Goal: Task Accomplishment & Management: Use online tool/utility

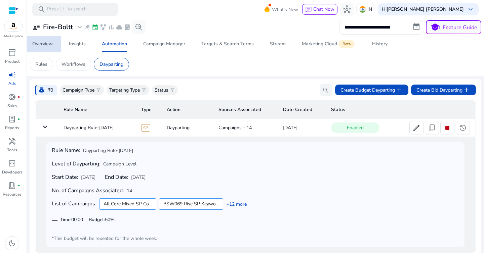
click at [45, 42] on div "Overview" at bounding box center [42, 44] width 20 height 5
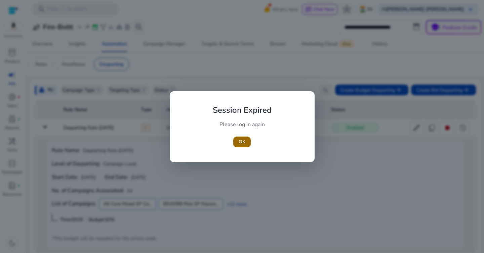
click at [244, 144] on span "OK" at bounding box center [242, 141] width 7 height 7
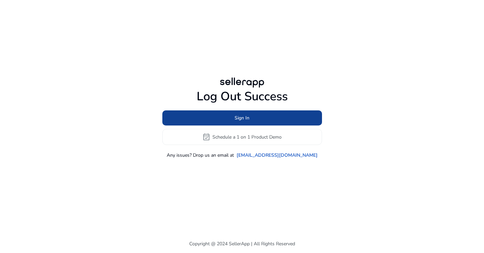
click at [252, 119] on span at bounding box center [242, 118] width 160 height 16
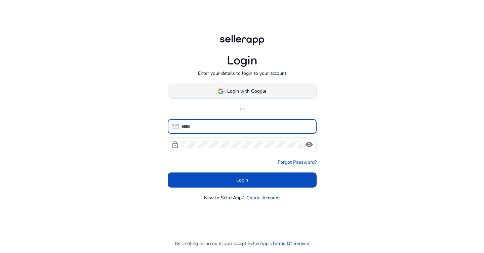
click at [249, 89] on span "Login with Google" at bounding box center [246, 91] width 39 height 7
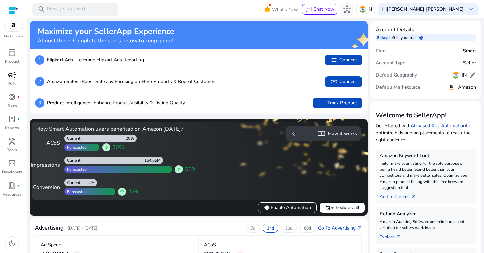
click at [10, 77] on span "campaign" at bounding box center [12, 75] width 8 height 8
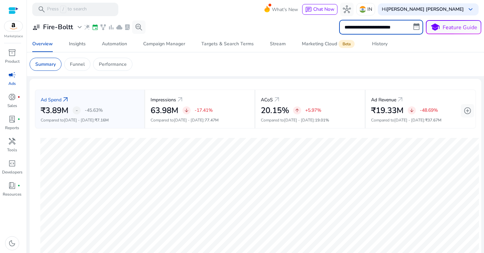
click at [357, 29] on input "**********" at bounding box center [381, 27] width 84 height 15
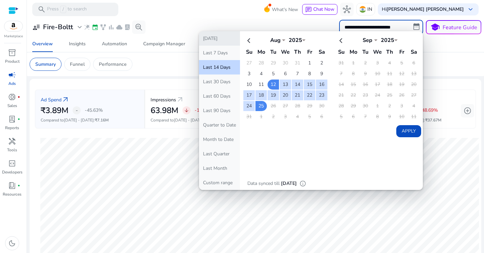
click at [222, 37] on button "[DATE]" at bounding box center [219, 38] width 41 height 14
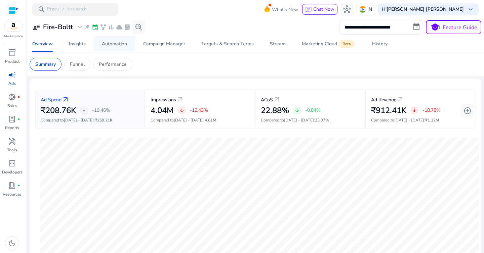
click at [116, 42] on div "Automation" at bounding box center [114, 44] width 25 height 5
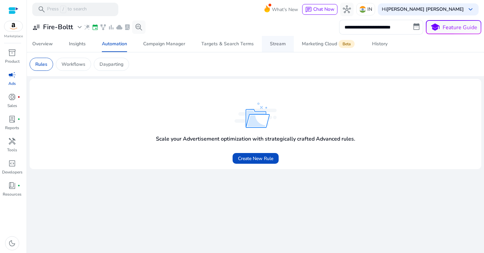
click at [275, 46] on div "Stream" at bounding box center [278, 44] width 16 height 5
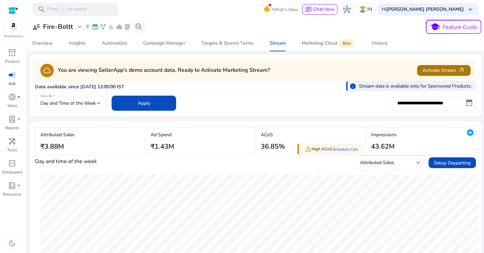
click at [441, 69] on span "Activate Stream arrow_outward" at bounding box center [443, 71] width 43 height 8
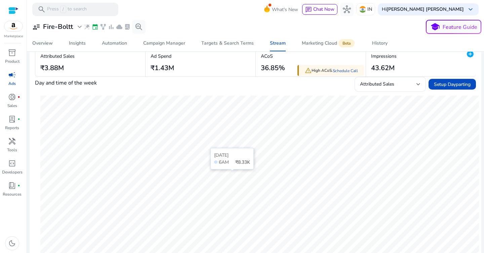
scroll to position [67, 0]
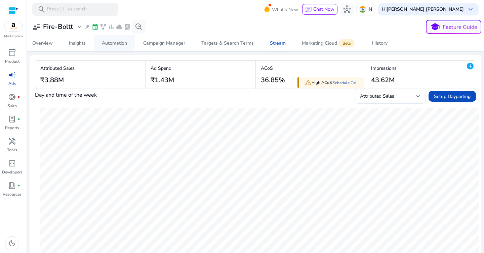
click at [110, 43] on div "Automation" at bounding box center [114, 43] width 25 height 5
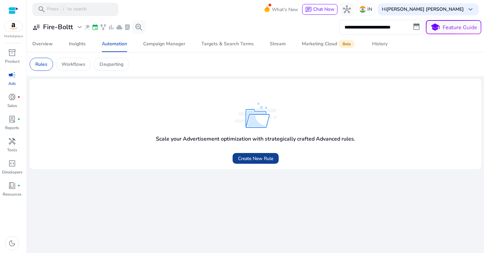
click at [260, 162] on span "Create New Rule" at bounding box center [255, 158] width 35 height 7
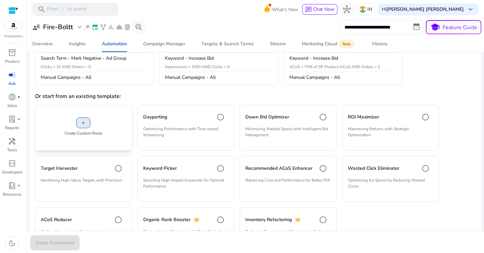
scroll to position [109, 0]
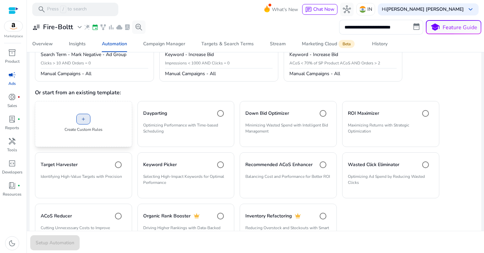
click at [84, 121] on span "add" at bounding box center [83, 119] width 5 height 5
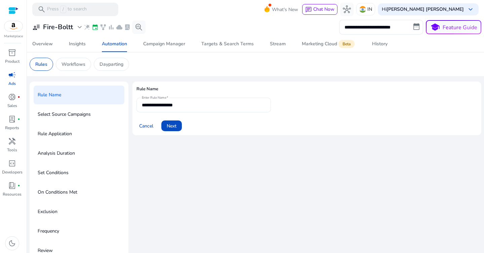
click at [196, 106] on input "**********" at bounding box center [204, 104] width 124 height 7
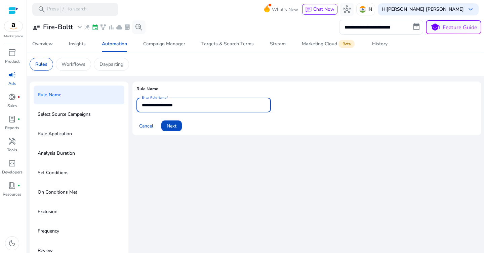
click at [195, 106] on input "**********" at bounding box center [204, 104] width 124 height 7
type input "******"
click at [177, 126] on span at bounding box center [171, 126] width 20 height 16
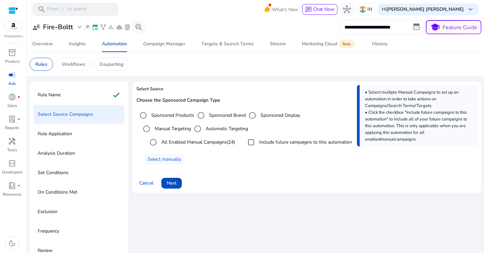
click at [170, 117] on label "Sponsored Products" at bounding box center [172, 115] width 44 height 7
click at [173, 181] on span "Next" at bounding box center [172, 183] width 10 height 7
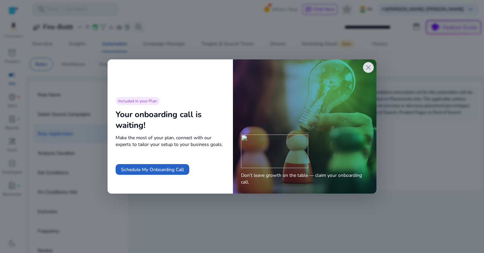
click at [366, 70] on span "close" at bounding box center [368, 68] width 8 height 8
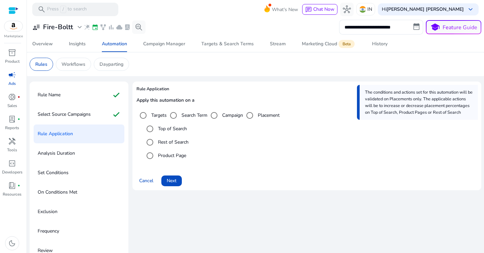
click at [174, 129] on label "Top of Search" at bounding box center [172, 128] width 30 height 7
click at [173, 183] on span "Next" at bounding box center [172, 180] width 10 height 7
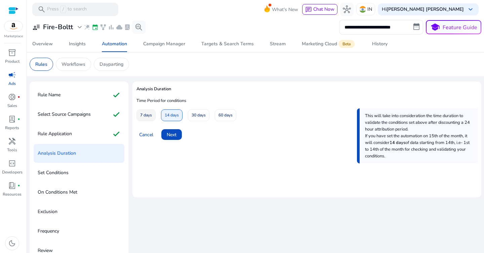
click at [142, 117] on span "7 days" at bounding box center [146, 116] width 12 height 12
click at [177, 137] on span at bounding box center [171, 135] width 20 height 16
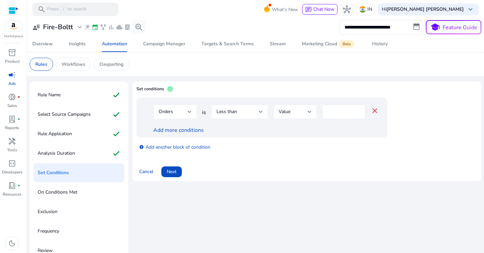
click at [189, 112] on div at bounding box center [189, 112] width 4 height 3
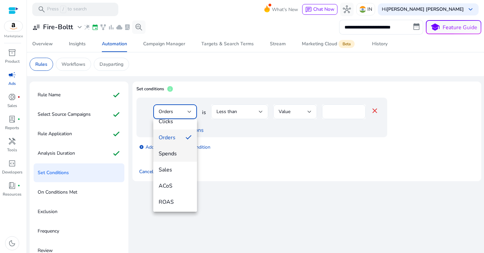
scroll to position [27, 0]
click at [178, 183] on span "ACoS" at bounding box center [175, 183] width 33 height 7
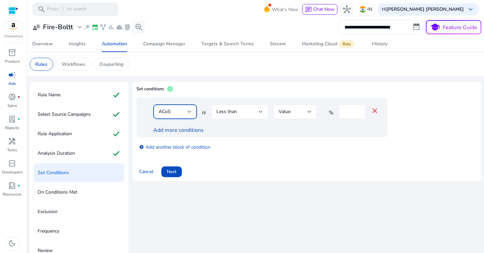
click at [249, 112] on div "Less than" at bounding box center [237, 111] width 42 height 7
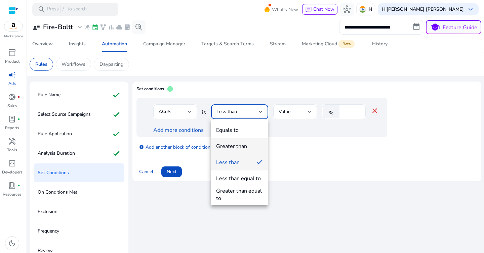
click at [244, 147] on div "Greater than" at bounding box center [231, 146] width 31 height 7
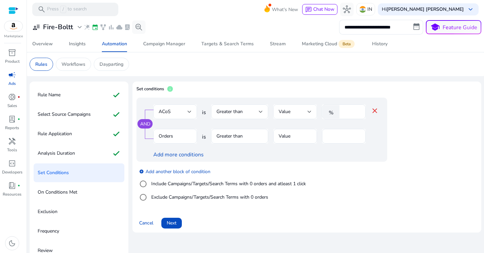
click at [288, 114] on span "Value" at bounding box center [285, 112] width 12 height 6
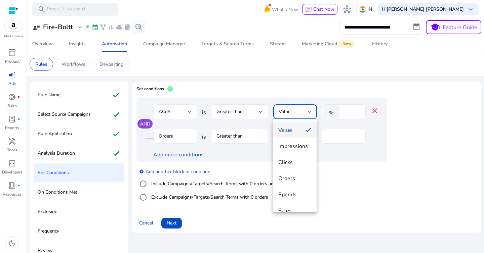
click at [353, 109] on div at bounding box center [242, 126] width 484 height 253
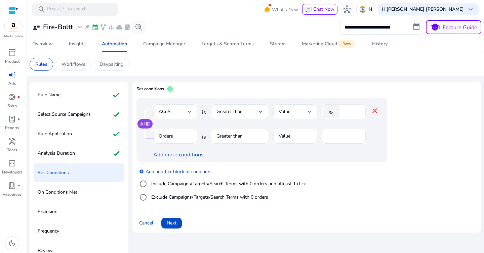
click at [350, 112] on input "*" at bounding box center [351, 111] width 17 height 7
click at [309, 113] on div at bounding box center [309, 112] width 4 height 3
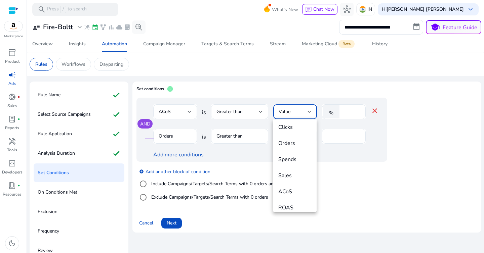
scroll to position [49, 0]
click at [289, 178] on span "ACoS" at bounding box center [294, 177] width 33 height 7
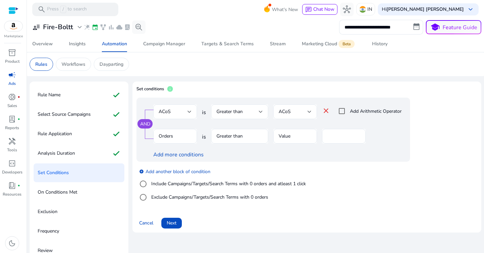
click at [326, 112] on mat-icon "close" at bounding box center [326, 111] width 8 height 8
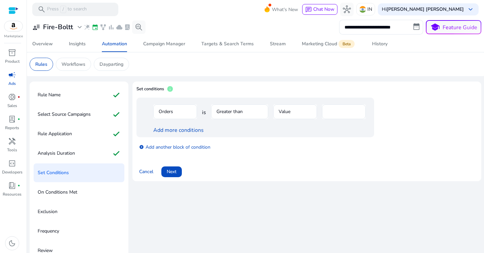
click at [184, 114] on mat-form-field "Orders" at bounding box center [175, 115] width 44 height 22
click at [169, 112] on mat-form-field "Orders" at bounding box center [175, 115] width 44 height 22
click at [172, 130] on link "Add more conditions" at bounding box center [178, 130] width 50 height 7
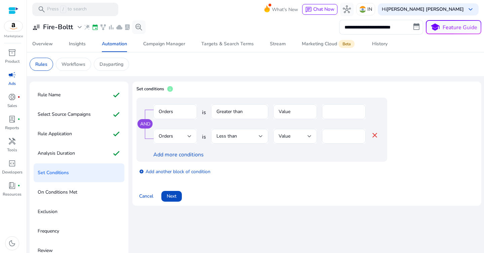
click at [181, 140] on div "Orders" at bounding box center [173, 136] width 29 height 7
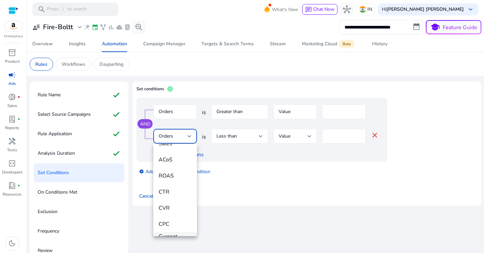
scroll to position [71, 0]
click at [176, 166] on span "ACoS" at bounding box center [175, 164] width 33 height 7
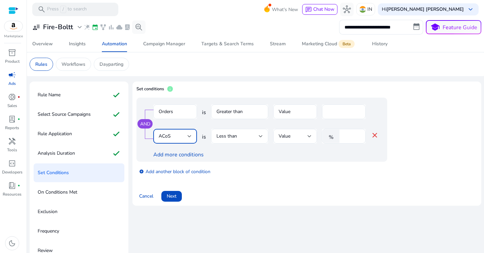
click at [241, 136] on div "Less than" at bounding box center [237, 136] width 42 height 7
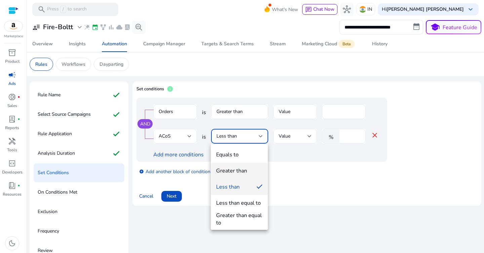
click at [237, 170] on div "Greater than" at bounding box center [231, 170] width 31 height 7
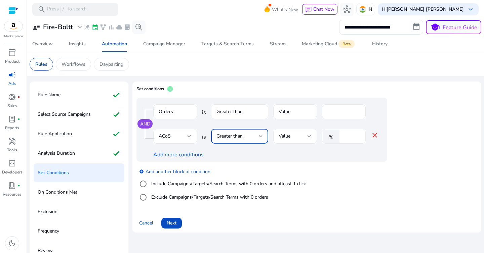
click at [348, 137] on input "*" at bounding box center [351, 136] width 17 height 7
type input "**"
click at [333, 155] on div "Add more conditions" at bounding box center [265, 155] width 225 height 8
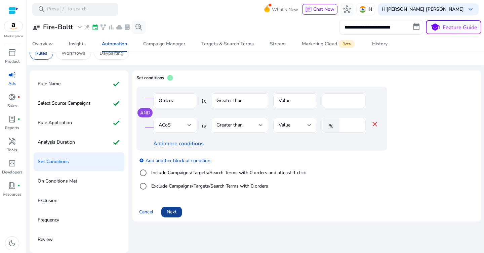
click at [174, 212] on span "Next" at bounding box center [172, 212] width 10 height 7
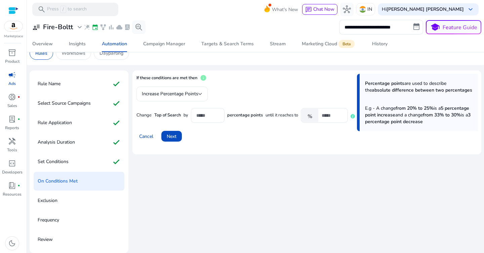
click at [196, 95] on span "Increase Percentage Points" at bounding box center [170, 94] width 56 height 6
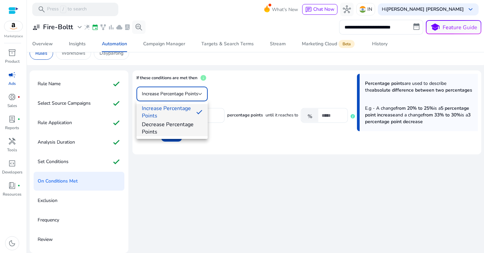
click at [180, 130] on span "Decrease Percentage Points" at bounding box center [172, 128] width 60 height 15
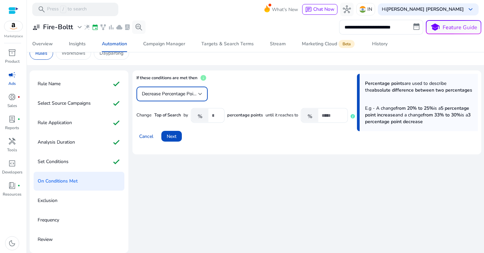
click at [231, 93] on div "Percentage points are used to describe the absolute difference between two perc…" at bounding box center [246, 105] width 221 height 36
click at [218, 115] on input "***" at bounding box center [215, 115] width 7 height 7
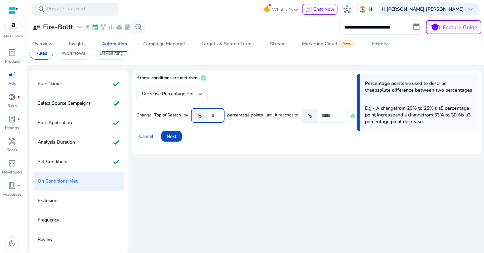
click at [211, 116] on div "%" at bounding box center [201, 115] width 21 height 13
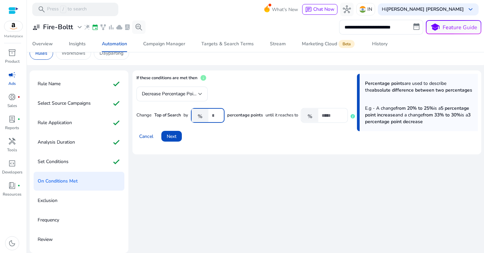
scroll to position [0, 3]
type input "**"
click at [258, 146] on mat-card "If these conditions are met then info Percentage points are used to describe th…" at bounding box center [306, 113] width 349 height 84
click at [336, 116] on input "*" at bounding box center [332, 115] width 21 height 7
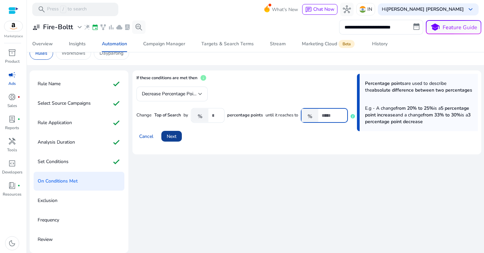
click at [172, 136] on span "Next" at bounding box center [172, 136] width 10 height 7
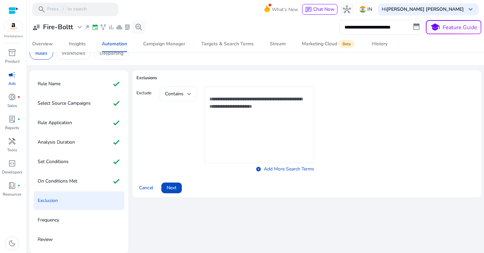
click at [193, 95] on div "Contains" at bounding box center [178, 94] width 37 height 15
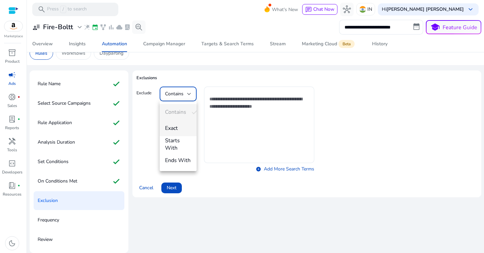
click at [178, 128] on span "Exact" at bounding box center [178, 128] width 26 height 7
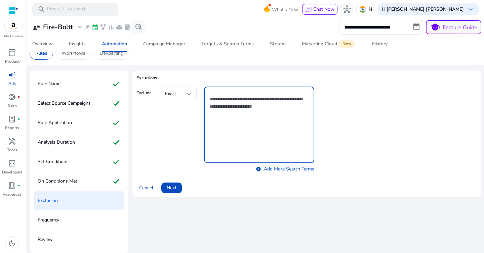
click at [244, 114] on textarea at bounding box center [258, 125] width 99 height 70
click at [186, 98] on div "Exact" at bounding box center [178, 94] width 26 height 8
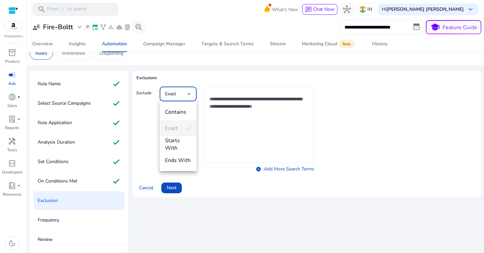
click at [178, 129] on div "Contains Exact Starts With Ends With" at bounding box center [178, 136] width 37 height 70
click at [241, 120] on div at bounding box center [242, 126] width 484 height 253
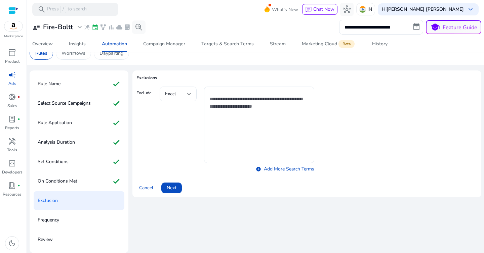
click at [231, 107] on textarea at bounding box center [258, 125] width 99 height 70
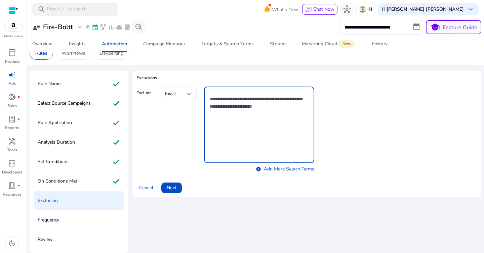
click at [234, 122] on textarea at bounding box center [258, 125] width 99 height 70
click at [184, 154] on div "Exact add_circle Add More Search Terms" at bounding box center [237, 131] width 155 height 88
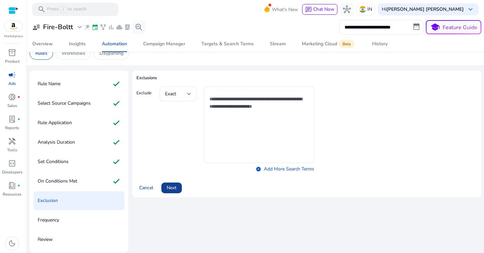
click at [178, 189] on span at bounding box center [171, 188] width 20 height 16
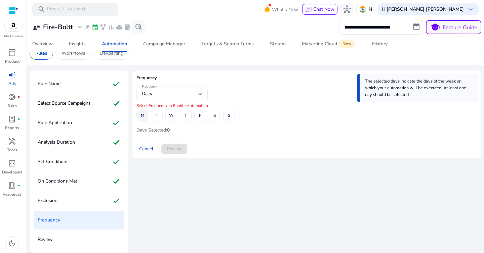
click at [143, 116] on span "M" at bounding box center [142, 116] width 3 height 12
click at [155, 118] on span at bounding box center [156, 116] width 11 height 16
click at [168, 118] on span at bounding box center [171, 116] width 11 height 16
click at [190, 116] on span at bounding box center [185, 116] width 11 height 16
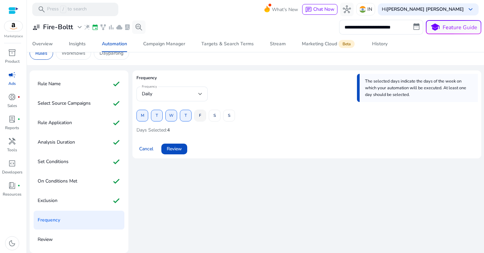
click at [201, 116] on span "F" at bounding box center [200, 116] width 2 height 12
click at [214, 117] on span "S" at bounding box center [214, 116] width 2 height 12
click at [229, 115] on span "S" at bounding box center [229, 116] width 2 height 12
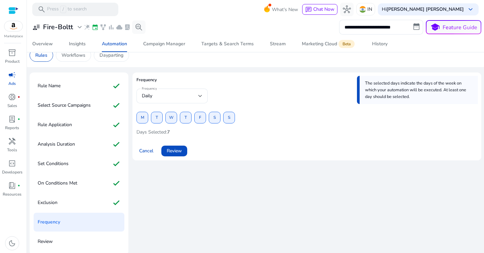
scroll to position [5, 0]
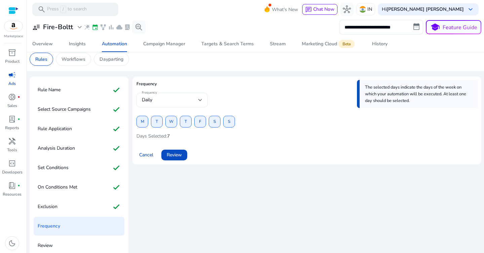
click at [176, 100] on div "Daily" at bounding box center [170, 99] width 56 height 7
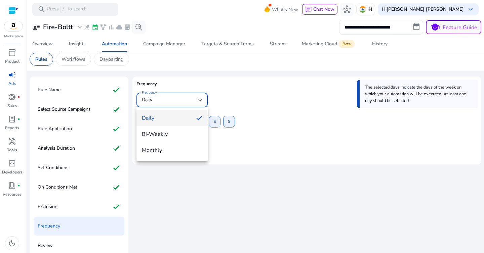
click at [229, 94] on div at bounding box center [242, 126] width 484 height 253
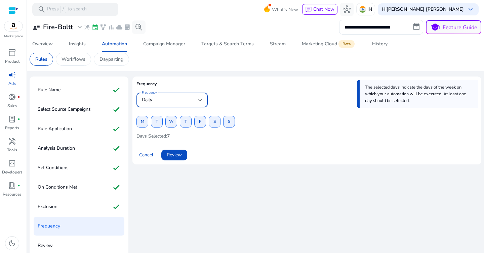
click at [189, 101] on div "Daily" at bounding box center [170, 99] width 56 height 7
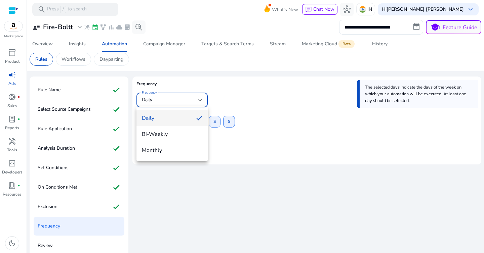
click at [238, 102] on div at bounding box center [242, 126] width 484 height 253
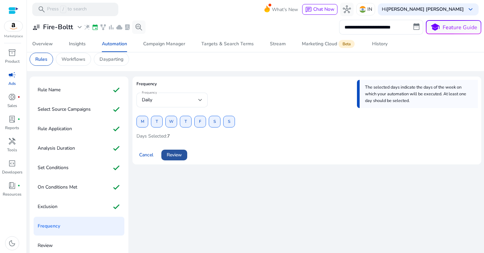
click at [178, 154] on span "Review" at bounding box center [174, 155] width 15 height 7
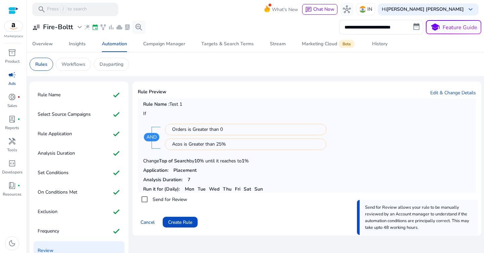
scroll to position [11, 0]
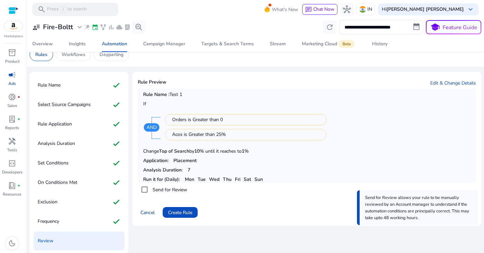
scroll to position [11, 0]
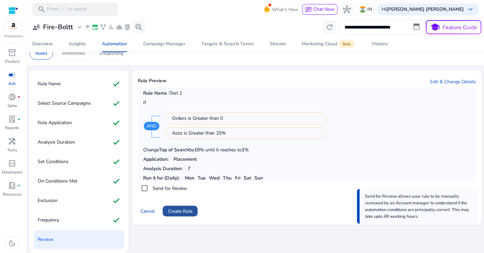
click at [189, 211] on span "Create Rule" at bounding box center [180, 211] width 24 height 7
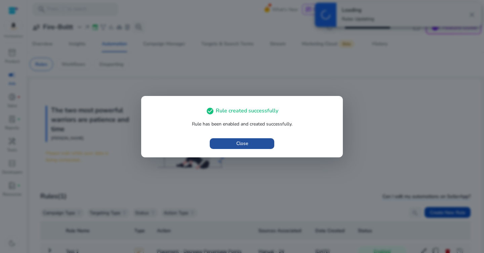
click at [249, 144] on span "button" at bounding box center [242, 144] width 65 height 16
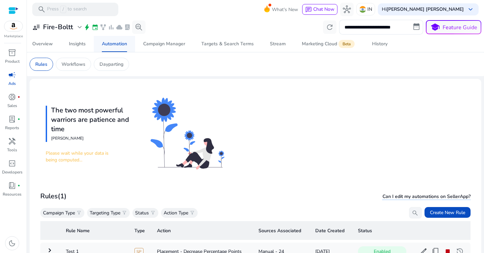
click at [113, 45] on div "Automation" at bounding box center [114, 44] width 25 height 5
click at [40, 65] on p "Rules" at bounding box center [41, 64] width 12 height 7
click at [11, 77] on span "campaign" at bounding box center [12, 75] width 8 height 8
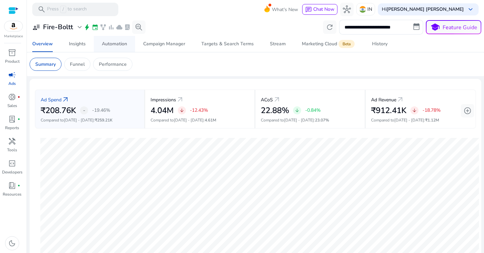
click at [118, 43] on div "Automation" at bounding box center [114, 44] width 25 height 5
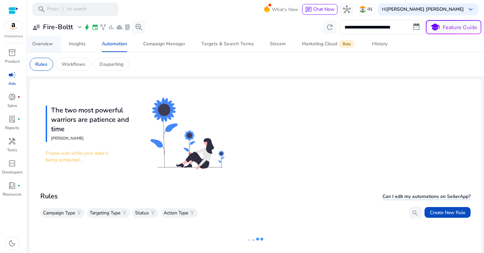
click at [48, 42] on div "Overview" at bounding box center [42, 44] width 20 height 5
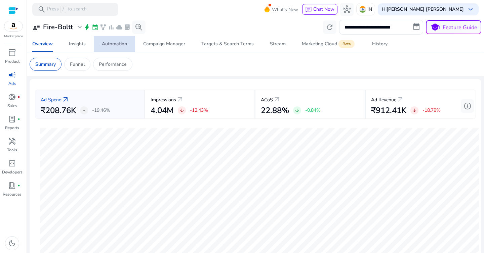
click at [119, 42] on div "Automation" at bounding box center [114, 44] width 25 height 5
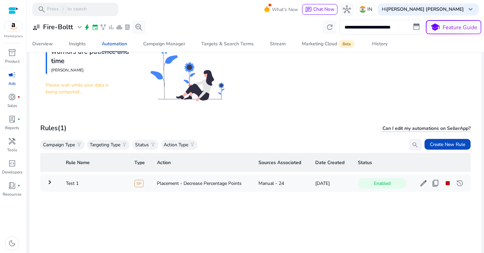
scroll to position [113, 0]
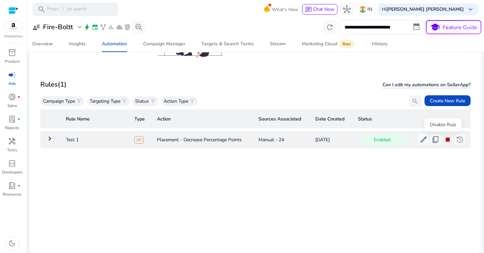
click at [444, 138] on span "stop" at bounding box center [448, 140] width 8 height 8
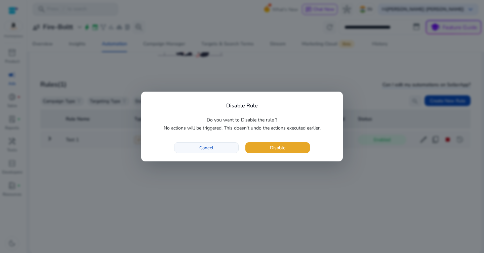
click at [215, 149] on span "button" at bounding box center [206, 148] width 64 height 16
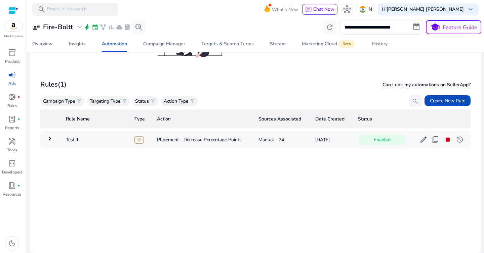
click at [236, 92] on div "Rules (1) Can I edit my automations on SellerApp? Campaign Type filter_alt Targ…" at bounding box center [255, 93] width 430 height 28
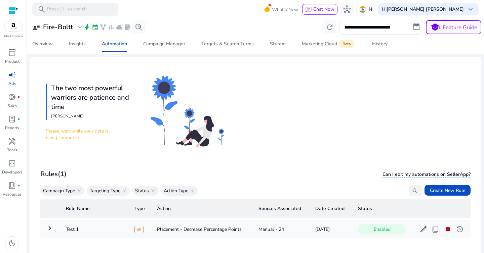
scroll to position [0, 0]
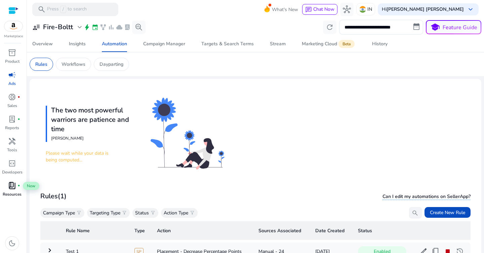
click at [14, 186] on span "book_4" at bounding box center [12, 186] width 8 height 8
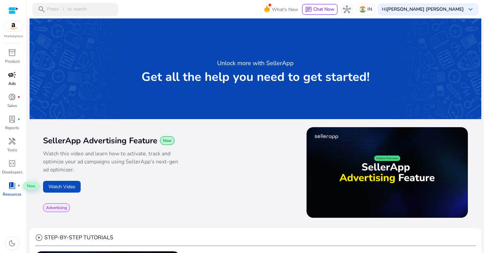
click at [11, 77] on span "campaign" at bounding box center [12, 75] width 8 height 8
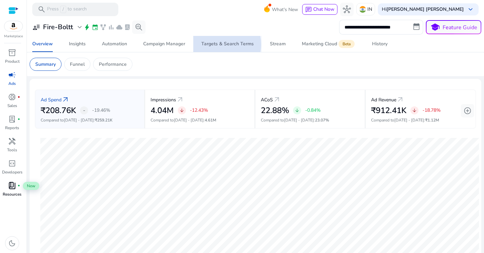
click at [219, 45] on div "Targets & Search Terms" at bounding box center [227, 44] width 52 height 5
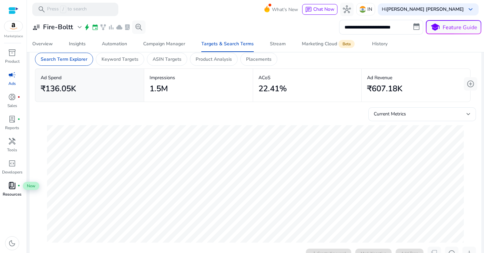
scroll to position [7, 0]
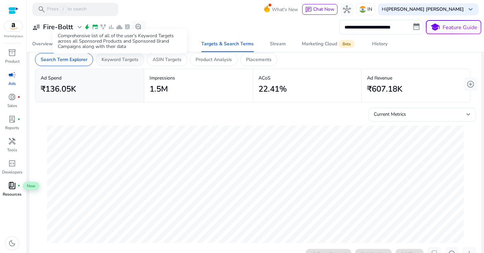
click at [121, 60] on p "Keyword Targets" at bounding box center [119, 59] width 37 height 7
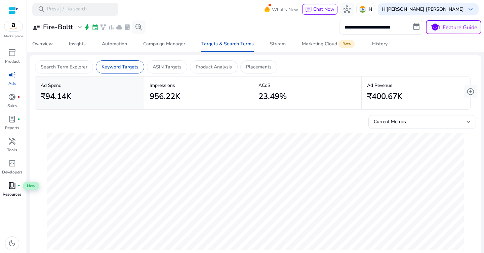
click at [362, 32] on input "**********" at bounding box center [381, 27] width 84 height 15
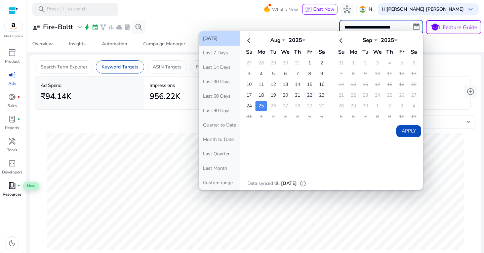
click at [308, 95] on td "22" at bounding box center [309, 95] width 11 height 10
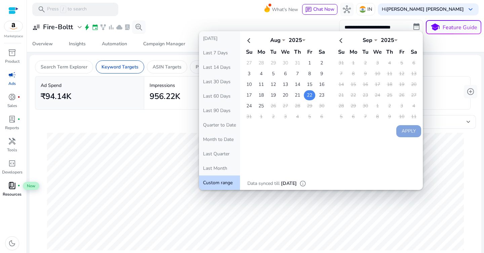
click at [305, 95] on td "22" at bounding box center [309, 95] width 11 height 10
click at [402, 131] on button "Apply" at bounding box center [408, 131] width 25 height 12
type input "**********"
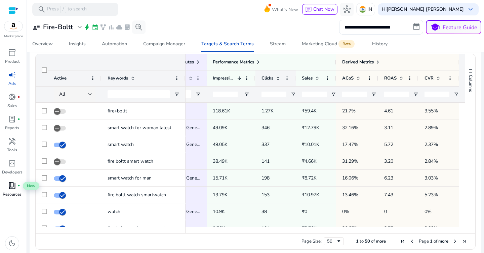
click at [275, 80] on span at bounding box center [277, 78] width 5 height 5
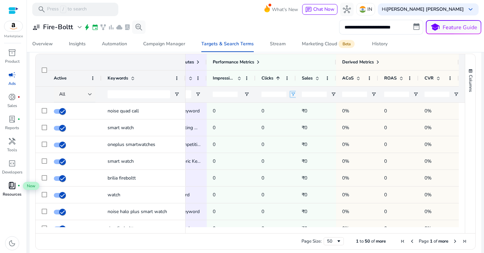
click at [291, 95] on span "Open Filter Menu" at bounding box center [292, 94] width 5 height 5
click at [311, 109] on div "Equals" at bounding box center [314, 106] width 41 height 5
click at [305, 117] on input "Filter Value" at bounding box center [317, 118] width 52 height 8
type input "**"
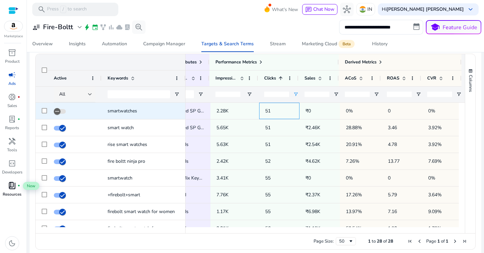
click at [282, 103] on div "51" at bounding box center [279, 111] width 28 height 16
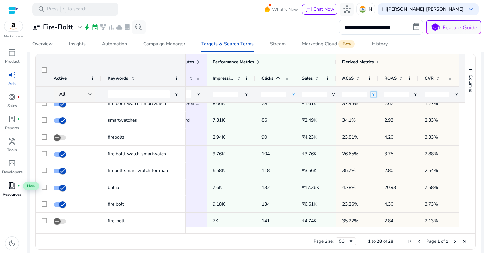
click at [372, 94] on span "Open Filter Menu" at bounding box center [373, 94] width 5 height 5
click at [380, 109] on div "Equals" at bounding box center [396, 106] width 41 height 5
click at [388, 118] on input "Filter Value" at bounding box center [398, 118] width 52 height 8
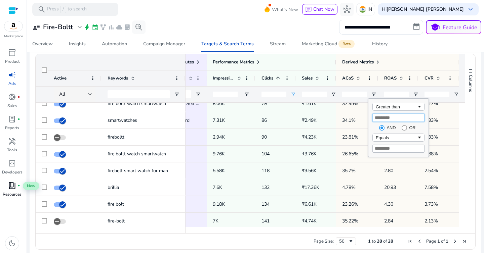
type input "**"
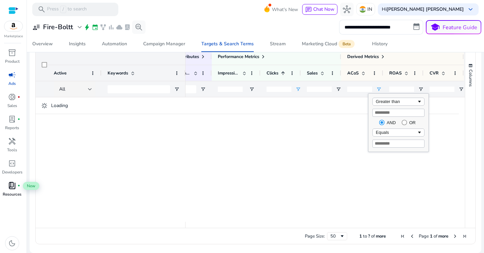
click at [348, 125] on div at bounding box center [321, 159] width 273 height 125
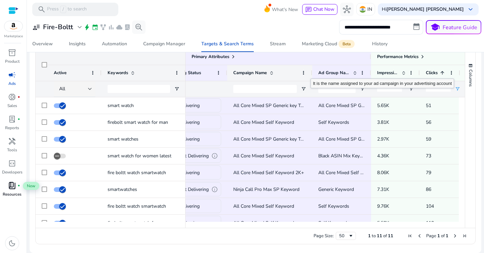
drag, startPoint x: 285, startPoint y: 73, endPoint x: 317, endPoint y: 73, distance: 32.3
click at [313, 73] on div at bounding box center [311, 73] width 3 height 16
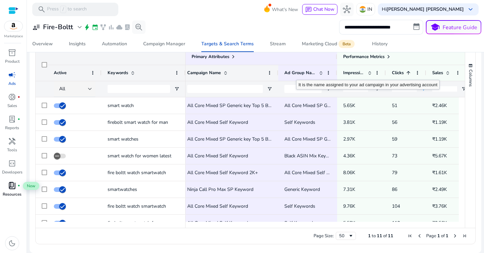
drag, startPoint x: 271, startPoint y: 73, endPoint x: 277, endPoint y: 75, distance: 6.1
click at [277, 75] on div at bounding box center [278, 73] width 3 height 16
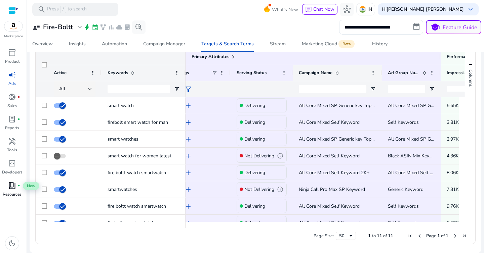
drag, startPoint x: 388, startPoint y: 72, endPoint x: 381, endPoint y: 72, distance: 7.7
click at [381, 72] on div at bounding box center [381, 73] width 3 height 16
drag, startPoint x: 292, startPoint y: 73, endPoint x: 286, endPoint y: 73, distance: 6.0
click at [286, 73] on div "Serving Status" at bounding box center [261, 73] width 62 height 16
drag, startPoint x: 230, startPoint y: 72, endPoint x: 216, endPoint y: 72, distance: 13.4
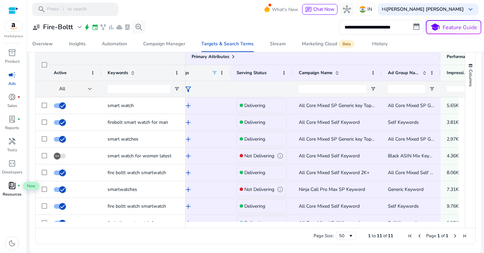
click at [216, 72] on div "Tags" at bounding box center [201, 73] width 57 height 16
drag, startPoint x: 100, startPoint y: 73, endPoint x: 83, endPoint y: 73, distance: 17.8
click at [83, 73] on div "Active" at bounding box center [75, 73] width 54 height 16
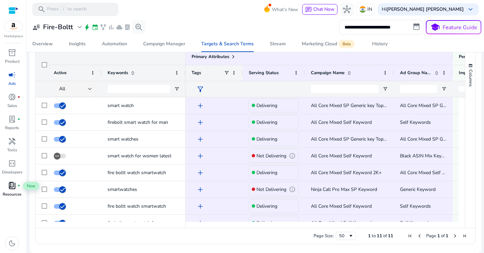
drag, startPoint x: 242, startPoint y: 73, endPoint x: 222, endPoint y: 73, distance: 20.5
click at [222, 73] on div "Tags" at bounding box center [213, 73] width 57 height 16
drag, startPoint x: 304, startPoint y: 72, endPoint x: 296, endPoint y: 73, distance: 8.1
click at [296, 73] on div "Serving Status" at bounding box center [274, 73] width 62 height 16
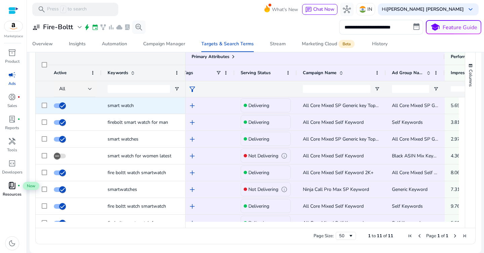
scroll to position [0, 10]
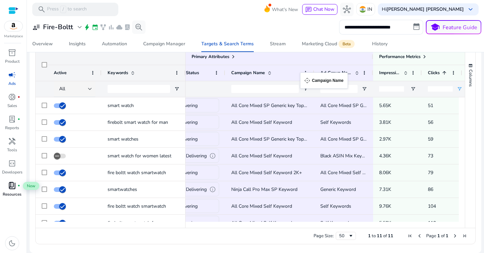
drag, startPoint x: 305, startPoint y: 72, endPoint x: 302, endPoint y: 80, distance: 8.0
click at [302, 80] on div "Campaign Name" at bounding box center [269, 73] width 77 height 16
click at [307, 62] on div "Primary Attributes" at bounding box center [239, 57] width 267 height 16
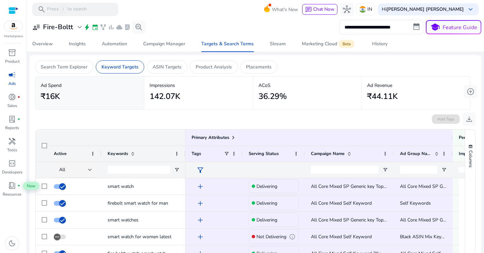
scroll to position [0, 80]
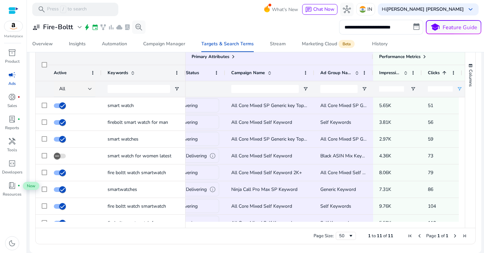
click at [259, 15] on mat-toolbar "search Press / to search What's New chat Chat Now hub IN Hi Santosh Kumar Kushw…" at bounding box center [255, 9] width 457 height 18
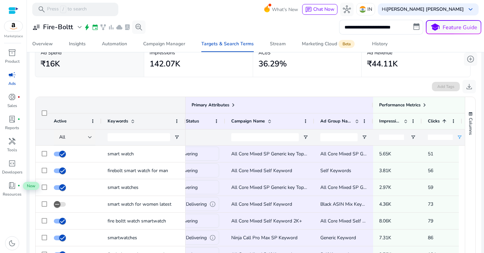
scroll to position [0, 0]
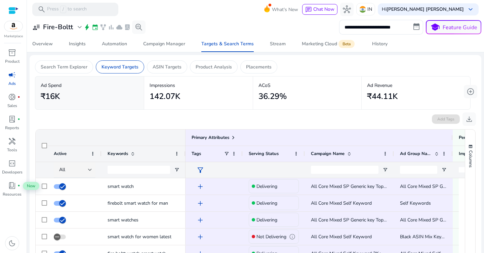
scroll to position [0, 80]
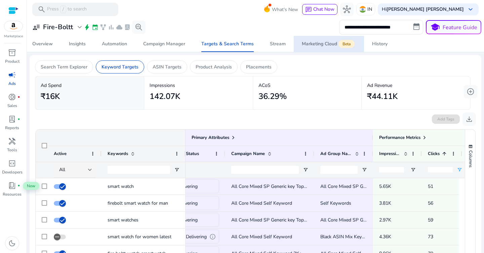
click at [294, 51] on link "Marketing Cloud Beta" at bounding box center [329, 44] width 70 height 16
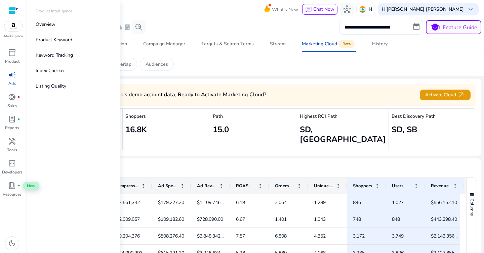
click at [15, 76] on span "campaign" at bounding box center [12, 75] width 8 height 8
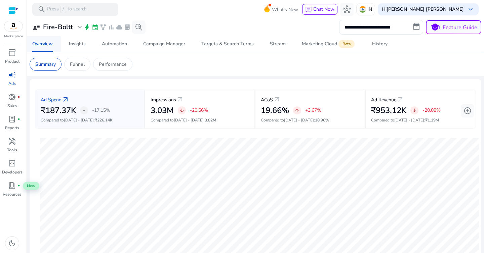
click at [40, 44] on div "Overview" at bounding box center [42, 44] width 20 height 5
click at [79, 66] on p "Funnel" at bounding box center [77, 64] width 15 height 7
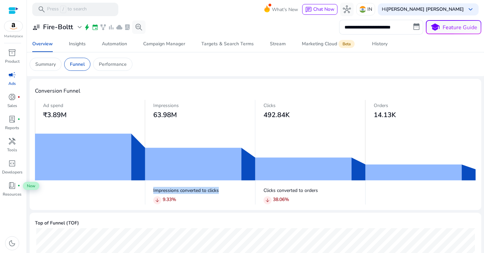
drag, startPoint x: 157, startPoint y: 190, endPoint x: 238, endPoint y: 192, distance: 81.0
click at [238, 192] on div "Impressions converted to clicks arrow_downward 9.33 %" at bounding box center [200, 195] width 110 height 20
click at [238, 192] on p "Impressions converted to clicks" at bounding box center [204, 190] width 102 height 7
drag, startPoint x: 257, startPoint y: 191, endPoint x: 317, endPoint y: 191, distance: 59.5
click at [317, 191] on div "Clicks converted to orders arrow_downward 38.06 %" at bounding box center [310, 195] width 110 height 20
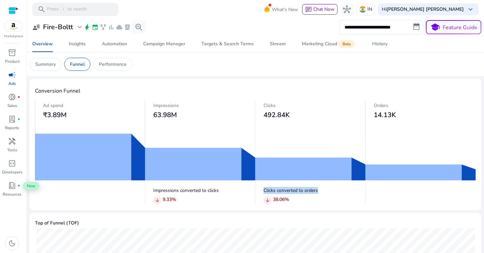
click at [317, 191] on p "Clicks converted to orders" at bounding box center [314, 190] width 102 height 7
click at [120, 63] on p "Performance" at bounding box center [113, 64] width 28 height 7
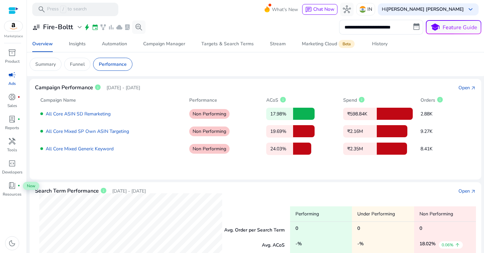
scroll to position [2, 0]
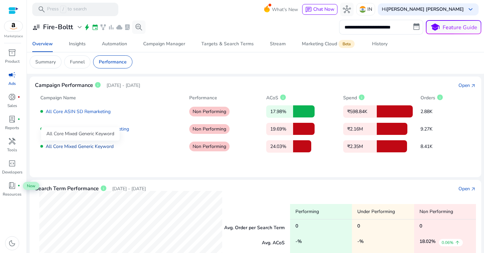
click at [73, 148] on link "All Core Mixed Generic Keyword" at bounding box center [80, 146] width 68 height 6
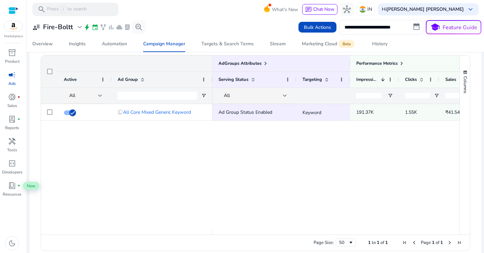
scroll to position [229, 0]
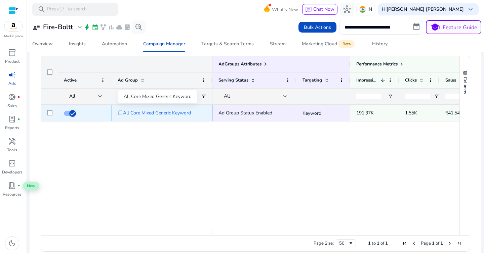
click at [140, 113] on span "All Core Mixed Generic Keyword" at bounding box center [157, 113] width 68 height 14
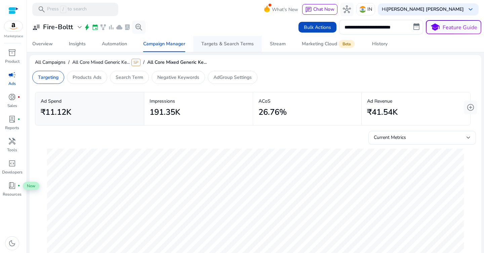
click at [219, 45] on div "Targets & Search Terms" at bounding box center [227, 44] width 52 height 5
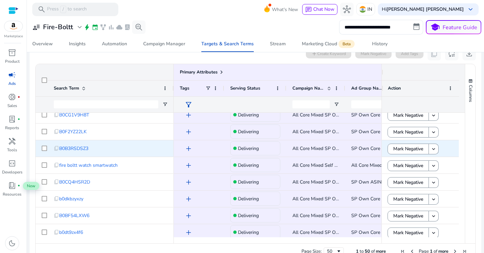
scroll to position [206, 0]
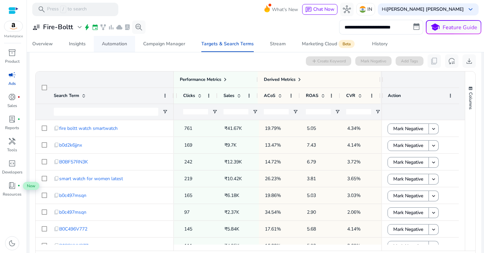
click at [108, 48] on span "Automation" at bounding box center [114, 44] width 25 height 16
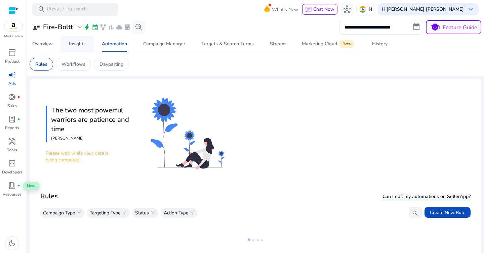
click at [82, 46] on div "Insights" at bounding box center [77, 44] width 17 height 5
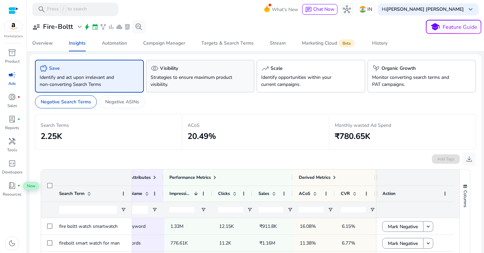
click at [215, 77] on p "Strategies to ensure maximum product visibility." at bounding box center [192, 81] width 83 height 14
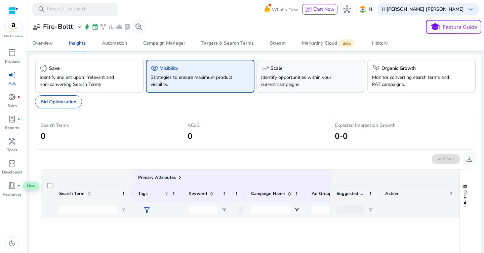
click at [303, 82] on p "Identify opportunities within your current campaigns." at bounding box center [302, 81] width 83 height 14
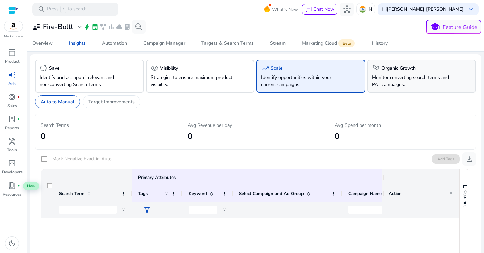
click at [389, 84] on p "Monitor converting search terms and PAT campaigns." at bounding box center [413, 81] width 83 height 14
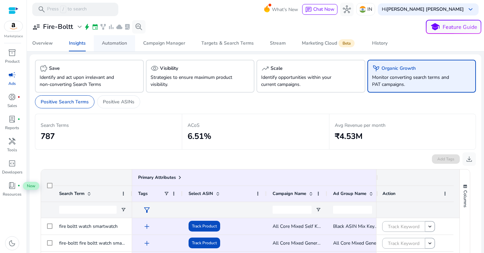
click at [120, 44] on div "Automation" at bounding box center [114, 43] width 25 height 5
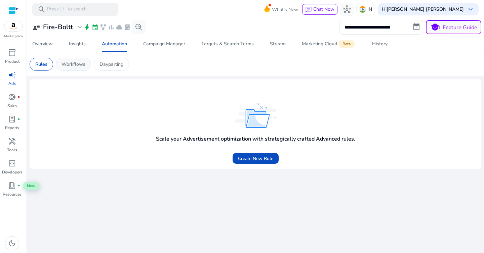
click at [82, 66] on p "Workflows" at bounding box center [73, 64] width 24 height 7
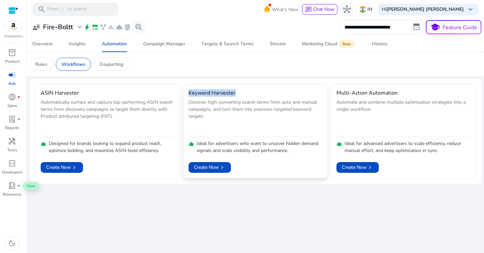
drag, startPoint x: 188, startPoint y: 93, endPoint x: 238, endPoint y: 93, distance: 50.4
click at [238, 93] on mat-card "Keyword Harvester Discover high-converting search terms from auto and manual ca…" at bounding box center [255, 131] width 145 height 94
click at [246, 116] on p "Discover high-converting search terms from auto and manual campaigns, and turn …" at bounding box center [255, 117] width 134 height 36
click at [114, 62] on p "Dayparting" at bounding box center [111, 64] width 24 height 7
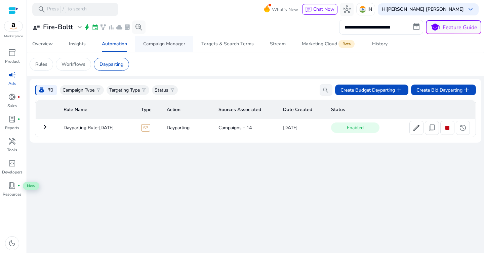
click at [163, 44] on div "Campaign Manager" at bounding box center [164, 44] width 42 height 5
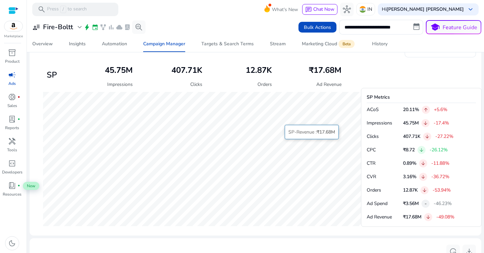
scroll to position [238, 0]
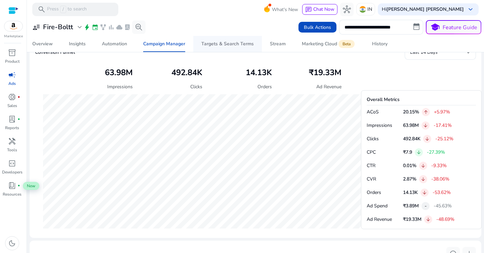
click at [230, 43] on div "Targets & Search Terms" at bounding box center [227, 44] width 52 height 5
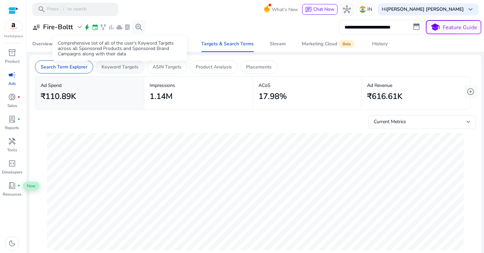
click at [130, 69] on p "Keyword Targets" at bounding box center [119, 67] width 37 height 7
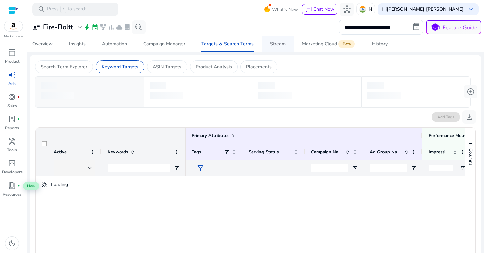
click at [278, 45] on div "Stream" at bounding box center [278, 44] width 16 height 5
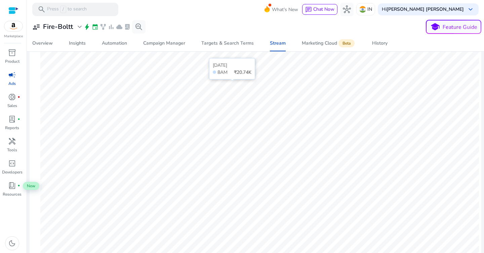
scroll to position [189, 0]
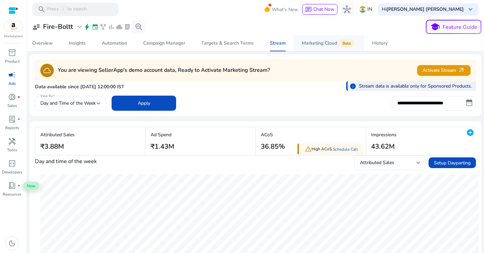
click at [325, 41] on div "Marketing Cloud Beta" at bounding box center [329, 43] width 54 height 5
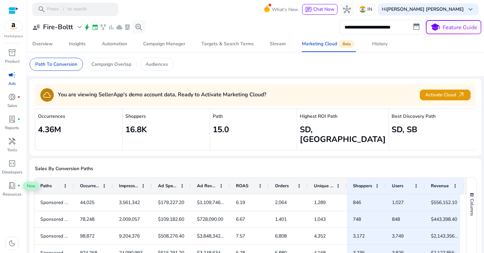
click at [250, 92] on h4 "You are viewing SellerApp's demo account data, Ready to Activate Marketing Clou…" at bounding box center [162, 95] width 208 height 6
click at [279, 93] on div "cloud You are viewing SellerApp's demo account data, Ready to Activate Marketin…" at bounding box center [255, 94] width 441 height 13
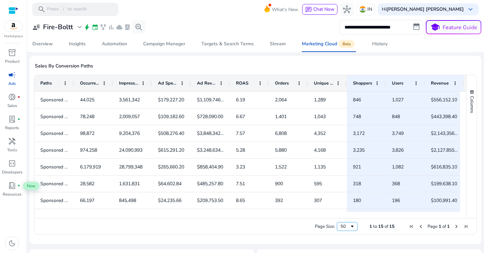
click at [351, 224] on span "Page Size" at bounding box center [351, 226] width 5 height 5
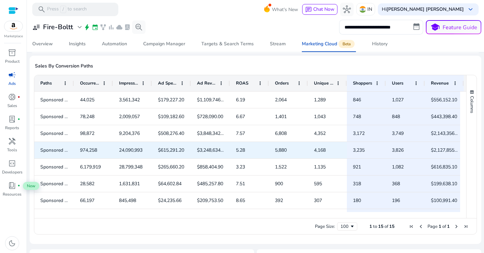
click at [303, 149] on div "5,880" at bounding box center [288, 150] width 39 height 16
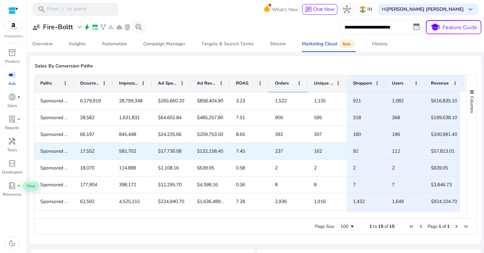
scroll to position [83, 0]
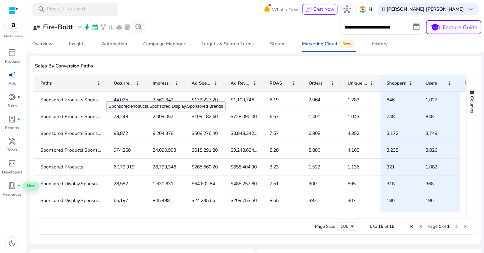
drag, startPoint x: 73, startPoint y: 74, endPoint x: 106, endPoint y: 86, distance: 35.4
click at [106, 86] on div "Paths Occurrences Impressions Ad Spend 2" at bounding box center [250, 146] width 432 height 143
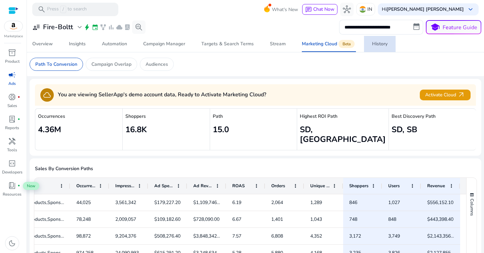
click at [383, 45] on div "History" at bounding box center [379, 44] width 15 height 5
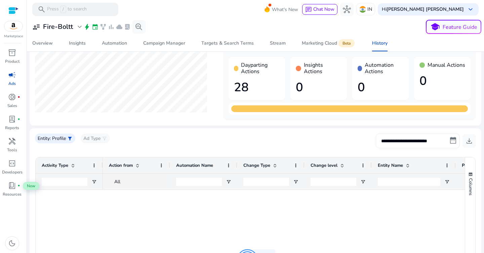
click at [400, 143] on input "**********" at bounding box center [418, 141] width 84 height 15
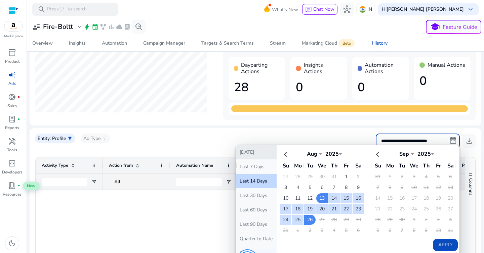
click at [251, 155] on button "[DATE]" at bounding box center [256, 152] width 41 height 14
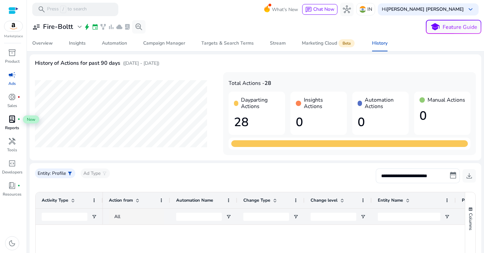
click at [13, 121] on span "lab_profile" at bounding box center [12, 119] width 8 height 8
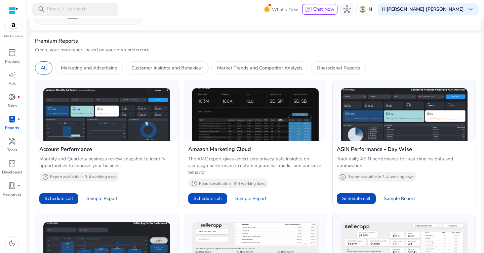
scroll to position [210, 0]
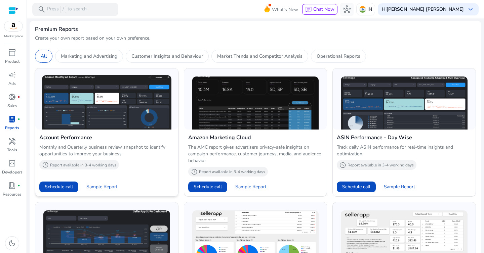
click at [81, 167] on p "Report available in 3-4 working days" at bounding box center [83, 165] width 66 height 5
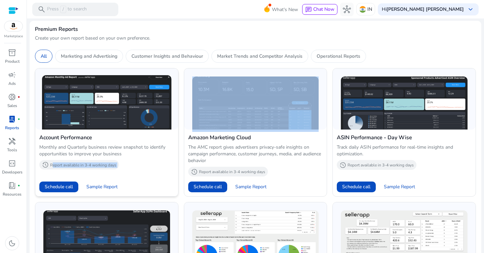
click at [101, 165] on p "Report available in 3-4 working days" at bounding box center [83, 165] width 66 height 5
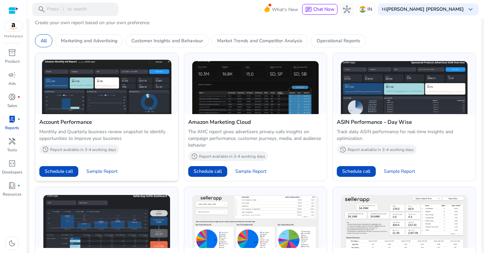
scroll to position [225, 0]
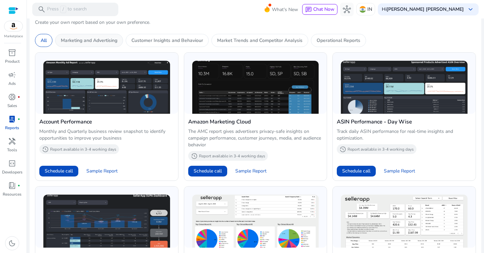
click at [97, 38] on p "Marketing and Advertising" at bounding box center [89, 40] width 56 height 7
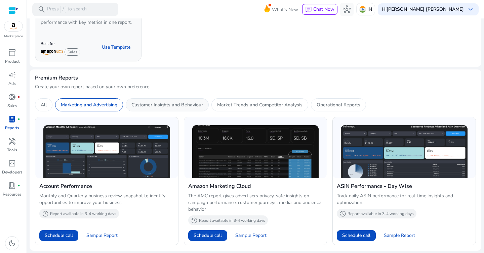
click at [162, 108] on p "Customer Insights and Behaviour" at bounding box center [167, 104] width 72 height 7
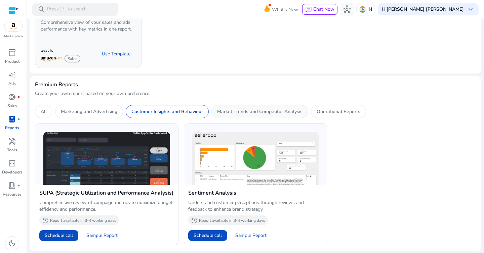
click at [256, 112] on p "Market Trends and Competitor Analysis" at bounding box center [259, 111] width 85 height 7
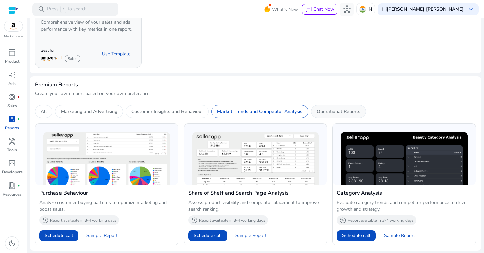
click at [335, 113] on p "Operational Reports" at bounding box center [339, 111] width 44 height 7
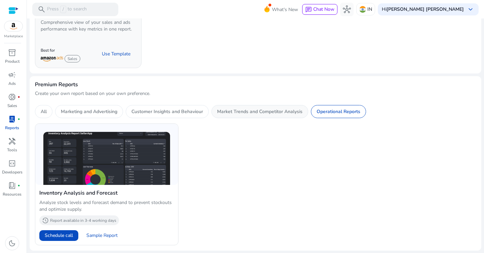
click at [271, 112] on p "Market Trends and Competitor Analysis" at bounding box center [259, 111] width 85 height 7
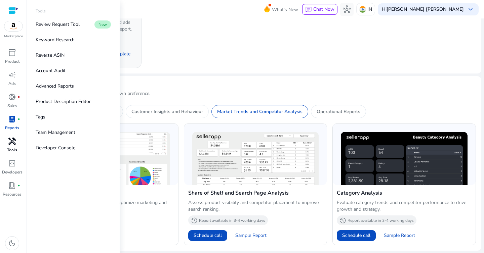
click at [14, 143] on span "handyman" at bounding box center [12, 141] width 8 height 8
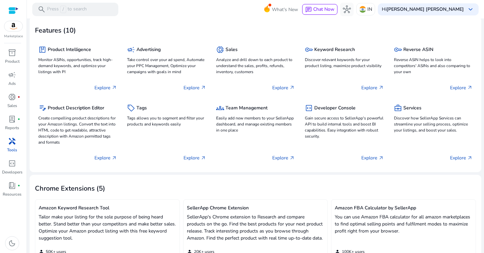
scroll to position [39, 0]
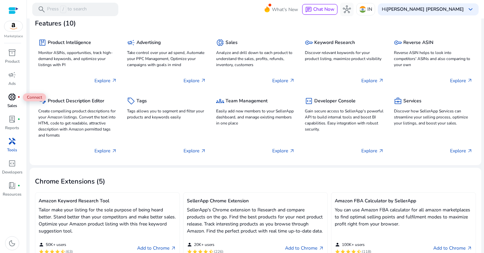
click at [11, 102] on div "donut_small fiber_manual_record" at bounding box center [12, 97] width 19 height 11
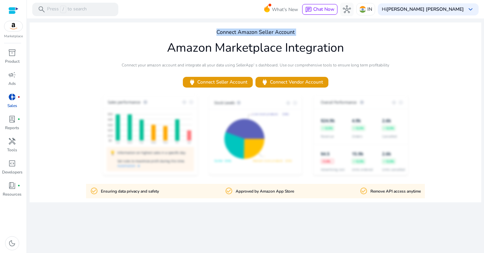
drag, startPoint x: 215, startPoint y: 33, endPoint x: 345, endPoint y: 39, distance: 129.8
click at [345, 39] on div "Connect Amazon Seller Account Amazon Marketplace Integration Connect your amazo…" at bounding box center [256, 113] width 452 height 180
click at [11, 81] on p "Ads" at bounding box center [11, 84] width 7 height 6
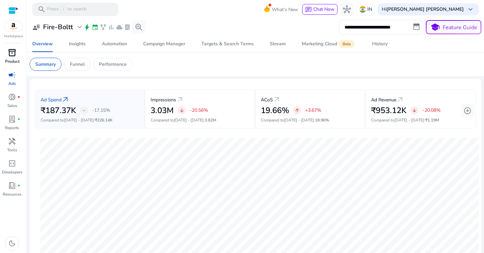
click at [14, 50] on span "inventory_2" at bounding box center [12, 53] width 8 height 8
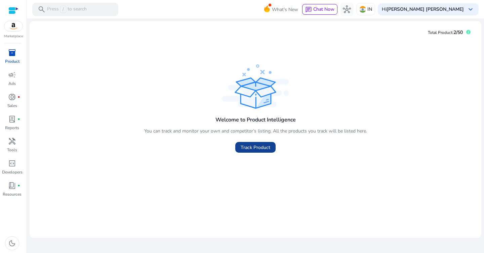
click at [254, 151] on span "Track Product" at bounding box center [256, 147] width 30 height 7
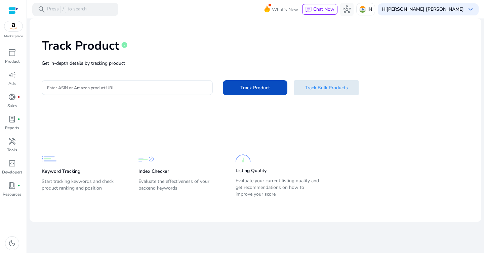
click at [314, 86] on span "Track Bulk Products" at bounding box center [326, 87] width 43 height 7
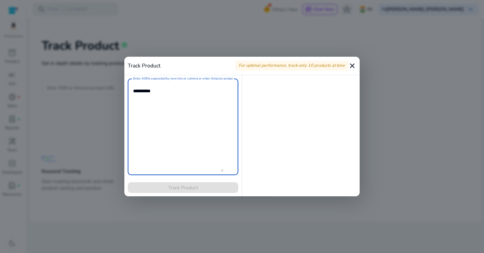
click at [350, 62] on mat-icon "close" at bounding box center [352, 66] width 8 height 8
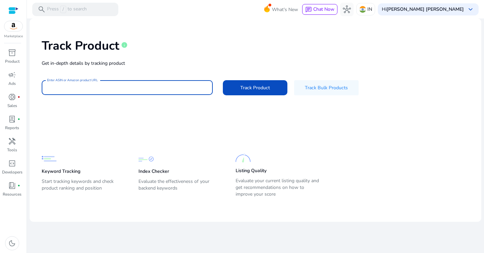
click at [135, 90] on input "Enter ASIN or Amazon product URL" at bounding box center [127, 87] width 160 height 7
paste input "**********"
type input "**********"
click at [173, 128] on app-static-section-before-action "Keyword Tracking Start tracking keywords and check product ranking and position…" at bounding box center [250, 163] width 417 height 74
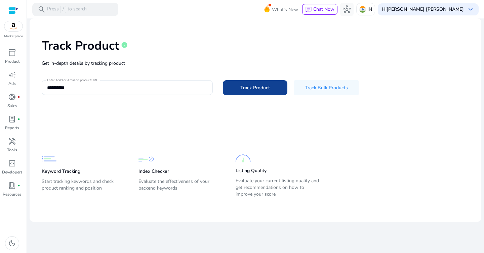
click at [241, 93] on span at bounding box center [255, 88] width 65 height 16
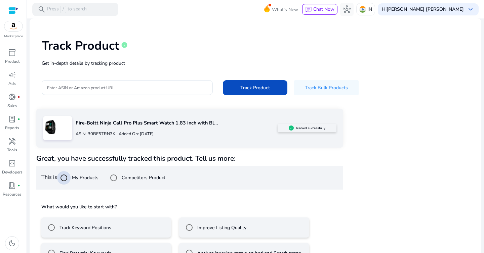
scroll to position [20, 0]
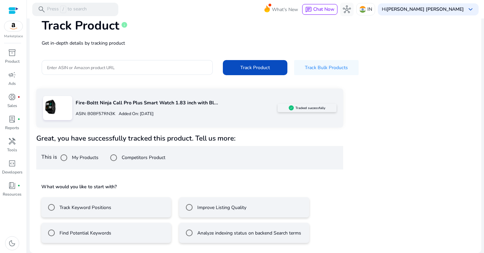
click at [92, 209] on label "Track Keyword Positions" at bounding box center [84, 207] width 53 height 7
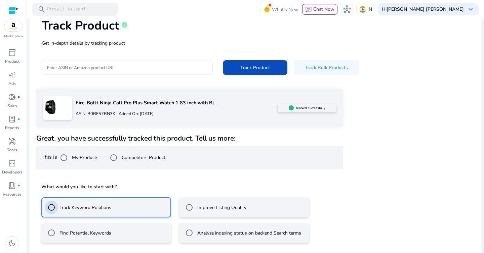
scroll to position [50, 0]
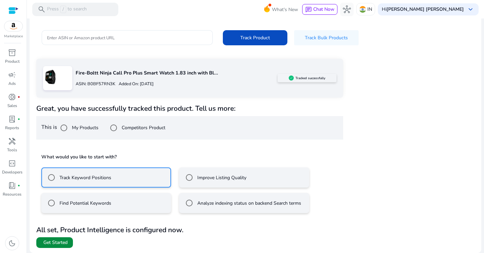
click at [64, 243] on span "Get Started" at bounding box center [55, 243] width 24 height 7
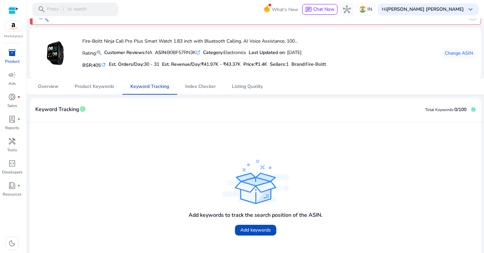
scroll to position [21, 0]
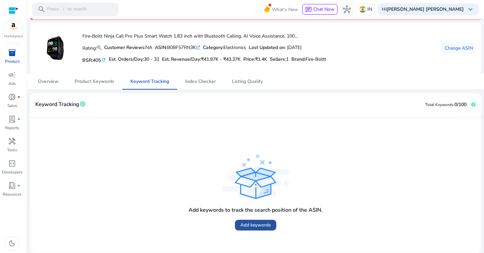
click at [255, 225] on span "Add keywords" at bounding box center [255, 225] width 31 height 7
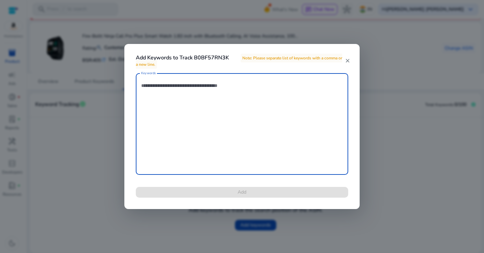
click at [186, 120] on textarea "Keywords" at bounding box center [242, 124] width 202 height 95
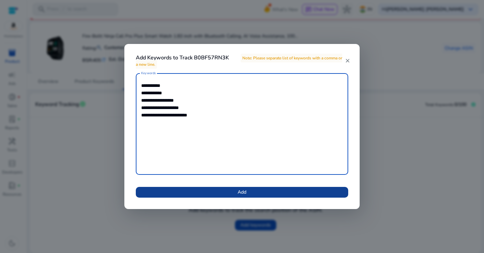
type textarea "**********"
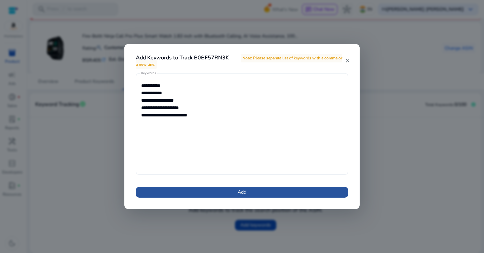
click at [240, 194] on span "Add" at bounding box center [242, 192] width 9 height 7
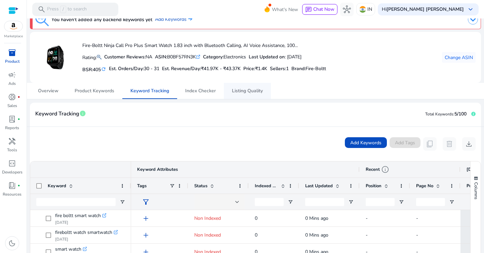
scroll to position [12, 0]
click at [99, 93] on span "Product Keywords" at bounding box center [95, 90] width 40 height 5
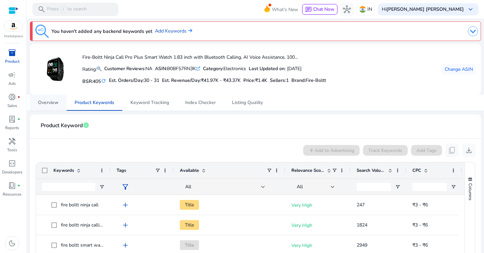
click at [55, 103] on span "Overview" at bounding box center [48, 102] width 20 height 5
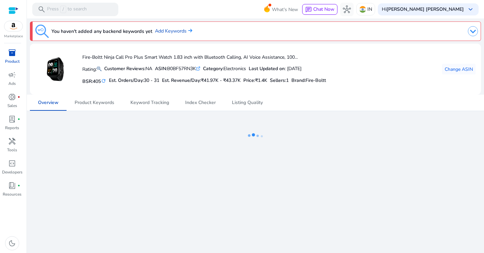
click at [166, 94] on mat-card "Fire-Boltt Ninja Call Pro Plus Smart Watch 1.83 inch with Bluetooth Calling, AI…" at bounding box center [255, 69] width 451 height 51
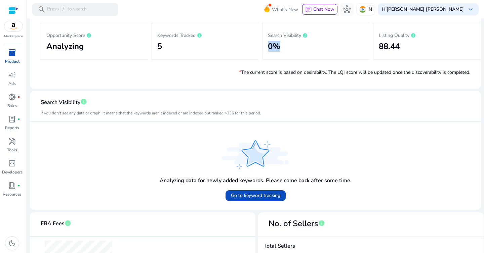
drag, startPoint x: 264, startPoint y: 45, endPoint x: 302, endPoint y: 45, distance: 38.3
click at [302, 45] on div "Search Visibility 0%" at bounding box center [316, 41] width 108 height 37
click at [302, 45] on h2 "0%" at bounding box center [316, 47] width 96 height 10
drag, startPoint x: 377, startPoint y: 48, endPoint x: 405, endPoint y: 48, distance: 27.9
click at [405, 48] on h2 "88.44" at bounding box center [427, 47] width 96 height 10
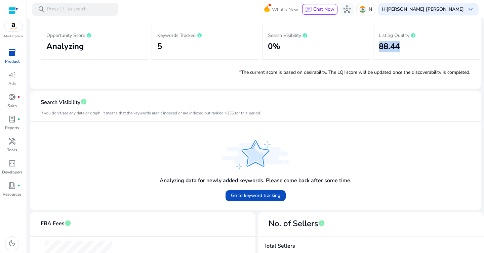
click at [405, 48] on h2 "88.44" at bounding box center [427, 47] width 96 height 10
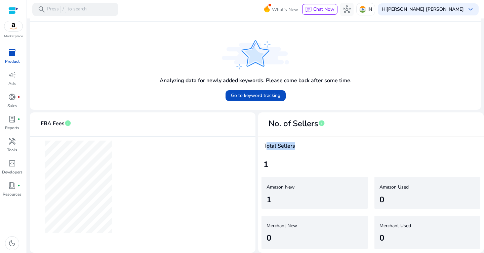
drag, startPoint x: 259, startPoint y: 146, endPoint x: 290, endPoint y: 146, distance: 30.9
click at [290, 146] on div "Total Sellers 1" at bounding box center [370, 155] width 225 height 37
click at [290, 146] on h4 "Total Sellers" at bounding box center [370, 146] width 215 height 6
drag, startPoint x: 266, startPoint y: 198, endPoint x: 289, endPoint y: 198, distance: 22.5
click at [288, 198] on div "1" at bounding box center [310, 200] width 88 height 12
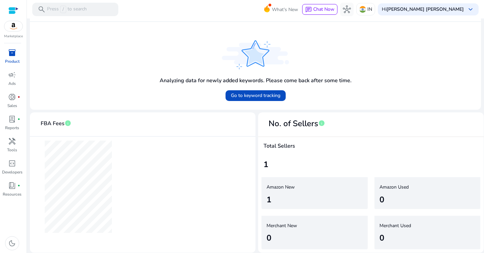
click at [289, 198] on div "1" at bounding box center [310, 200] width 88 height 12
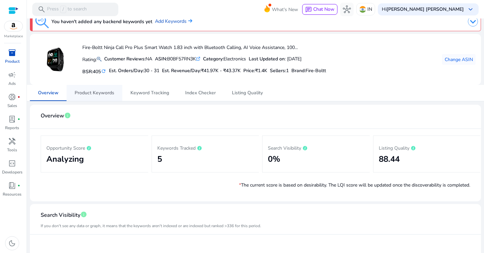
click at [98, 92] on span "Product Keywords" at bounding box center [95, 93] width 40 height 5
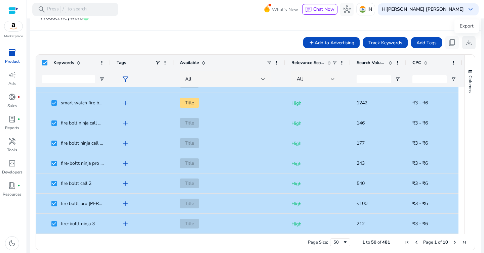
click at [467, 42] on span "download" at bounding box center [469, 43] width 8 height 8
click at [226, 38] on div "add Add to Advertising Track Keywords Add Tags content_copy download" at bounding box center [255, 42] width 440 height 13
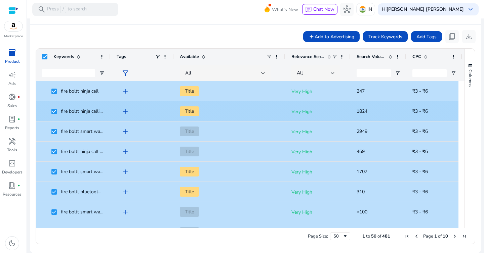
click at [232, 107] on span "Title" at bounding box center [229, 111] width 99 height 14
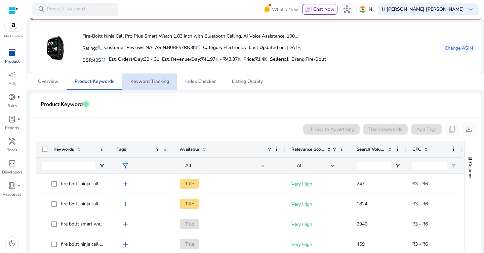
click at [151, 84] on span "Keyword Tracking" at bounding box center [149, 81] width 39 height 5
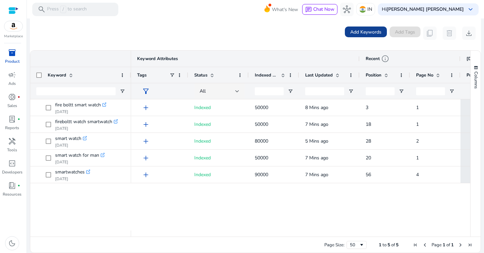
click at [363, 34] on span "Add Keywords" at bounding box center [365, 32] width 31 height 7
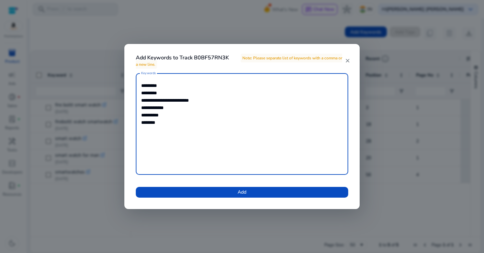
type textarea "**********"
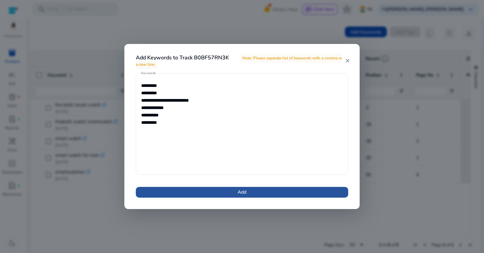
click at [273, 192] on span at bounding box center [242, 192] width 212 height 16
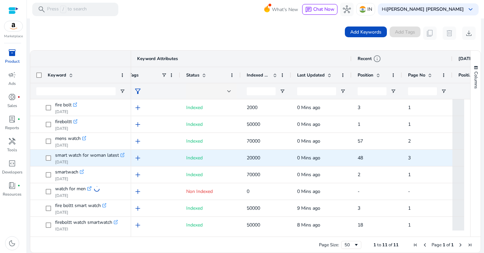
scroll to position [0, 35]
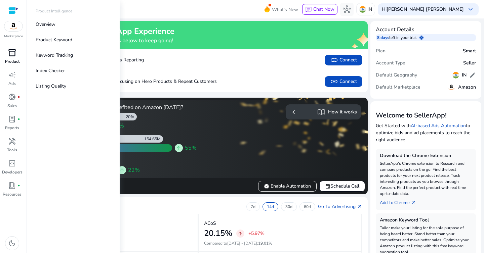
click at [12, 55] on span "inventory_2" at bounding box center [12, 53] width 8 height 8
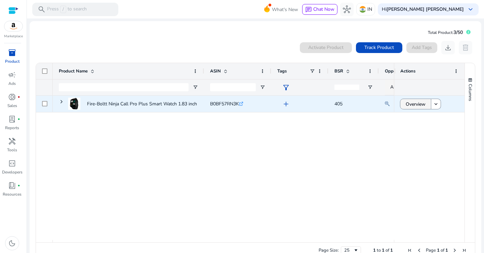
click at [410, 107] on span "Overview" at bounding box center [416, 104] width 20 height 14
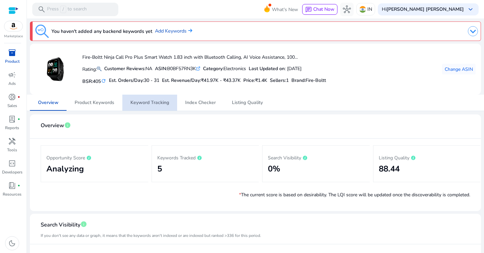
click at [153, 103] on span "Keyword Tracking" at bounding box center [149, 102] width 39 height 5
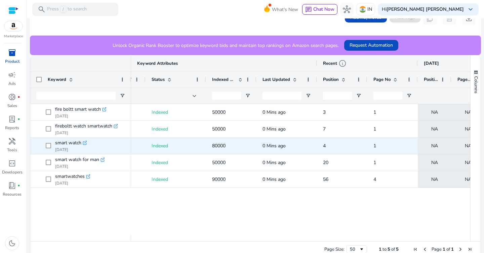
scroll to position [0, 44]
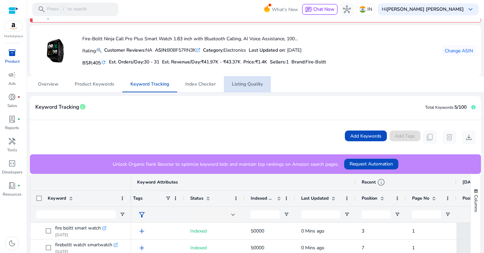
click at [252, 88] on span "Listing Quality" at bounding box center [247, 84] width 31 height 16
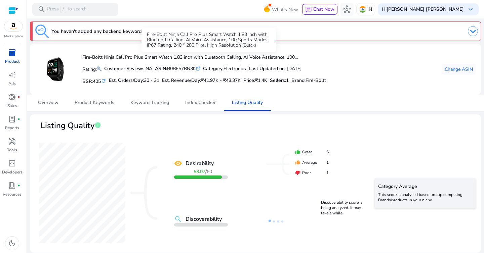
click at [325, 55] on h4 "Fire-Boltt Ninja Call Pro Plus Smart Watch 1.83 inch with Bluetooth Calling, AI…" at bounding box center [204, 58] width 244 height 6
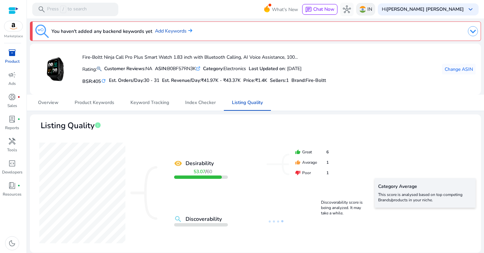
click at [372, 8] on p "IN" at bounding box center [369, 9] width 5 height 12
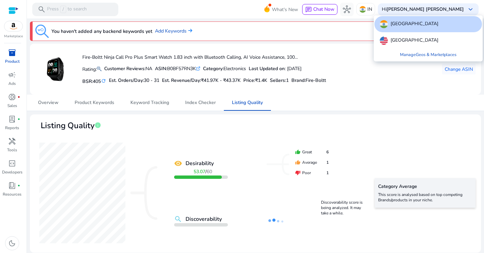
click at [402, 26] on div "[GEOGRAPHIC_DATA]" at bounding box center [428, 24] width 108 height 16
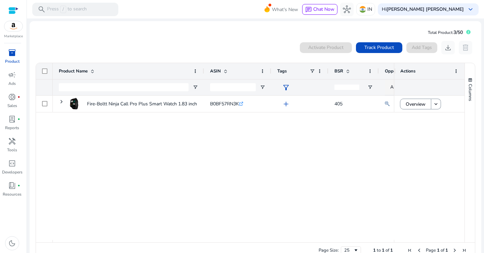
click at [18, 32] on div "Marketplace" at bounding box center [13, 19] width 27 height 39
click at [14, 26] on img at bounding box center [13, 26] width 18 height 10
click at [21, 28] on img at bounding box center [13, 26] width 18 height 10
click at [13, 28] on img at bounding box center [13, 26] width 18 height 10
click at [15, 27] on img at bounding box center [13, 26] width 18 height 10
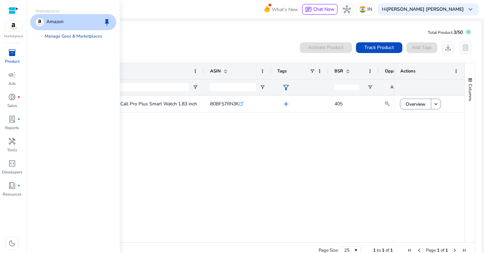
click at [61, 37] on link "Manage Geos & Marketplaces" at bounding box center [73, 36] width 68 height 12
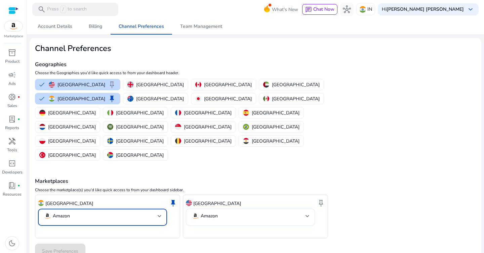
click at [125, 212] on mat-select "Amazon" at bounding box center [102, 217] width 118 height 10
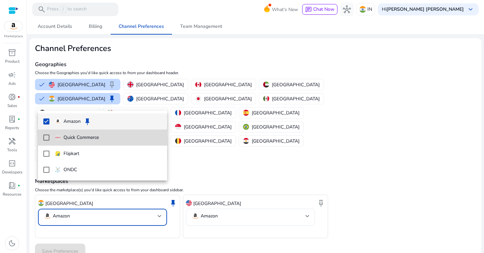
click at [45, 138] on mat-pseudo-checkbox at bounding box center [46, 138] width 6 height 6
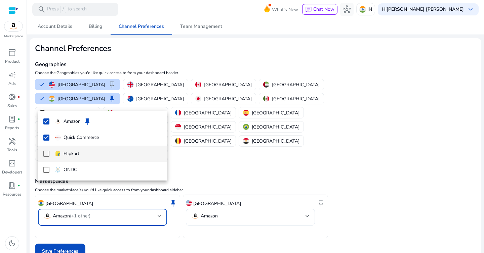
click at [48, 154] on mat-pseudo-checkbox at bounding box center [46, 154] width 6 height 6
click at [70, 223] on div at bounding box center [242, 126] width 484 height 253
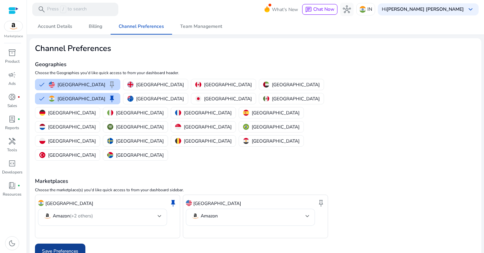
click at [67, 248] on span "Save Preferences" at bounding box center [60, 251] width 36 height 7
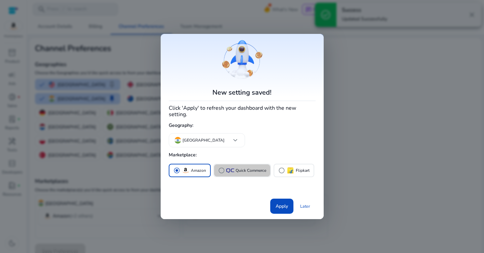
click at [236, 168] on p "Quick Commerce" at bounding box center [251, 170] width 31 height 7
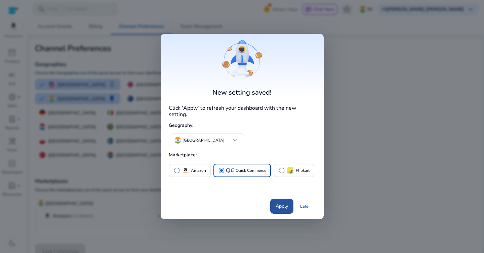
click at [280, 208] on span at bounding box center [281, 207] width 23 height 16
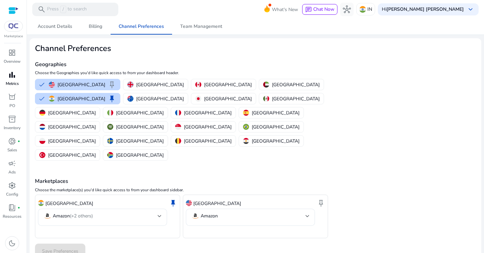
click at [11, 76] on span "bar_chart" at bounding box center [12, 75] width 8 height 8
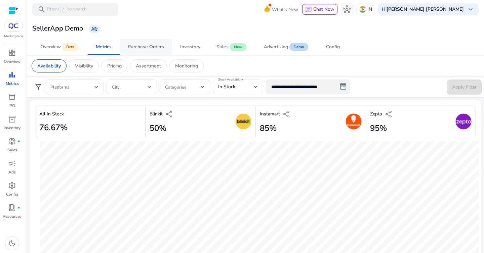
click at [151, 48] on div "Purchase Orders" at bounding box center [146, 47] width 36 height 5
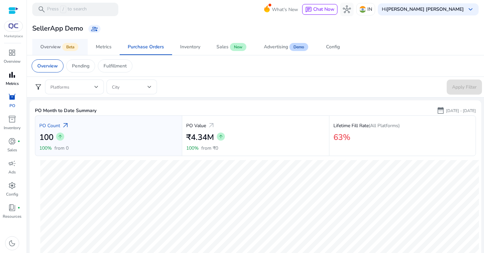
click at [57, 48] on div "Overview" at bounding box center [50, 47] width 20 height 5
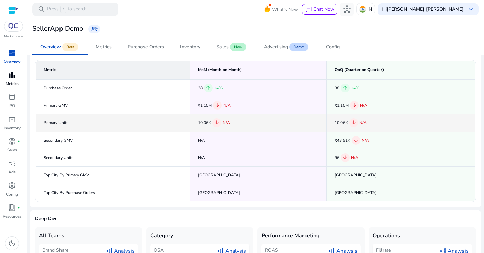
scroll to position [91, 0]
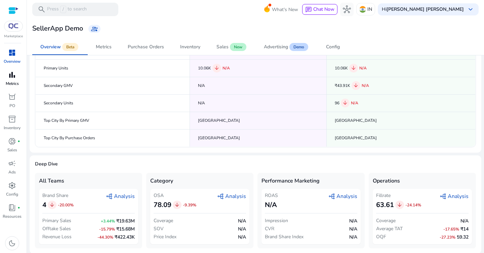
click at [103, 193] on div "Brand Share 4 arrow_downward -20.00% graph_2 Analysis" at bounding box center [88, 201] width 92 height 17
click at [125, 198] on span "graph_2 Analysis" at bounding box center [120, 197] width 29 height 8
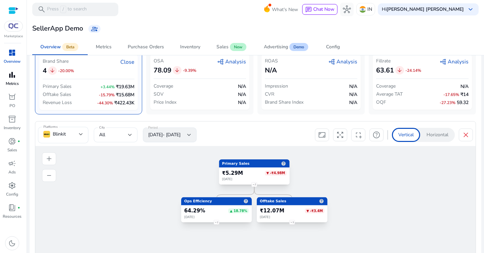
scroll to position [229, 0]
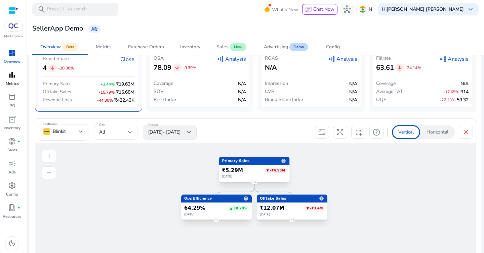
click at [270, 174] on div "₹5.29M ▼ -₹4.98M [DATE]" at bounding box center [254, 173] width 71 height 16
click at [279, 215] on div "[DATE]" at bounding box center [292, 215] width 65 height 4
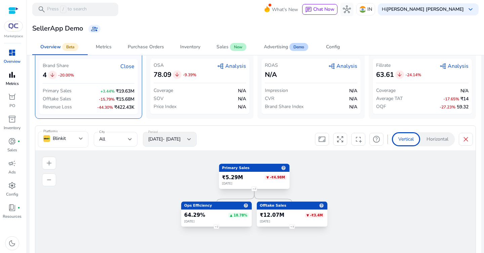
click at [70, 137] on div "Blinkit" at bounding box center [61, 138] width 36 height 7
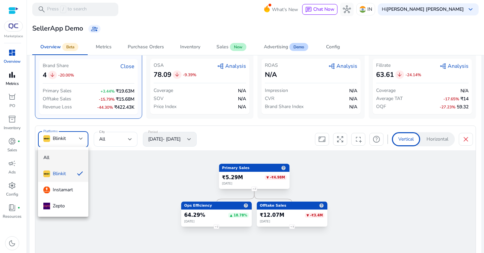
click at [64, 158] on span "All" at bounding box center [63, 157] width 40 height 7
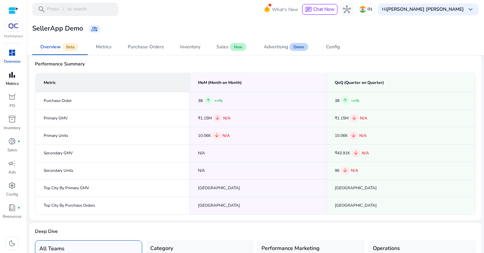
scroll to position [0, 0]
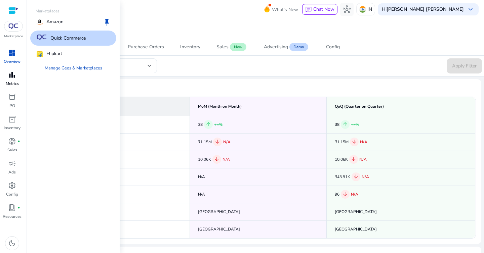
click at [14, 26] on img at bounding box center [13, 26] width 12 height 5
click at [67, 21] on div "Amazon keep" at bounding box center [73, 22] width 86 height 16
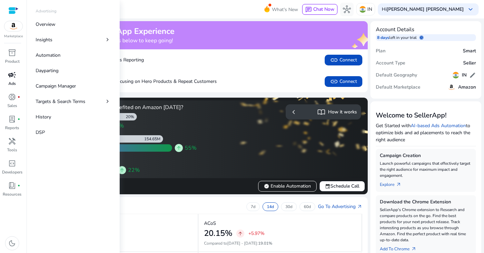
click at [14, 77] on span "campaign" at bounding box center [12, 75] width 8 height 8
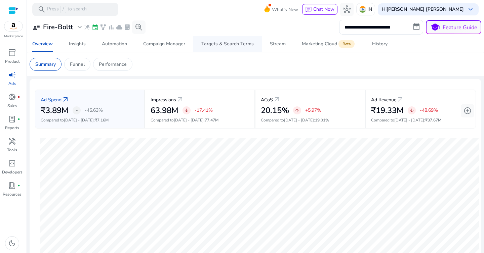
click at [219, 43] on div "Targets & Search Terms" at bounding box center [227, 44] width 52 height 5
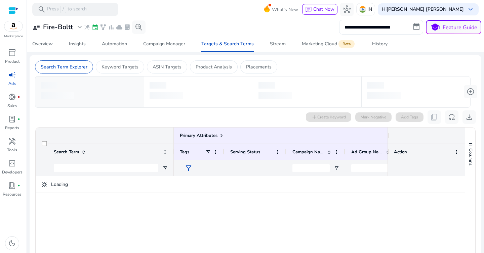
click at [366, 29] on input "**********" at bounding box center [381, 27] width 84 height 15
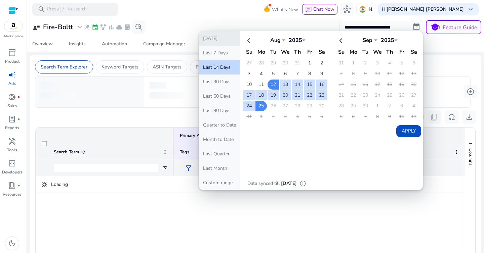
click at [228, 40] on button "Today" at bounding box center [219, 38] width 41 height 14
type input "**********"
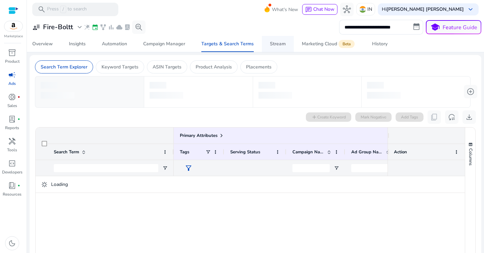
click at [276, 46] on div "Stream" at bounding box center [278, 44] width 16 height 5
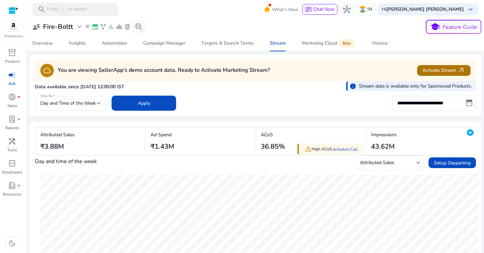
click at [429, 70] on span "Activate Stream arrow_outward" at bounding box center [443, 71] width 43 height 8
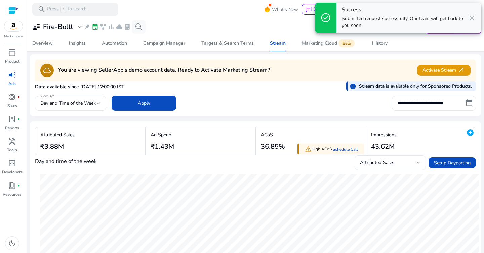
click at [470, 18] on span "close" at bounding box center [472, 18] width 8 height 8
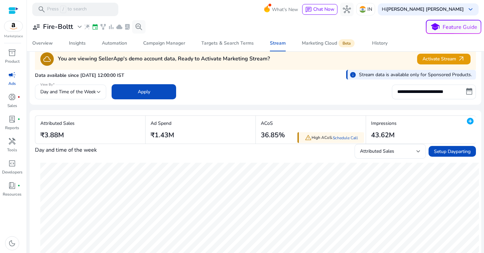
scroll to position [12, 0]
click at [81, 88] on div "Day and Time of the Week" at bounding box center [68, 91] width 56 height 7
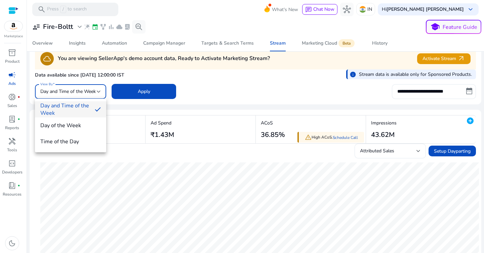
click at [81, 107] on span "Day and Time of the Week" at bounding box center [64, 109] width 49 height 15
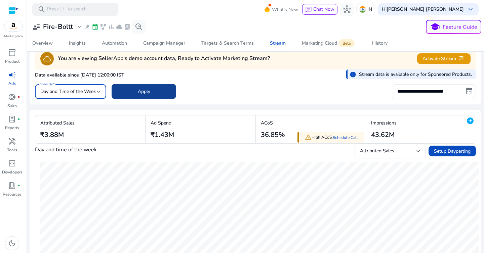
click at [158, 96] on span at bounding box center [144, 92] width 65 height 16
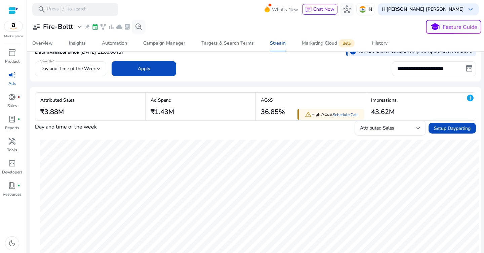
scroll to position [0, 0]
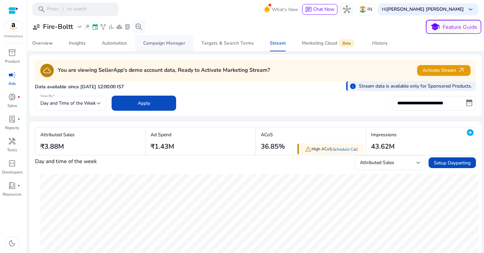
click at [168, 45] on div "Campaign Manager" at bounding box center [164, 43] width 42 height 5
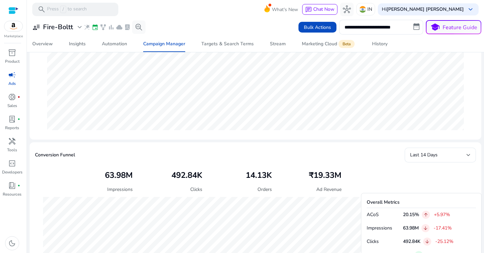
scroll to position [196, 0]
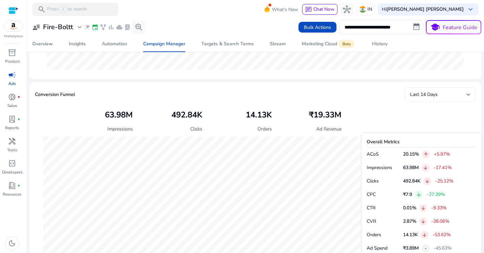
click at [422, 98] on div "Last 14 Days" at bounding box center [438, 94] width 56 height 7
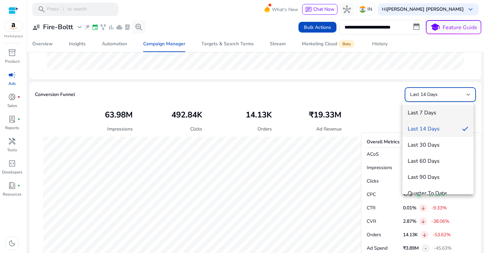
click at [414, 112] on span "Last 7 Days" at bounding box center [438, 112] width 60 height 7
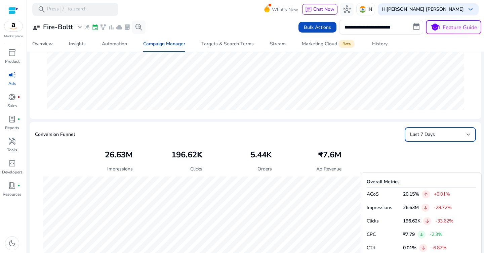
scroll to position [137, 0]
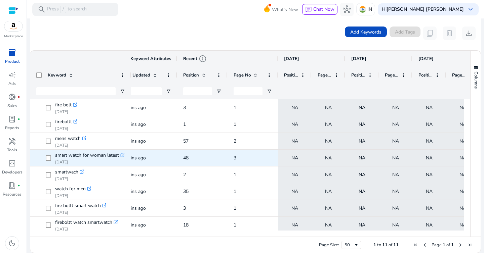
scroll to position [0, 204]
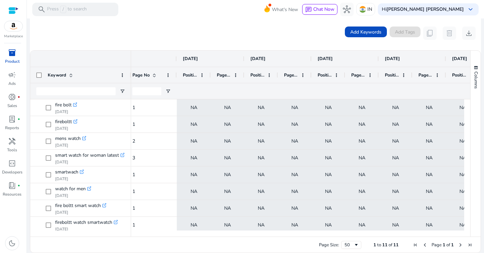
drag, startPoint x: 209, startPoint y: 75, endPoint x: 219, endPoint y: 75, distance: 10.1
click at [212, 75] on div at bounding box center [210, 75] width 3 height 16
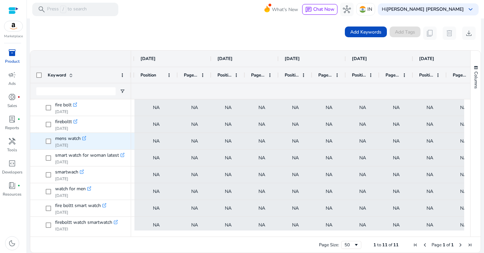
scroll to position [0, 358]
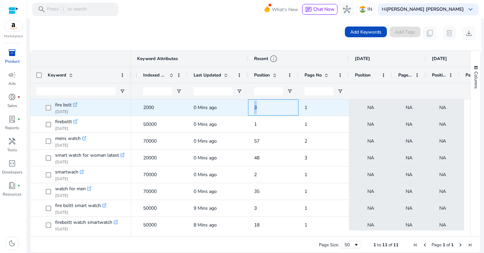
drag, startPoint x: 250, startPoint y: 108, endPoint x: 260, endPoint y: 108, distance: 10.4
click at [260, 108] on div "3" at bounding box center [273, 107] width 50 height 16
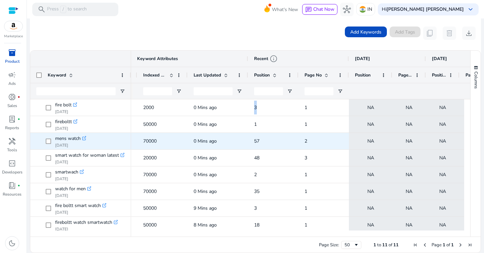
click at [270, 137] on span "57" at bounding box center [273, 141] width 38 height 14
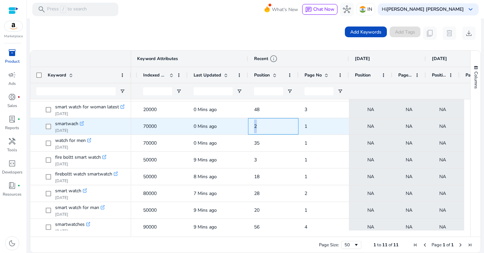
drag, startPoint x: 249, startPoint y: 126, endPoint x: 264, endPoint y: 126, distance: 14.4
click at [264, 126] on div "2" at bounding box center [273, 126] width 50 height 16
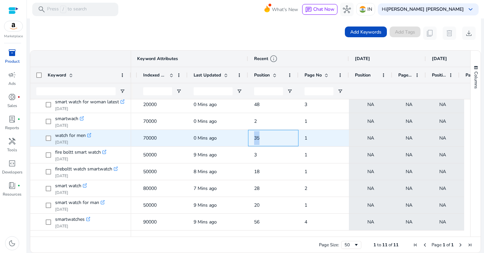
drag, startPoint x: 248, startPoint y: 136, endPoint x: 261, endPoint y: 136, distance: 13.4
click at [261, 136] on div "35" at bounding box center [273, 138] width 50 height 16
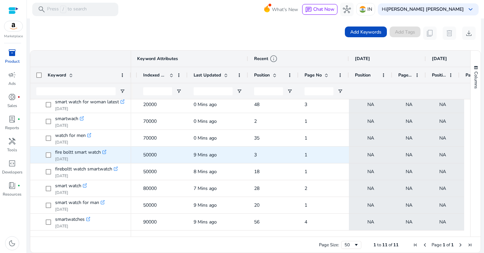
click at [265, 154] on span "3" at bounding box center [273, 155] width 38 height 14
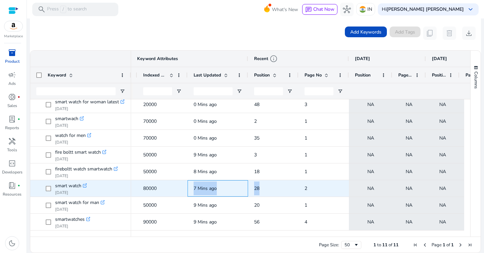
drag, startPoint x: 247, startPoint y: 186, endPoint x: 254, endPoint y: 186, distance: 6.4
click at [254, 186] on div "NA NA NA NA NA NA 2 28 7 Mins ago 80000 Indexed add" at bounding box center [457, 188] width 877 height 17
click at [254, 186] on span "28" at bounding box center [256, 188] width 5 height 6
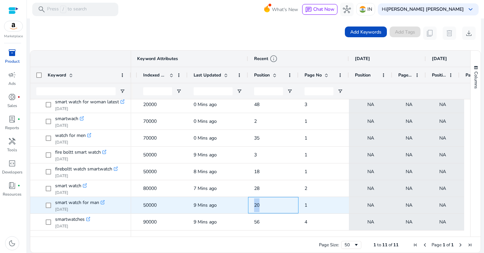
drag, startPoint x: 252, startPoint y: 206, endPoint x: 268, endPoint y: 206, distance: 16.5
click at [268, 206] on div "20" at bounding box center [273, 205] width 50 height 16
click at [268, 206] on span "20" at bounding box center [273, 206] width 38 height 14
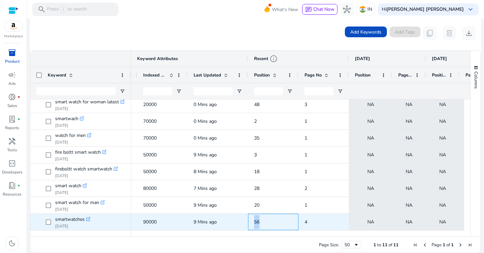
drag, startPoint x: 250, startPoint y: 220, endPoint x: 264, endPoint y: 220, distance: 13.8
click at [264, 220] on div "56" at bounding box center [273, 222] width 50 height 16
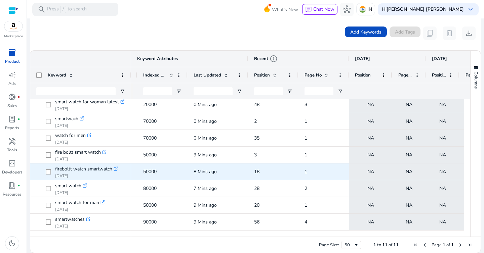
click at [266, 168] on span "18" at bounding box center [273, 172] width 38 height 14
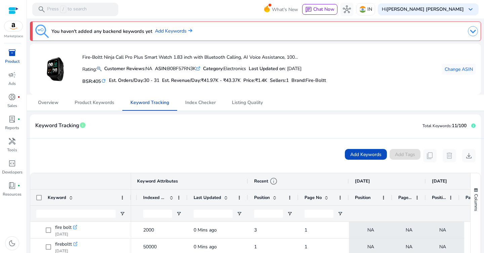
click at [106, 32] on h3 "You haven't added any backend keywords yet" at bounding box center [101, 31] width 101 height 8
click at [115, 32] on h3 "You haven't added any backend keywords yet" at bounding box center [101, 31] width 101 height 8
click at [173, 31] on link "Add Keywords" at bounding box center [173, 31] width 37 height 7
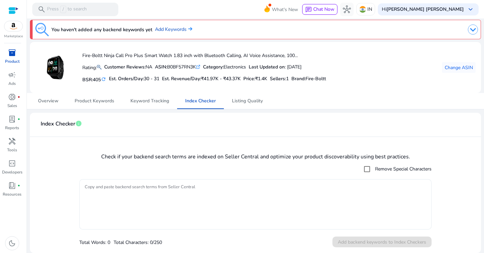
click at [201, 201] on textarea "Copy and paste backend search terms from Seller Central" at bounding box center [255, 205] width 341 height 44
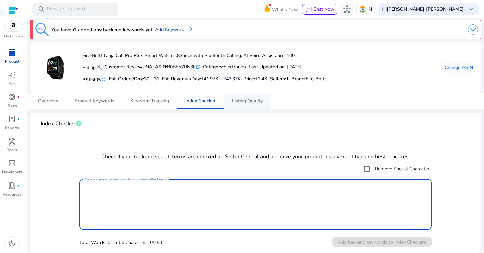
click at [241, 101] on span "Listing Quality" at bounding box center [247, 101] width 31 height 5
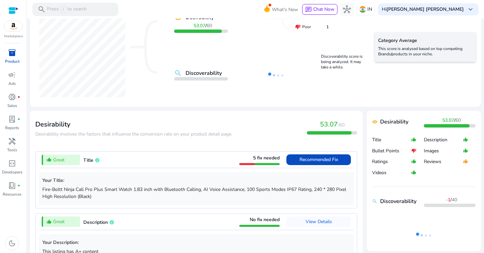
scroll to position [147, 0]
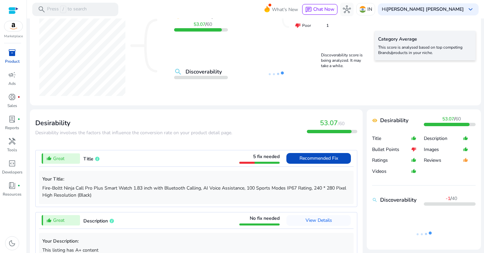
drag, startPoint x: 367, startPoint y: 149, endPoint x: 436, endPoint y: 151, distance: 68.9
click at [436, 151] on mat-card "remove_red_eye Desirability 53.07 / 60 Title thumb_up_alt Description thumb_up_…" at bounding box center [424, 180] width 114 height 140
click at [414, 104] on mat-card "Listing Quality info remove_red_eye Desirability 53.07 / 60 search Discoverabil…" at bounding box center [255, 36] width 451 height 138
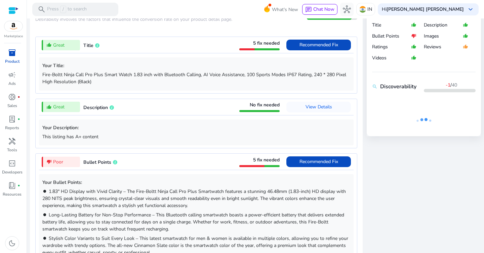
scroll to position [259, 0]
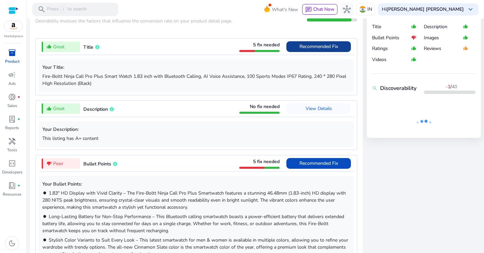
click at [312, 46] on span "Recommended Fix" at bounding box center [318, 46] width 39 height 6
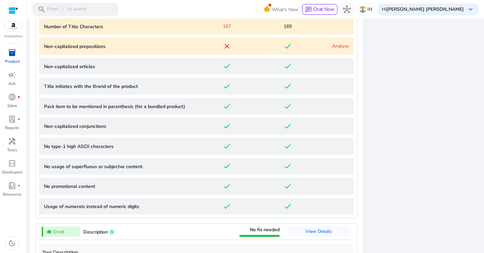
scroll to position [306, 0]
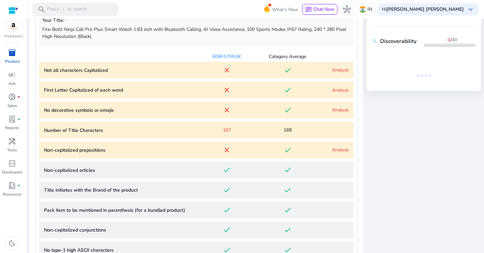
click at [335, 90] on link "Analyze" at bounding box center [340, 90] width 16 height 6
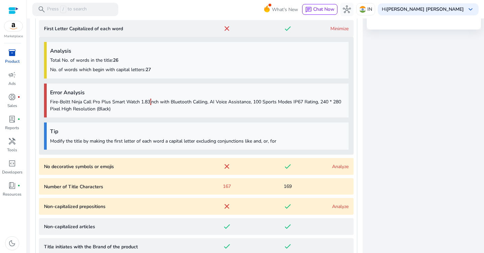
scroll to position [365, 0]
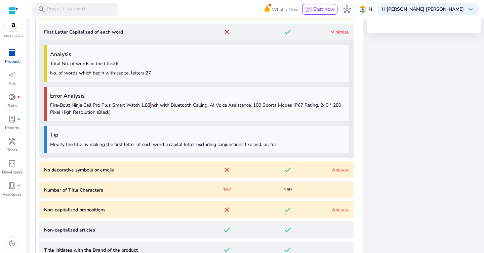
click at [156, 104] on p "Fire-Boltt Ninja Call Pro Plus Smart Watch 1.83 i nch with Bluetooth Calling, A…" at bounding box center [197, 109] width 295 height 14
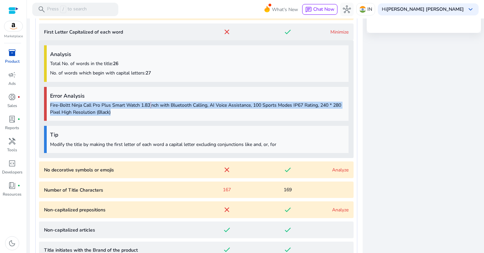
drag, startPoint x: 50, startPoint y: 106, endPoint x: 125, endPoint y: 112, distance: 74.8
click at [125, 112] on p "Fire-Boltt Ninja Call Pro Plus Smart Watch 1.83 i nch with Bluetooth Calling, A…" at bounding box center [197, 109] width 295 height 14
click at [149, 112] on p "Fire-Boltt Ninja Call Pro Plus Smart Watch 1.83 i nch with Bluetooth Calling, A…" at bounding box center [197, 109] width 295 height 14
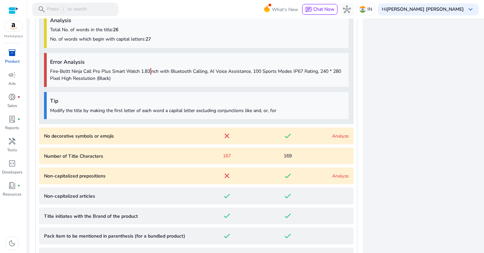
scroll to position [402, 0]
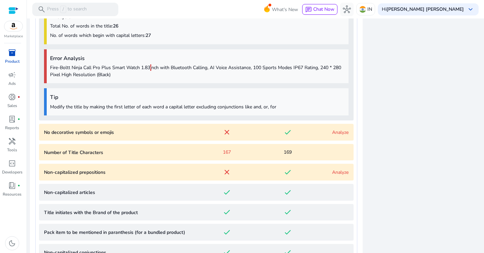
click at [143, 107] on p "Modify the title by making the first letter of each word a capital letter exclu…" at bounding box center [197, 106] width 295 height 7
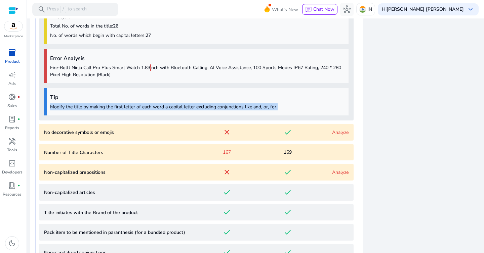
click at [143, 107] on p "Modify the title by making the first letter of each word a capital letter exclu…" at bounding box center [197, 106] width 295 height 7
click at [153, 108] on p "Modify the title by making the first letter of each word a capital letter exclu…" at bounding box center [197, 106] width 295 height 7
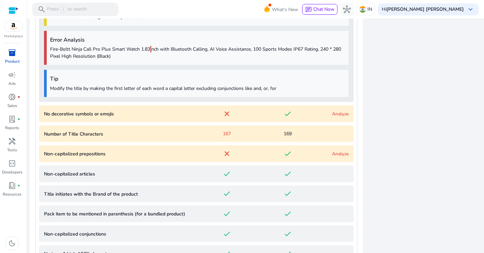
scroll to position [421, 0]
click at [171, 87] on p "Modify the title by making the first letter of each word a capital letter exclu…" at bounding box center [197, 87] width 295 height 7
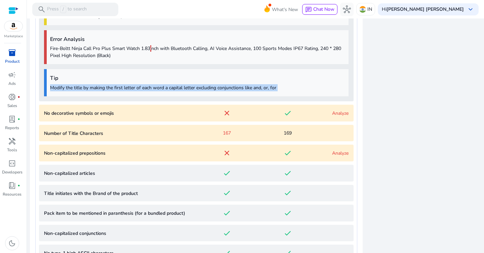
click at [171, 87] on p "Modify the title by making the first letter of each word a capital letter exclu…" at bounding box center [197, 87] width 295 height 7
click at [186, 87] on p "Modify the title by making the first letter of each word a capital letter exclu…" at bounding box center [197, 87] width 295 height 7
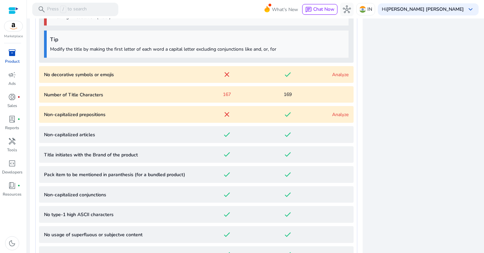
scroll to position [462, 0]
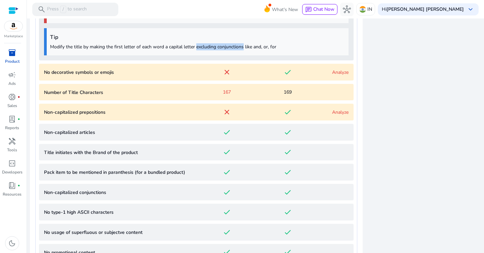
drag, startPoint x: 197, startPoint y: 48, endPoint x: 244, endPoint y: 44, distance: 47.5
click at [244, 44] on p "Modify the title by making the first letter of each word a capital letter exclu…" at bounding box center [197, 46] width 295 height 7
click at [253, 45] on p "Modify the title by making the first letter of each word a capital letter exclu…" at bounding box center [197, 46] width 295 height 7
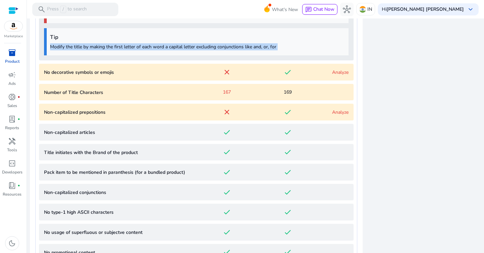
click at [269, 46] on p "Modify the title by making the first letter of each word a capital letter exclu…" at bounding box center [197, 46] width 295 height 7
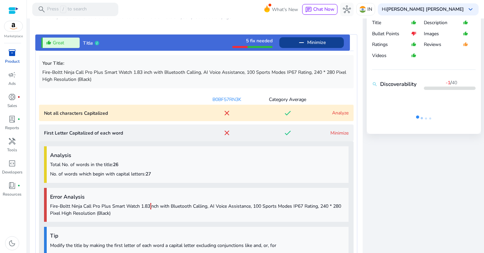
scroll to position [283, 0]
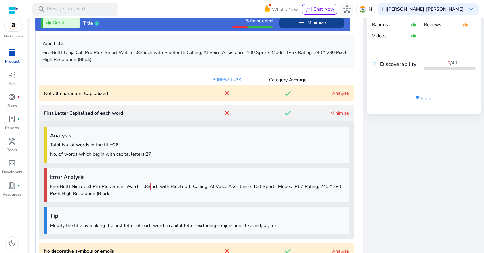
click at [331, 114] on link "Minimize" at bounding box center [339, 113] width 18 height 6
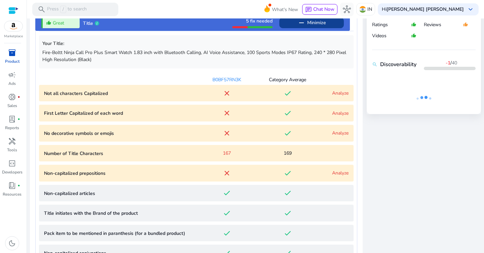
click at [332, 111] on link "Analyze" at bounding box center [340, 113] width 16 height 6
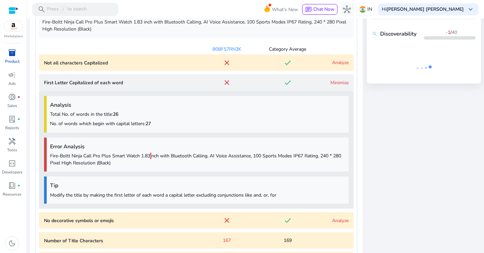
scroll to position [302, 0]
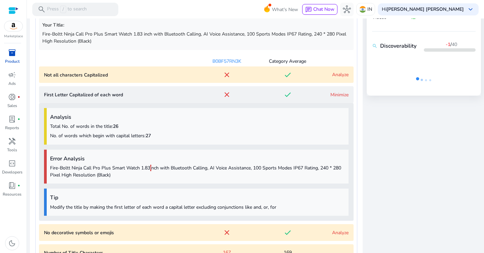
click at [333, 96] on link "Minimize" at bounding box center [339, 95] width 18 height 6
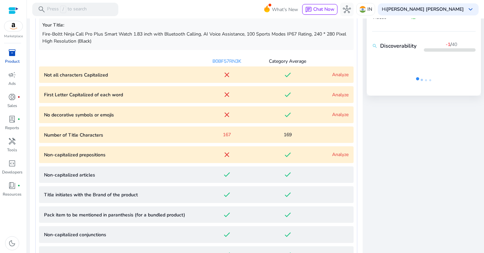
click at [337, 74] on link "Analyze" at bounding box center [340, 75] width 16 height 6
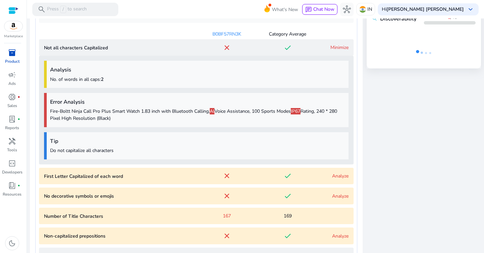
scroll to position [305, 0]
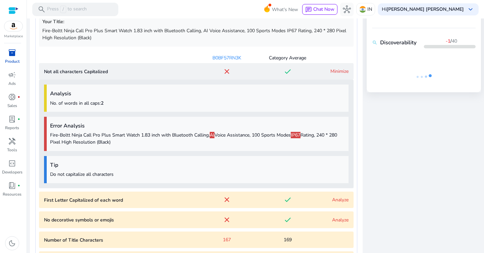
click at [332, 73] on link "Minimize" at bounding box center [339, 71] width 18 height 6
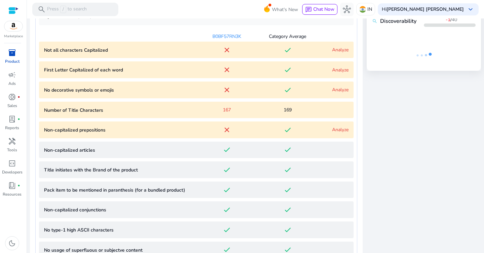
scroll to position [331, 0]
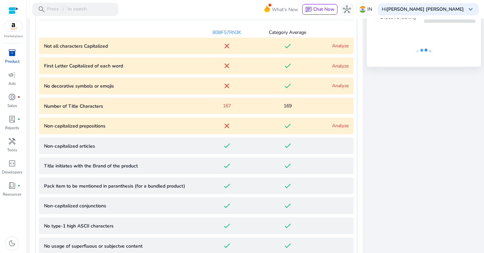
click at [337, 85] on link "Analyze" at bounding box center [340, 86] width 16 height 6
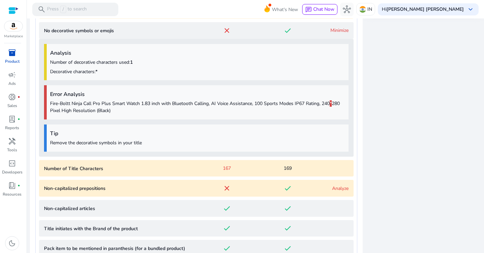
scroll to position [386, 0]
click at [333, 29] on link "Minimize" at bounding box center [339, 31] width 18 height 6
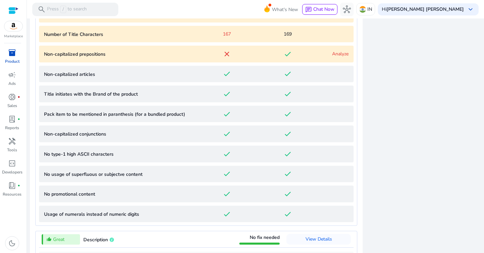
scroll to position [404, 0]
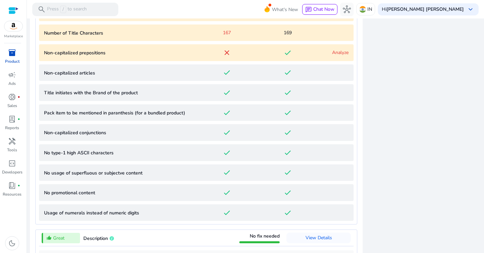
click at [336, 53] on link "Analyze" at bounding box center [340, 52] width 16 height 6
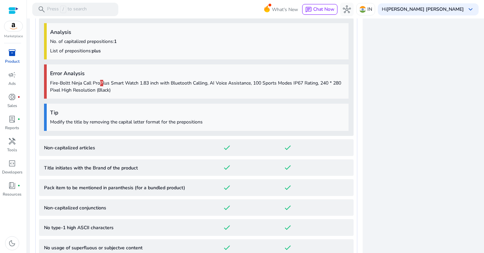
scroll to position [429, 0]
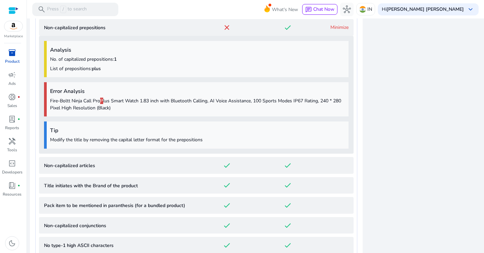
click at [331, 28] on link "Minimize" at bounding box center [339, 27] width 18 height 6
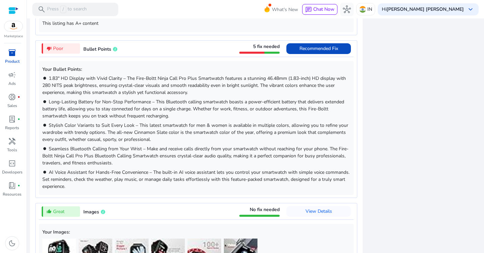
scroll to position [656, 0]
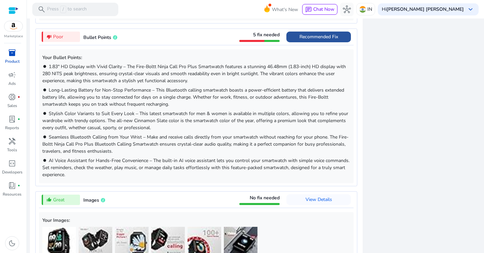
click at [310, 40] on span "Recommended Fix" at bounding box center [318, 37] width 39 height 11
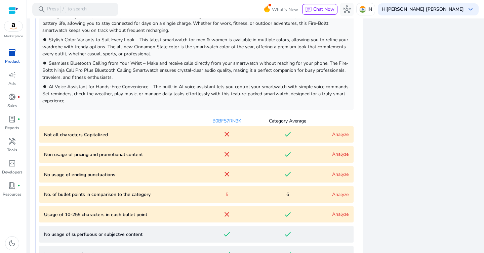
scroll to position [461, 0]
click at [332, 153] on link "Analyze" at bounding box center [340, 153] width 16 height 6
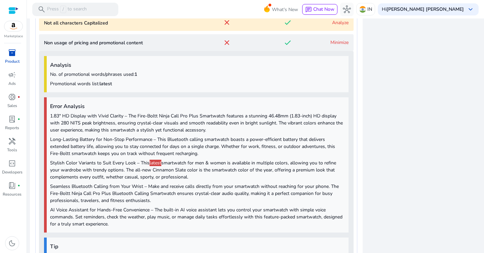
scroll to position [574, 0]
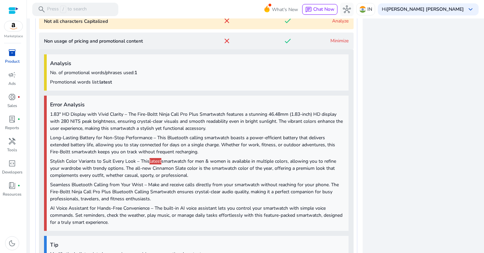
click at [332, 39] on link "Minimize" at bounding box center [339, 41] width 18 height 6
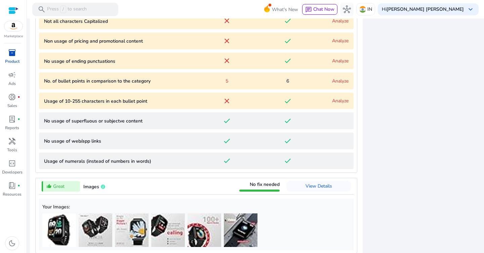
click at [336, 60] on link "Analyze" at bounding box center [340, 61] width 16 height 6
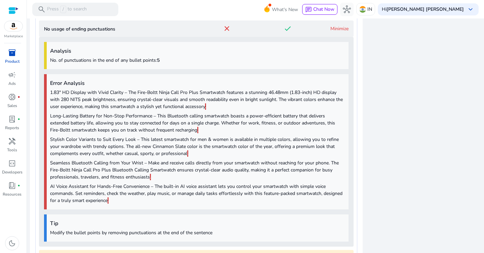
scroll to position [593, 0]
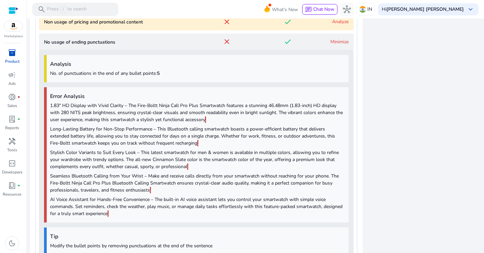
click at [336, 41] on link "Minimize" at bounding box center [339, 42] width 18 height 6
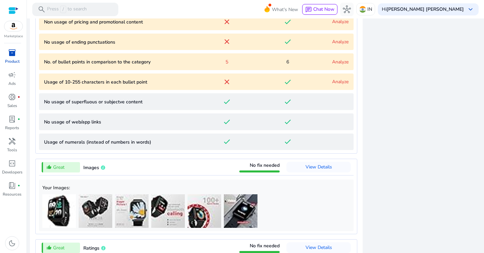
click at [337, 60] on link "Analyze" at bounding box center [340, 62] width 16 height 6
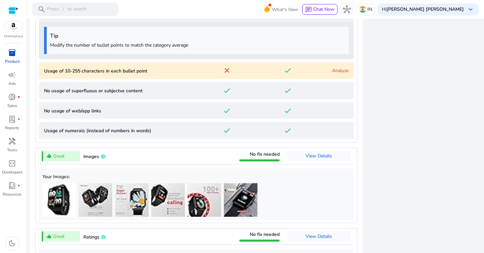
scroll to position [646, 0]
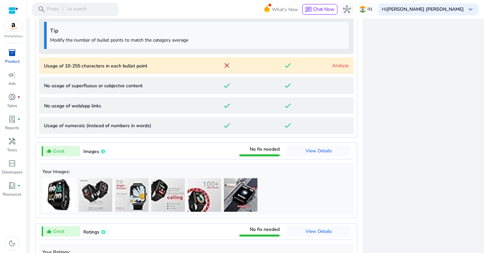
click at [337, 66] on link "Analyze" at bounding box center [340, 65] width 16 height 6
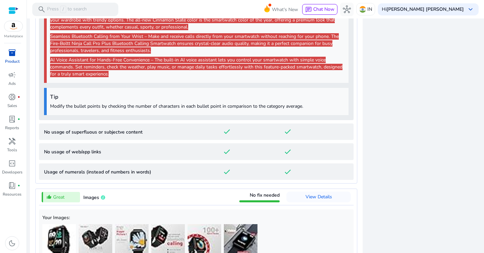
scroll to position [919, 0]
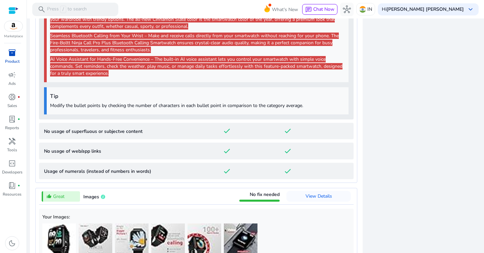
click at [245, 105] on p "Modify the bullet points by checking the number of characters in each bullet po…" at bounding box center [197, 105] width 295 height 7
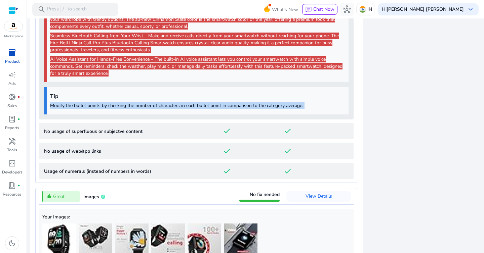
click at [245, 105] on p "Modify the bullet points by checking the number of characters in each bullet po…" at bounding box center [197, 105] width 295 height 7
click at [210, 106] on p "Modify the bullet points by checking the number of characters in each bullet po…" at bounding box center [197, 105] width 295 height 7
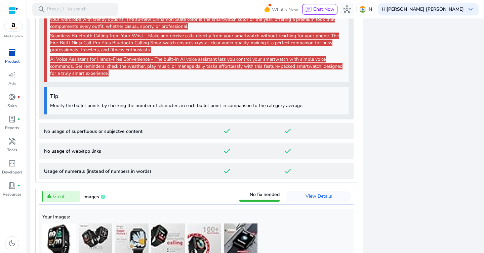
click at [210, 106] on p "Modify the bullet points by checking the number of characters in each bullet po…" at bounding box center [197, 105] width 295 height 7
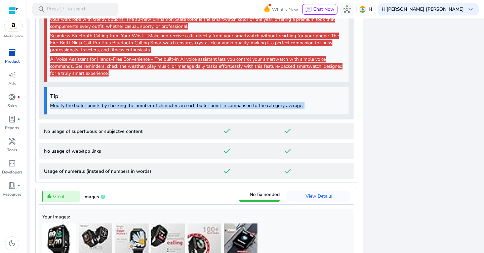
click at [210, 106] on p "Modify the bullet points by checking the number of characters in each bullet po…" at bounding box center [197, 105] width 295 height 7
click at [231, 108] on p "Modify the bullet points by checking the number of characters in each bullet po…" at bounding box center [197, 105] width 295 height 7
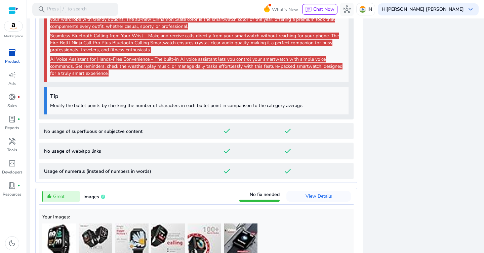
click at [246, 108] on p "Modify the bullet points by checking the number of characters in each bullet po…" at bounding box center [197, 105] width 295 height 7
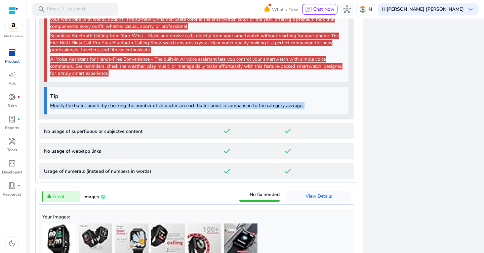
click at [265, 106] on p "Modify the bullet points by checking the number of characters in each bullet po…" at bounding box center [197, 105] width 295 height 7
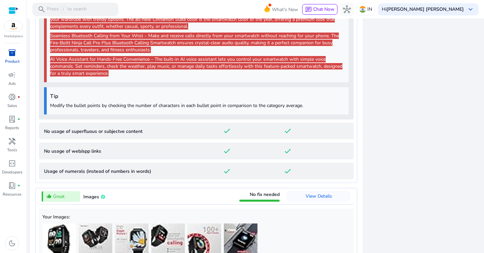
click at [289, 126] on content "No usage of superfluous or subjectve content done done" at bounding box center [196, 131] width 314 height 17
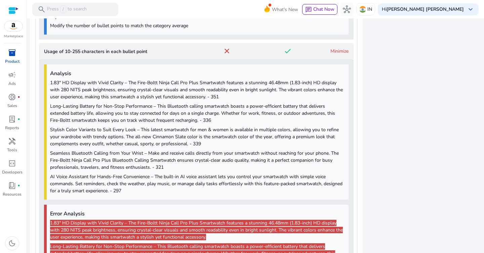
scroll to position [653, 0]
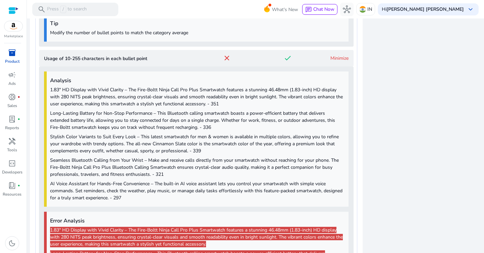
click at [326, 58] on div "Minimize" at bounding box center [333, 58] width 31 height 7
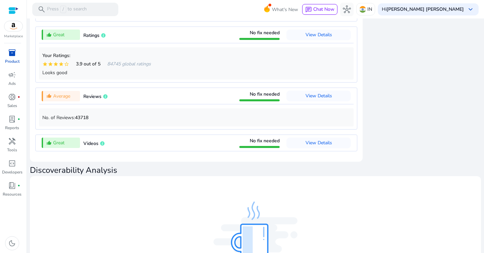
scroll to position [849, 0]
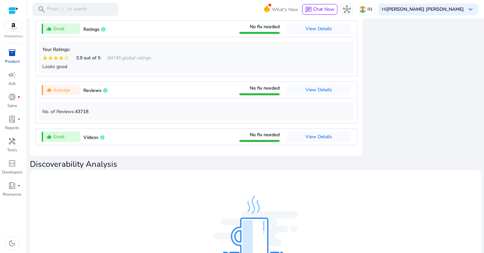
click at [160, 97] on div "thumb_up_alt Average Reviews No fix needed View Details" at bounding box center [196, 90] width 314 height 16
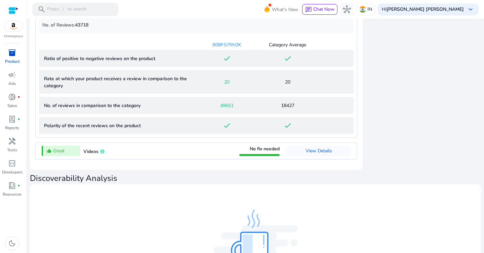
scroll to position [720, 0]
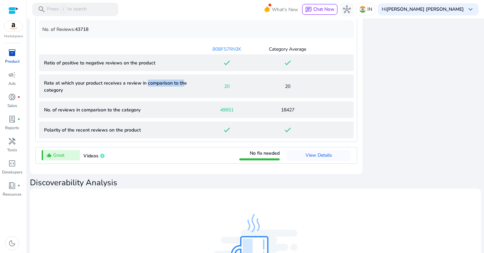
drag, startPoint x: 147, startPoint y: 89, endPoint x: 189, endPoint y: 87, distance: 42.4
click at [188, 87] on p "Rate at which your product receives a review in comparison to the category" at bounding box center [120, 87] width 152 height 14
click at [189, 87] on p "Rate at which your product receives a review in comparison to the category" at bounding box center [120, 87] width 152 height 14
drag, startPoint x: 220, startPoint y: 91, endPoint x: 241, endPoint y: 91, distance: 21.2
click at [241, 90] on div "20" at bounding box center [226, 86] width 61 height 7
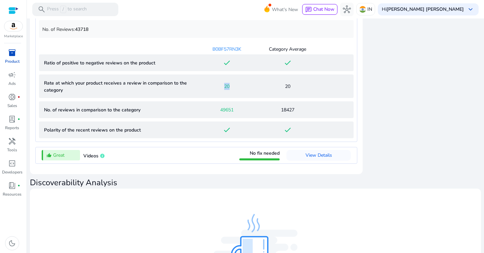
click at [241, 90] on div "20" at bounding box center [226, 86] width 61 height 7
drag, startPoint x: 211, startPoint y: 115, endPoint x: 288, endPoint y: 118, distance: 77.3
click at [288, 118] on category "No. of reviews in comparison to the category 49651 18427" at bounding box center [196, 109] width 314 height 17
click at [288, 114] on span "18427" at bounding box center [287, 110] width 13 height 7
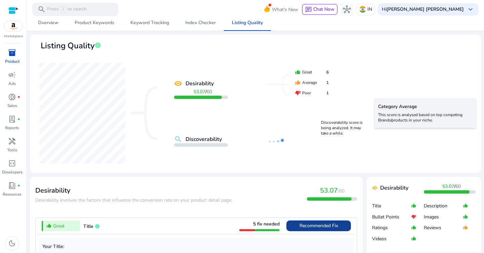
scroll to position [0, 0]
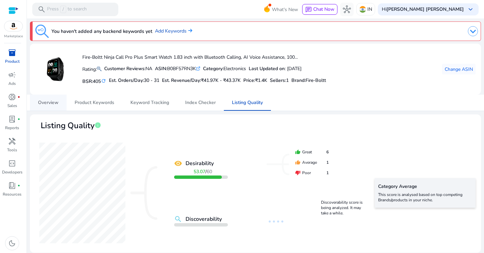
click at [60, 101] on link "Overview" at bounding box center [48, 103] width 37 height 16
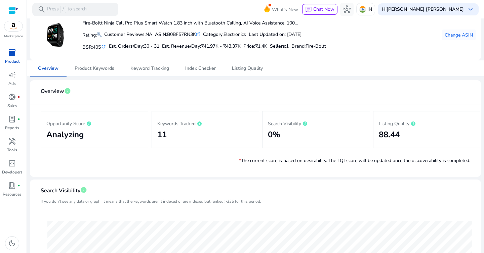
scroll to position [35, 0]
click at [174, 134] on h2 "11" at bounding box center [205, 134] width 96 height 10
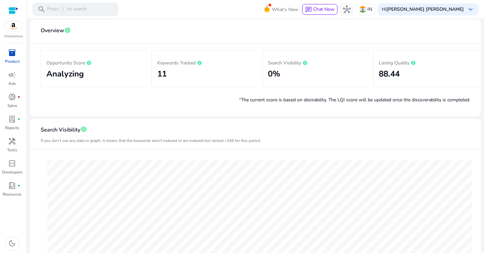
scroll to position [116, 0]
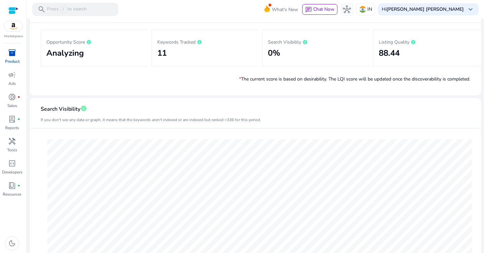
click at [71, 57] on h2 "Analyzing" at bounding box center [94, 53] width 96 height 10
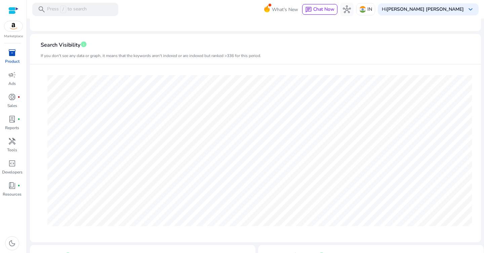
scroll to position [182, 0]
drag, startPoint x: 77, startPoint y: 53, endPoint x: 133, endPoint y: 57, distance: 55.9
click at [132, 57] on mat-card-header "Search Visibility info If you don't see any data or graph, it means that the ke…" at bounding box center [255, 49] width 440 height 25
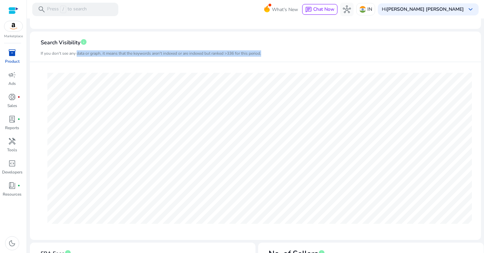
click at [133, 57] on mat-card-header "Search Visibility info If you don't see any data or graph, it means that the ke…" at bounding box center [255, 49] width 440 height 25
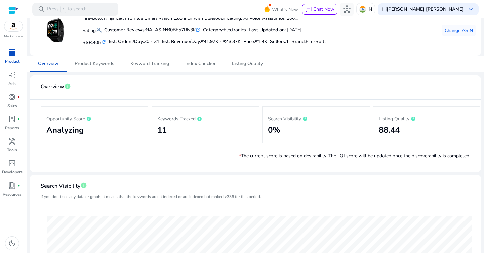
scroll to position [0, 0]
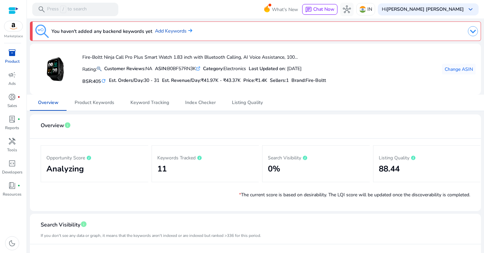
click at [468, 32] on img at bounding box center [473, 31] width 10 height 10
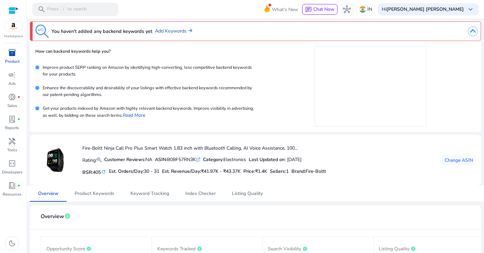
click at [14, 52] on span "inventory_2" at bounding box center [12, 53] width 8 height 8
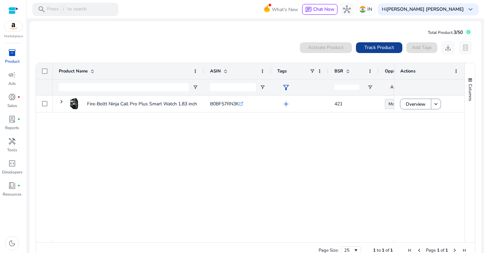
click at [374, 49] on span "Track Product" at bounding box center [379, 47] width 30 height 7
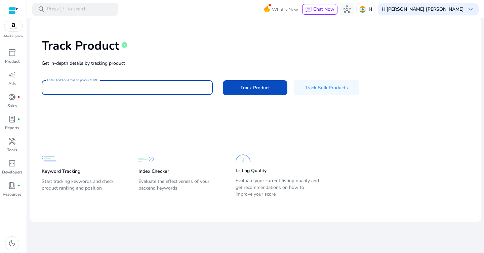
click at [172, 89] on input "Enter ASIN or Amazon product URL" at bounding box center [127, 87] width 160 height 7
paste input "**********"
type input "**********"
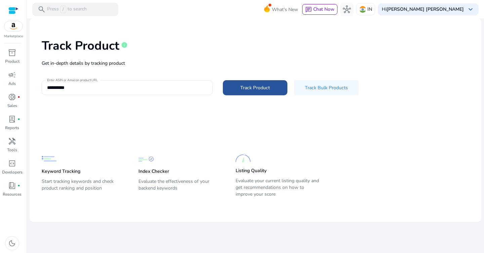
click at [238, 89] on span at bounding box center [255, 88] width 65 height 16
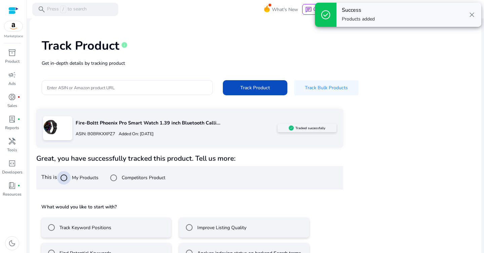
scroll to position [20, 0]
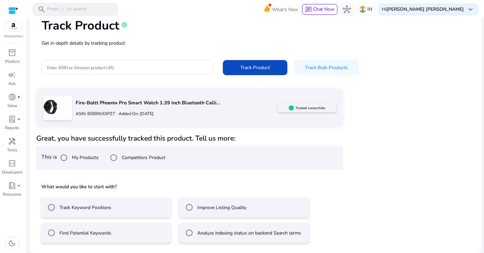
click at [71, 208] on label "Track Keyword Positions" at bounding box center [84, 207] width 53 height 7
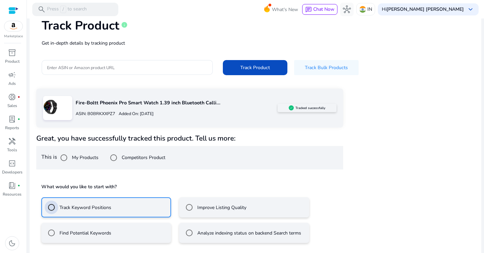
scroll to position [50, 0]
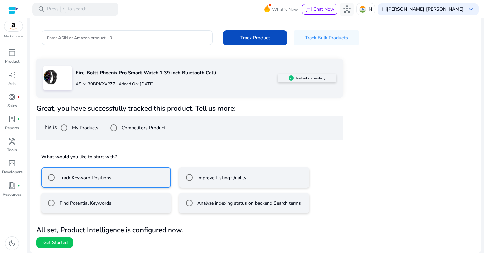
click at [200, 204] on label "Analyze indexing status on backend Search terms" at bounding box center [248, 203] width 105 height 7
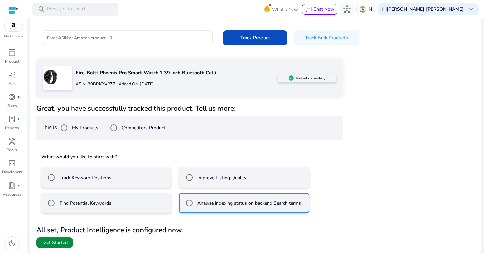
click at [47, 247] on span at bounding box center [54, 243] width 37 height 16
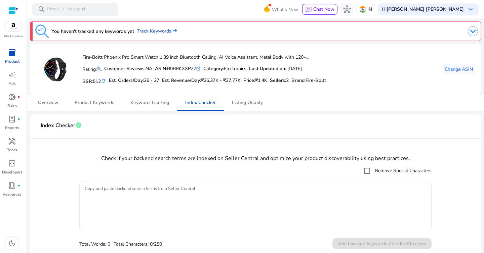
scroll to position [2, 0]
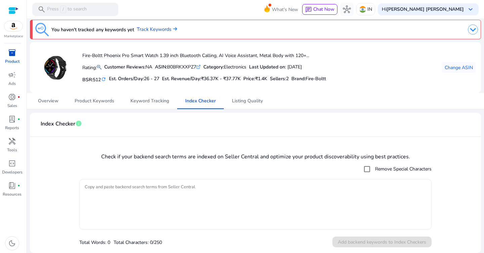
click at [269, 181] on div at bounding box center [255, 204] width 341 height 50
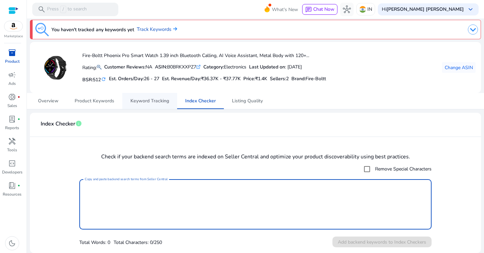
click at [154, 101] on span "Keyword Tracking" at bounding box center [149, 101] width 39 height 5
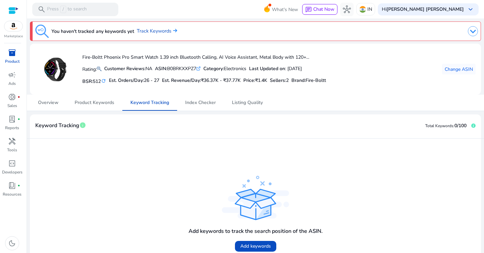
scroll to position [21, 0]
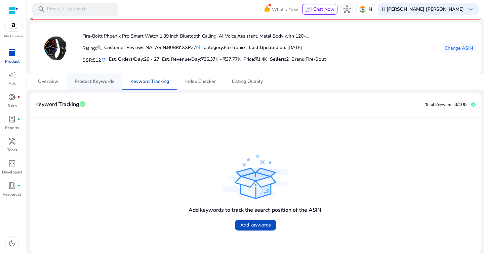
click at [92, 81] on span "Product Keywords" at bounding box center [95, 81] width 40 height 5
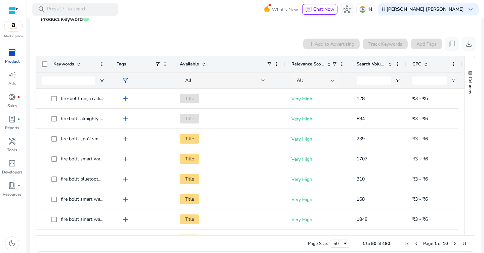
click at [333, 80] on div at bounding box center [333, 80] width 4 height 3
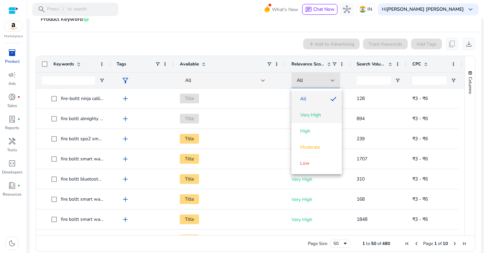
click at [318, 116] on span "Very High" at bounding box center [310, 115] width 21 height 7
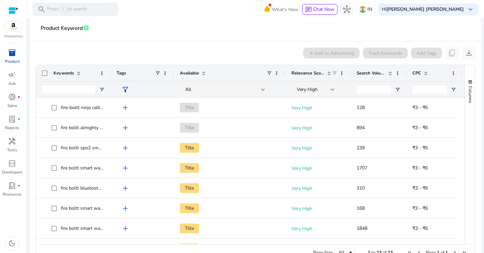
drag, startPoint x: 110, startPoint y: 73, endPoint x: 149, endPoint y: 73, distance: 39.3
click at [112, 73] on div at bounding box center [110, 73] width 3 height 16
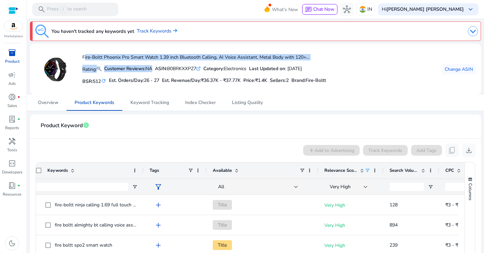
drag, startPoint x: 83, startPoint y: 56, endPoint x: 174, endPoint y: 65, distance: 91.5
click at [174, 65] on div "Fire-Boltt Phoenix Pro Smart Watch 1.39 inch Bluetooth Calling, AI Voice Assist…" at bounding box center [204, 69] width 244 height 34
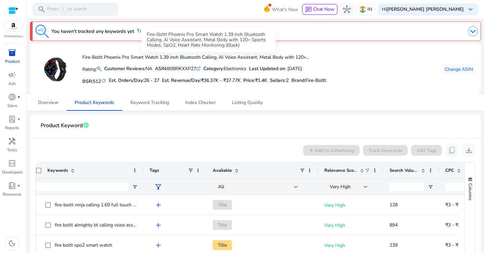
click at [212, 52] on div "Fire-Boltt Phoenix Pro Smart Watch 1.39 inch Bluetooth Calling, AI Voice Assist…" at bounding box center [208, 40] width 134 height 24
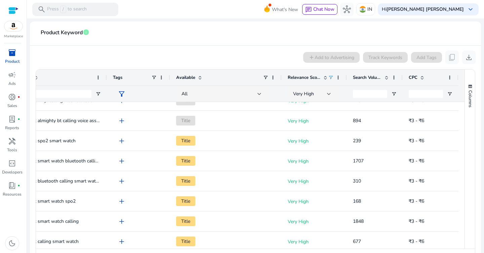
click at [384, 79] on span at bounding box center [386, 77] width 5 height 5
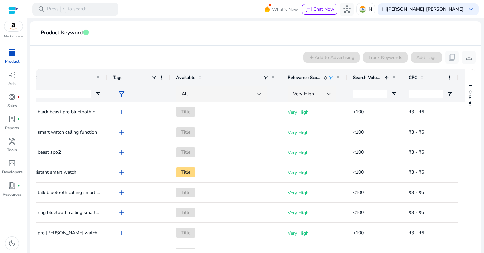
click at [384, 76] on span at bounding box center [386, 77] width 5 height 5
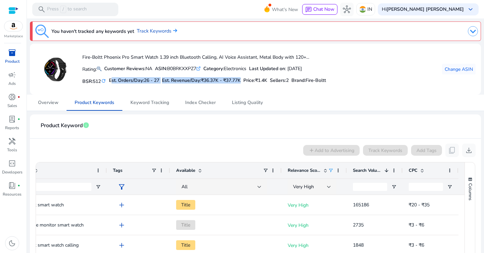
drag, startPoint x: 109, startPoint y: 80, endPoint x: 229, endPoint y: 86, distance: 120.1
click at [229, 86] on div "Fire-Boltt Phoenix Pro Smart Watch 1.39 inch Bluetooth Calling, AI Voice Assist…" at bounding box center [180, 69] width 291 height 40
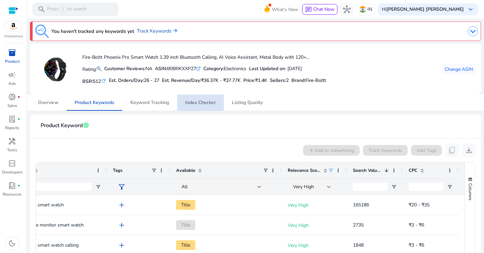
click at [204, 102] on span "Index Checker" at bounding box center [200, 102] width 31 height 5
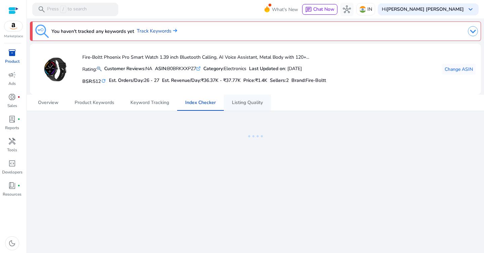
click at [249, 101] on span "Listing Quality" at bounding box center [247, 102] width 31 height 5
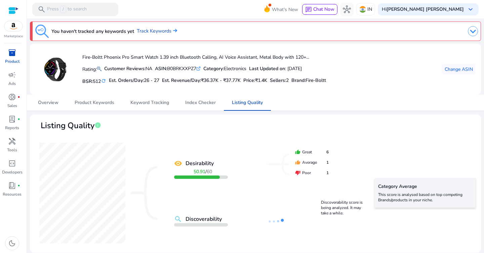
click at [13, 55] on span "inventory_2" at bounding box center [12, 53] width 8 height 8
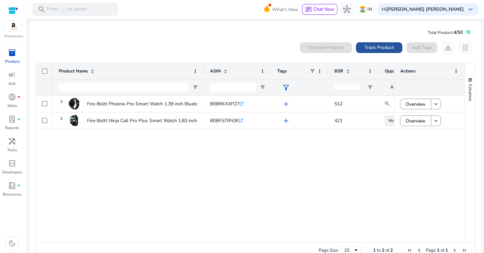
click at [372, 48] on span "Track Product" at bounding box center [379, 47] width 30 height 7
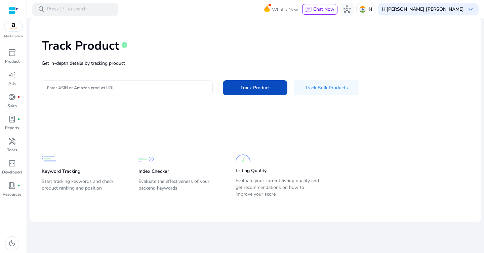
click at [168, 88] on input "Enter ASIN or Amazon product URL" at bounding box center [127, 87] width 160 height 7
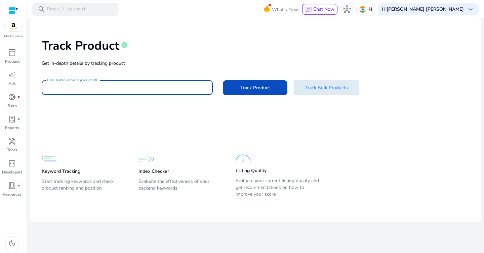
click at [328, 85] on span "Track Bulk Products" at bounding box center [326, 87] width 43 height 7
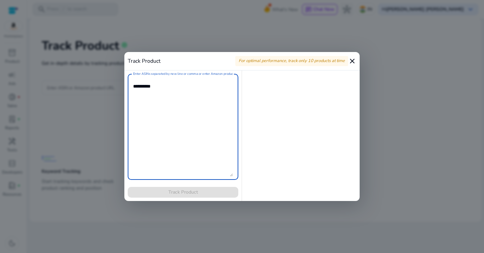
click at [156, 95] on textarea "Enter ASINs separated by new line or comma or enter Amazon product page URL" at bounding box center [183, 126] width 100 height 99
paste textarea "**********"
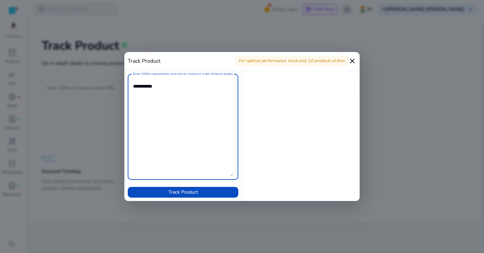
paste textarea "**********"
type textarea "**********"
click at [192, 190] on span "Track Product" at bounding box center [183, 192] width 30 height 7
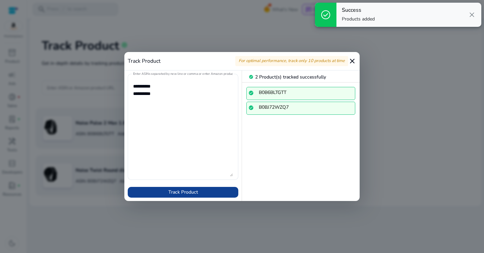
click at [198, 192] on span at bounding box center [183, 192] width 111 height 16
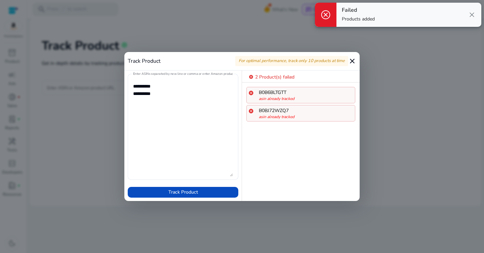
click at [352, 61] on mat-icon "close" at bounding box center [352, 61] width 8 height 8
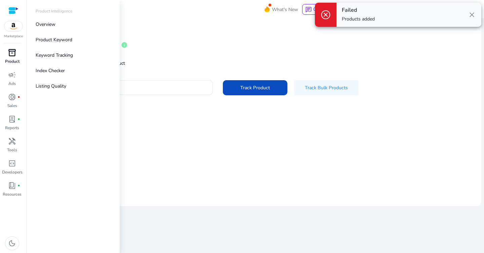
click at [13, 56] on span "inventory_2" at bounding box center [12, 53] width 8 height 8
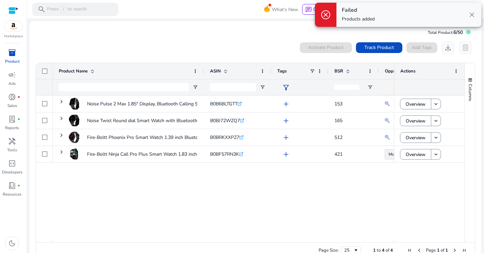
click at [471, 13] on span "close" at bounding box center [472, 15] width 8 height 8
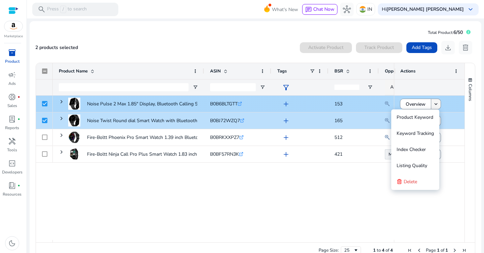
click at [433, 103] on mat-icon "keyboard_arrow_down" at bounding box center [436, 104] width 6 height 6
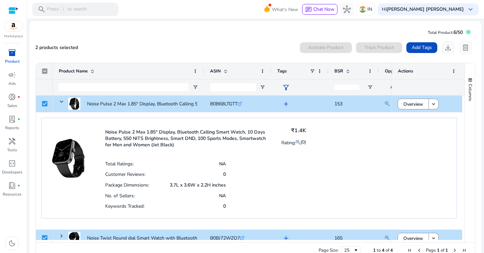
click at [374, 147] on div "Noise Pulse 2 Max 1.85" Display, Bluetooth Calling Smart Watch, 10 Days Battery…" at bounding box center [248, 168] width 415 height 101
click at [10, 56] on span "inventory_2" at bounding box center [12, 53] width 8 height 8
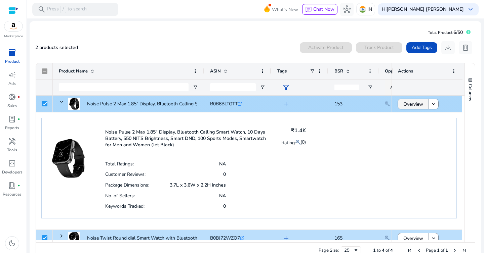
click at [407, 103] on span "Overview" at bounding box center [413, 104] width 20 height 14
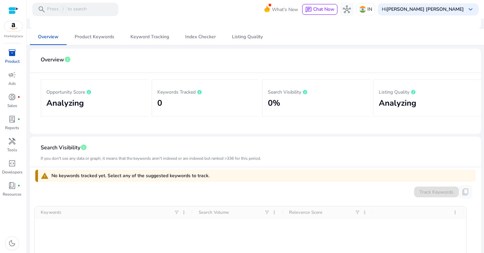
scroll to position [69, 0]
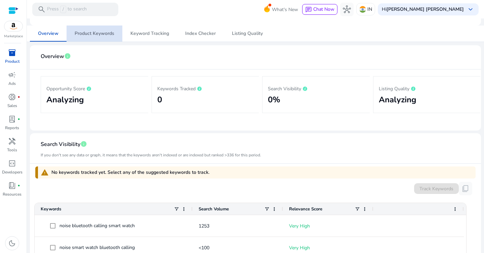
click at [105, 35] on span "Product Keywords" at bounding box center [95, 33] width 40 height 5
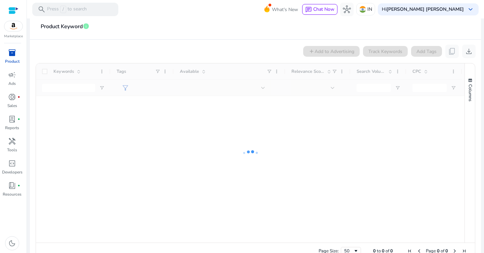
scroll to position [102, 0]
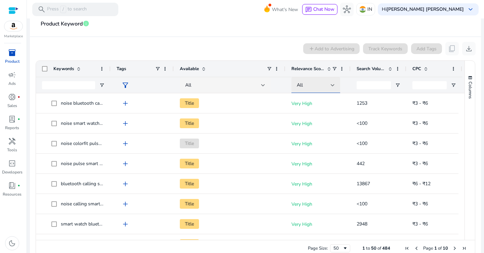
click at [328, 83] on div "All" at bounding box center [314, 85] width 34 height 7
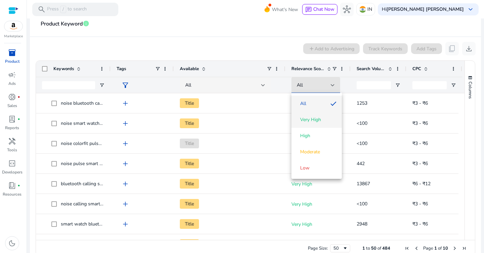
click at [327, 117] on span "Very High" at bounding box center [317, 120] width 40 height 7
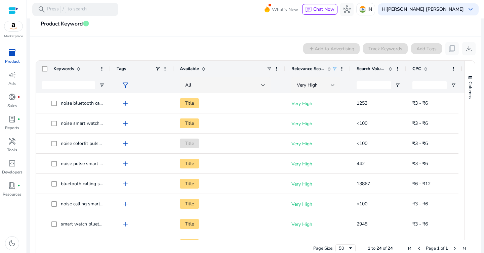
drag, startPoint x: 110, startPoint y: 69, endPoint x: 142, endPoint y: 69, distance: 31.9
click at [112, 69] on div at bounding box center [110, 69] width 3 height 16
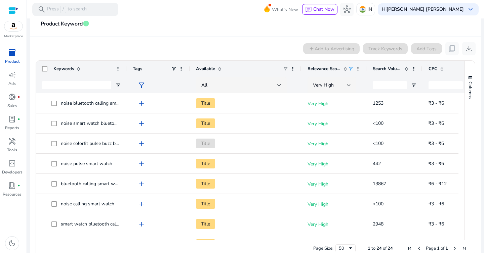
scroll to position [0, 0]
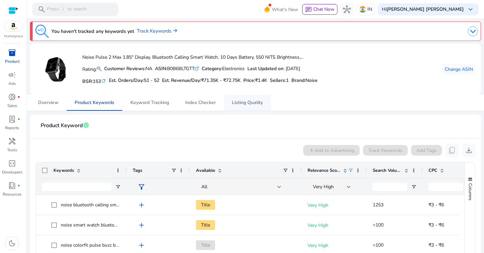
click at [237, 104] on span "Listing Quality" at bounding box center [247, 102] width 31 height 5
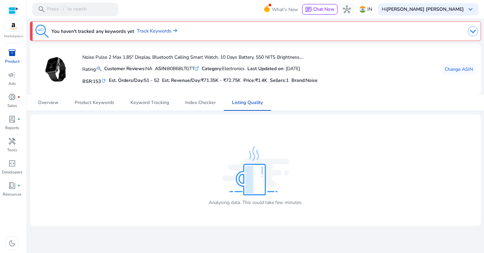
click at [247, 152] on img at bounding box center [255, 170] width 67 height 49
drag, startPoint x: 206, startPoint y: 204, endPoint x: 306, endPoint y: 200, distance: 99.9
click at [306, 200] on div "Analysing data. This could take few minutes." at bounding box center [255, 170] width 440 height 101
click at [241, 69] on div "Category: Electronics" at bounding box center [223, 68] width 43 height 7
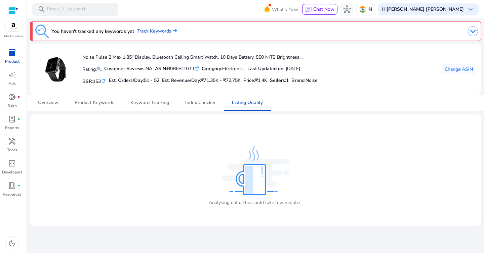
click at [241, 69] on div "Category: Electronics" at bounding box center [223, 68] width 43 height 7
click at [187, 65] on div "ASIN: B0B6BLTGTT .st0{fill:#2c8af8}" at bounding box center [177, 68] width 44 height 7
click at [143, 103] on span "Keyword Tracking" at bounding box center [149, 102] width 39 height 5
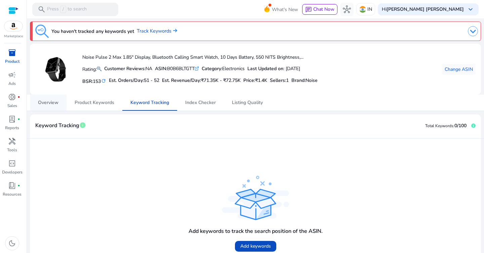
click at [48, 102] on span "Overview" at bounding box center [48, 102] width 20 height 5
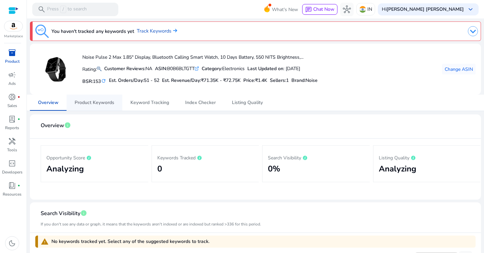
click at [100, 102] on span "Product Keywords" at bounding box center [95, 102] width 40 height 5
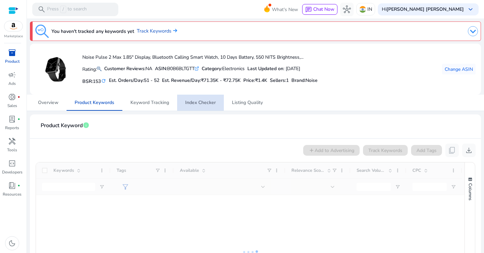
click at [196, 102] on span "Index Checker" at bounding box center [200, 102] width 31 height 5
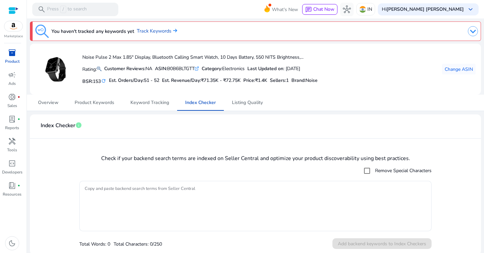
scroll to position [2, 0]
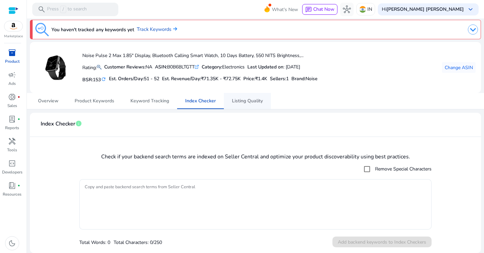
click at [248, 97] on span "Listing Quality" at bounding box center [247, 101] width 31 height 16
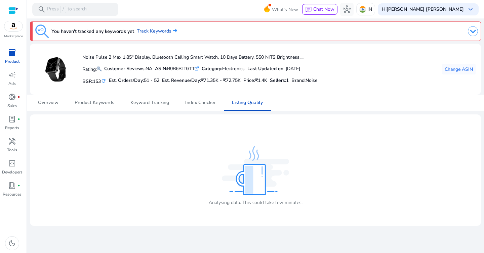
click at [14, 54] on span "inventory_2" at bounding box center [12, 53] width 8 height 8
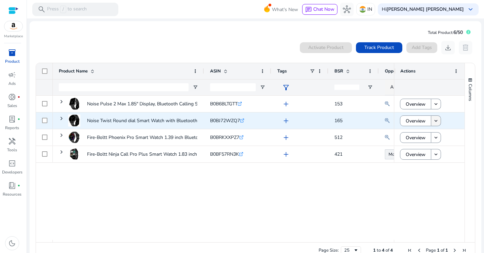
click at [433, 120] on mat-icon "keyboard_arrow_down" at bounding box center [436, 121] width 6 height 6
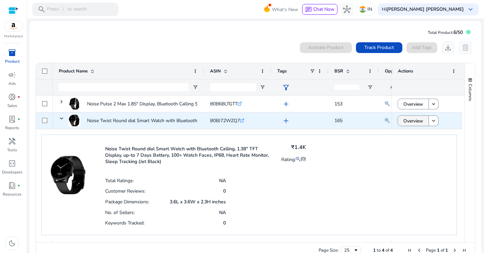
click at [410, 122] on span "Overview" at bounding box center [413, 121] width 20 height 14
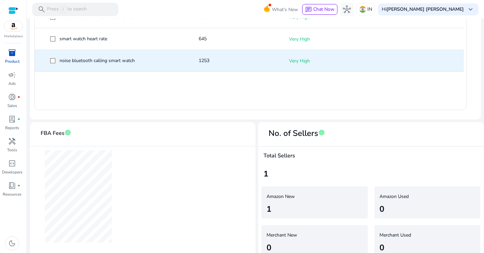
scroll to position [343, 0]
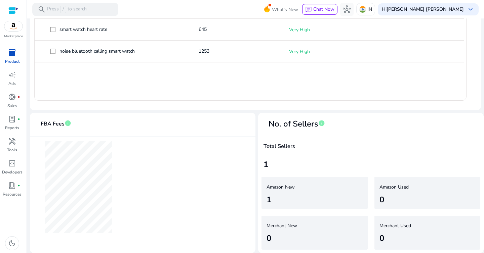
click at [211, 176] on app-echart at bounding box center [143, 187] width 204 height 100
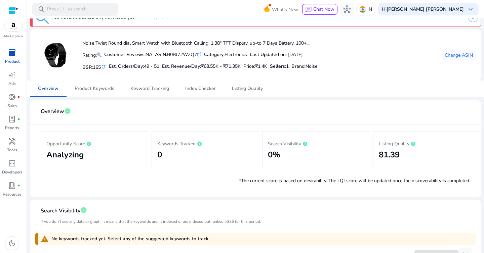
scroll to position [0, 0]
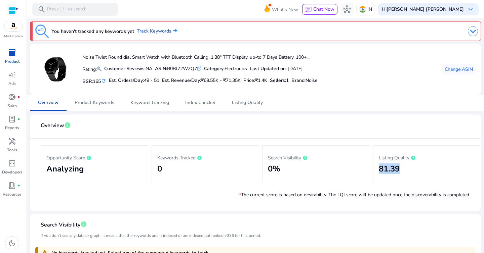
drag, startPoint x: 377, startPoint y: 170, endPoint x: 404, endPoint y: 170, distance: 26.5
click at [404, 170] on h2 "81.39" at bounding box center [427, 169] width 96 height 10
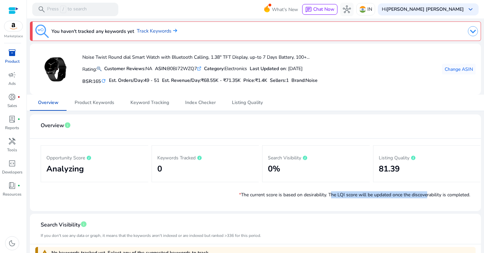
drag, startPoint x: 325, startPoint y: 196, endPoint x: 423, endPoint y: 191, distance: 97.9
click at [423, 192] on p "* The current score is based on desirability. The LQI score will be updated onc…" at bounding box center [354, 195] width 231 height 7
click at [408, 196] on p "* The current score is based on desirability. The LQI score will be updated onc…" at bounding box center [354, 195] width 231 height 7
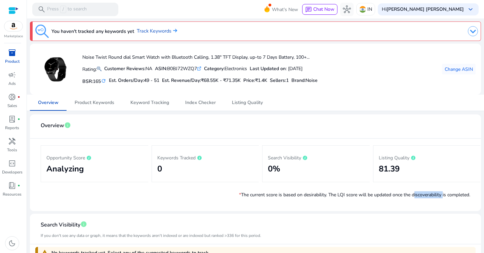
click at [408, 196] on p "* The current score is based on desirability. The LQI score will be updated onc…" at bounding box center [354, 195] width 231 height 7
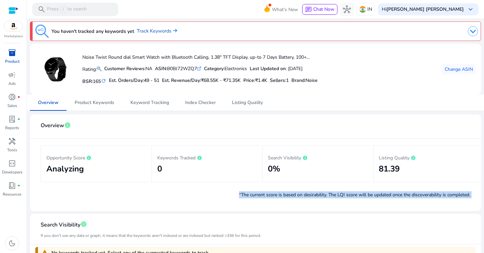
click at [403, 193] on p "* The current score is based on desirability. The LQI score will be updated onc…" at bounding box center [354, 195] width 231 height 7
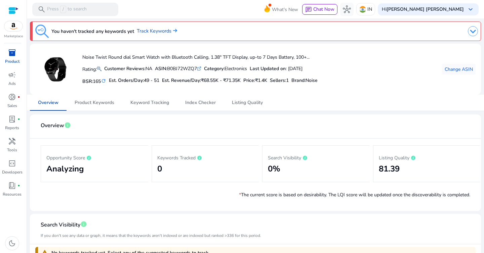
click at [301, 195] on p "* The current score is based on desirability. The LQI score will be updated onc…" at bounding box center [354, 195] width 231 height 7
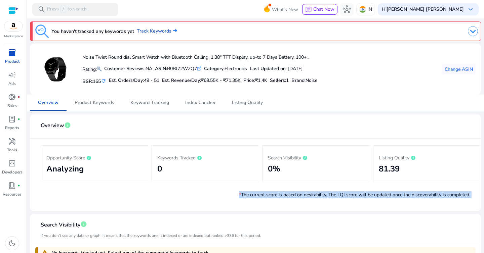
click at [301, 195] on p "* The current score is based on desirability. The LQI score will be updated onc…" at bounding box center [354, 195] width 231 height 7
click at [302, 195] on p "* The current score is based on desirability. The LQI score will be updated onc…" at bounding box center [354, 195] width 231 height 7
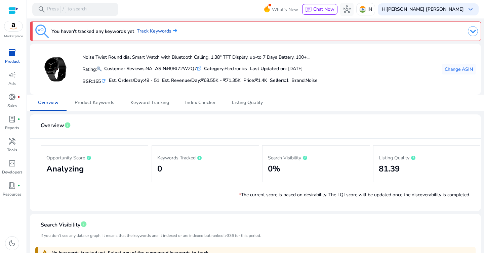
click at [10, 52] on span "inventory_2" at bounding box center [12, 53] width 8 height 8
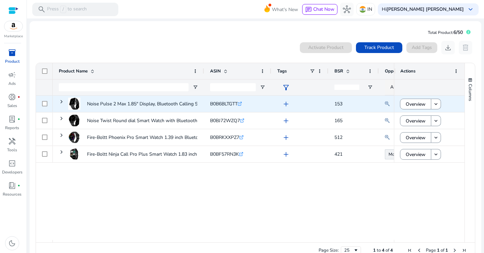
click at [287, 104] on span "add" at bounding box center [286, 104] width 8 height 8
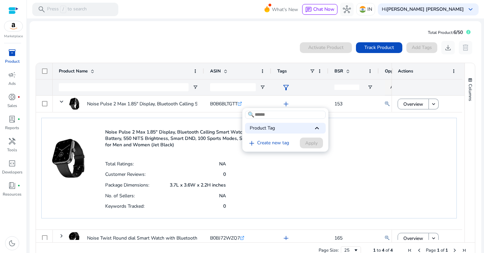
click at [273, 47] on div at bounding box center [242, 126] width 484 height 253
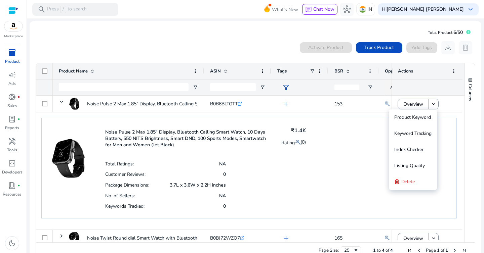
click at [340, 143] on div "Noise Pulse 2 Max 1.85" Display, Bluetooth Calling Smart Watch, 10 Days Battery…" at bounding box center [248, 168] width 415 height 101
drag, startPoint x: 289, startPoint y: 131, endPoint x: 317, endPoint y: 131, distance: 28.6
click at [317, 131] on div "Noise Pulse 2 Max 1.85" Display, Bluetooth Calling Smart Watch, 10 Days Battery…" at bounding box center [248, 168] width 415 height 101
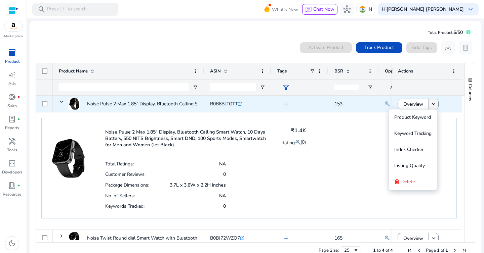
click at [435, 101] on span at bounding box center [433, 104] width 9 height 16
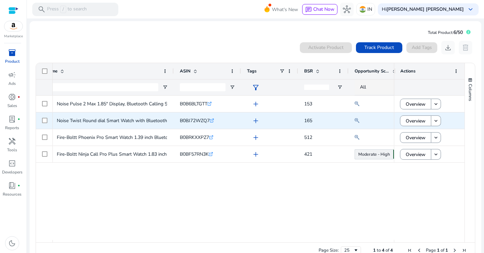
scroll to position [0, 36]
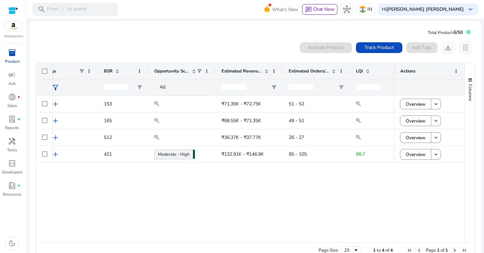
click at [169, 69] on span "Opportunity Score" at bounding box center [171, 71] width 35 height 6
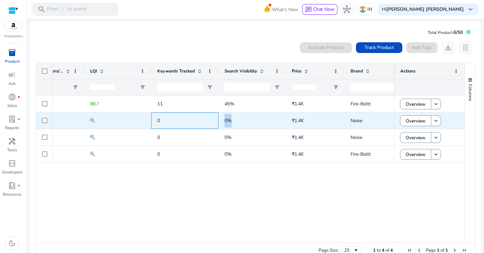
drag, startPoint x: 212, startPoint y: 120, endPoint x: 244, endPoint y: 120, distance: 31.2
click at [244, 120] on div "0 0% ₹1.4K Noise Electronics 51 - 52 ₹71.35K - ₹72.75K" at bounding box center [50, 121] width 989 height 17
click at [244, 120] on span "0%" at bounding box center [251, 121] width 55 height 14
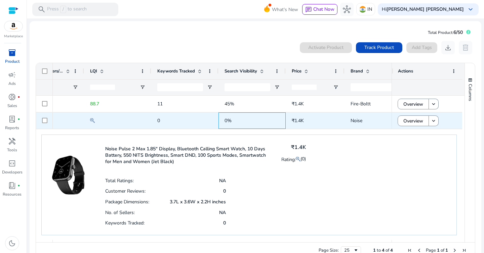
click at [244, 120] on span "0%" at bounding box center [251, 121] width 55 height 14
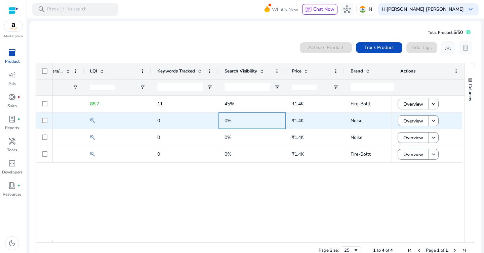
click at [244, 120] on span "0%" at bounding box center [251, 121] width 55 height 14
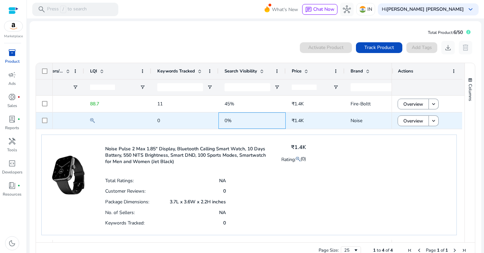
click at [244, 120] on span "0%" at bounding box center [251, 121] width 55 height 14
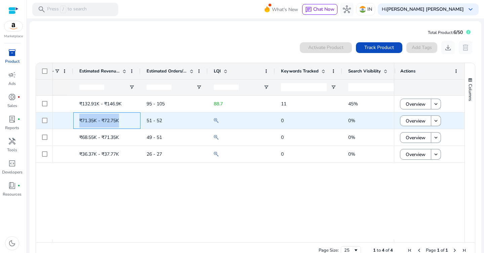
drag, startPoint x: 79, startPoint y: 121, endPoint x: 121, endPoint y: 122, distance: 41.4
click at [121, 123] on span "₹71.35K - ₹72.75K" at bounding box center [106, 121] width 55 height 14
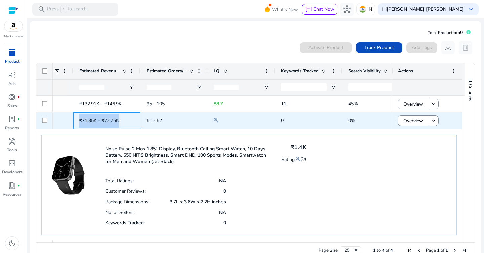
click at [121, 122] on span "₹71.35K - ₹72.75K" at bounding box center [106, 121] width 55 height 14
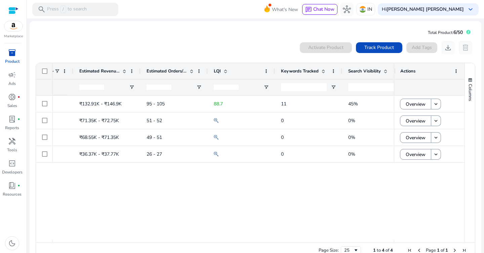
click at [106, 178] on div "88.7 11 45% ₹1.4K 95 - 105 ₹132.91K - ₹146.9K Moderate - High 73.14 421 0 0% ₹1…" at bounding box center [223, 168] width 341 height 144
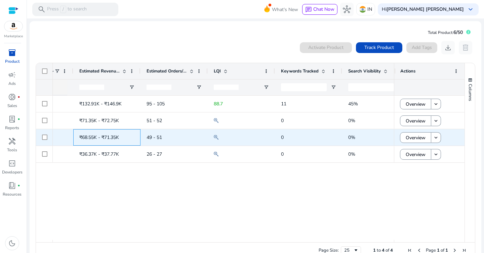
click at [108, 136] on span "₹68.55K - ₹71.35K" at bounding box center [99, 137] width 40 height 6
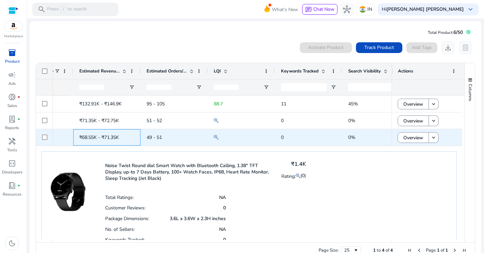
click at [108, 136] on span "₹68.55K - ₹71.35K" at bounding box center [99, 137] width 40 height 6
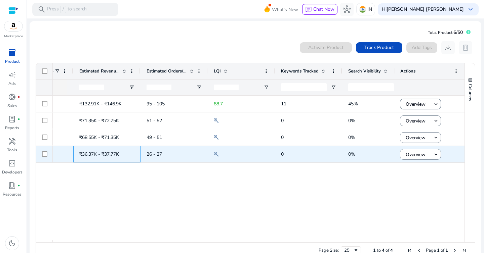
click at [108, 152] on span "₹36.37K - ₹37.77K" at bounding box center [99, 154] width 40 height 6
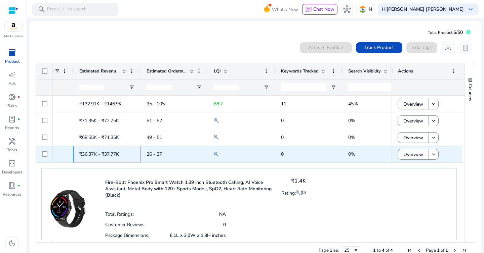
click at [108, 152] on span "₹36.37K - ₹37.77K" at bounding box center [99, 154] width 40 height 6
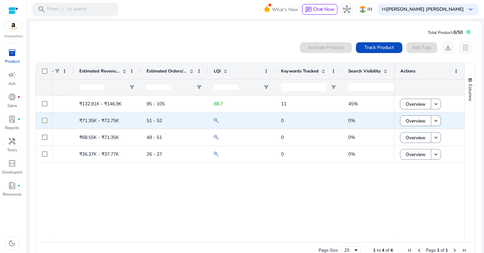
click at [172, 118] on span "51 - 52" at bounding box center [173, 121] width 55 height 14
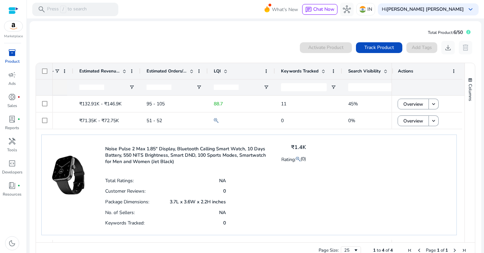
click at [105, 72] on span "Estimated Revenue/Day" at bounding box center [99, 71] width 40 height 6
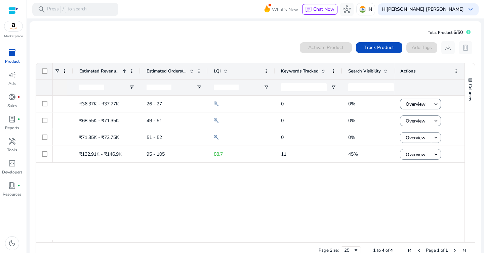
click at [105, 72] on span "Estimated Revenue/Day" at bounding box center [99, 71] width 40 height 6
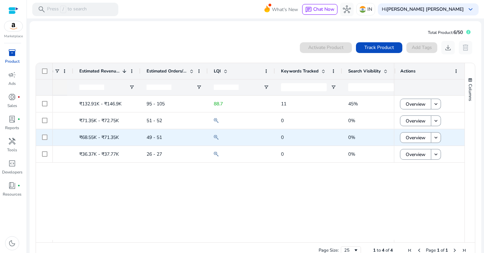
click at [153, 132] on span "49 - 51" at bounding box center [173, 138] width 55 height 14
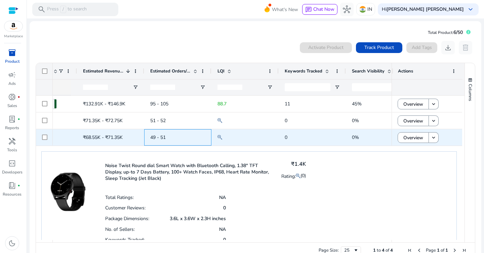
click at [153, 132] on span "49 - 51" at bounding box center [177, 138] width 55 height 14
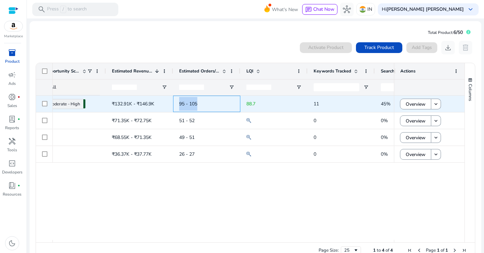
drag, startPoint x: 178, startPoint y: 104, endPoint x: 199, endPoint y: 104, distance: 21.5
click at [199, 104] on div "95 - 105" at bounding box center [206, 104] width 67 height 16
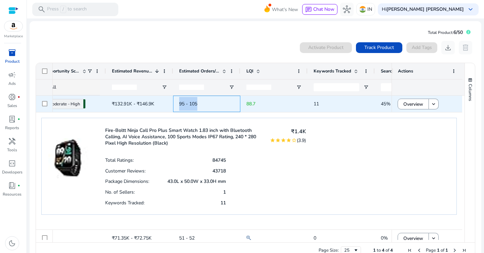
click at [199, 104] on span "95 - 105" at bounding box center [206, 104] width 55 height 14
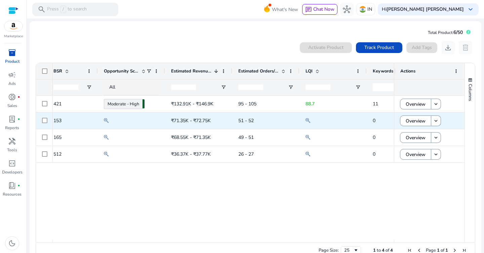
click at [247, 119] on span "51 - 52" at bounding box center [245, 121] width 15 height 6
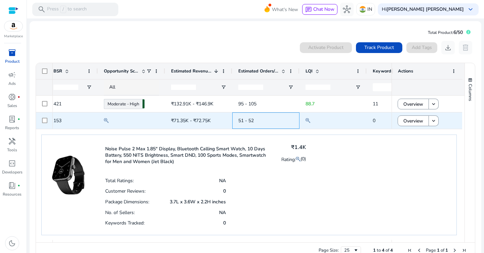
click at [247, 119] on span "51 - 52" at bounding box center [245, 121] width 15 height 6
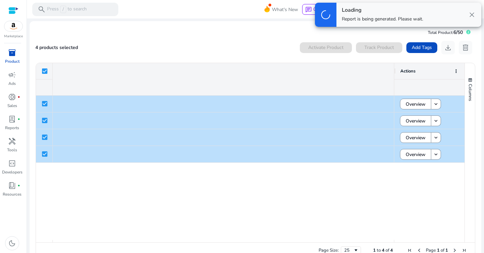
scroll to position [0, 651]
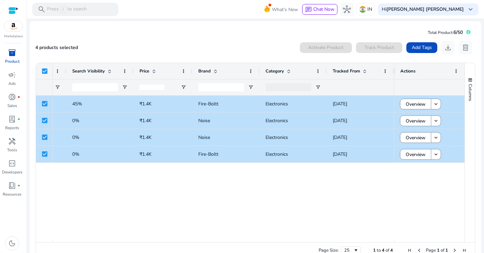
click at [266, 31] on mat-card "Total Product: 6/50 4 products selected Activate Product Track Product Add Tags…" at bounding box center [256, 144] width 452 height 247
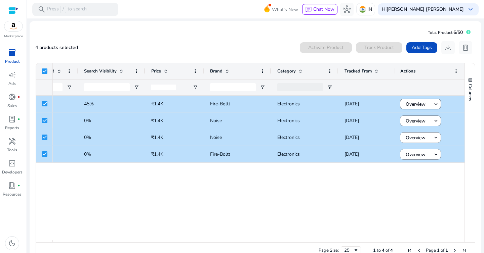
scroll to position [0, 0]
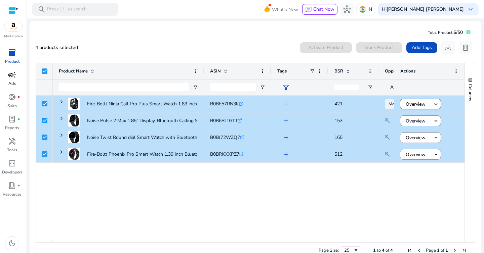
click at [12, 78] on span "campaign" at bounding box center [12, 75] width 8 height 8
select select "*"
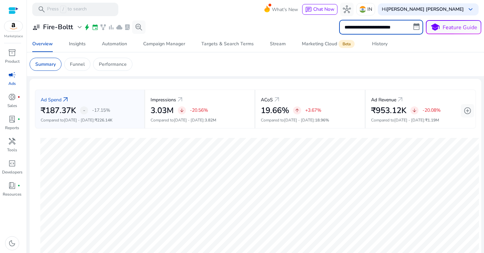
click at [353, 25] on input "**********" at bounding box center [381, 27] width 84 height 15
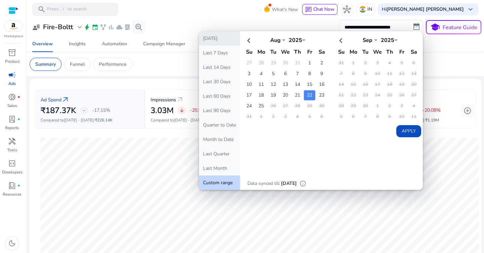
click at [221, 40] on button "[DATE]" at bounding box center [219, 38] width 41 height 14
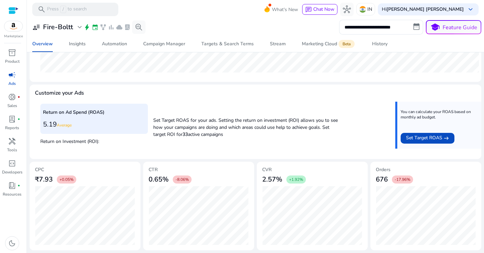
drag, startPoint x: 153, startPoint y: 122, endPoint x: 238, endPoint y: 140, distance: 87.1
click at [238, 141] on div "Return on Ad Spend (ROAS) 5.19 Average Return on Investment (ROI): Set Target R…" at bounding box center [255, 128] width 430 height 52
click at [238, 140] on div "Return on Ad Spend (ROAS) 5.19 Average Return on Investment (ROI): Set Target R…" at bounding box center [255, 128] width 430 height 52
drag, startPoint x: 257, startPoint y: 180, endPoint x: 282, endPoint y: 180, distance: 25.2
click at [282, 180] on mat-card "CVR 2.57% +1.92%" at bounding box center [312, 206] width 111 height 89
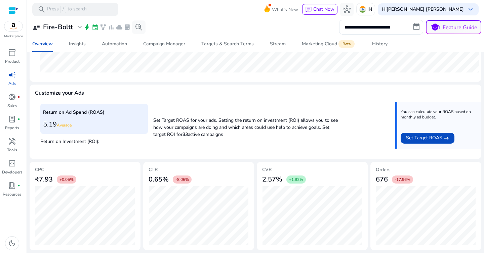
click at [282, 180] on div "2.57% +1.92%" at bounding box center [312, 179] width 100 height 13
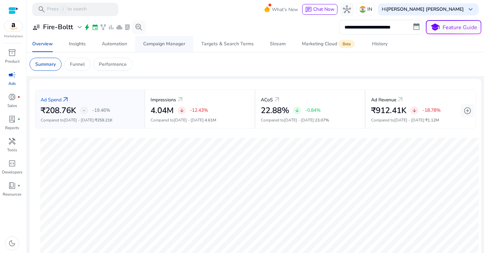
click at [164, 46] on div "Campaign Manager" at bounding box center [164, 44] width 42 height 5
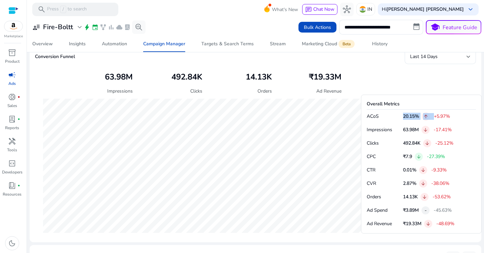
drag, startPoint x: 398, startPoint y: 120, endPoint x: 436, endPoint y: 118, distance: 37.7
click at [436, 118] on div "ACoS 20.15% arrow_upward +5.97%" at bounding box center [421, 117] width 109 height 8
click at [436, 118] on p "+5.97%" at bounding box center [442, 116] width 16 height 5
click at [279, 42] on div "Stream" at bounding box center [278, 44] width 16 height 5
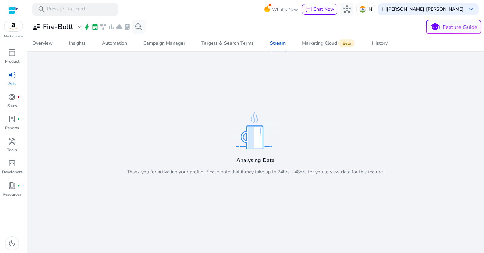
click at [246, 134] on img at bounding box center [255, 130] width 50 height 37
click at [125, 47] on span "Automation" at bounding box center [114, 43] width 25 height 16
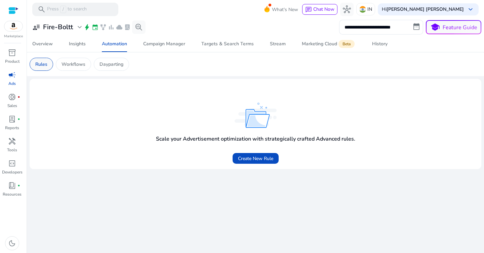
click at [40, 64] on p "Rules" at bounding box center [41, 64] width 12 height 7
click at [251, 161] on span "Create New Rule" at bounding box center [255, 158] width 35 height 7
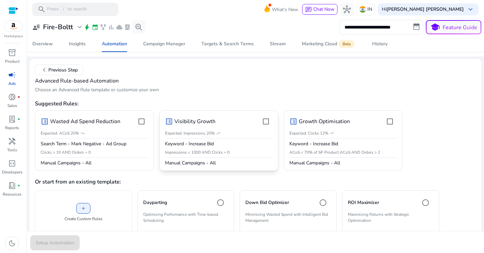
scroll to position [20, 0]
click at [224, 120] on div "list_alt Visibility Growth" at bounding box center [219, 121] width 108 height 13
click at [67, 238] on span "submit" at bounding box center [54, 243] width 49 height 16
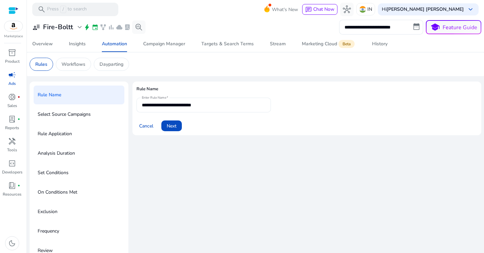
click at [198, 103] on input "**********" at bounding box center [204, 104] width 124 height 7
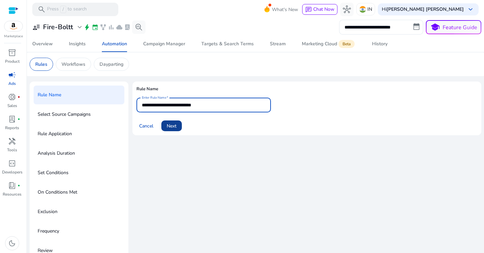
click at [173, 126] on span "Next" at bounding box center [172, 126] width 10 height 7
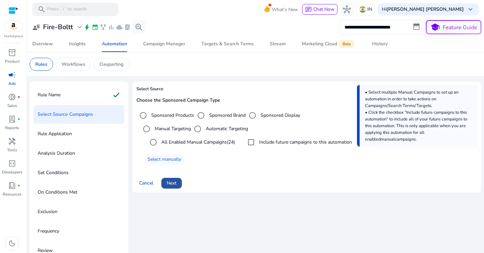
click at [172, 183] on span "Next" at bounding box center [172, 183] width 10 height 7
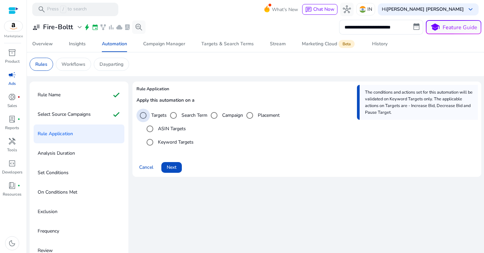
click at [157, 116] on label "Targets" at bounding box center [158, 115] width 17 height 7
click at [272, 114] on label "Placement" at bounding box center [267, 115] width 23 height 7
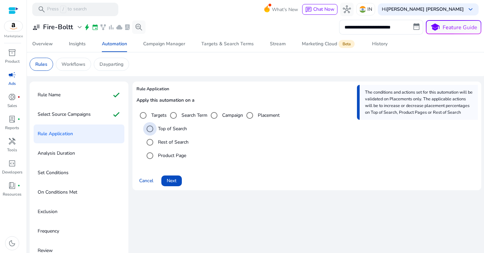
click at [175, 128] on label "Top of Search" at bounding box center [172, 128] width 30 height 7
click at [174, 180] on span "Next" at bounding box center [172, 180] width 10 height 7
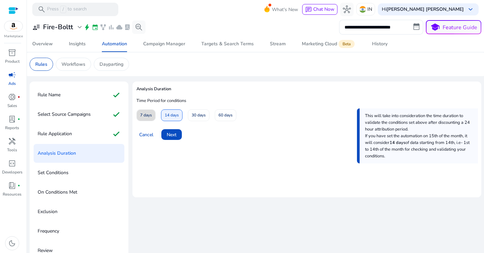
click at [148, 115] on span "7 days" at bounding box center [146, 116] width 12 height 12
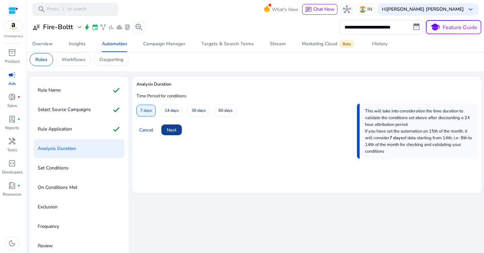
scroll to position [5, 0]
click at [173, 130] on span "Next" at bounding box center [172, 129] width 10 height 7
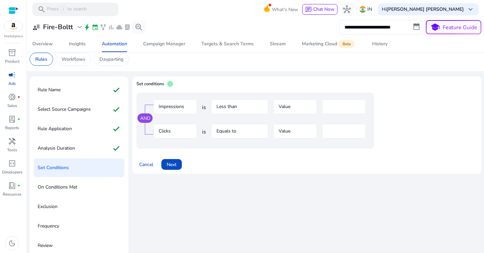
click at [187, 106] on mat-form-field "Impressions" at bounding box center [175, 110] width 44 height 22
click at [170, 107] on mat-form-field "Impressions" at bounding box center [175, 110] width 44 height 22
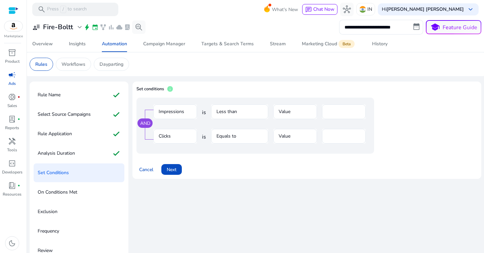
click at [166, 136] on mat-form-field "Clicks" at bounding box center [175, 140] width 44 height 22
click at [167, 115] on mat-form-field "Impressions" at bounding box center [175, 115] width 44 height 22
click at [229, 113] on mat-form-field "Less than" at bounding box center [239, 115] width 57 height 22
click at [172, 113] on mat-form-field "Impressions" at bounding box center [175, 115] width 44 height 22
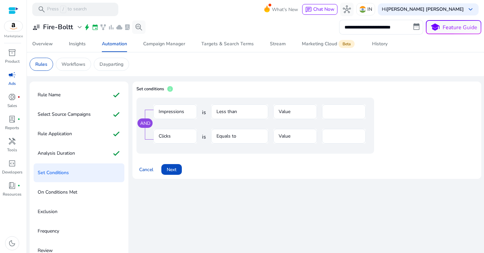
click at [172, 113] on mat-form-field "Impressions" at bounding box center [175, 115] width 44 height 22
click at [307, 117] on mat-form-field "Value" at bounding box center [295, 115] width 44 height 22
click at [245, 138] on mat-form-field "Equals to" at bounding box center [239, 140] width 57 height 22
click at [43, 64] on p "Rules" at bounding box center [41, 64] width 12 height 7
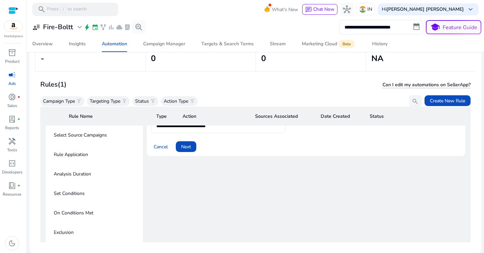
scroll to position [55, 0]
click at [95, 134] on p "Select Source Campaigns" at bounding box center [80, 134] width 53 height 11
click at [69, 154] on p "Rule Application" at bounding box center [71, 154] width 34 height 11
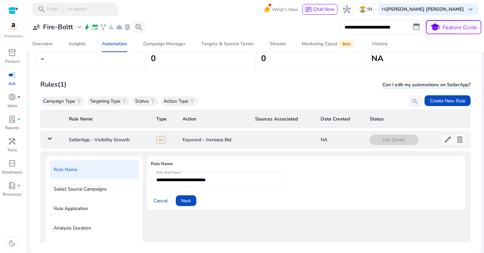
click at [333, 139] on td "NA" at bounding box center [339, 139] width 49 height 17
click at [456, 140] on span "delete" at bounding box center [460, 140] width 8 height 8
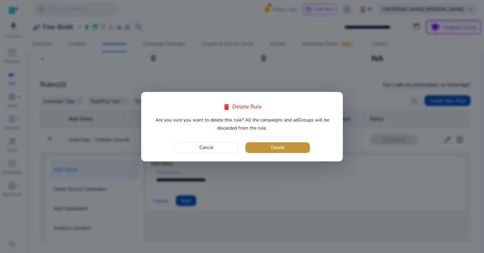
click at [291, 148] on span "button" at bounding box center [277, 148] width 65 height 16
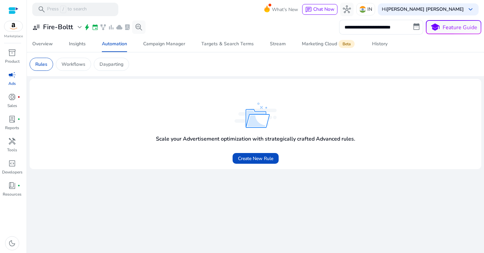
click at [134, 86] on app-empty-state "Scale your Advertisement optimization with strategically crafted Advanced rules." at bounding box center [255, 116] width 441 height 64
click at [248, 157] on span "Create New Rule" at bounding box center [255, 158] width 35 height 7
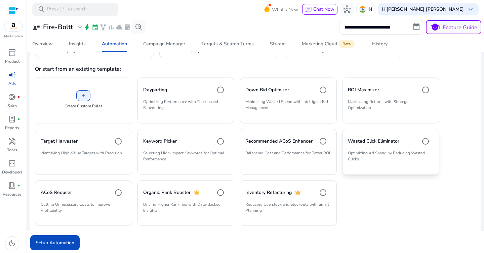
scroll to position [141, 0]
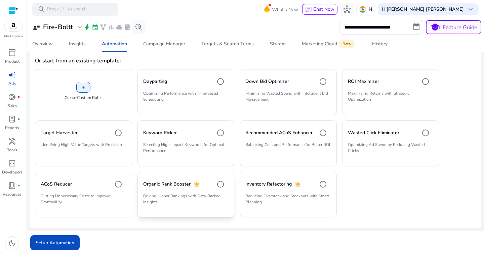
click at [171, 184] on h4 "Organic Rank Booster" at bounding box center [166, 184] width 47 height 7
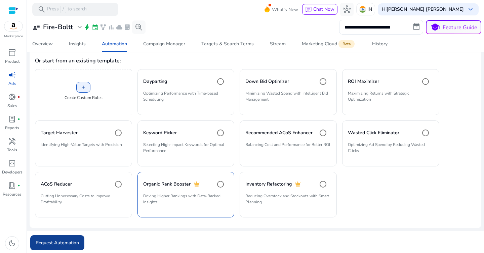
click at [65, 242] on span "Request Automation" at bounding box center [57, 243] width 43 height 7
click at [90, 182] on div "ACoS Reducer" at bounding box center [84, 184] width 86 height 13
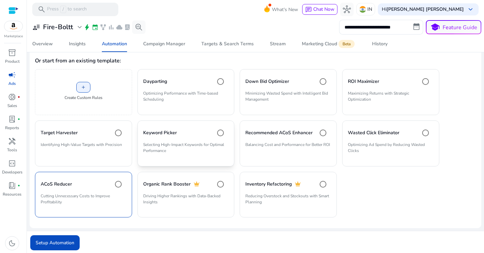
click at [180, 134] on div "Keyword Picker" at bounding box center [186, 132] width 86 height 13
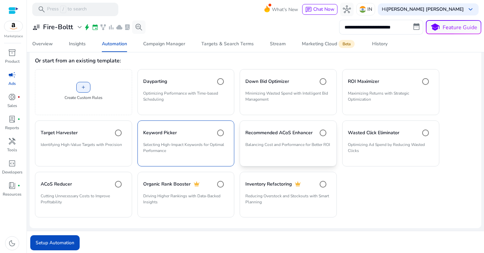
click at [267, 144] on p "Balancing Cost and Performance for Better ROI" at bounding box center [288, 147] width 86 height 11
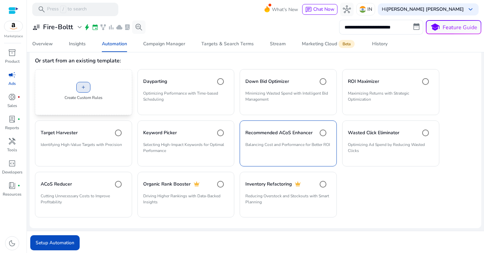
click at [85, 88] on span "add" at bounding box center [83, 87] width 5 height 5
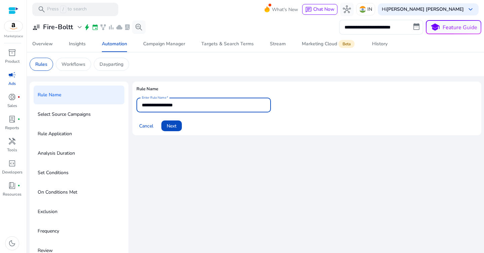
drag, startPoint x: 196, startPoint y: 106, endPoint x: 130, endPoint y: 106, distance: 65.9
click at [130, 106] on div "**********" at bounding box center [256, 173] width 452 height 183
type input "**********"
click at [174, 126] on span "Next" at bounding box center [172, 126] width 10 height 7
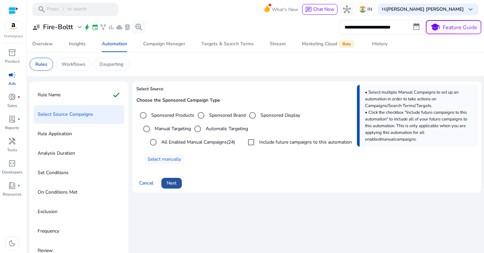
click at [176, 187] on span at bounding box center [171, 183] width 20 height 16
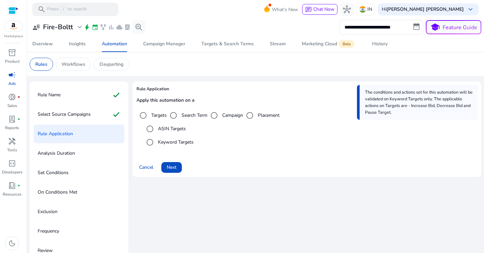
click at [158, 114] on label "Targets" at bounding box center [158, 115] width 17 height 7
click at [166, 143] on label "Keyword Targets" at bounding box center [175, 142] width 37 height 7
click at [172, 168] on span "Next" at bounding box center [172, 167] width 10 height 7
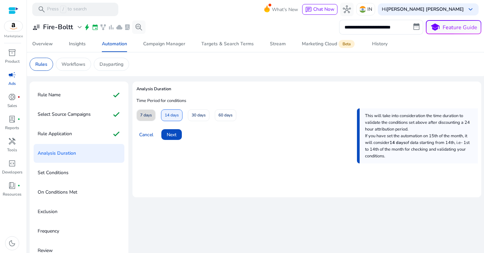
click at [146, 114] on span "7 days" at bounding box center [146, 116] width 12 height 12
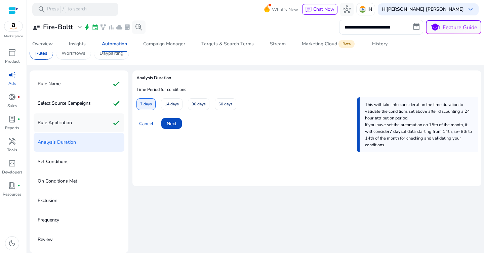
click at [87, 120] on div "Rule Application check" at bounding box center [79, 123] width 91 height 19
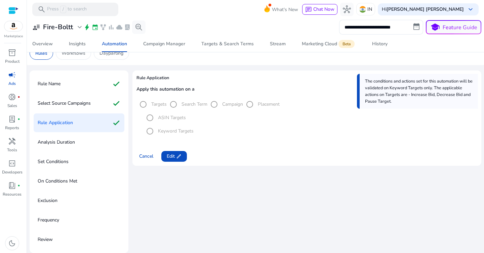
click at [173, 104] on mat-radio-group "Targets Search Term Campaign Placement" at bounding box center [207, 104] width 143 height 6
click at [103, 139] on div "Analysis Duration" at bounding box center [79, 142] width 91 height 19
click at [176, 156] on app-icon "edit" at bounding box center [178, 156] width 7 height 5
click at [189, 104] on label "Search Term" at bounding box center [193, 104] width 27 height 7
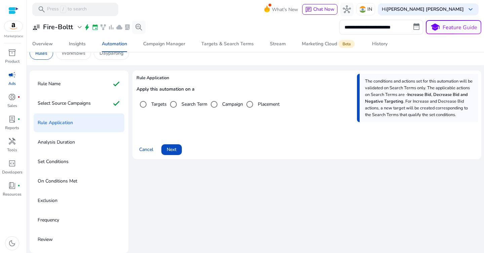
click at [156, 105] on label "Targets" at bounding box center [158, 104] width 17 height 7
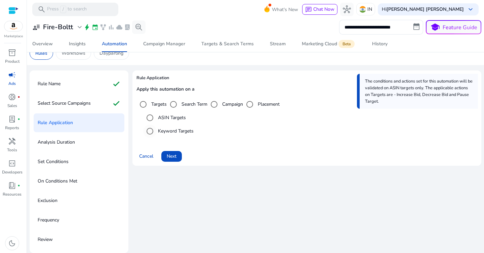
click at [169, 133] on label "Keyword Targets" at bounding box center [175, 131] width 37 height 7
click at [174, 155] on span "Next" at bounding box center [172, 156] width 10 height 7
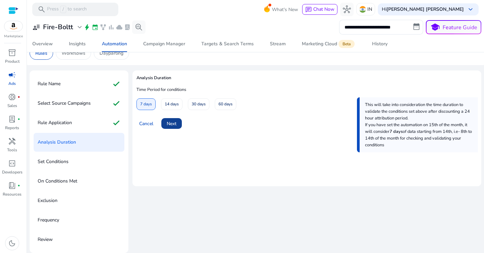
click at [171, 123] on span "Next" at bounding box center [172, 123] width 10 height 7
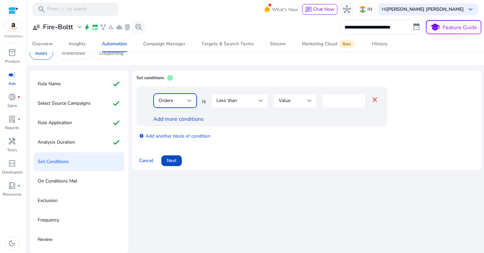
click at [183, 100] on div "Orders" at bounding box center [173, 100] width 29 height 7
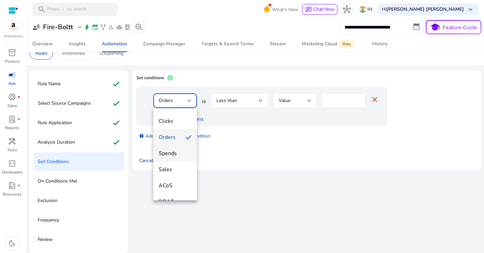
scroll to position [37, 0]
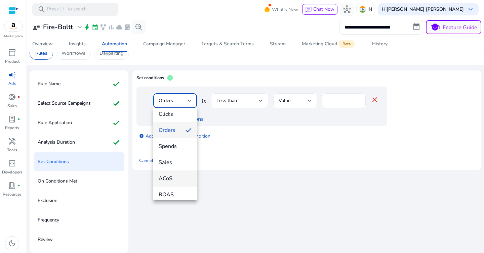
click at [177, 178] on span "ACoS" at bounding box center [175, 178] width 33 height 7
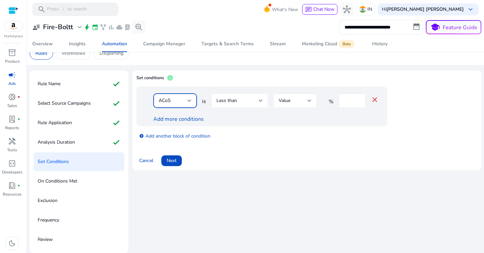
click at [239, 104] on div "Less than" at bounding box center [239, 101] width 46 height 8
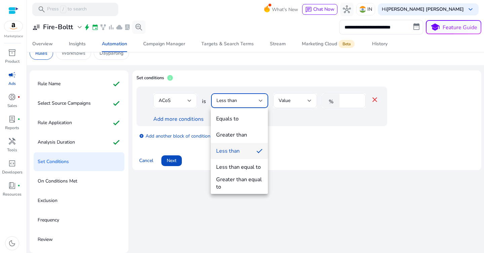
click at [244, 150] on span "Less than" at bounding box center [233, 150] width 35 height 7
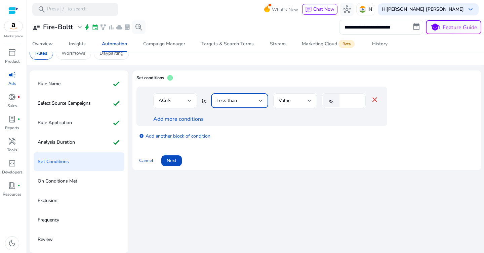
click at [348, 103] on input "*" at bounding box center [351, 100] width 17 height 7
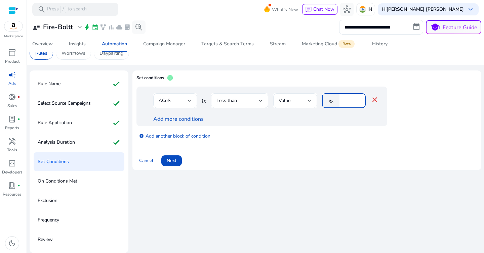
type input "**"
click at [327, 134] on div "add_circle Add another block of condition" at bounding box center [275, 135] width 278 height 19
click at [174, 162] on span "Next" at bounding box center [172, 160] width 10 height 7
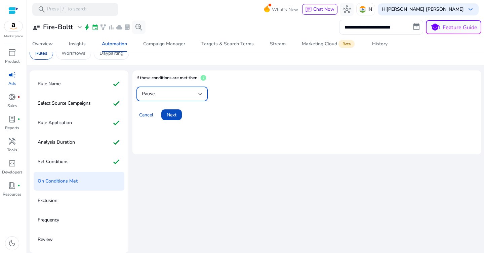
click at [171, 93] on div "Pause" at bounding box center [170, 93] width 56 height 7
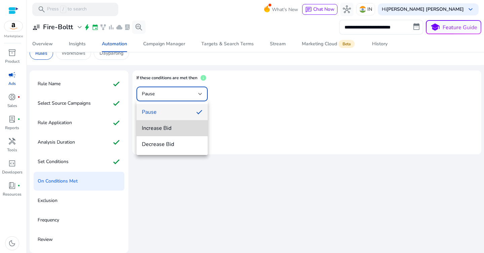
click at [167, 130] on span "Increase Bid" at bounding box center [172, 128] width 60 height 7
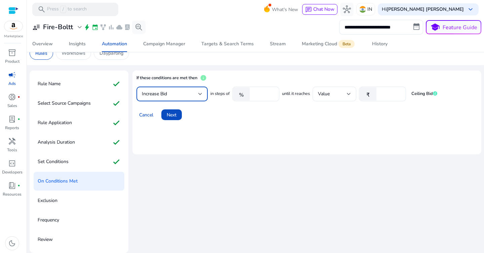
click at [265, 95] on input "****" at bounding box center [263, 93] width 21 height 7
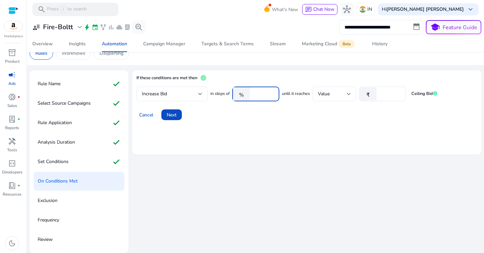
click at [265, 95] on input "****" at bounding box center [263, 93] width 21 height 7
click at [302, 110] on div "Cancel Next" at bounding box center [306, 112] width 341 height 16
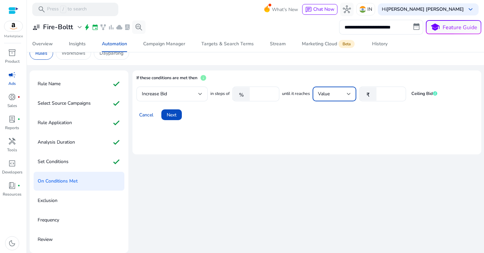
click at [341, 95] on div "Value" at bounding box center [332, 93] width 29 height 7
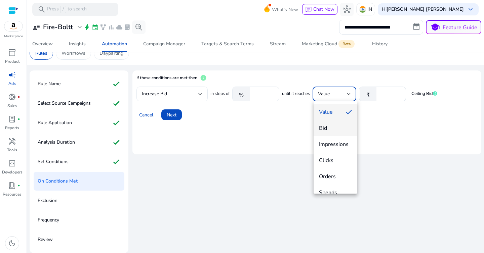
click at [333, 129] on span "Bid" at bounding box center [335, 128] width 33 height 7
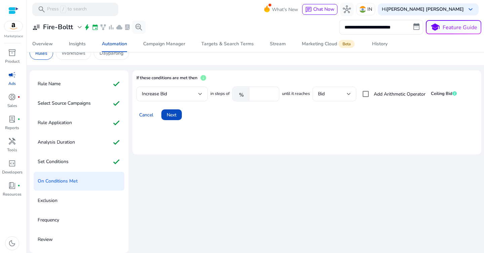
click at [343, 97] on div "Bid" at bounding box center [332, 93] width 29 height 7
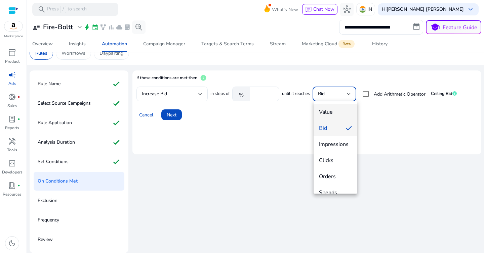
click at [334, 114] on span "Value" at bounding box center [335, 112] width 33 height 7
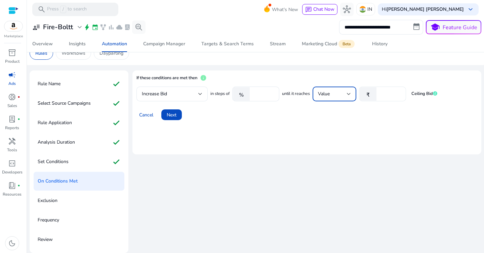
click at [387, 95] on input "*" at bounding box center [390, 93] width 21 height 7
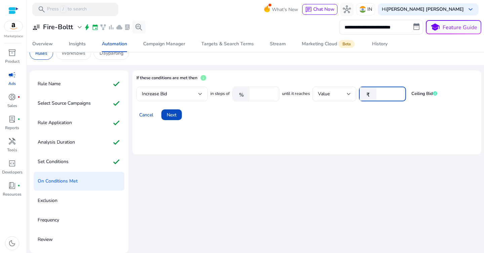
click at [387, 95] on input "*" at bounding box center [390, 93] width 21 height 7
click at [338, 97] on div "Value" at bounding box center [332, 93] width 29 height 7
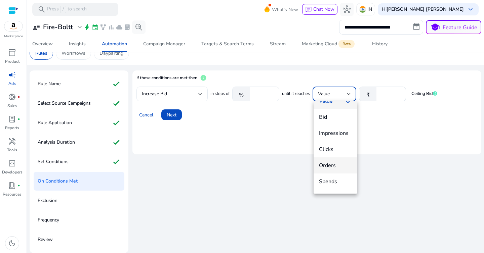
scroll to position [13, 0]
click at [333, 164] on span "Orders" at bounding box center [335, 163] width 33 height 7
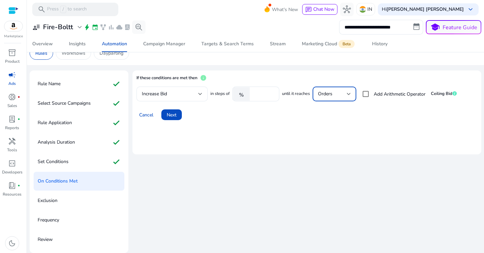
click at [423, 112] on div "Cancel Next" at bounding box center [306, 112] width 341 height 16
click at [253, 116] on div "Cancel Next" at bounding box center [306, 112] width 341 height 16
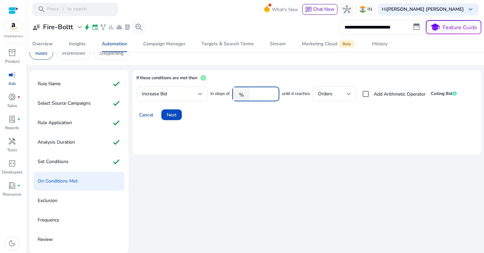
click at [266, 95] on input "*" at bounding box center [263, 93] width 21 height 7
type input "*"
click at [310, 120] on div "Cancel Next" at bounding box center [306, 112] width 341 height 16
click at [338, 96] on div "Orders" at bounding box center [332, 93] width 29 height 7
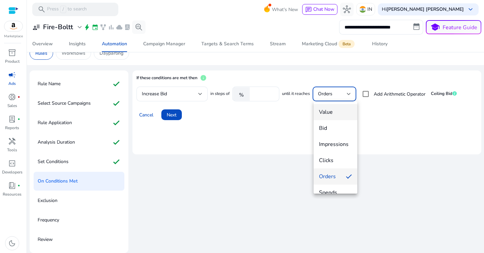
click at [332, 114] on span "Value" at bounding box center [335, 112] width 33 height 7
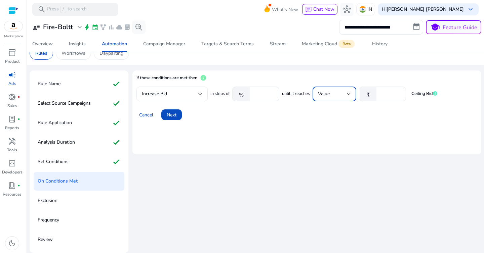
click at [388, 95] on input "*" at bounding box center [390, 93] width 21 height 7
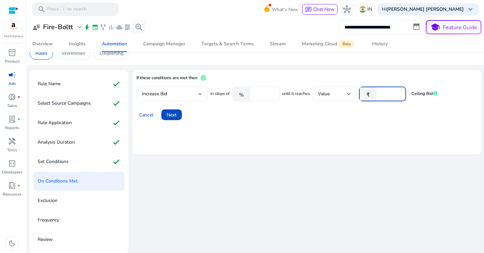
click at [386, 121] on mat-card "If these conditions are met then info Increase Bid in steps of % * until it rea…" at bounding box center [306, 113] width 349 height 84
click at [388, 96] on input "*" at bounding box center [390, 93] width 21 height 7
click at [282, 133] on mat-card "If these conditions are met then info Increase Bid in steps of % * until it rea…" at bounding box center [306, 113] width 349 height 84
click at [383, 96] on input "**" at bounding box center [390, 93] width 21 height 7
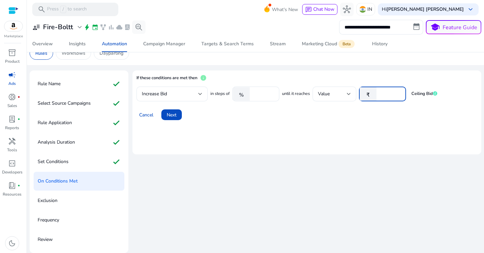
click at [383, 96] on input "**" at bounding box center [390, 93] width 21 height 7
type input "*"
click at [362, 144] on mat-card "If these conditions are met then info Increase Bid in steps of % * until it rea…" at bounding box center [306, 113] width 349 height 84
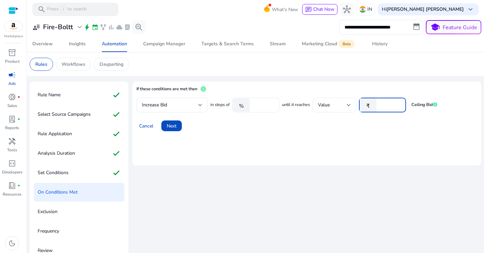
scroll to position [11, 0]
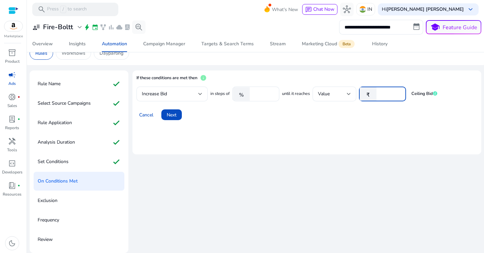
type input "**"
click at [366, 154] on mat-card "If these conditions are met then info Increase Bid in steps of % * until it rea…" at bounding box center [306, 113] width 349 height 84
click at [179, 116] on span at bounding box center [171, 115] width 20 height 16
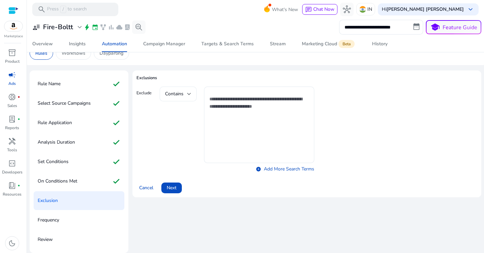
click at [192, 98] on div "Contains" at bounding box center [178, 94] width 37 height 15
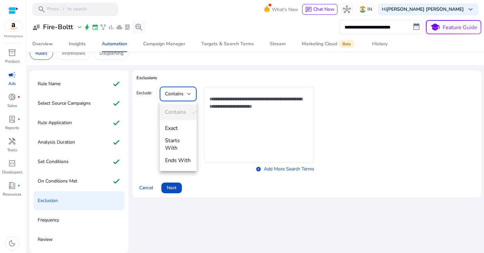
click at [146, 114] on div at bounding box center [242, 126] width 484 height 253
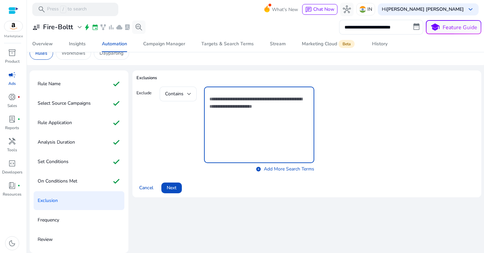
click at [253, 112] on textarea at bounding box center [258, 125] width 99 height 70
click at [173, 188] on span "Next" at bounding box center [172, 187] width 10 height 7
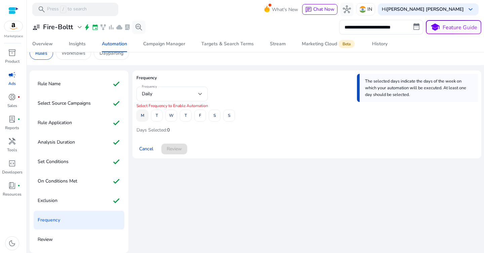
click at [140, 118] on span at bounding box center [142, 116] width 11 height 16
click at [156, 118] on span "T" at bounding box center [157, 116] width 2 height 12
click at [167, 118] on span at bounding box center [171, 116] width 11 height 16
click at [190, 116] on span at bounding box center [185, 116] width 11 height 16
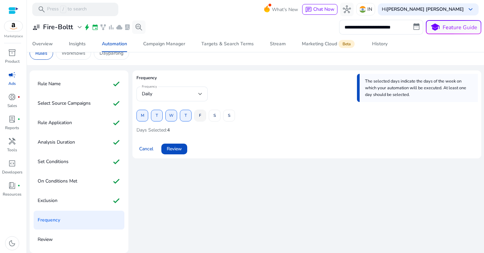
click at [205, 116] on span at bounding box center [200, 116] width 11 height 16
click at [218, 116] on span at bounding box center [214, 116] width 11 height 16
click at [227, 118] on span at bounding box center [228, 116] width 11 height 16
click at [176, 149] on span "Review" at bounding box center [174, 148] width 15 height 7
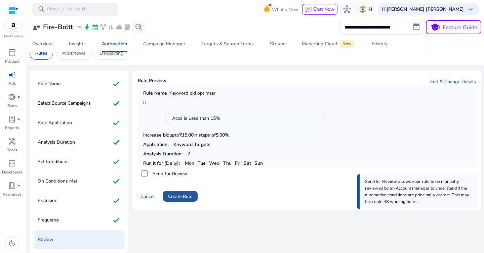
click at [185, 196] on span "Create Rule" at bounding box center [180, 196] width 24 height 7
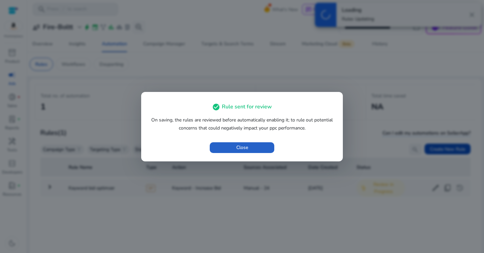
click at [248, 146] on span "button" at bounding box center [242, 148] width 65 height 16
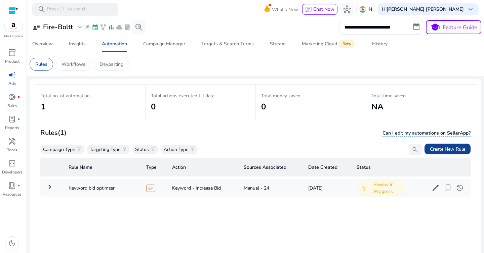
click at [441, 150] on span "Create New Rule" at bounding box center [447, 149] width 35 height 7
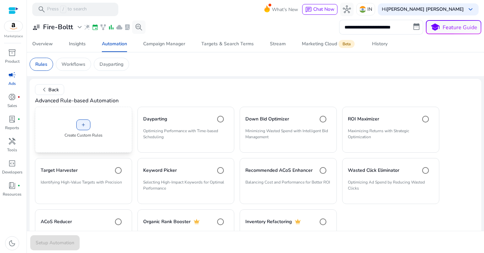
click at [93, 123] on div "add Create Custom Rules" at bounding box center [83, 130] width 97 height 46
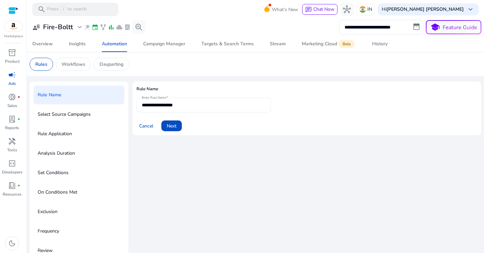
click at [195, 106] on input "**********" at bounding box center [204, 104] width 124 height 7
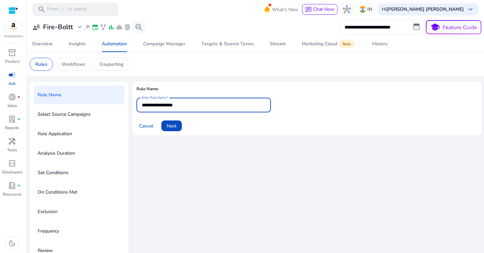
click at [195, 106] on input "**********" at bounding box center [204, 104] width 124 height 7
type input "**********"
click at [174, 127] on span "Next" at bounding box center [172, 126] width 10 height 7
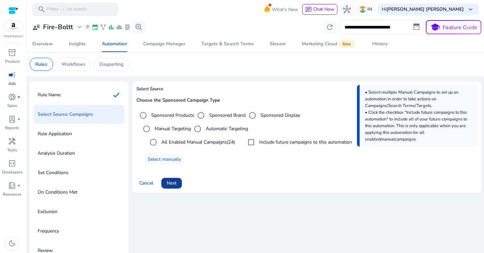
click at [174, 184] on span "Next" at bounding box center [172, 183] width 10 height 7
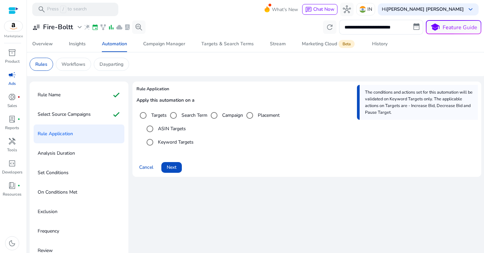
click at [161, 115] on label "Targets" at bounding box center [158, 115] width 17 height 7
click at [168, 143] on label "Keyword Targets" at bounding box center [175, 142] width 37 height 7
click at [170, 166] on span "Next" at bounding box center [172, 167] width 10 height 7
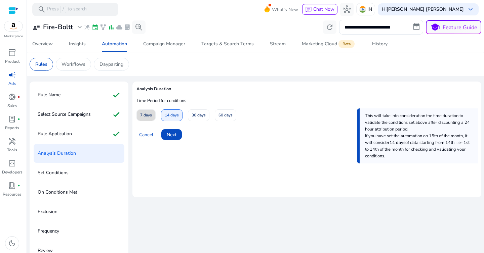
click at [144, 115] on span "7 days" at bounding box center [146, 116] width 12 height 12
click at [175, 135] on span "Next" at bounding box center [172, 134] width 10 height 7
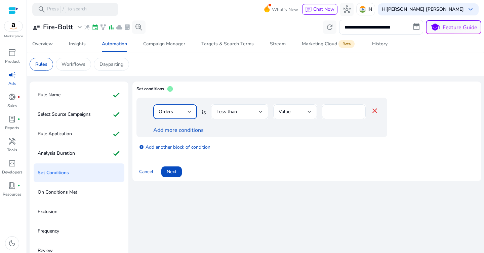
click at [184, 111] on div "Orders" at bounding box center [173, 111] width 29 height 7
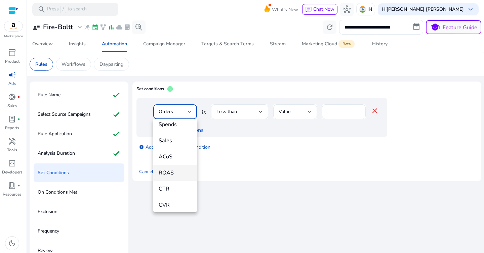
scroll to position [77, 0]
click at [177, 152] on span "ACoS" at bounding box center [175, 149] width 33 height 7
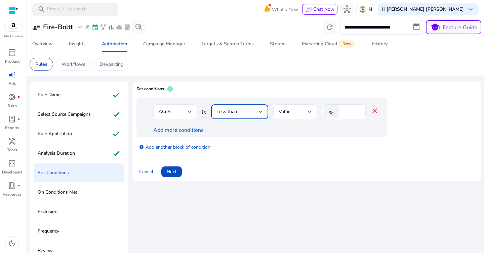
click at [243, 115] on div "Less than" at bounding box center [237, 111] width 42 height 7
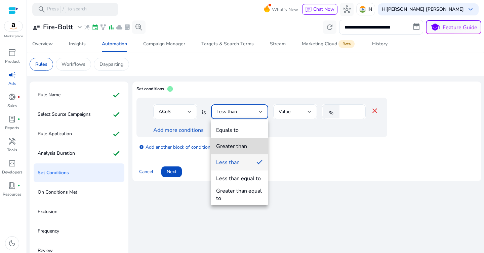
click at [239, 148] on div "Greater than" at bounding box center [231, 146] width 31 height 7
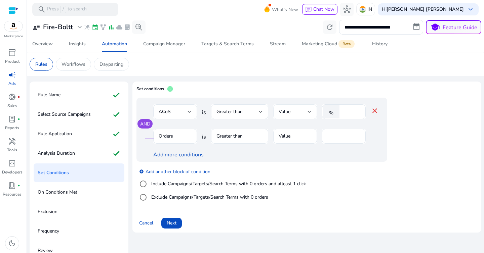
click at [287, 112] on span "Value" at bounding box center [285, 112] width 12 height 6
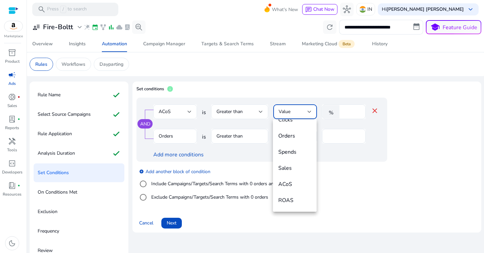
scroll to position [66, 0]
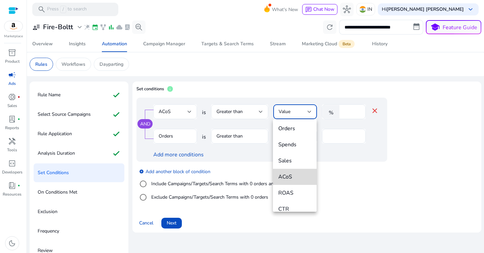
click at [296, 171] on mat-option "ACoS" at bounding box center [295, 177] width 44 height 16
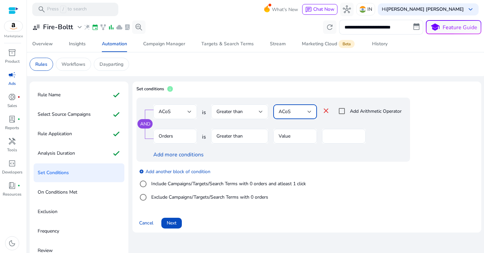
click at [287, 113] on span "ACoS" at bounding box center [285, 112] width 12 height 6
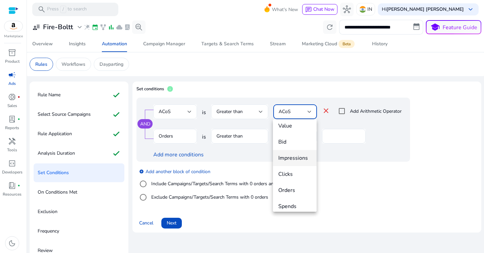
scroll to position [0, 0]
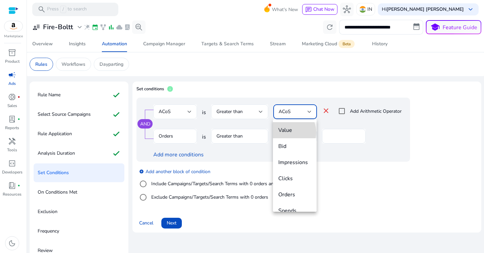
click at [289, 132] on span "Value" at bounding box center [294, 130] width 33 height 7
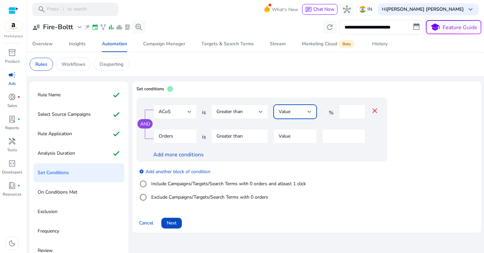
click at [292, 115] on div "Value" at bounding box center [293, 111] width 29 height 7
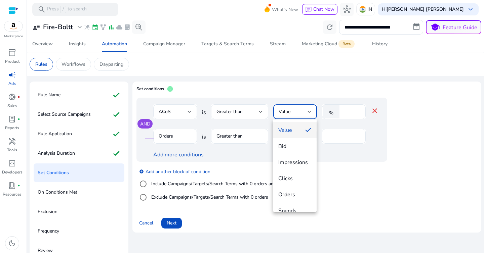
click at [292, 130] on span "Value" at bounding box center [289, 130] width 22 height 7
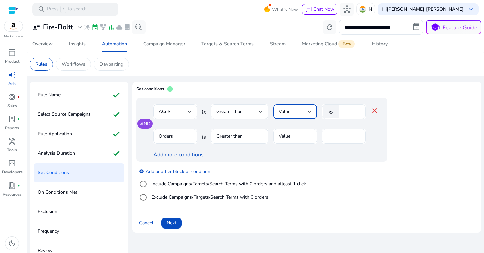
click at [348, 110] on input "*" at bounding box center [351, 111] width 17 height 7
type input "**"
click at [343, 88] on div "Set conditions info" at bounding box center [306, 92] width 341 height 12
click at [267, 135] on mat-form-field "Greater than" at bounding box center [239, 140] width 57 height 22
click at [236, 139] on mat-form-field "Greater than" at bounding box center [239, 140] width 57 height 22
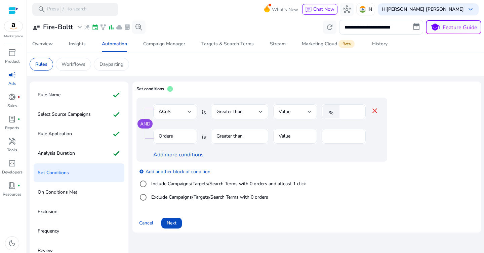
click at [240, 136] on mat-form-field "Greater than" at bounding box center [239, 140] width 57 height 22
click at [303, 132] on mat-form-field "Value" at bounding box center [295, 140] width 44 height 22
click at [330, 133] on input "*" at bounding box center [343, 136] width 33 height 7
click at [290, 137] on mat-form-field "Value" at bounding box center [295, 140] width 44 height 22
click at [337, 136] on input "*" at bounding box center [343, 136] width 33 height 7
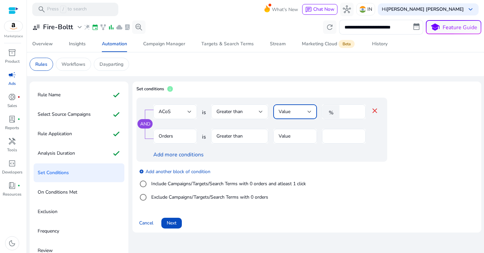
click at [301, 109] on div "Value" at bounding box center [293, 111] width 29 height 7
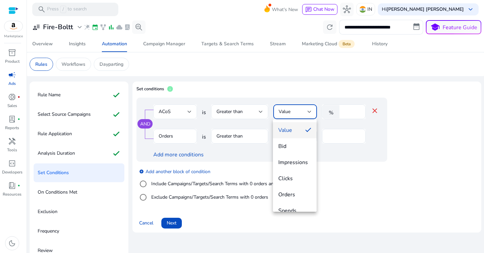
click at [298, 86] on div at bounding box center [242, 126] width 484 height 253
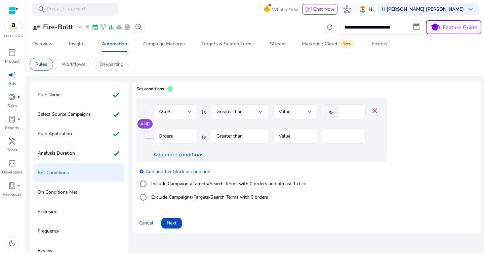
click at [333, 134] on input "*" at bounding box center [343, 136] width 33 height 7
click at [308, 152] on div "Add more conditions" at bounding box center [265, 155] width 225 height 8
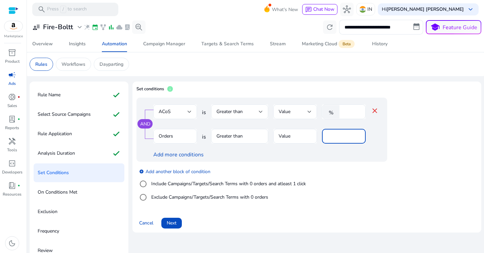
drag, startPoint x: 337, startPoint y: 135, endPoint x: 320, endPoint y: 135, distance: 17.1
click at [320, 135] on div "Orders is Greater than Value *" at bounding box center [265, 140] width 225 height 22
type input "*"
click at [309, 149] on div at bounding box center [295, 147] width 44 height 7
click at [241, 139] on mat-form-field "Greater than" at bounding box center [239, 140] width 57 height 22
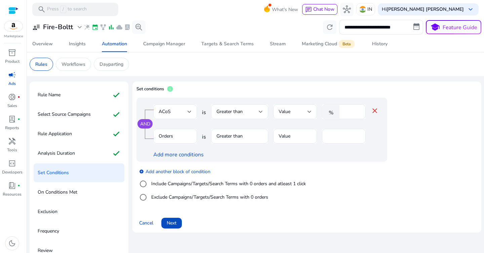
click at [242, 137] on mat-form-field "Greater than" at bounding box center [239, 140] width 57 height 22
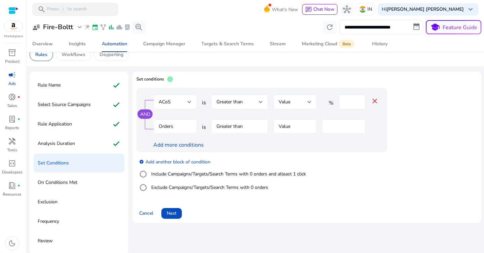
scroll to position [11, 0]
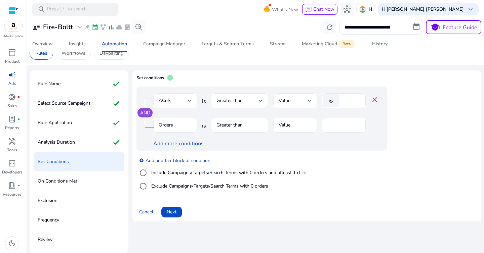
click at [187, 174] on label "Include Campaigns/Targets/Search Terms with 0 orders and atleast 1 click" at bounding box center [228, 172] width 156 height 7
click at [339, 127] on input "*" at bounding box center [343, 125] width 33 height 7
click at [327, 142] on div "Add more conditions" at bounding box center [265, 144] width 225 height 8
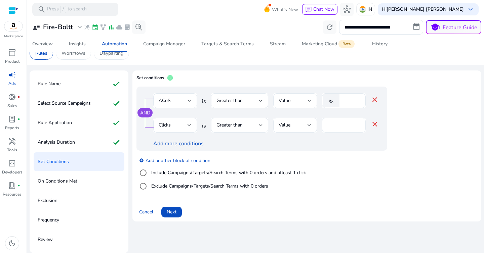
click at [332, 126] on input "**" at bounding box center [343, 125] width 33 height 7
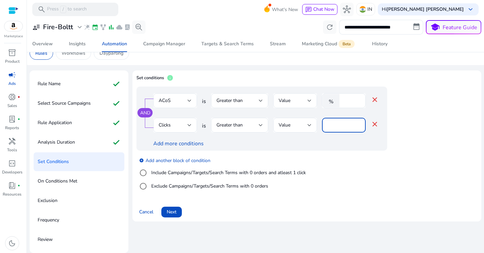
type input "**"
click at [325, 142] on div "Add more conditions" at bounding box center [265, 144] width 225 height 8
click at [173, 213] on span "Next" at bounding box center [172, 212] width 10 height 7
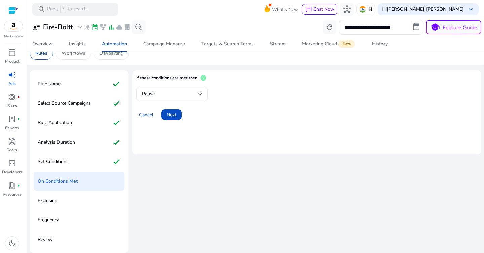
click at [173, 93] on div "Pause" at bounding box center [170, 93] width 56 height 7
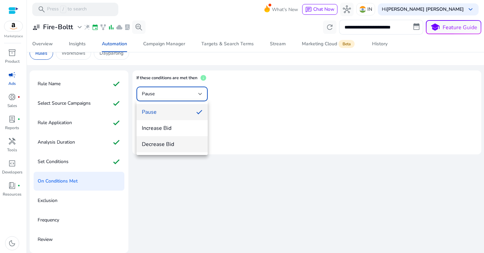
click at [166, 143] on span "Decrease Bid" at bounding box center [172, 144] width 60 height 7
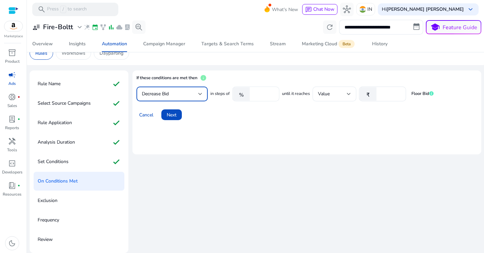
click at [261, 94] on input "****" at bounding box center [263, 93] width 21 height 7
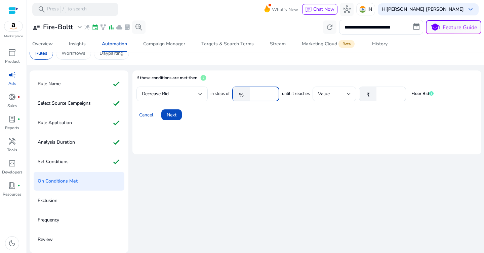
click at [261, 94] on input "****" at bounding box center [263, 93] width 21 height 7
type input "**"
click at [337, 122] on mat-card "If these conditions are met then info Decrease Bid in steps of % ** until it re…" at bounding box center [306, 113] width 349 height 84
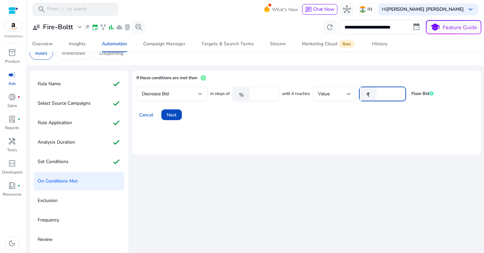
drag, startPoint x: 387, startPoint y: 95, endPoint x: 375, endPoint y: 95, distance: 11.8
click at [375, 95] on div "₹ *" at bounding box center [380, 94] width 42 height 15
click at [364, 118] on div "Cancel Next" at bounding box center [306, 112] width 341 height 16
click at [176, 117] on span "Next" at bounding box center [172, 115] width 10 height 7
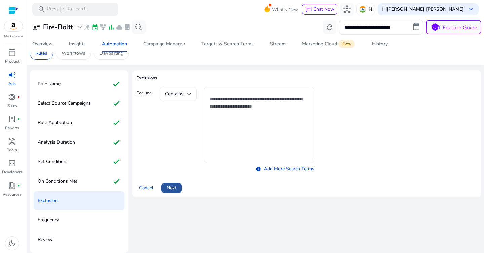
click at [174, 187] on span "Next" at bounding box center [172, 187] width 10 height 7
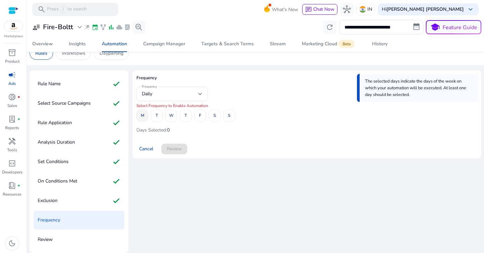
click at [144, 118] on span at bounding box center [142, 116] width 11 height 16
click at [153, 118] on span at bounding box center [156, 116] width 11 height 16
click at [172, 118] on span "W" at bounding box center [171, 116] width 4 height 12
click at [191, 117] on span at bounding box center [185, 116] width 11 height 16
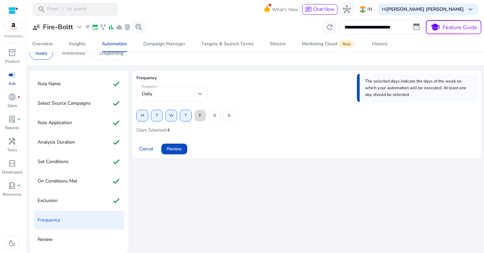
click at [202, 117] on span at bounding box center [200, 116] width 11 height 16
click at [216, 117] on span at bounding box center [214, 116] width 11 height 16
click at [231, 115] on span at bounding box center [228, 116] width 11 height 16
click at [180, 150] on span "Review" at bounding box center [174, 148] width 15 height 7
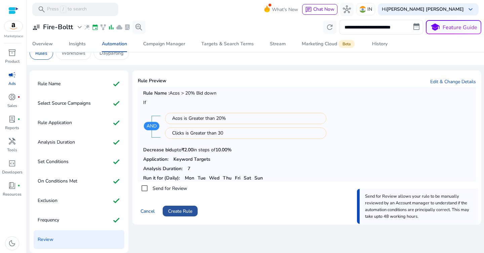
click at [182, 210] on span "Create Rule" at bounding box center [180, 211] width 24 height 7
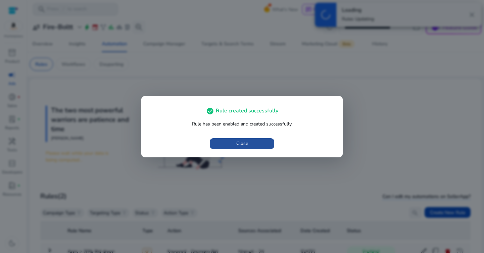
click at [251, 145] on span "button" at bounding box center [242, 144] width 65 height 16
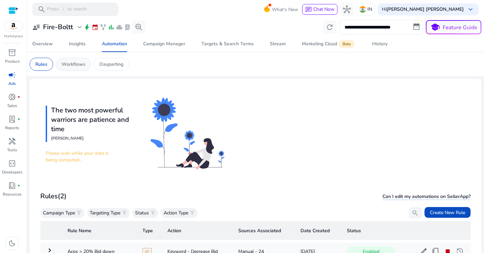
click at [79, 66] on p "Workflows" at bounding box center [73, 64] width 24 height 7
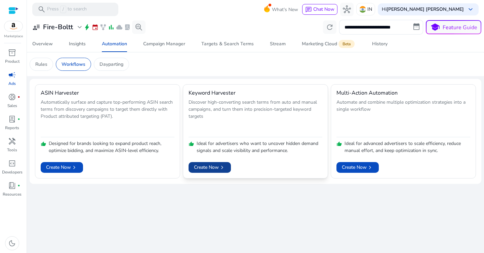
click at [215, 167] on span "Create Now chevron_right" at bounding box center [210, 167] width 32 height 7
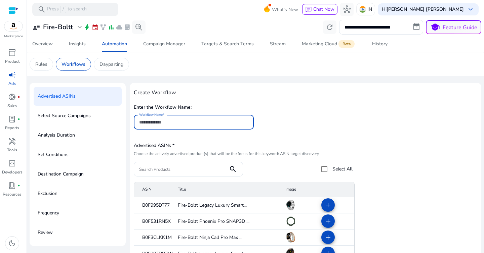
click at [79, 117] on p "Select Source Campaigns" at bounding box center [64, 116] width 53 height 11
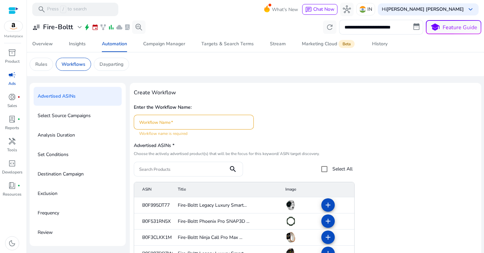
click at [70, 116] on p "Select Source Campaigns" at bounding box center [64, 116] width 53 height 11
click at [61, 143] on div "Analysis Duration" at bounding box center [78, 135] width 88 height 19
click at [155, 122] on input "Workflow Name" at bounding box center [194, 122] width 110 height 7
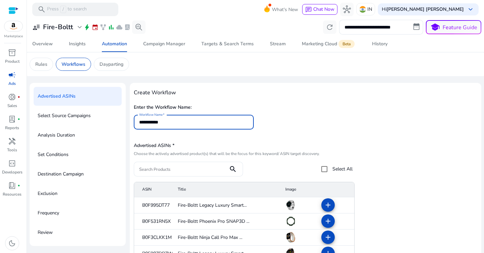
paste input "**********"
click at [279, 101] on div "**********" at bounding box center [305, 204] width 343 height 235
click at [186, 121] on input "**********" at bounding box center [194, 122] width 110 height 7
paste input
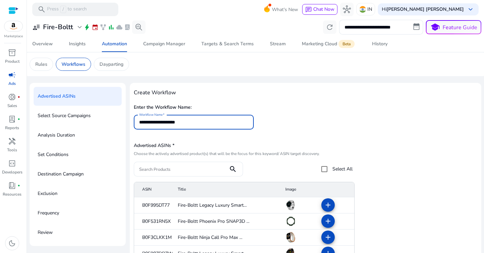
type input "**********"
click at [214, 91] on h4 "Create Workflow" at bounding box center [305, 93] width 343 height 6
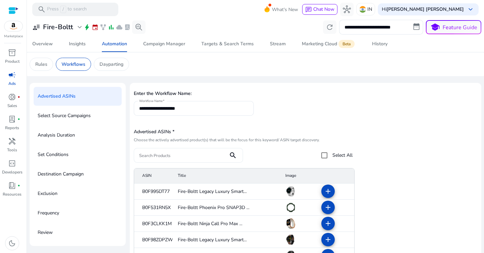
click at [184, 157] on input "Search Products" at bounding box center [181, 155] width 84 height 7
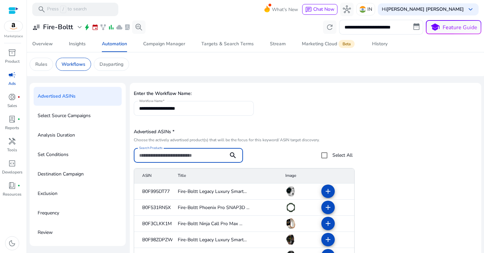
paste input "**********"
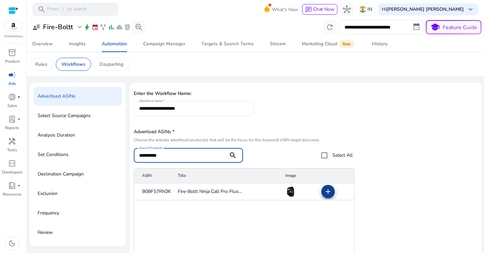
type input "**********"
click at [331, 195] on span at bounding box center [328, 192] width 16 height 16
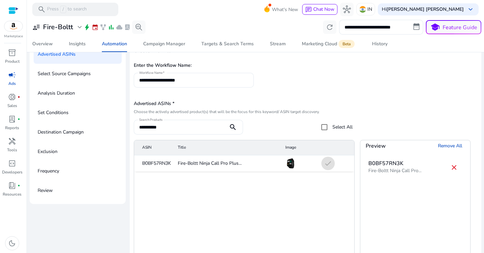
scroll to position [35, 0]
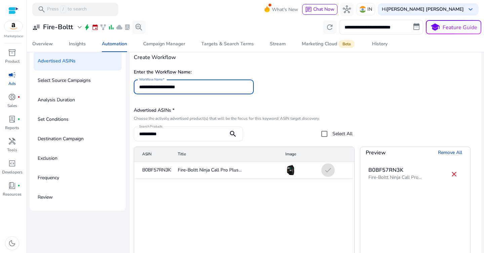
click at [166, 88] on input "**********" at bounding box center [194, 86] width 110 height 7
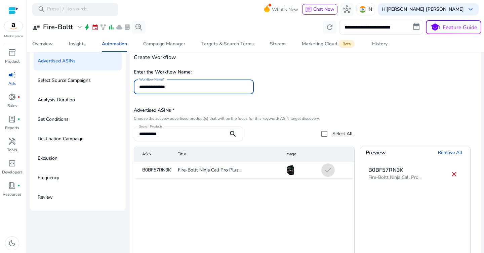
type input "**********"
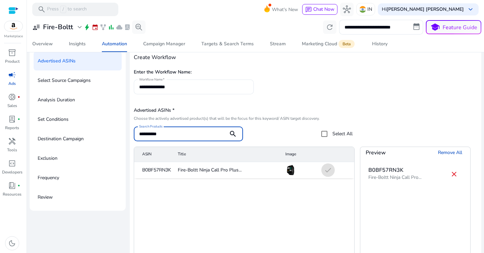
click at [259, 101] on div "**********" at bounding box center [305, 84] width 343 height 34
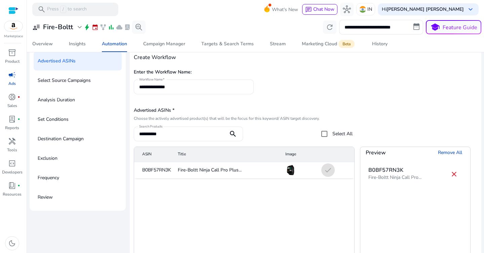
scroll to position [14, 0]
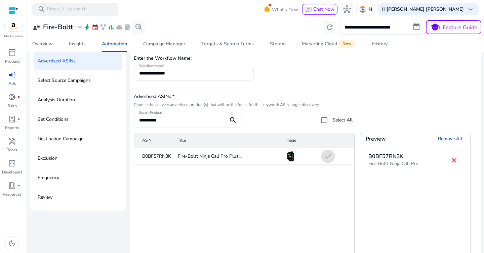
click at [179, 120] on input "**********" at bounding box center [181, 120] width 84 height 7
paste input
click at [325, 158] on mat-icon "add" at bounding box center [328, 157] width 8 height 8
click at [193, 119] on input "**********" at bounding box center [181, 120] width 84 height 7
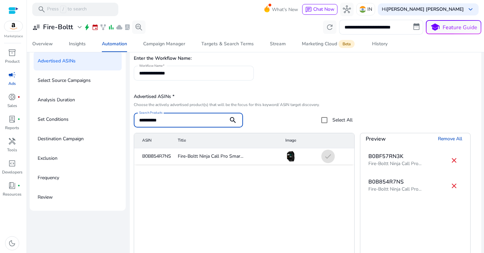
click at [193, 119] on input "**********" at bounding box center [181, 120] width 84 height 7
paste input
click at [325, 156] on mat-icon "add" at bounding box center [328, 157] width 8 height 8
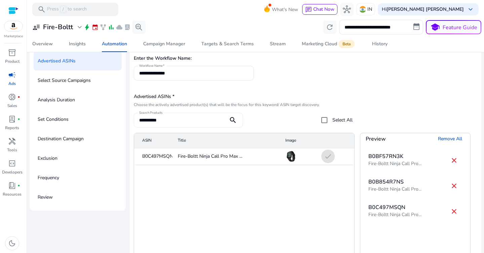
click at [191, 121] on input "**********" at bounding box center [181, 120] width 84 height 7
paste input
click at [326, 158] on mat-icon "add" at bounding box center [328, 157] width 8 height 8
click at [201, 121] on input "**********" at bounding box center [181, 120] width 84 height 7
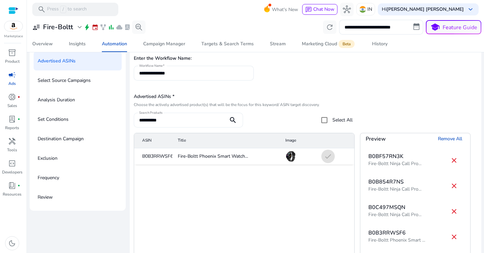
click at [201, 121] on input "**********" at bounding box center [181, 120] width 84 height 7
paste input "**********"
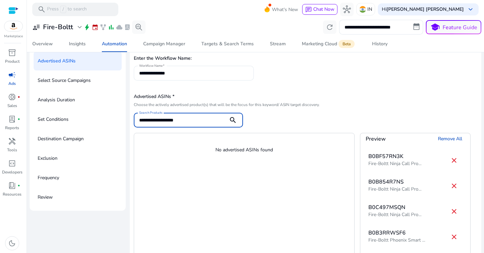
paste input
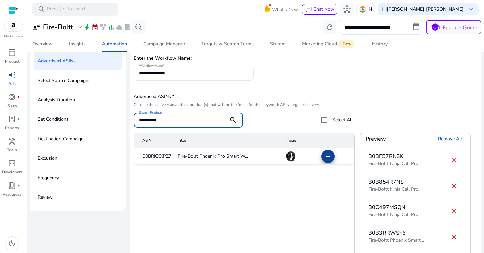
click at [324, 155] on mat-icon "add" at bounding box center [328, 157] width 8 height 8
click at [185, 122] on input "**********" at bounding box center [181, 120] width 84 height 7
paste input
click at [328, 157] on mat-icon "add" at bounding box center [328, 157] width 8 height 8
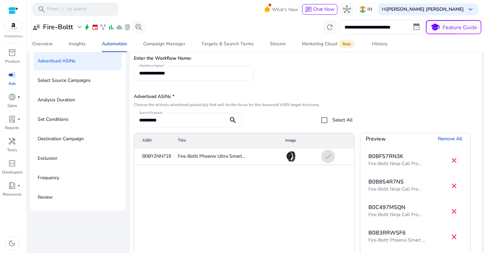
click at [178, 121] on input "**********" at bounding box center [181, 120] width 84 height 7
paste input
click at [324, 158] on mat-icon "add" at bounding box center [328, 157] width 8 height 8
click at [181, 120] on input "**********" at bounding box center [181, 120] width 84 height 7
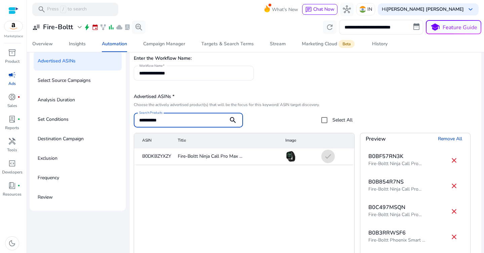
click at [181, 120] on input "**********" at bounding box center [181, 120] width 84 height 7
paste input
click at [326, 159] on mat-icon "add" at bounding box center [328, 157] width 8 height 8
click at [184, 119] on input "**********" at bounding box center [181, 120] width 84 height 7
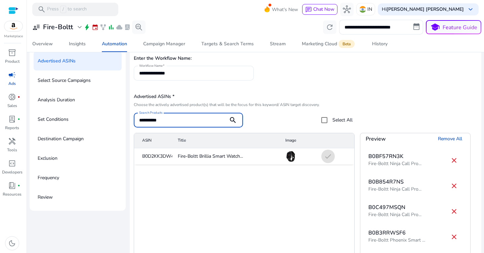
click at [184, 119] on input "**********" at bounding box center [181, 120] width 84 height 7
paste input
click at [231, 120] on mat-icon "search" at bounding box center [233, 120] width 16 height 8
click at [327, 155] on mat-icon "add" at bounding box center [328, 157] width 8 height 8
click at [166, 120] on input "**********" at bounding box center [181, 120] width 84 height 7
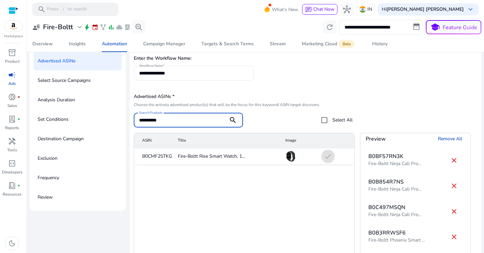
click at [166, 120] on input "**********" at bounding box center [181, 120] width 84 height 7
paste input
click at [329, 159] on mat-icon "add" at bounding box center [328, 157] width 8 height 8
click at [191, 116] on div "**********" at bounding box center [181, 120] width 84 height 15
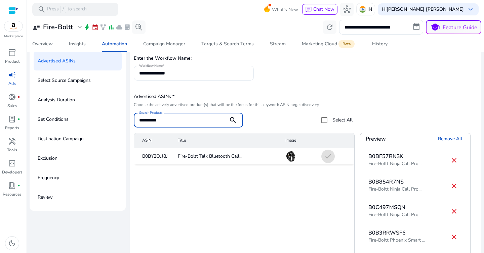
click at [186, 121] on input "**********" at bounding box center [181, 120] width 84 height 7
paste input
type input "**********"
click at [332, 160] on span at bounding box center [328, 157] width 16 height 16
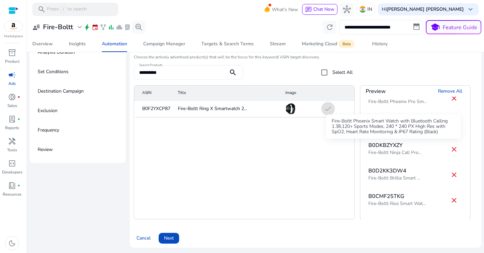
scroll to position [137, 0]
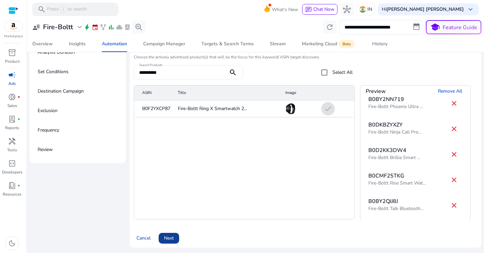
click at [175, 239] on span at bounding box center [169, 238] width 20 height 16
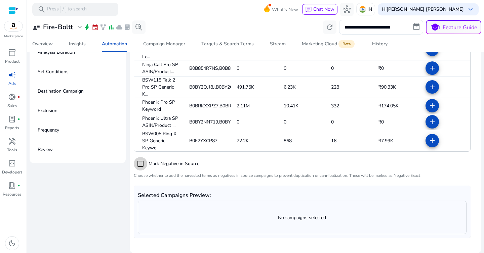
scroll to position [80, 0]
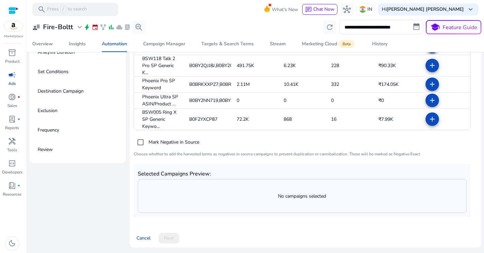
drag, startPoint x: 268, startPoint y: 200, endPoint x: 350, endPoint y: 200, distance: 81.6
click at [349, 200] on div "No campaigns selected" at bounding box center [302, 196] width 328 height 33
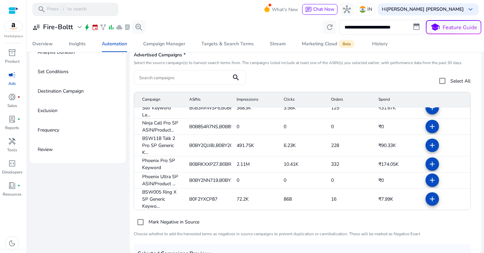
click at [182, 79] on input "Search campaigns" at bounding box center [182, 77] width 87 height 7
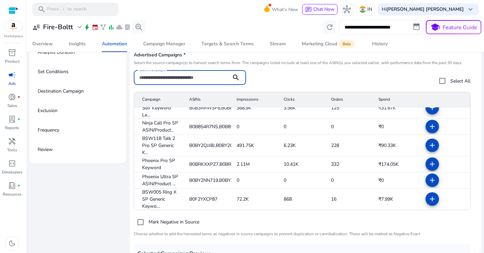
click at [182, 79] on input "Search campaigns" at bounding box center [182, 77] width 87 height 7
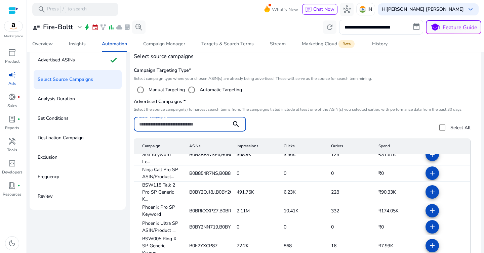
scroll to position [36, 0]
click at [160, 125] on input "Search campaigns" at bounding box center [182, 124] width 87 height 7
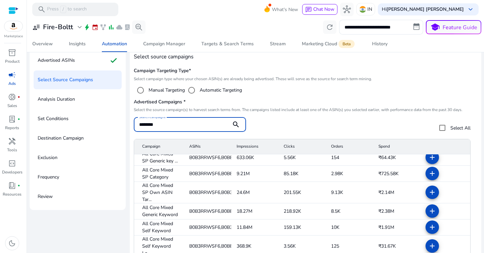
paste input "**********"
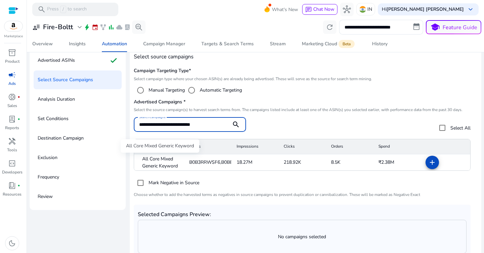
type input "**********"
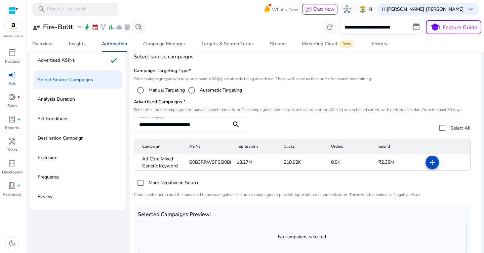
click at [181, 165] on mat-cell "All Core Mixed Generic Keyword" at bounding box center [159, 163] width 50 height 16
click at [428, 164] on mat-icon "add" at bounding box center [432, 163] width 8 height 8
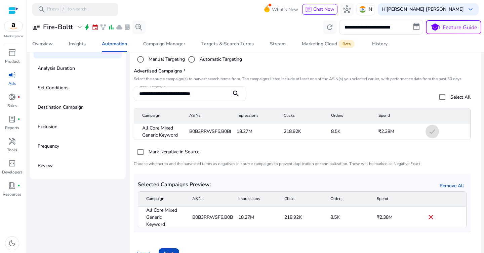
scroll to position [82, 0]
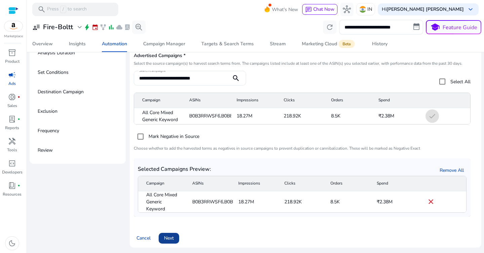
click at [169, 239] on span "Next" at bounding box center [169, 238] width 10 height 7
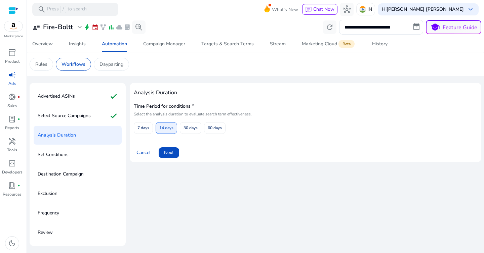
scroll to position [0, 0]
click at [143, 128] on span "7 days" at bounding box center [143, 128] width 12 height 12
click at [192, 129] on span "30 days" at bounding box center [190, 128] width 14 height 12
click at [171, 154] on span "Next" at bounding box center [169, 152] width 10 height 7
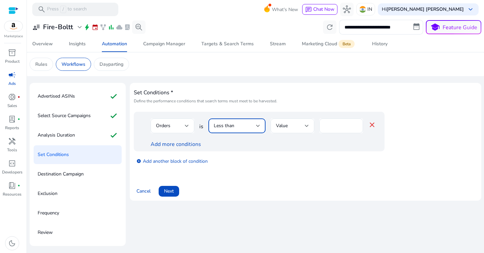
click at [236, 124] on div "Less than" at bounding box center [235, 125] width 42 height 7
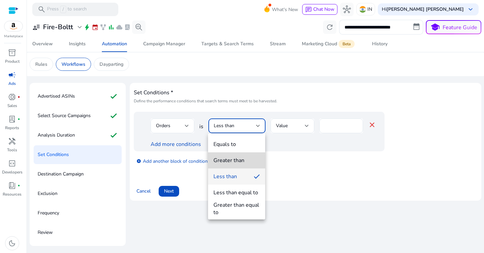
click at [237, 162] on div "Greater than" at bounding box center [228, 160] width 31 height 7
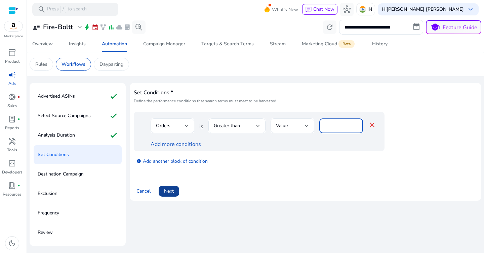
type input "**"
click at [170, 192] on span "Next" at bounding box center [169, 191] width 10 height 7
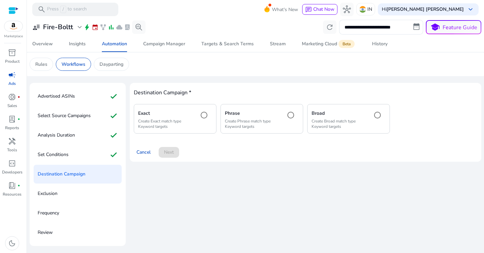
click at [189, 117] on div "Exact Create Exact match type Keyword targets" at bounding box center [165, 119] width 55 height 20
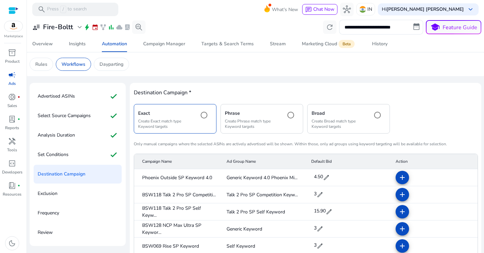
click at [268, 117] on div "Phrase Create Phrase match type Keyword targets" at bounding box center [252, 119] width 55 height 20
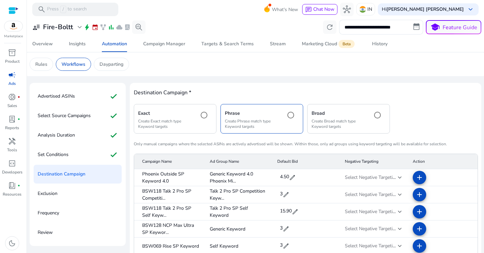
click at [353, 119] on p "Create Broad match type Keyword targets" at bounding box center [338, 124] width 55 height 11
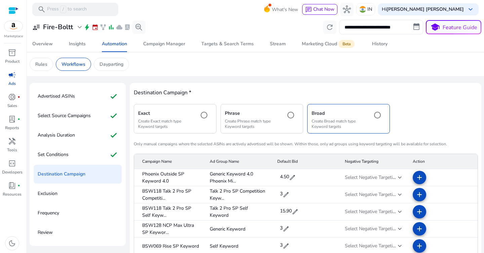
click at [182, 132] on div "Exact Create Exact match type Keyword targets" at bounding box center [175, 118] width 83 height 29
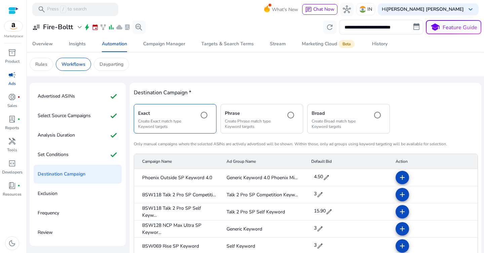
click at [265, 112] on h5 "Phrase" at bounding box center [252, 114] width 55 height 6
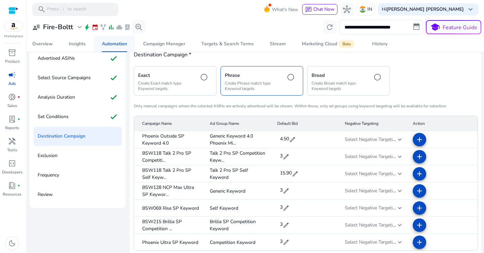
click at [113, 46] on div "Automation" at bounding box center [114, 44] width 25 height 5
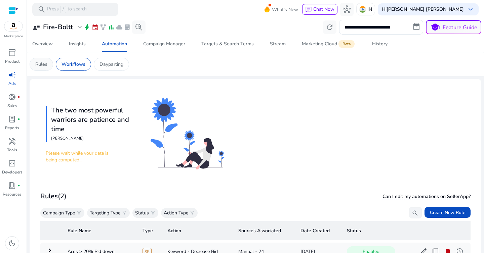
click at [48, 65] on div "Rules" at bounding box center [42, 64] width 24 height 13
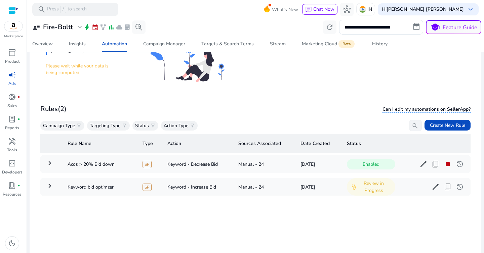
scroll to position [113, 0]
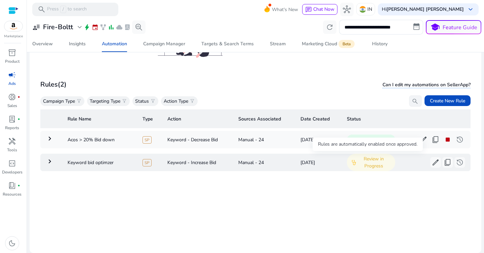
click at [361, 161] on span "Review in Progress" at bounding box center [373, 163] width 33 height 14
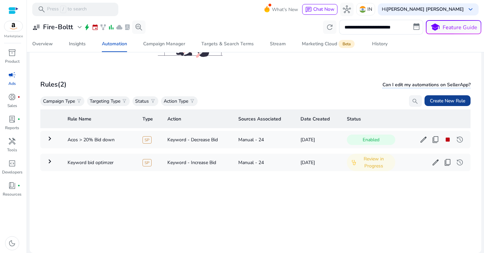
click at [445, 98] on span "Create New Rule" at bounding box center [447, 100] width 35 height 7
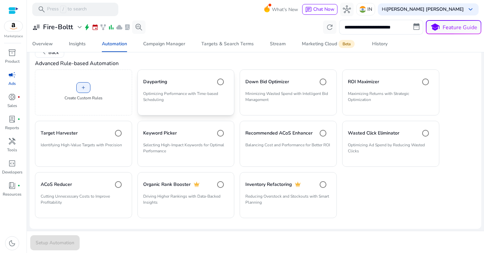
scroll to position [38, 0]
click at [154, 144] on p "Selecting High-Impact Keywords for Optimal Performance" at bounding box center [186, 149] width 86 height 17
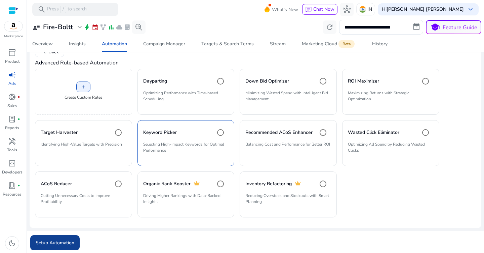
click at [68, 242] on span "Setup Automation" at bounding box center [55, 243] width 39 height 7
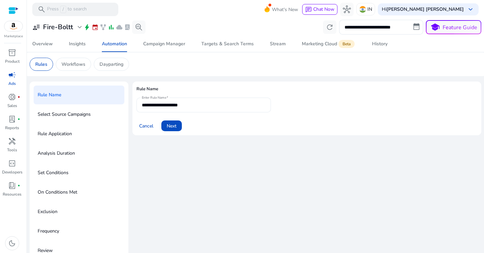
click at [200, 105] on input "**********" at bounding box center [204, 104] width 124 height 7
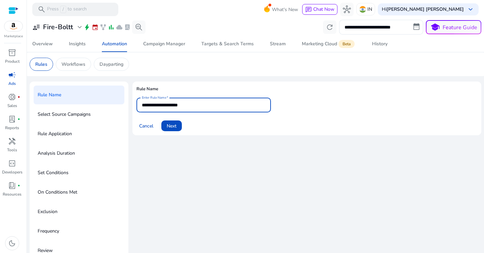
click at [200, 105] on input "**********" at bounding box center [204, 104] width 124 height 7
click at [204, 143] on div "**********" at bounding box center [306, 173] width 349 height 183
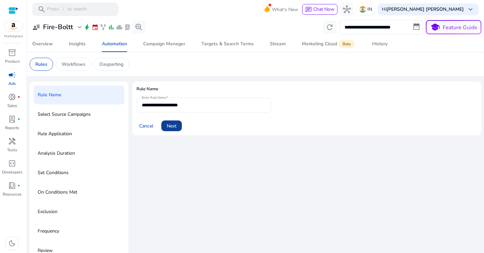
click at [175, 126] on span "Next" at bounding box center [172, 126] width 10 height 7
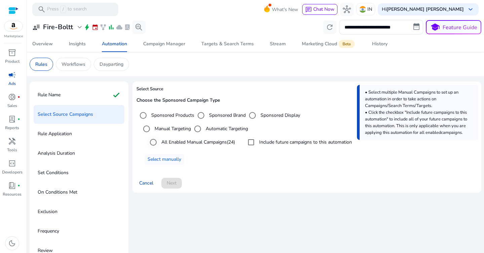
click at [179, 142] on label "All Enabled Manual Campaigns (24)" at bounding box center [197, 142] width 75 height 7
click at [175, 183] on span "Next" at bounding box center [172, 183] width 10 height 7
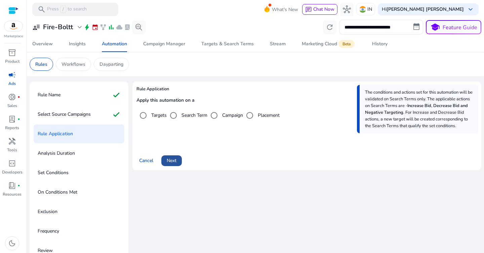
click at [172, 160] on span "Next" at bounding box center [172, 160] width 10 height 7
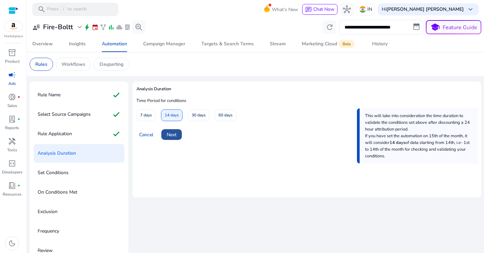
click at [173, 135] on span "Next" at bounding box center [172, 134] width 10 height 7
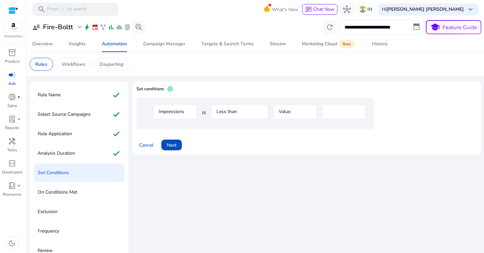
click at [173, 112] on mat-form-field "Impressions" at bounding box center [175, 115] width 44 height 22
click at [233, 109] on mat-form-field "Less than" at bounding box center [239, 115] width 57 height 22
click at [291, 115] on mat-form-field "Value" at bounding box center [295, 115] width 44 height 22
click at [347, 114] on input "****" at bounding box center [343, 111] width 33 height 7
click at [199, 137] on div "Cancel Next" at bounding box center [306, 142] width 341 height 16
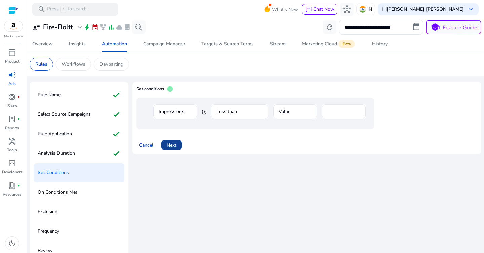
click at [173, 144] on span "Next" at bounding box center [172, 145] width 10 height 7
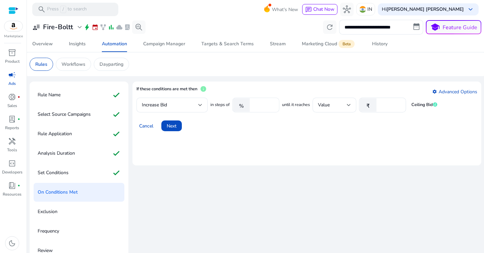
click at [264, 107] on input "****" at bounding box center [263, 104] width 21 height 7
type input "*"
click at [268, 127] on div "Cancel Next" at bounding box center [306, 123] width 341 height 16
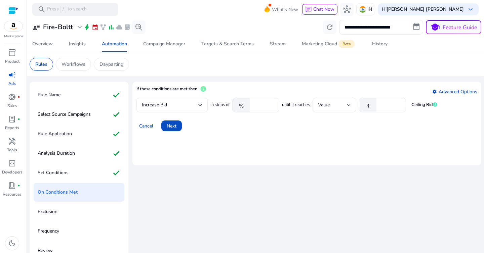
click at [392, 106] on input "*" at bounding box center [390, 104] width 21 height 7
drag, startPoint x: 380, startPoint y: 106, endPoint x: 384, endPoint y: 106, distance: 4.4
click at [384, 106] on div "₹ *" at bounding box center [380, 105] width 42 height 15
click at [384, 106] on input "*" at bounding box center [390, 104] width 21 height 7
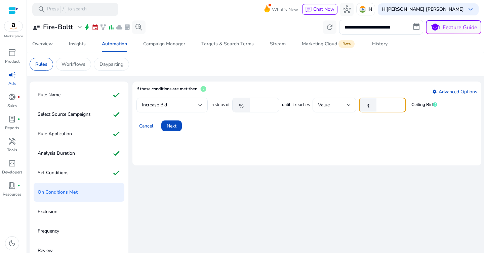
type input "**"
click at [383, 136] on mat-card "If these conditions are met then info settings Advanced Options Increase Bid in…" at bounding box center [306, 124] width 349 height 84
click at [171, 130] on span at bounding box center [171, 126] width 20 height 16
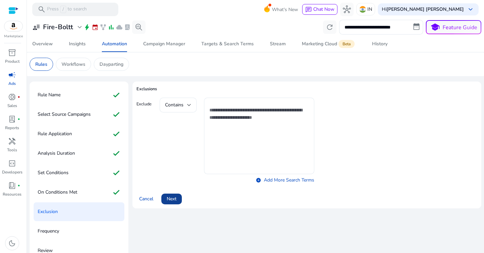
click at [173, 200] on span "Next" at bounding box center [172, 199] width 10 height 7
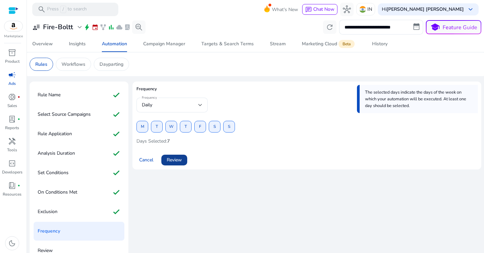
click at [177, 160] on span "Review" at bounding box center [174, 160] width 15 height 7
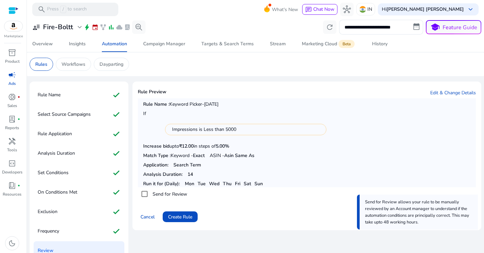
click at [170, 194] on label "Send for Review" at bounding box center [169, 194] width 36 height 7
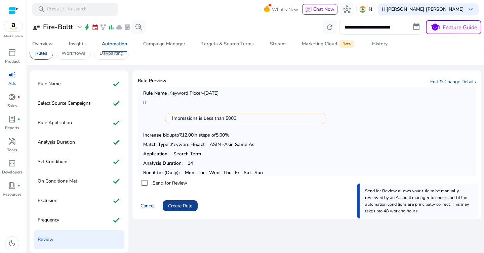
click at [187, 207] on span "Create Rule" at bounding box center [180, 206] width 24 height 7
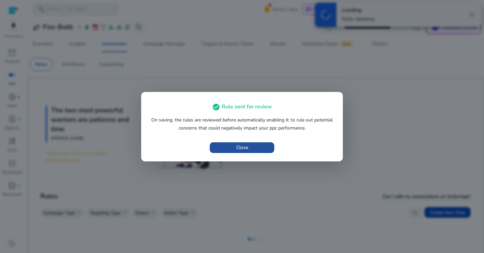
click at [245, 149] on span "Close" at bounding box center [242, 147] width 12 height 7
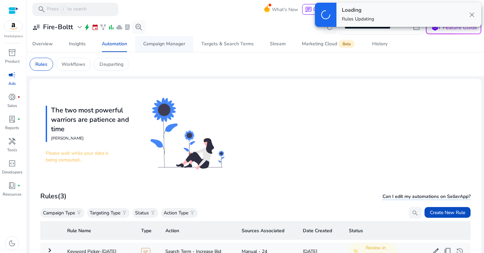
click at [161, 44] on div "Campaign Manager" at bounding box center [164, 44] width 42 height 5
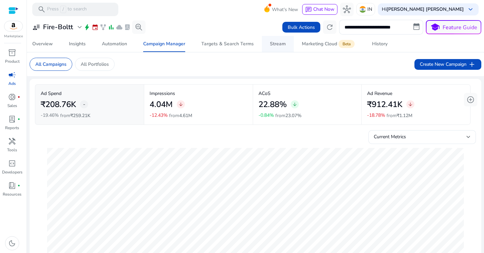
click at [273, 45] on div "Stream" at bounding box center [278, 44] width 16 height 5
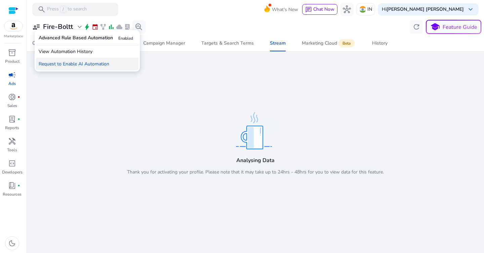
click at [76, 64] on p "Request to Enable AI Automation" at bounding box center [87, 64] width 102 height 12
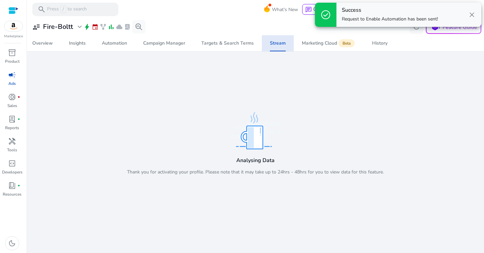
click at [473, 14] on span "close" at bounding box center [472, 15] width 8 height 8
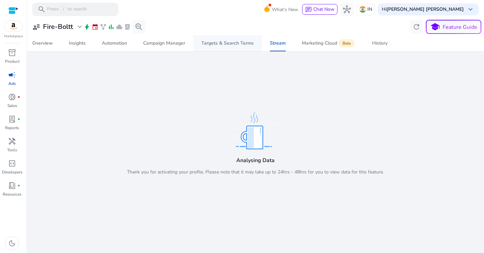
click at [227, 44] on div "Targets & Search Terms" at bounding box center [227, 43] width 52 height 5
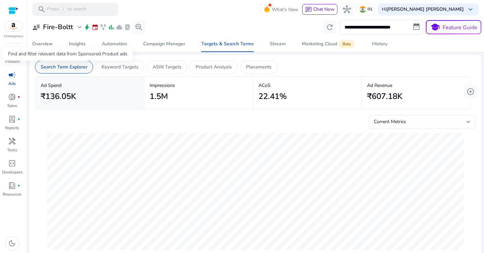
click at [66, 69] on p "Search Term Explorer" at bounding box center [64, 67] width 47 height 7
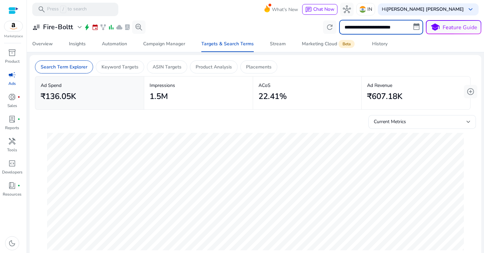
click at [349, 29] on input "**********" at bounding box center [381, 27] width 84 height 15
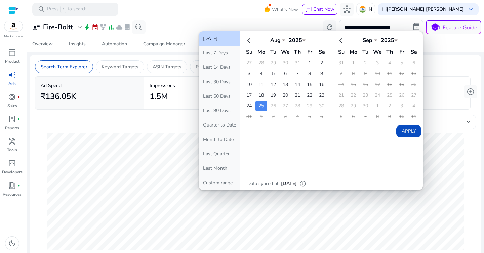
click at [226, 39] on button "[DATE]" at bounding box center [219, 38] width 41 height 14
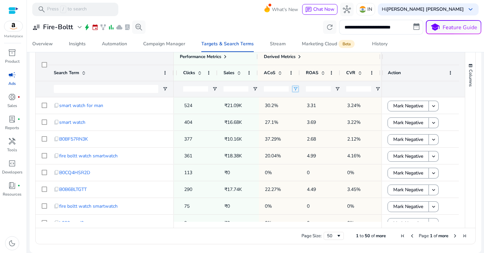
click at [295, 89] on span "Open Filter Menu" at bounding box center [295, 88] width 5 height 5
click at [304, 103] on div "Equals" at bounding box center [318, 101] width 41 height 5
click at [307, 112] on input "Filter Value" at bounding box center [320, 113] width 52 height 8
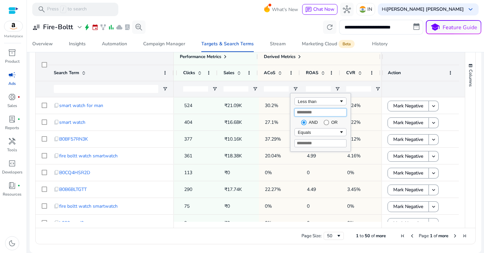
type input "**"
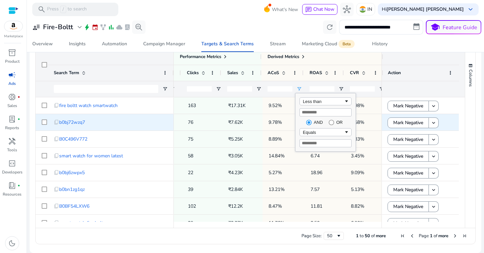
click at [287, 122] on p "9.78%" at bounding box center [283, 123] width 30 height 14
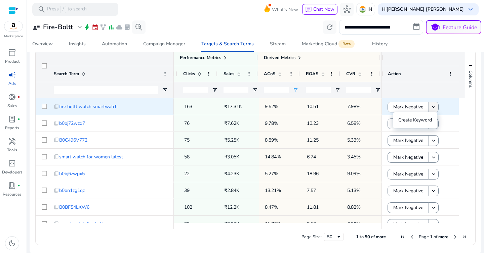
click at [432, 107] on mat-icon "keyboard_arrow_down" at bounding box center [433, 107] width 6 height 6
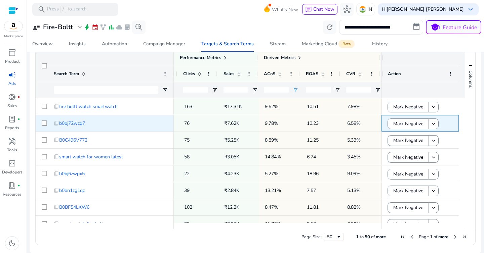
click at [451, 125] on div "Mark Negative keyboard_arrow_down" at bounding box center [419, 123] width 77 height 16
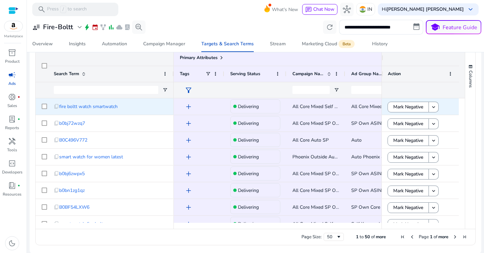
click at [187, 107] on span "add" at bounding box center [188, 107] width 8 height 8
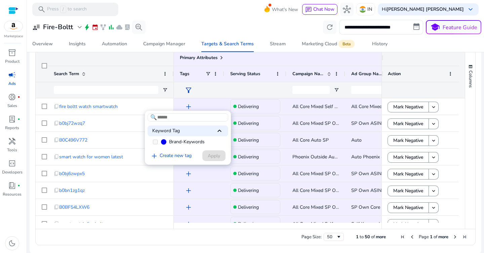
click at [200, 130] on div "Keyword Tag keyboard_arrow_up" at bounding box center [187, 131] width 81 height 11
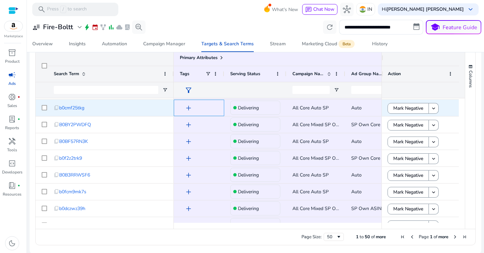
click at [189, 108] on span "add" at bounding box center [188, 108] width 8 height 8
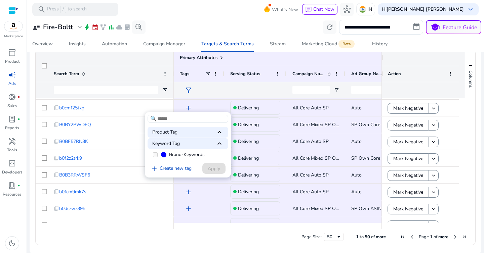
click at [249, 162] on div at bounding box center [242, 126] width 484 height 253
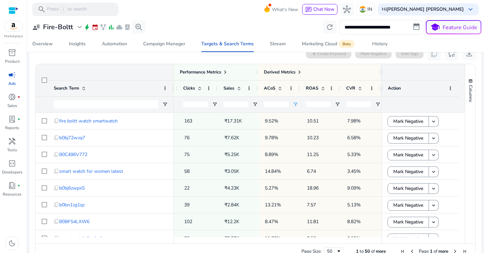
click at [277, 104] on input "**" at bounding box center [276, 104] width 25 height 5
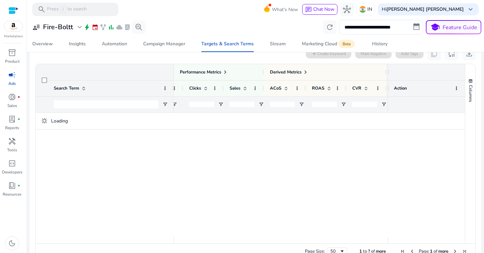
click at [296, 108] on div at bounding box center [285, 104] width 42 height 16
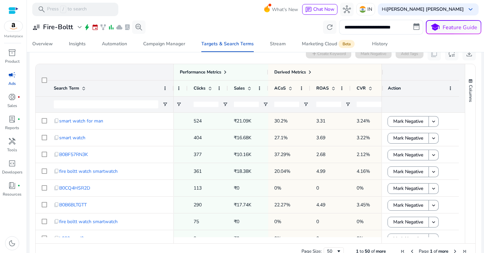
click at [289, 106] on input "number" at bounding box center [286, 104] width 25 height 5
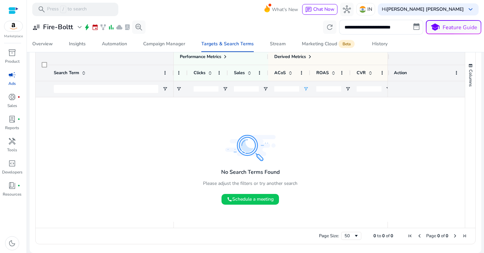
type input "**"
click at [288, 118] on div at bounding box center [281, 159] width 214 height 125
click at [287, 90] on input "**" at bounding box center [286, 88] width 25 height 5
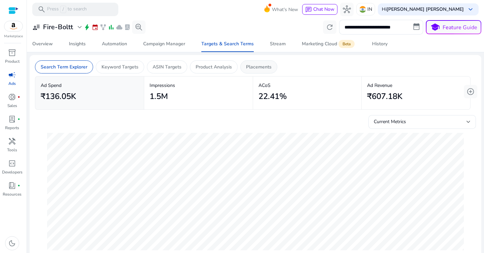
click at [260, 69] on p "Placements" at bounding box center [259, 67] width 26 height 7
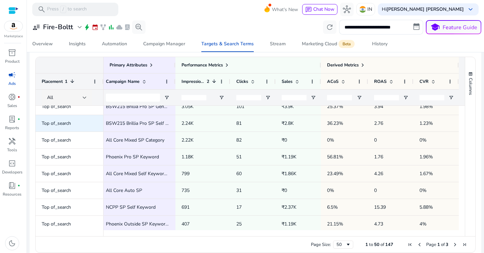
click at [156, 119] on span "BSW215 Brillia Pro SP Self Keyword" at bounding box center [138, 124] width 64 height 14
click at [155, 123] on span "BSW215 Brillia Pro SP Self Keyword" at bounding box center [145, 123] width 78 height 6
click at [56, 123] on span "Top of_search" at bounding box center [56, 123] width 29 height 6
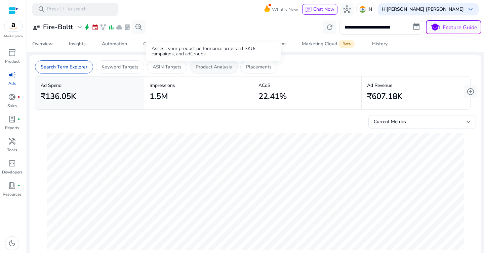
click at [215, 66] on p "Product Analysis" at bounding box center [214, 67] width 36 height 7
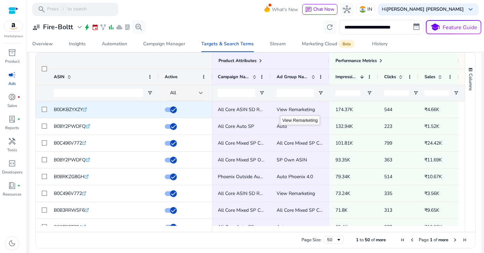
click at [288, 110] on span "View Remarketing" at bounding box center [296, 110] width 38 height 6
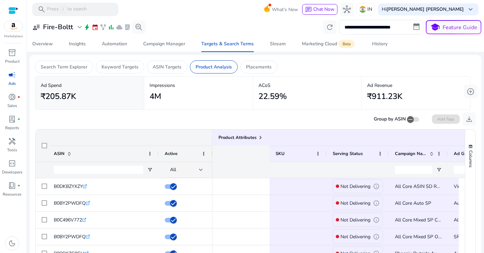
scroll to position [0, 177]
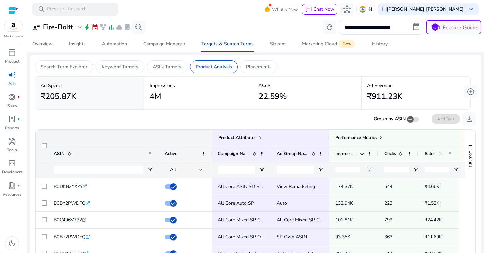
click at [218, 90] on div "4M" at bounding box center [199, 96] width 98 height 15
click at [258, 70] on p "Placements" at bounding box center [259, 67] width 26 height 7
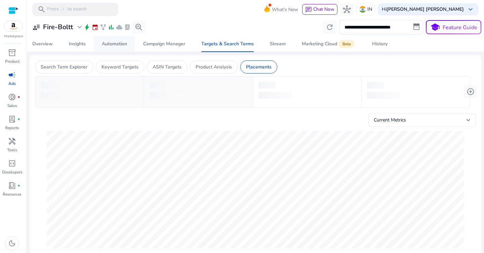
click at [115, 44] on div "Automation" at bounding box center [114, 44] width 25 height 5
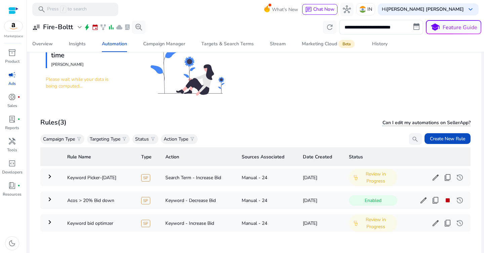
scroll to position [113, 0]
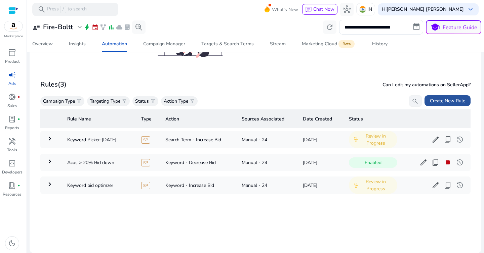
click at [443, 103] on span "Create New Rule" at bounding box center [447, 100] width 35 height 7
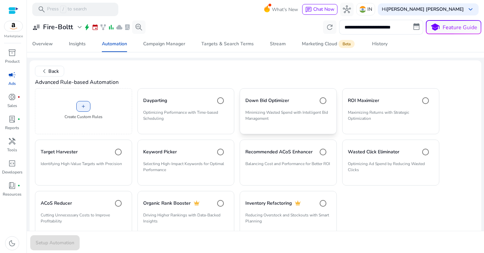
scroll to position [20, 0]
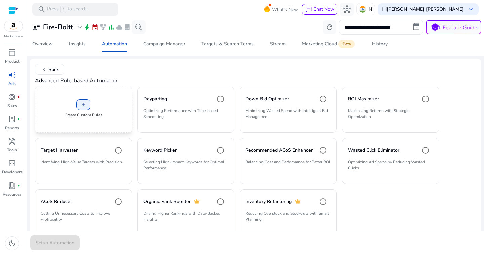
click at [116, 103] on div "add Create Custom Rules" at bounding box center [83, 110] width 97 height 46
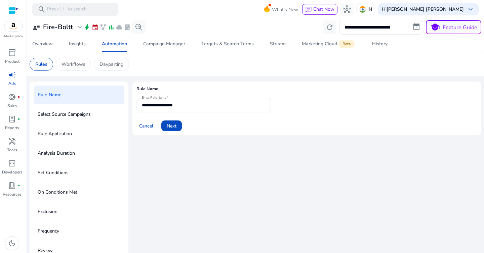
click at [196, 105] on input "**********" at bounding box center [204, 104] width 124 height 7
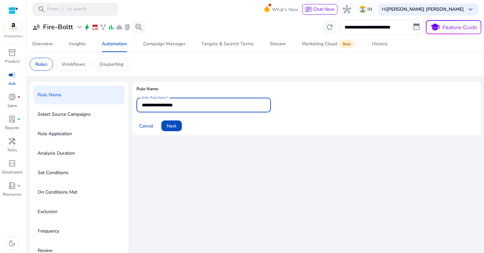
click at [196, 105] on input "**********" at bounding box center [204, 104] width 124 height 7
type input "**********"
click at [175, 125] on span "Next" at bounding box center [172, 126] width 10 height 7
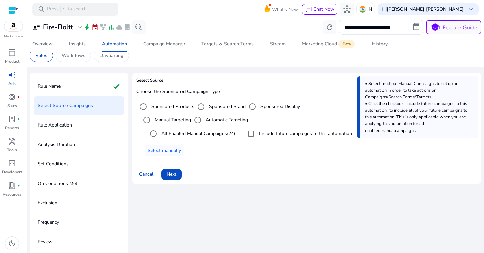
scroll to position [11, 0]
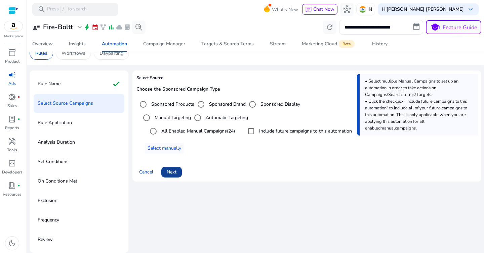
click at [175, 171] on span "Next" at bounding box center [172, 172] width 10 height 7
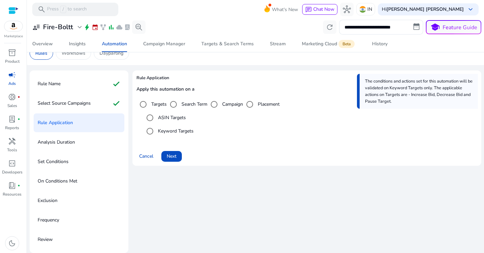
click at [265, 102] on label "Placement" at bounding box center [267, 104] width 23 height 7
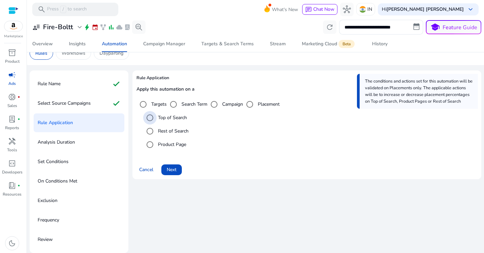
click at [176, 119] on label "Top of Search" at bounding box center [172, 117] width 30 height 7
click at [174, 168] on span "Next" at bounding box center [172, 169] width 10 height 7
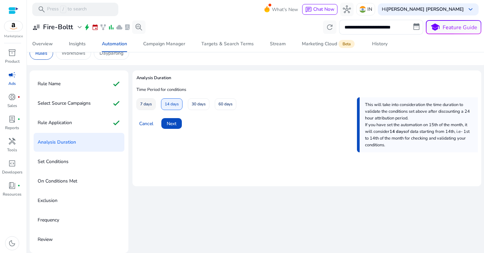
click at [150, 103] on span "7 days" at bounding box center [146, 104] width 12 height 12
click at [174, 125] on span "Next" at bounding box center [172, 123] width 10 height 7
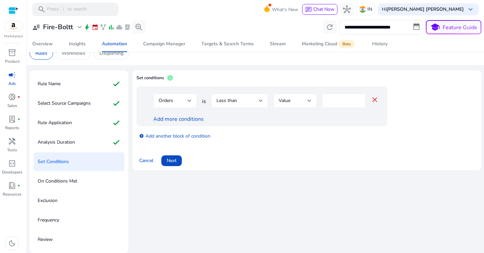
click at [187, 100] on div "Orders" at bounding box center [173, 100] width 29 height 7
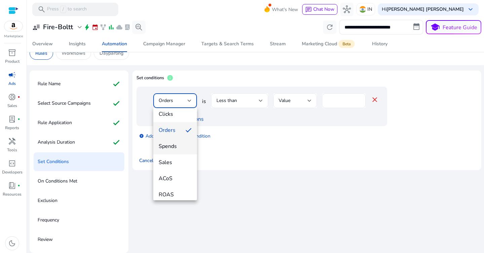
scroll to position [43, 0]
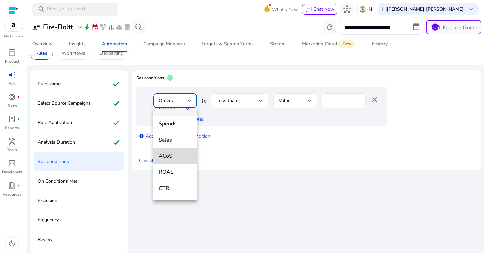
click at [181, 154] on span "ACoS" at bounding box center [175, 156] width 33 height 7
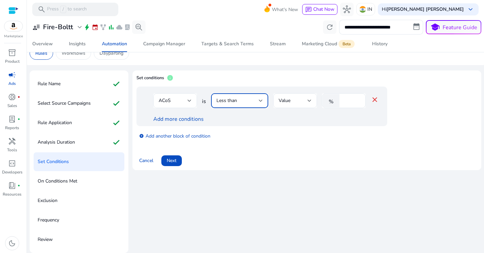
click at [242, 101] on div "Less than" at bounding box center [237, 100] width 42 height 7
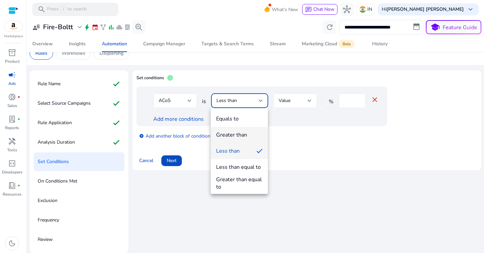
click at [239, 136] on div "Greater than" at bounding box center [231, 134] width 31 height 7
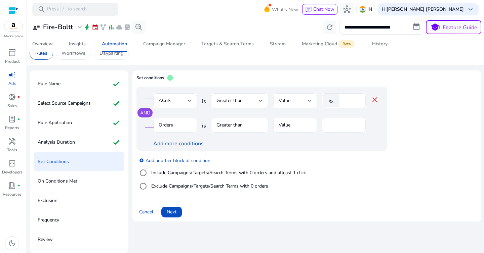
click at [287, 102] on span "Value" at bounding box center [285, 100] width 12 height 6
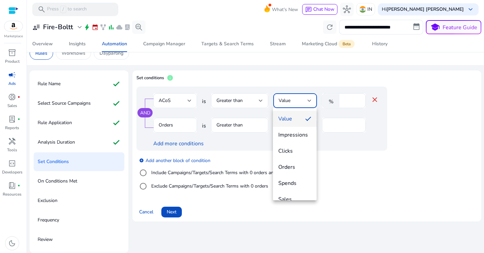
click at [288, 119] on span "Value" at bounding box center [289, 118] width 22 height 7
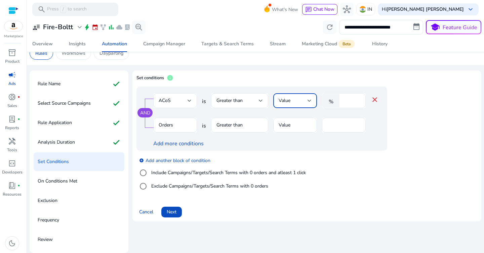
click at [345, 101] on input "*" at bounding box center [351, 100] width 17 height 7
type input "**"
click at [341, 127] on input "*" at bounding box center [343, 125] width 33 height 7
click at [210, 172] on label "Include Campaigns/Targets/Search Terms with 0 orders and atleast 1 click" at bounding box center [228, 172] width 156 height 7
click at [334, 124] on input "*" at bounding box center [343, 125] width 33 height 7
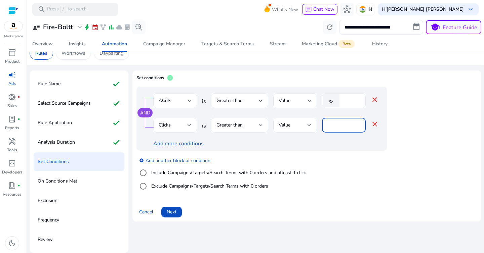
click at [344, 156] on div "add_circle Add another block of condition Include Campaigns/Targets/Search Term…" at bounding box center [275, 174] width 278 height 46
click at [337, 128] on input "**" at bounding box center [343, 125] width 33 height 7
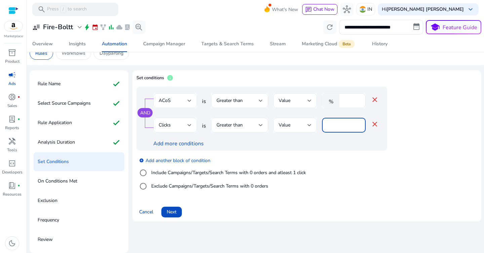
click at [337, 126] on input "***" at bounding box center [343, 125] width 33 height 7
type input "*"
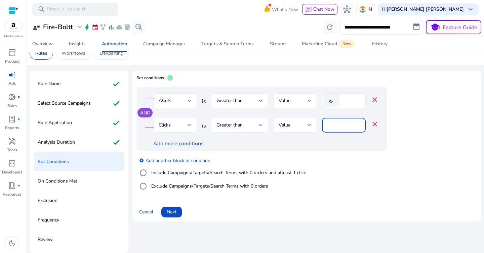
type input "*"
type input "**"
click at [241, 174] on label "Include Campaigns/Targets/Search Terms with 0 orders and atleast 1 click" at bounding box center [228, 172] width 156 height 7
click at [238, 102] on span "Greater than" at bounding box center [229, 100] width 26 height 6
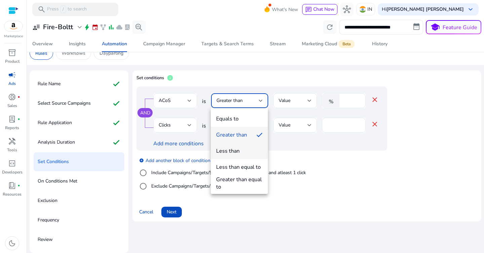
click at [236, 152] on div "Less than" at bounding box center [228, 150] width 24 height 7
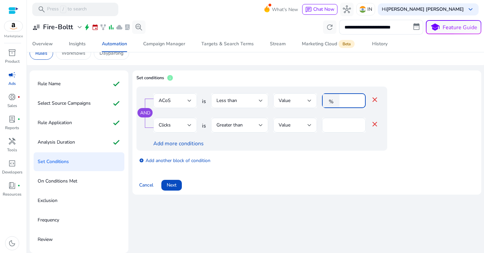
drag, startPoint x: 349, startPoint y: 101, endPoint x: 339, endPoint y: 101, distance: 10.8
click at [339, 101] on div "% **" at bounding box center [341, 100] width 38 height 15
type input "**"
click at [306, 148] on div "AND ACoS is Less than Value % ** close Clicks is Greater than Value ** close Ad…" at bounding box center [261, 119] width 251 height 64
drag, startPoint x: 333, startPoint y: 125, endPoint x: 321, endPoint y: 125, distance: 12.1
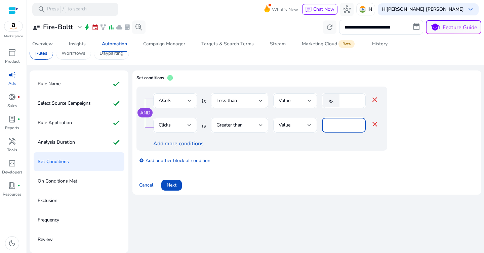
click at [321, 125] on div "Clicks is Greater than Value ** close" at bounding box center [265, 129] width 225 height 22
click at [309, 139] on div at bounding box center [295, 136] width 44 height 7
click at [337, 124] on input "**" at bounding box center [343, 125] width 33 height 7
click at [259, 123] on div at bounding box center [261, 125] width 4 height 8
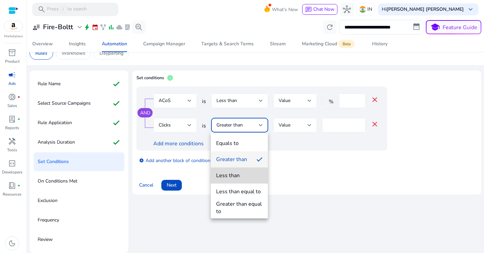
click at [244, 179] on span "Less than" at bounding box center [239, 175] width 46 height 7
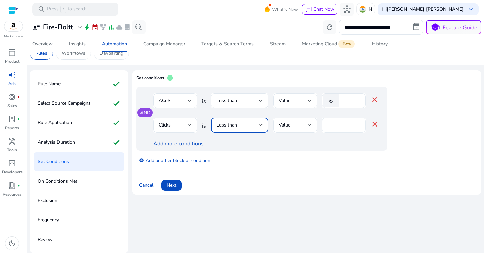
click at [344, 129] on div "**" at bounding box center [343, 125] width 33 height 15
drag, startPoint x: 342, startPoint y: 127, endPoint x: 316, endPoint y: 127, distance: 25.9
click at [316, 127] on div "Clicks is Less than Value ** close" at bounding box center [265, 129] width 225 height 22
click at [182, 126] on div "Clicks" at bounding box center [173, 125] width 29 height 7
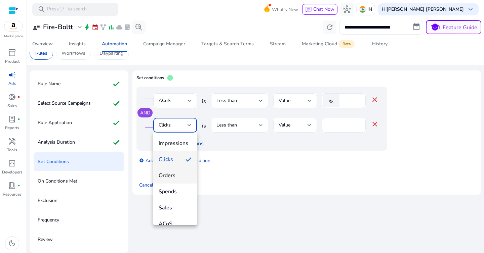
click at [176, 176] on span "Orders" at bounding box center [175, 175] width 33 height 7
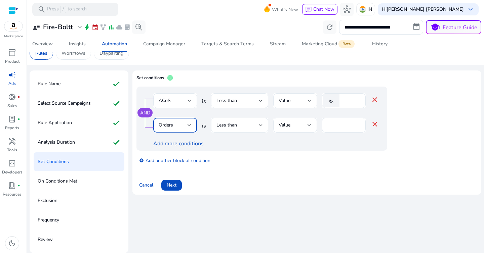
click at [256, 123] on div "Less than" at bounding box center [237, 125] width 42 height 7
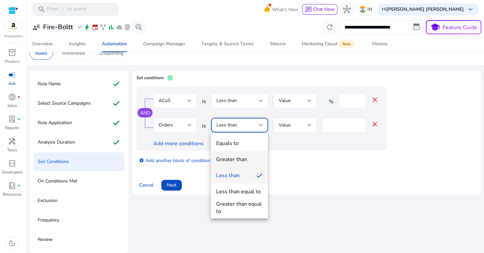
click at [243, 159] on div "Greater than" at bounding box center [231, 159] width 31 height 7
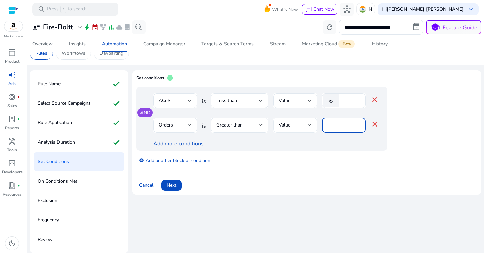
drag, startPoint x: 335, startPoint y: 126, endPoint x: 301, endPoint y: 126, distance: 33.3
click at [301, 126] on div "Orders is Greater than Value ** close" at bounding box center [265, 129] width 225 height 22
type input "*"
click at [301, 157] on div "add_circle Add another block of condition" at bounding box center [275, 160] width 278 height 19
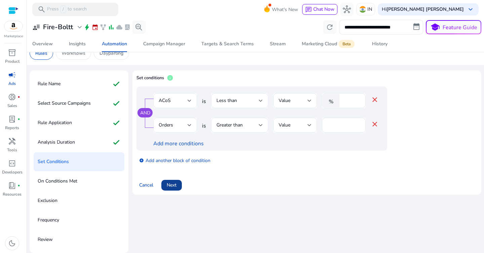
click at [174, 186] on span "Next" at bounding box center [172, 185] width 10 height 7
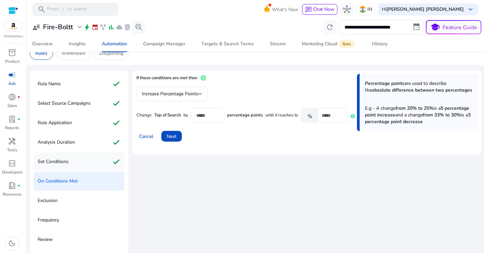
click at [92, 158] on div "Set Conditions check" at bounding box center [79, 162] width 91 height 19
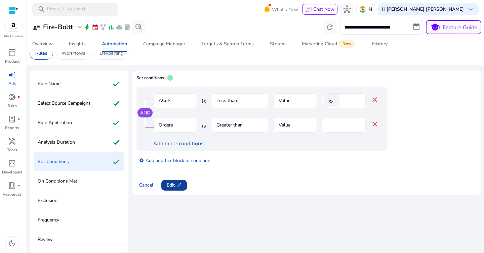
click at [174, 185] on span "Edit edit" at bounding box center [174, 185] width 15 height 7
click at [183, 143] on link "Add more conditions" at bounding box center [178, 143] width 50 height 7
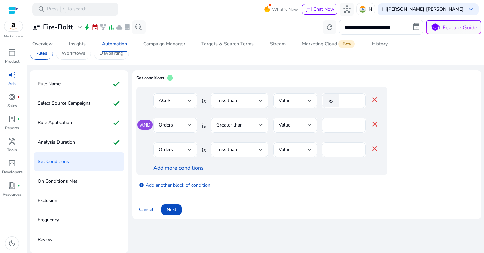
click at [180, 150] on div "Orders" at bounding box center [173, 149] width 29 height 7
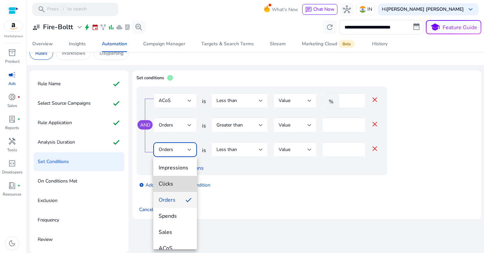
click at [179, 183] on span "Clicks" at bounding box center [175, 183] width 33 height 7
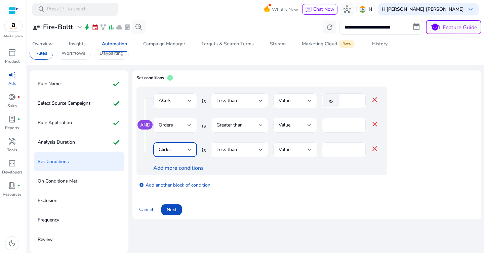
click at [250, 148] on div "Less than" at bounding box center [237, 149] width 42 height 7
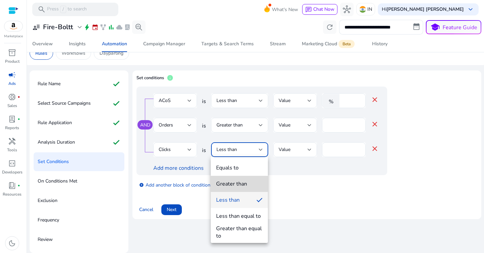
click at [242, 183] on div "Greater than" at bounding box center [231, 183] width 31 height 7
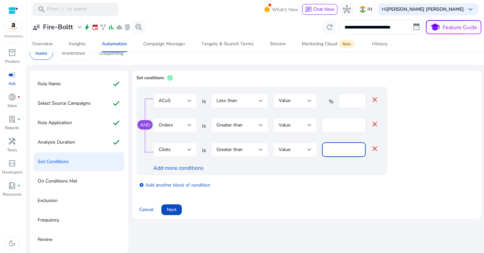
drag, startPoint x: 338, startPoint y: 150, endPoint x: 307, endPoint y: 150, distance: 30.9
click at [307, 150] on div "Clicks is Greater than Value * close" at bounding box center [265, 153] width 225 height 22
click at [240, 149] on span "Greater than" at bounding box center [229, 149] width 26 height 6
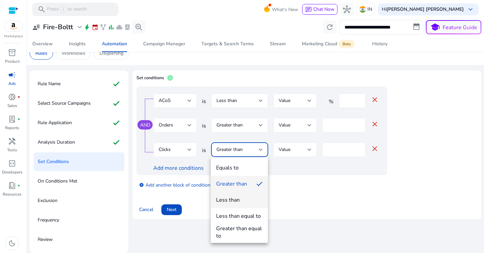
click at [239, 203] on span "Less than" at bounding box center [239, 200] width 46 height 7
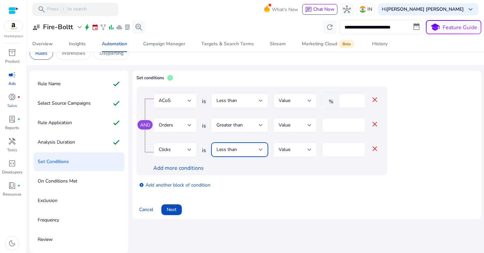
click at [233, 153] on span "Less than" at bounding box center [226, 149] width 20 height 6
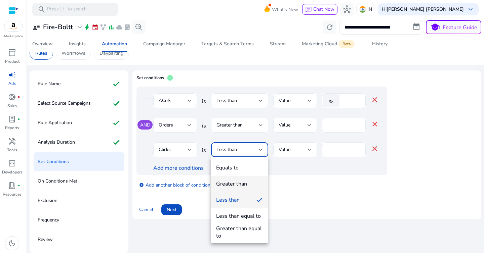
click at [240, 184] on div "Greater than" at bounding box center [231, 183] width 31 height 7
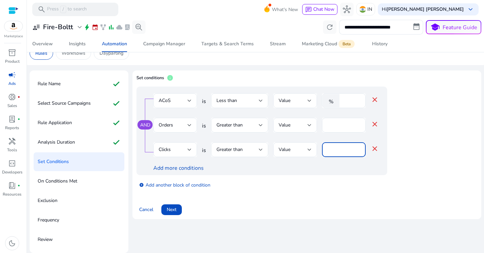
click at [334, 147] on input "*" at bounding box center [343, 149] width 33 height 7
type input "**"
click at [315, 171] on div "Add more conditions" at bounding box center [265, 168] width 225 height 8
drag, startPoint x: 345, startPoint y: 150, endPoint x: 303, endPoint y: 150, distance: 42.0
click at [303, 150] on div "Clicks is Greater than Value ** close" at bounding box center [265, 153] width 225 height 22
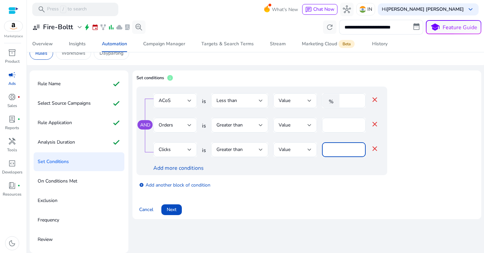
click at [269, 180] on div "add_circle Add another block of condition" at bounding box center [275, 184] width 278 height 19
click at [179, 169] on link "Add more conditions" at bounding box center [178, 168] width 50 height 7
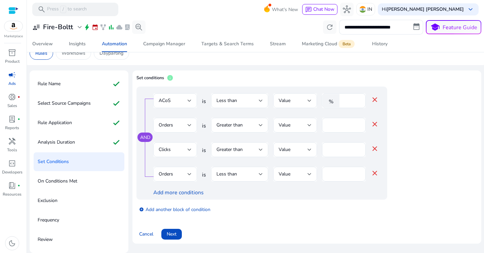
click at [178, 176] on div "Orders" at bounding box center [173, 174] width 29 height 7
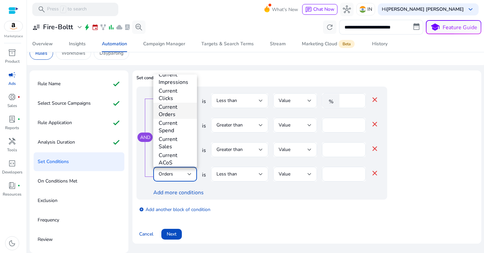
scroll to position [169, 0]
click at [225, 108] on div at bounding box center [242, 126] width 484 height 253
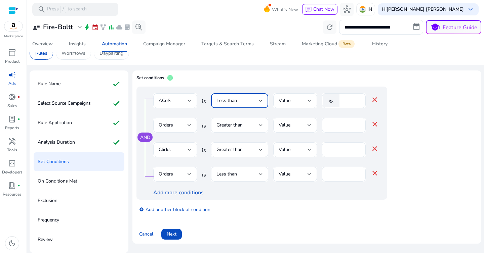
click at [248, 102] on div "Less than" at bounding box center [237, 100] width 42 height 7
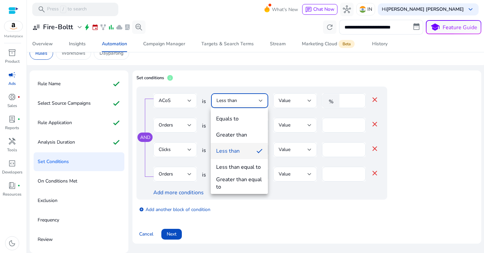
click at [284, 116] on div at bounding box center [242, 126] width 484 height 253
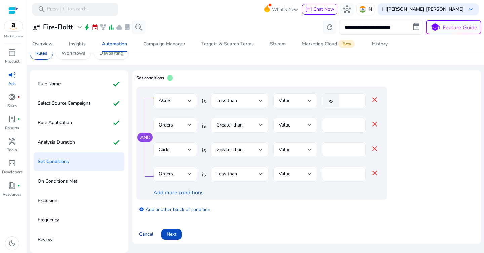
click at [195, 125] on div "Orders" at bounding box center [175, 125] width 44 height 15
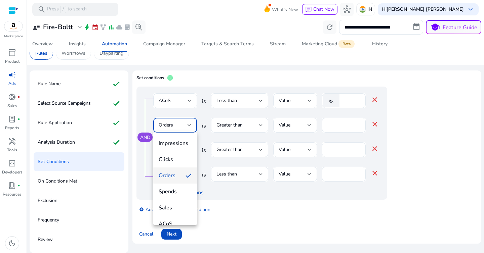
scroll to position [187, 0]
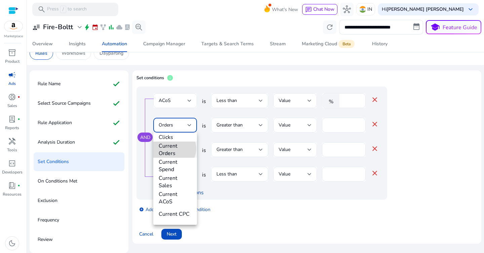
click at [173, 149] on span "Current Orders" at bounding box center [175, 149] width 33 height 15
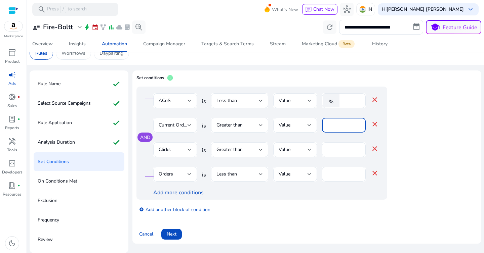
click at [336, 125] on input "*" at bounding box center [343, 125] width 33 height 7
click at [201, 139] on div "Current Orders is Greater than Value * close" at bounding box center [265, 129] width 225 height 22
click at [376, 148] on mat-icon "close" at bounding box center [375, 149] width 8 height 8
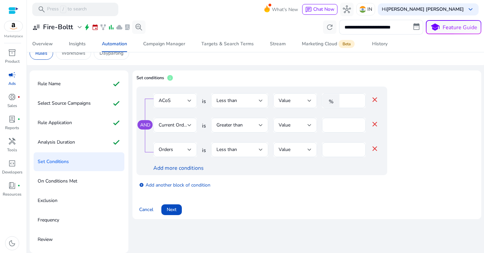
click at [376, 148] on mat-icon "close" at bounding box center [375, 149] width 8 height 8
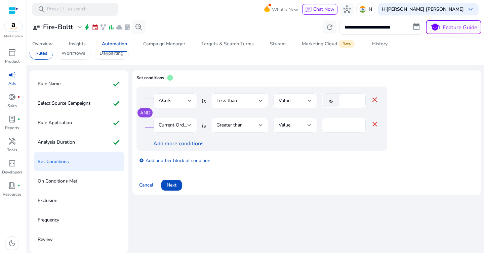
click at [264, 145] on div "Add more conditions" at bounding box center [265, 144] width 225 height 8
drag, startPoint x: 332, startPoint y: 122, endPoint x: 293, endPoint y: 123, distance: 39.3
click at [293, 124] on div "Current Orders is Greater than Value * close" at bounding box center [265, 129] width 225 height 22
type input "*"
click at [310, 150] on div "AND ACoS is Less than Value % ** close Current Orders is Greater than Value * c…" at bounding box center [261, 119] width 251 height 64
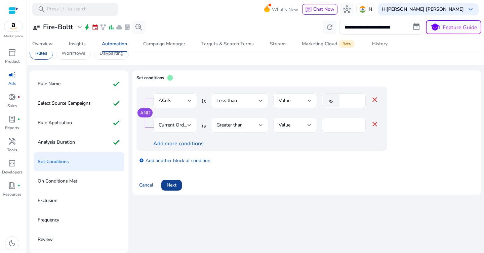
click at [174, 183] on span "Next" at bounding box center [172, 185] width 10 height 7
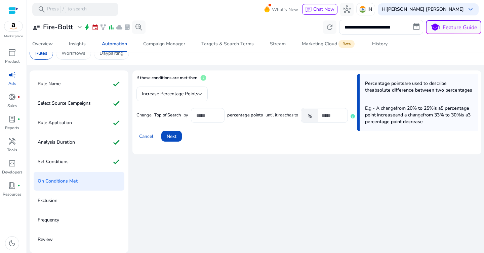
click at [215, 113] on input "***" at bounding box center [207, 115] width 23 height 7
drag, startPoint x: 210, startPoint y: 114, endPoint x: 190, endPoint y: 114, distance: 19.5
click at [190, 114] on div "Change Top of Search by *** percentage points until it reaches to % *" at bounding box center [246, 115] width 221 height 15
type input "**"
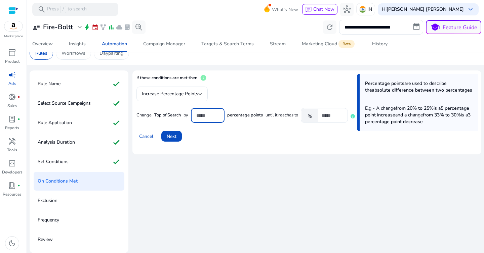
click at [265, 126] on div "Cancel Next" at bounding box center [306, 134] width 341 height 16
click at [330, 117] on input "*" at bounding box center [332, 115] width 21 height 7
type input "***"
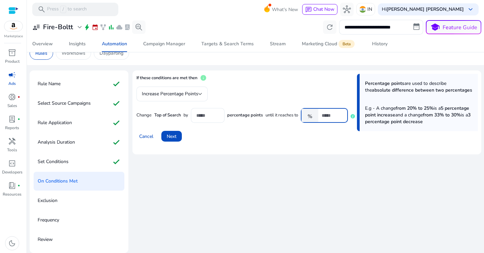
click at [296, 139] on div "Cancel Next" at bounding box center [306, 134] width 341 height 16
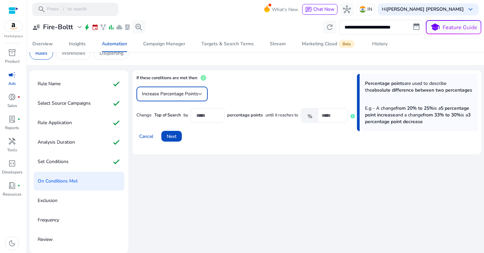
click at [193, 94] on span "Increase Percentage Points" at bounding box center [170, 94] width 56 height 6
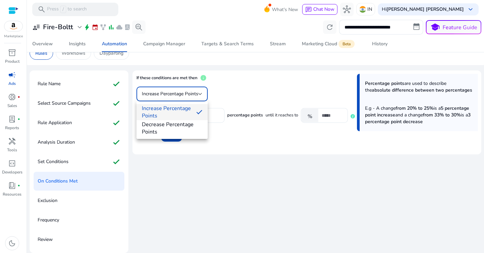
click at [227, 93] on div at bounding box center [242, 126] width 484 height 253
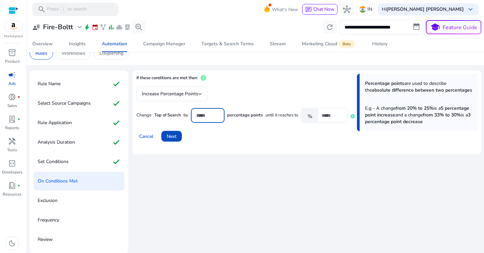
click at [208, 116] on input "**" at bounding box center [207, 115] width 23 height 7
click at [218, 118] on input "****" at bounding box center [207, 115] width 23 height 7
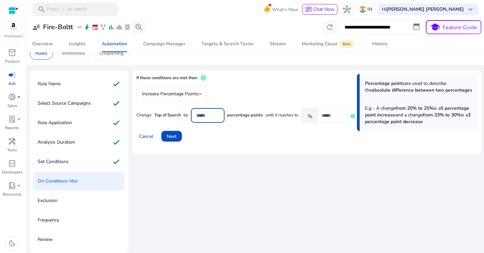
drag, startPoint x: 208, startPoint y: 117, endPoint x: 180, endPoint y: 117, distance: 27.6
click at [180, 117] on div "Change Top of Search by **** percentage points until it reaches to % ***" at bounding box center [246, 115] width 221 height 15
type input "**"
click at [247, 138] on div "Cancel Next" at bounding box center [306, 134] width 341 height 16
drag, startPoint x: 333, startPoint y: 118, endPoint x: 310, endPoint y: 118, distance: 22.5
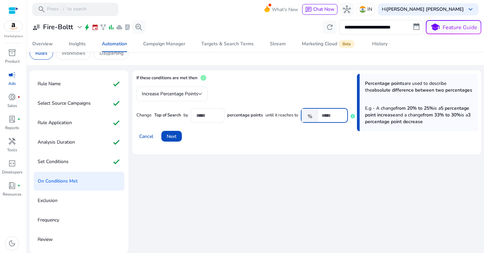
click at [310, 118] on div "% ***" at bounding box center [322, 115] width 42 height 15
click at [310, 132] on div "Cancel Next" at bounding box center [306, 134] width 341 height 16
drag, startPoint x: 336, startPoint y: 116, endPoint x: 311, endPoint y: 116, distance: 24.5
click at [311, 116] on div "% ***" at bounding box center [322, 115] width 42 height 15
click at [299, 133] on div "Cancel Next" at bounding box center [306, 134] width 341 height 16
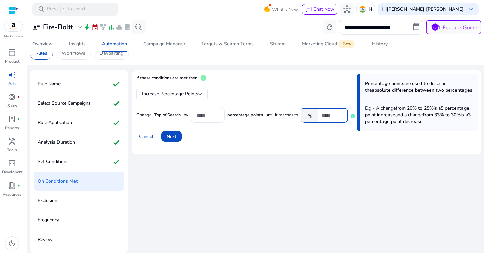
drag, startPoint x: 323, startPoint y: 116, endPoint x: 289, endPoint y: 115, distance: 34.6
click at [290, 116] on div "Change Top of Search by ** percentage points until it reaches to % ***" at bounding box center [246, 115] width 221 height 15
click at [290, 138] on div "Cancel Next" at bounding box center [306, 134] width 341 height 16
drag, startPoint x: 325, startPoint y: 116, endPoint x: 291, endPoint y: 116, distance: 33.9
click at [308, 116] on div "% ***" at bounding box center [322, 115] width 42 height 15
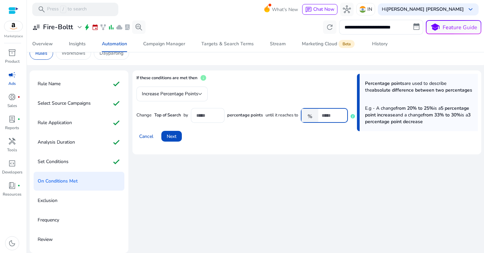
type input "***"
click at [289, 143] on mat-card "If these conditions are met then info Percentage points are used to describe th…" at bounding box center [306, 113] width 349 height 84
click at [176, 136] on span "Next" at bounding box center [172, 136] width 10 height 7
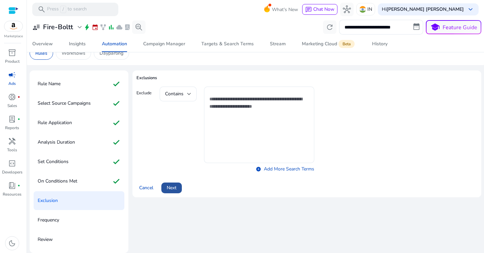
click at [177, 188] on span at bounding box center [171, 188] width 20 height 16
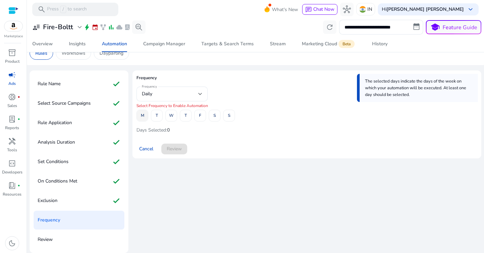
click at [145, 118] on span at bounding box center [142, 116] width 11 height 16
click at [154, 118] on span at bounding box center [156, 116] width 11 height 16
click at [174, 118] on span at bounding box center [171, 116] width 11 height 16
click at [188, 117] on span at bounding box center [185, 116] width 11 height 16
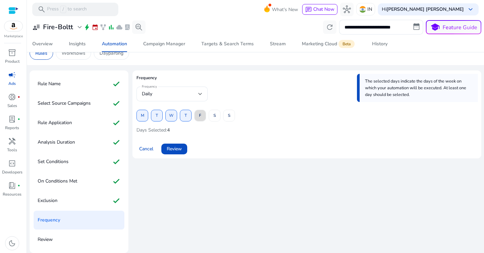
click at [204, 117] on span at bounding box center [200, 116] width 11 height 16
click at [217, 117] on span at bounding box center [214, 116] width 11 height 16
click at [233, 117] on span at bounding box center [228, 116] width 11 height 16
click at [181, 149] on span "Review" at bounding box center [174, 148] width 15 height 7
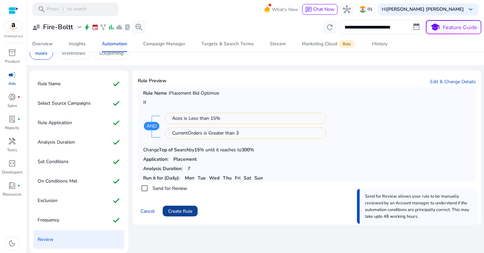
click at [182, 210] on span "Create Rule" at bounding box center [180, 211] width 24 height 7
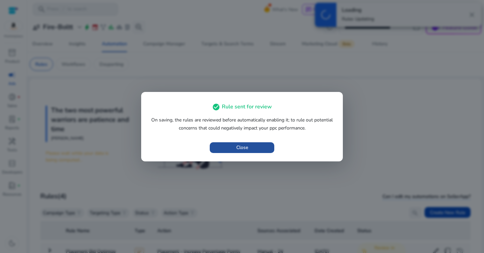
click at [231, 150] on span "button" at bounding box center [242, 148] width 65 height 16
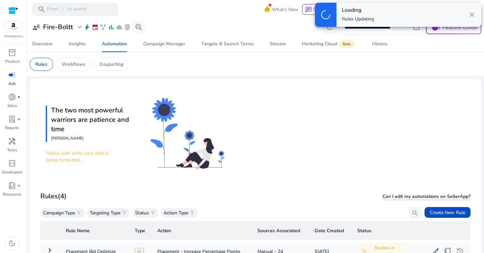
scroll to position [113, 0]
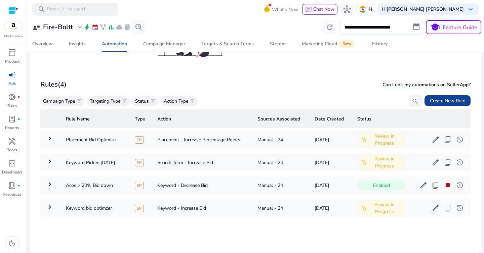
click at [437, 103] on span "Create New Rule" at bounding box center [447, 100] width 35 height 7
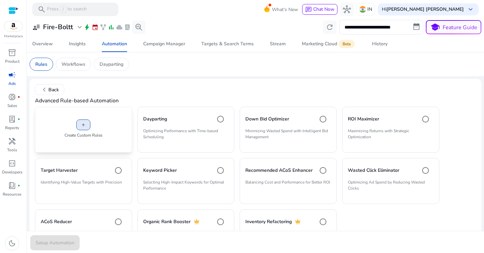
click at [83, 123] on span "add" at bounding box center [83, 124] width 5 height 5
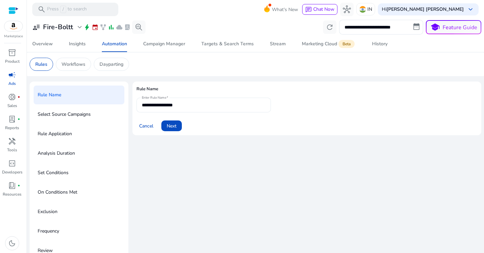
click at [178, 107] on input "**********" at bounding box center [204, 104] width 124 height 7
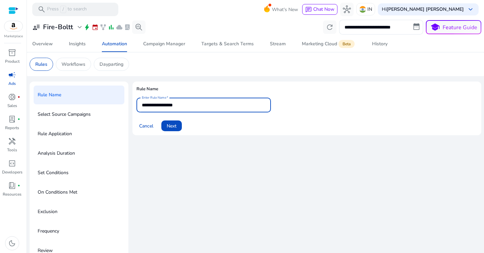
drag, startPoint x: 196, startPoint y: 106, endPoint x: 135, endPoint y: 106, distance: 60.1
click at [135, 106] on mat-card "**********" at bounding box center [306, 109] width 349 height 54
type input "***"
type input "**********"
click at [181, 128] on span at bounding box center [171, 126] width 20 height 16
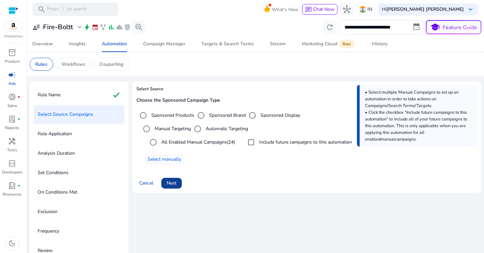
click at [173, 182] on span "Next" at bounding box center [172, 183] width 10 height 7
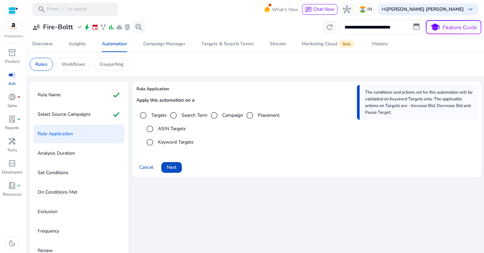
click at [263, 114] on label "Placement" at bounding box center [267, 115] width 23 height 7
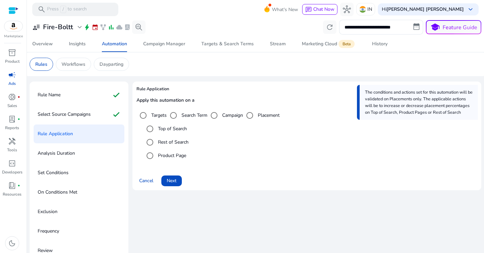
click at [168, 129] on label "Top of Search" at bounding box center [172, 128] width 30 height 7
click at [174, 181] on span "Next" at bounding box center [172, 180] width 10 height 7
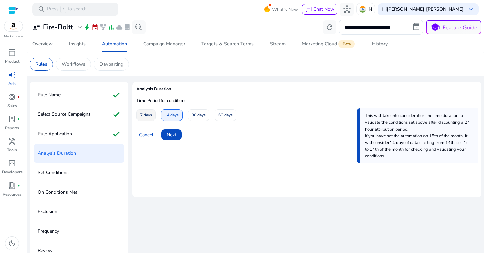
click at [147, 114] on span "7 days" at bounding box center [146, 116] width 12 height 12
click at [174, 134] on span "Next" at bounding box center [172, 134] width 10 height 7
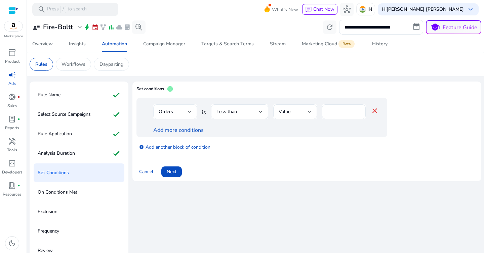
click at [182, 115] on div "Orders" at bounding box center [173, 111] width 29 height 7
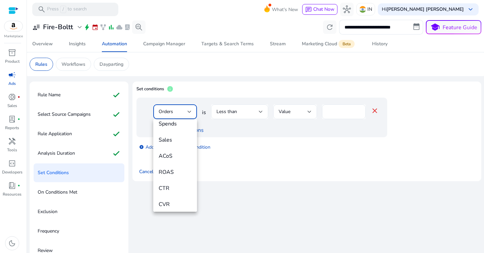
scroll to position [57, 0]
click at [177, 157] on span "ACoS" at bounding box center [175, 153] width 33 height 7
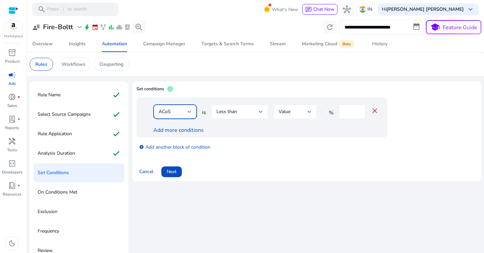
click at [178, 113] on div "ACoS" at bounding box center [173, 111] width 29 height 7
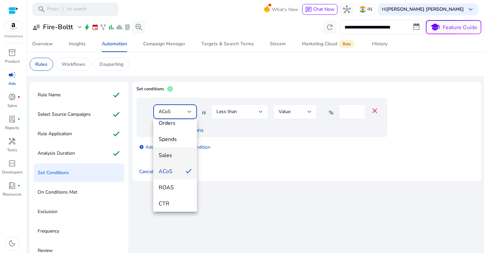
scroll to position [187, 0]
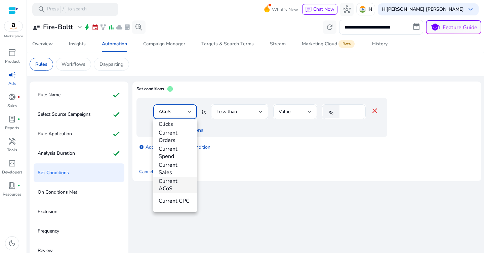
click at [180, 183] on span "Current ACoS" at bounding box center [175, 185] width 33 height 15
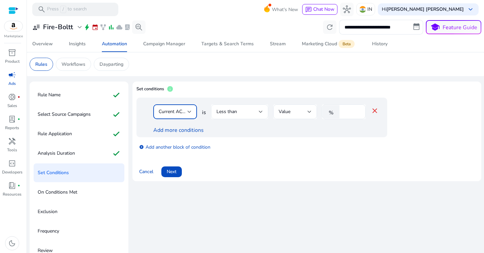
click at [248, 111] on div "Less than" at bounding box center [237, 111] width 42 height 7
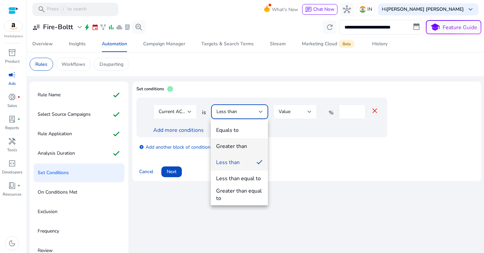
click at [241, 144] on div "Greater than" at bounding box center [231, 146] width 31 height 7
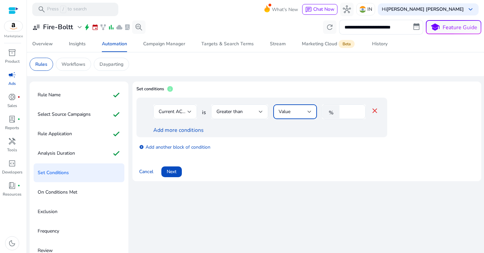
click at [295, 113] on div "Value" at bounding box center [293, 111] width 29 height 7
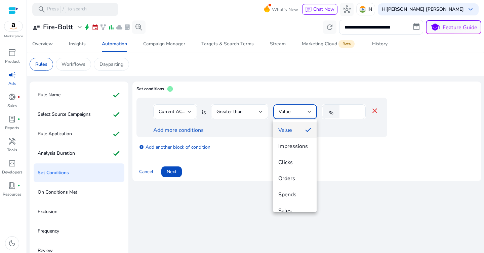
click at [354, 112] on div at bounding box center [242, 126] width 484 height 253
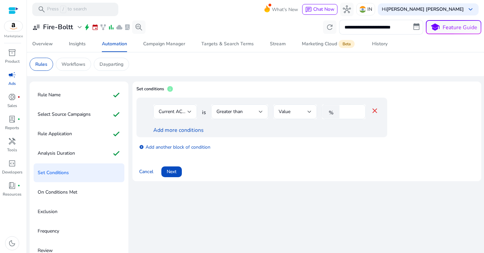
click at [348, 112] on input "*" at bounding box center [351, 111] width 17 height 7
type input "**"
click at [339, 139] on div "add_circle Add another block of condition" at bounding box center [275, 146] width 278 height 19
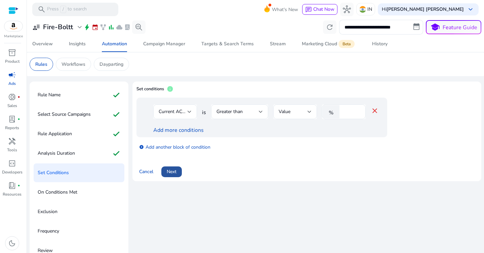
click at [175, 173] on span "Next" at bounding box center [172, 171] width 10 height 7
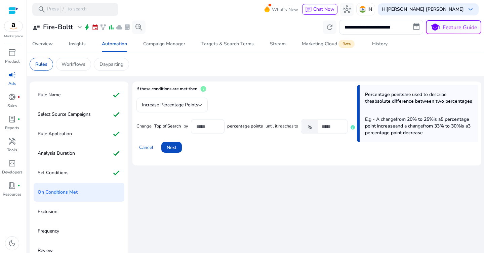
click at [183, 103] on span "Increase Percentage Points" at bounding box center [170, 105] width 56 height 6
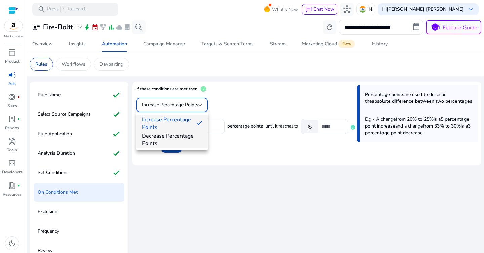
click at [177, 137] on span "Decrease Percentage Points" at bounding box center [172, 139] width 60 height 15
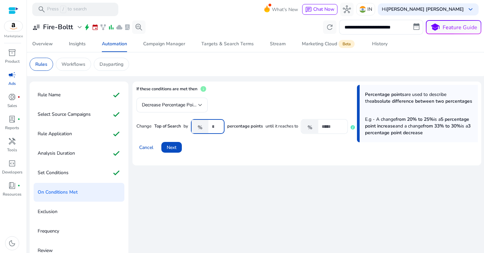
scroll to position [0, 3]
click at [218, 124] on input "****" at bounding box center [215, 126] width 7 height 7
click at [212, 128] on input "****" at bounding box center [215, 126] width 7 height 7
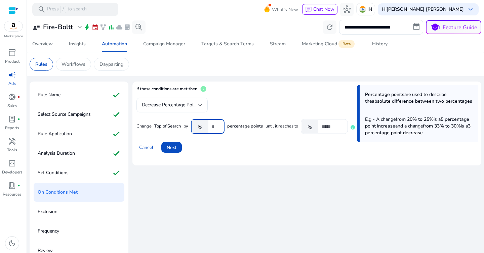
scroll to position [0, 0]
type input "**"
click at [327, 164] on mat-card "If these conditions are met then info Percentage points are used to describe th…" at bounding box center [306, 124] width 349 height 84
drag, startPoint x: 328, startPoint y: 127, endPoint x: 311, endPoint y: 127, distance: 17.1
click at [312, 127] on div "% *" at bounding box center [322, 126] width 42 height 15
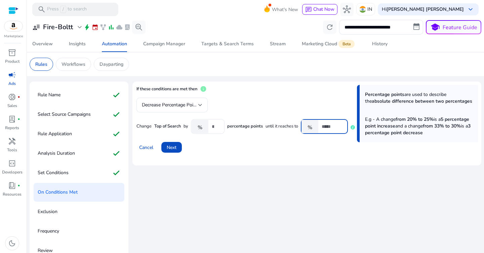
type input "*"
click at [310, 148] on div "Cancel Next" at bounding box center [306, 145] width 341 height 16
click at [176, 149] on span "Next" at bounding box center [172, 147] width 10 height 7
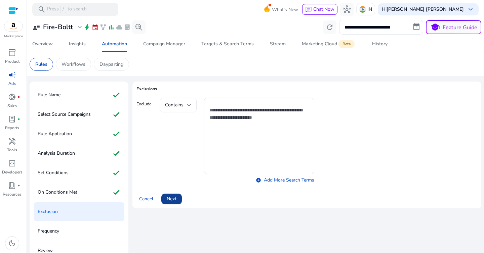
click at [177, 199] on span at bounding box center [171, 199] width 20 height 16
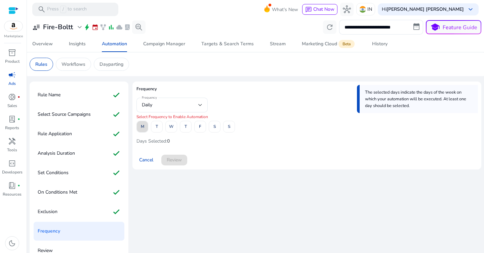
click at [142, 126] on span "M" at bounding box center [142, 127] width 3 height 12
click at [153, 127] on span at bounding box center [156, 127] width 11 height 16
click at [175, 127] on span at bounding box center [171, 127] width 11 height 16
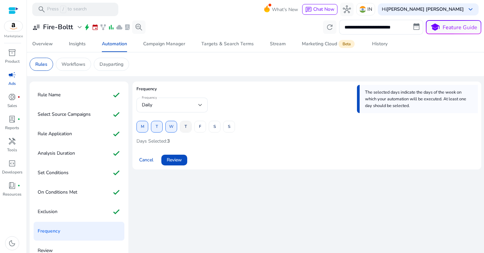
click at [189, 127] on span at bounding box center [185, 127] width 11 height 16
click at [202, 127] on span at bounding box center [200, 127] width 11 height 16
click at [213, 127] on span "S" at bounding box center [214, 127] width 2 height 12
click at [233, 127] on span at bounding box center [228, 127] width 11 height 16
click at [175, 163] on span "Review" at bounding box center [174, 160] width 15 height 7
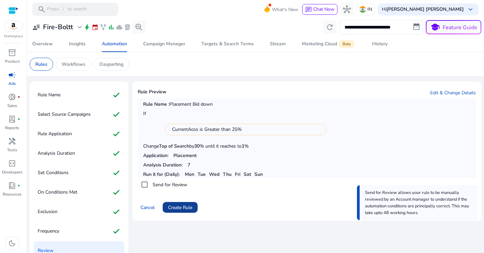
click at [176, 204] on span "Create Rule" at bounding box center [180, 207] width 24 height 7
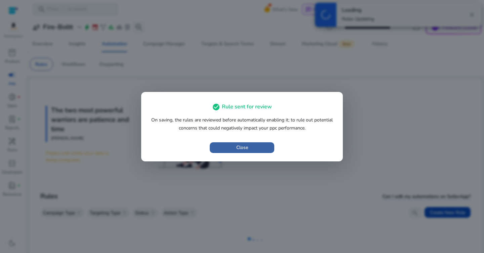
click at [257, 149] on span "button" at bounding box center [242, 148] width 65 height 16
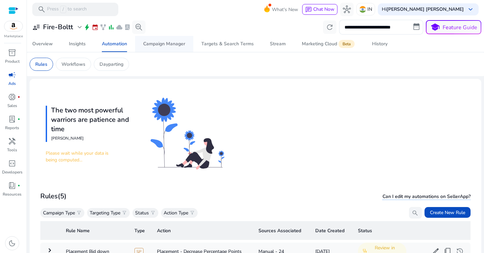
click at [170, 42] on div "Campaign Manager" at bounding box center [164, 44] width 42 height 5
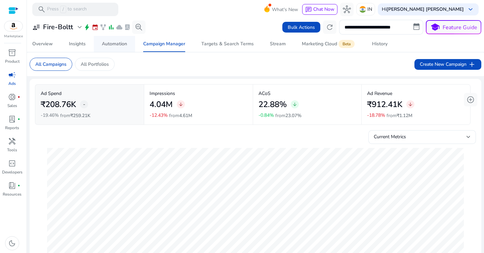
click at [115, 45] on div "Automation" at bounding box center [114, 44] width 25 height 5
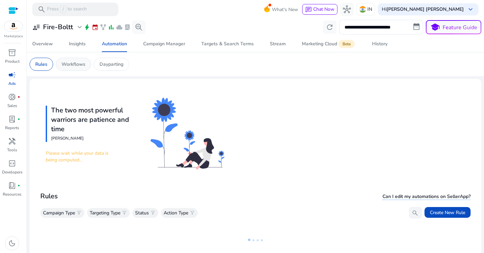
click at [75, 67] on p "Workflows" at bounding box center [73, 64] width 24 height 7
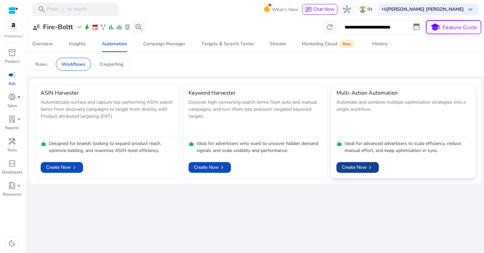
click at [360, 167] on span "Create Now chevron_right" at bounding box center [358, 167] width 32 height 7
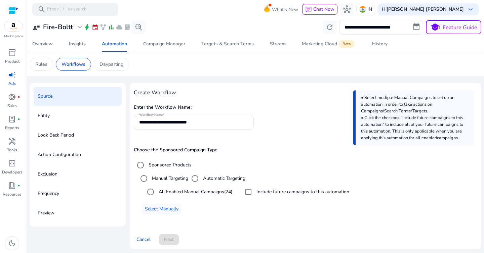
scroll to position [1, 0]
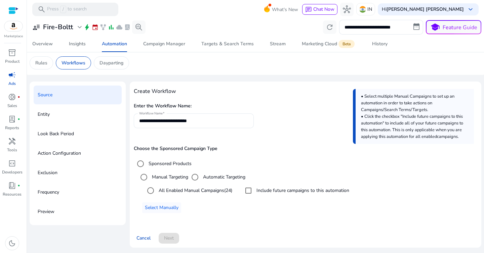
click at [165, 178] on label "Manual Targeting" at bounding box center [170, 177] width 38 height 7
click at [165, 164] on label "Sponsored Products" at bounding box center [169, 163] width 44 height 7
click at [164, 211] on span "Select Manually" at bounding box center [162, 207] width 34 height 7
click at [173, 194] on label "All Enabled Manual Campaigns (24)" at bounding box center [194, 190] width 75 height 7
click at [173, 240] on span "Next" at bounding box center [169, 238] width 10 height 7
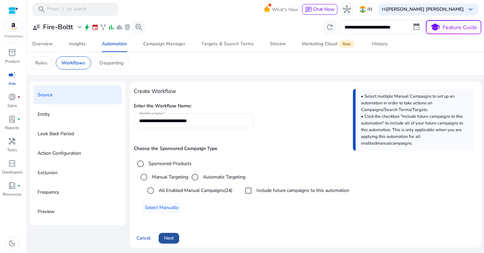
scroll to position [0, 0]
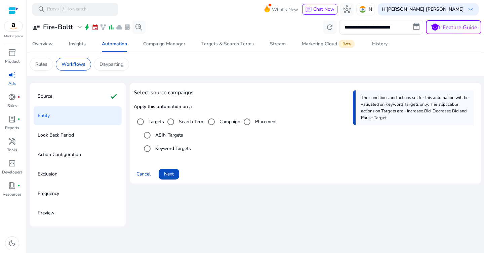
click at [177, 150] on label "Keyword Targets" at bounding box center [172, 148] width 37 height 7
click at [173, 175] on span "Next" at bounding box center [169, 174] width 10 height 7
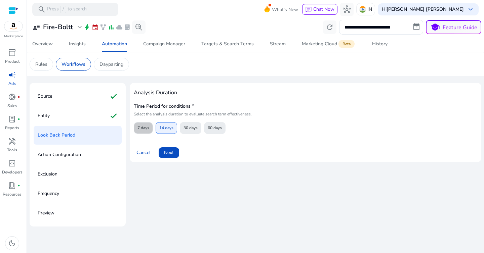
click at [146, 128] on span "7 days" at bounding box center [143, 128] width 12 height 12
click at [171, 154] on span "Next" at bounding box center [169, 152] width 10 height 7
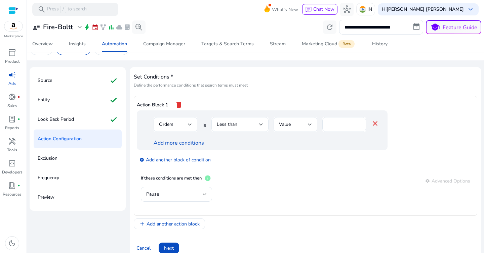
scroll to position [26, 0]
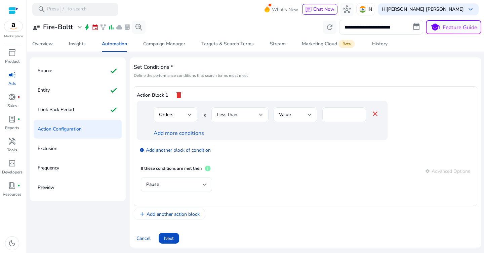
click at [184, 183] on div "Pause" at bounding box center [174, 184] width 56 height 7
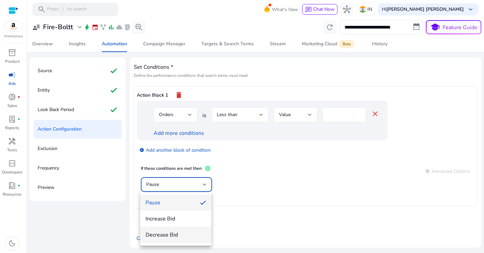
click at [178, 235] on span "Decrease Bid" at bounding box center [175, 234] width 60 height 7
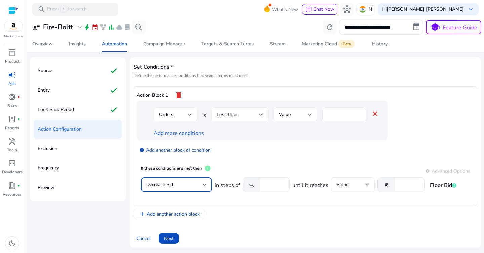
click at [183, 117] on div "Orders" at bounding box center [173, 114] width 29 height 7
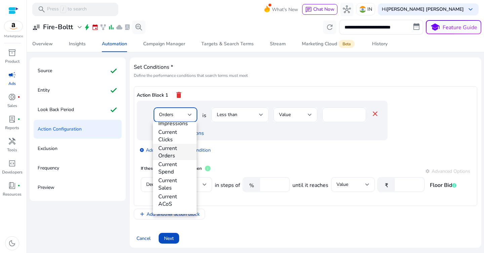
scroll to position [208, 0]
click at [175, 198] on span "Current ACoS" at bounding box center [174, 199] width 33 height 15
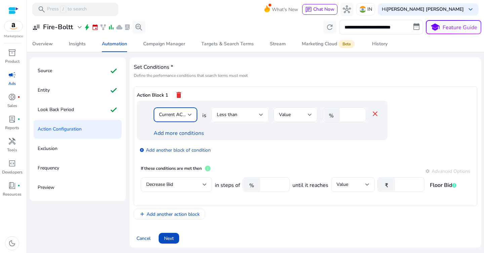
click at [250, 115] on div "Less than" at bounding box center [238, 114] width 42 height 7
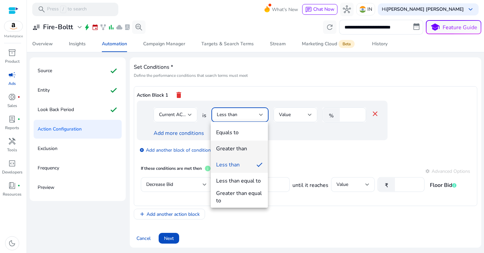
click at [246, 147] on div "Greater than" at bounding box center [231, 148] width 31 height 7
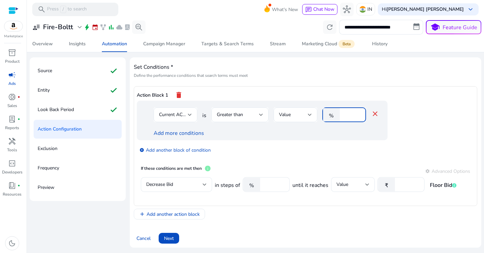
click at [347, 114] on input "*" at bounding box center [351, 114] width 17 height 7
type input "**"
click at [325, 148] on div "add_circle Add another block of condition" at bounding box center [276, 149] width 278 height 19
click at [270, 182] on input "*****" at bounding box center [273, 184] width 21 height 7
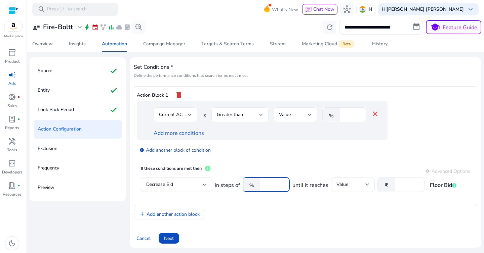
click at [270, 182] on input "*****" at bounding box center [273, 184] width 21 height 7
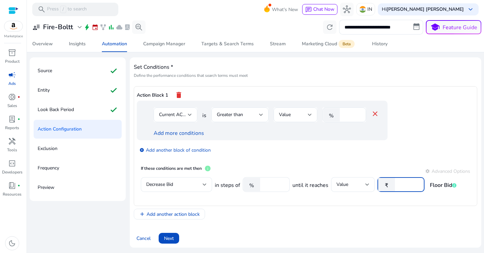
drag, startPoint x: 404, startPoint y: 184, endPoint x: 390, endPoint y: 184, distance: 14.1
click at [390, 184] on div "₹ *" at bounding box center [398, 184] width 42 height 15
click at [374, 204] on div "Action Block 1 delete Current ACoS is Greater than Value % ** close Add more co…" at bounding box center [305, 146] width 343 height 120
click at [179, 214] on span "Add another action block" at bounding box center [172, 214] width 53 height 7
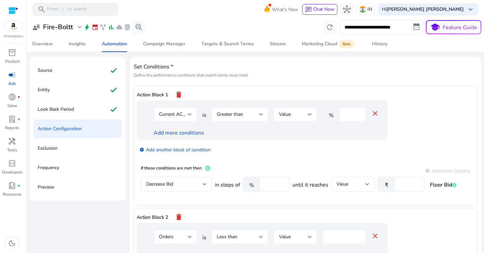
scroll to position [66, 0]
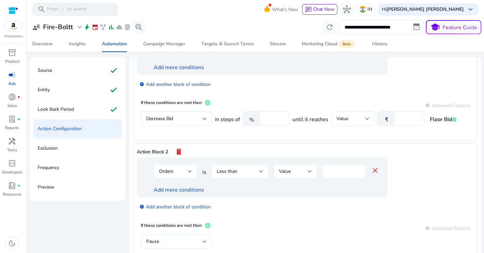
click at [177, 170] on div "Orders" at bounding box center [173, 171] width 29 height 7
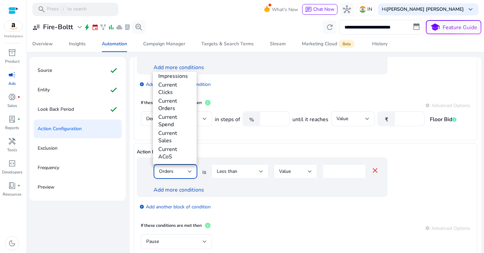
scroll to position [236, 0]
click at [173, 122] on span "Current ACoS" at bounding box center [174, 121] width 33 height 15
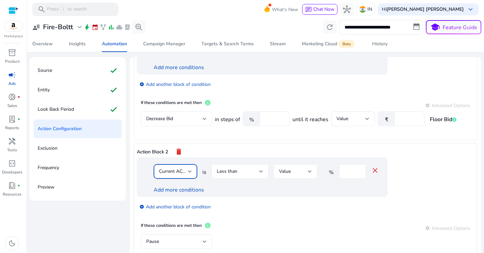
click at [236, 171] on span "Less than" at bounding box center [227, 171] width 20 height 6
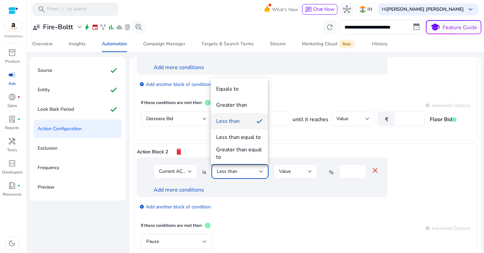
click at [239, 118] on div "Less than" at bounding box center [228, 121] width 24 height 7
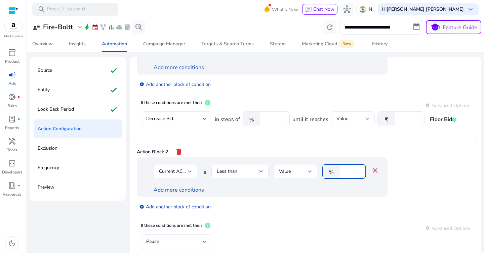
drag, startPoint x: 349, startPoint y: 173, endPoint x: 336, endPoint y: 170, distance: 13.7
click at [336, 170] on div "% *" at bounding box center [341, 171] width 38 height 15
type input "**"
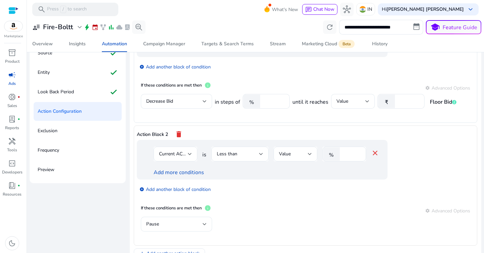
scroll to position [83, 0]
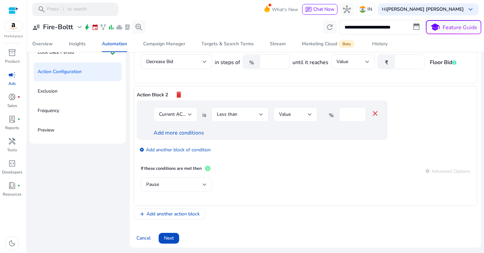
click at [181, 184] on div "Pause" at bounding box center [174, 184] width 56 height 7
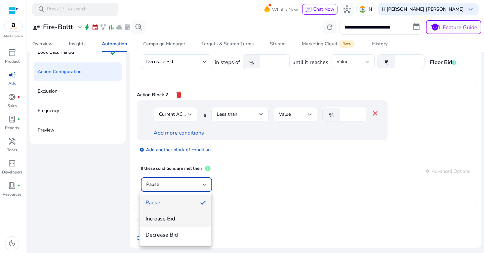
click at [180, 221] on span "Increase Bid" at bounding box center [175, 218] width 60 height 7
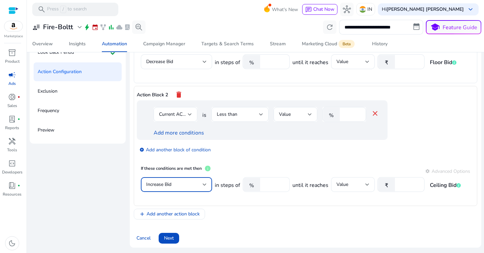
click at [275, 184] on input "****" at bounding box center [273, 184] width 21 height 7
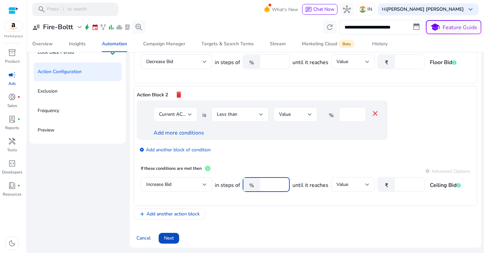
click at [275, 184] on input "****" at bounding box center [273, 184] width 21 height 7
click at [335, 200] on mat-card "If these conditions are met then info settings Advanced Options Increase Bid in…" at bounding box center [305, 182] width 337 height 42
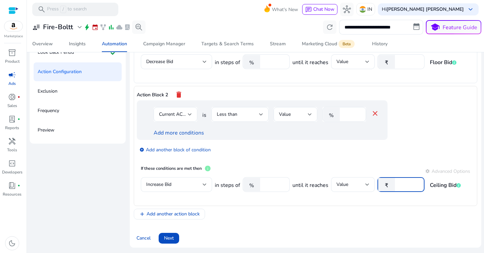
drag, startPoint x: 409, startPoint y: 185, endPoint x: 383, endPoint y: 185, distance: 26.2
click at [383, 185] on div "₹ **" at bounding box center [398, 184] width 42 height 15
type input "**"
click at [318, 199] on mat-card "If these conditions are met then info settings Advanced Options Increase Bid in…" at bounding box center [305, 182] width 337 height 42
click at [184, 214] on span "Add another action block" at bounding box center [172, 214] width 53 height 7
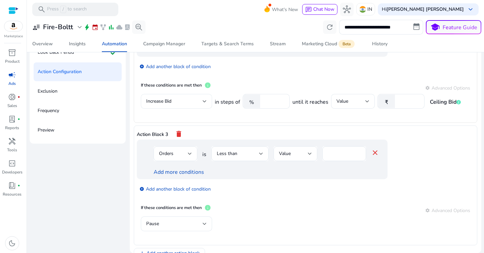
scroll to position [188, 0]
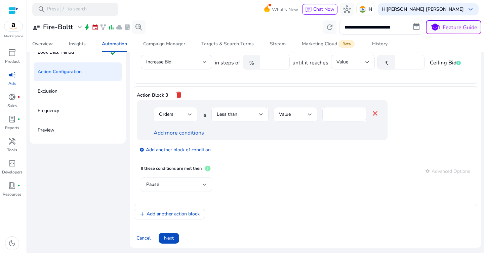
click at [182, 113] on div "Orders" at bounding box center [173, 114] width 29 height 7
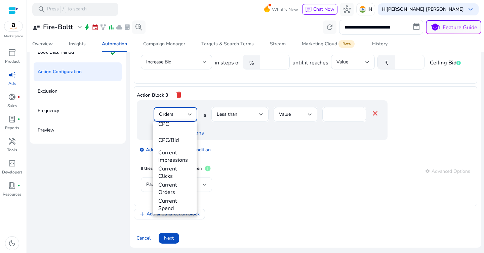
scroll to position [171, 0]
click at [180, 170] on span "Current Clicks" at bounding box center [174, 171] width 33 height 15
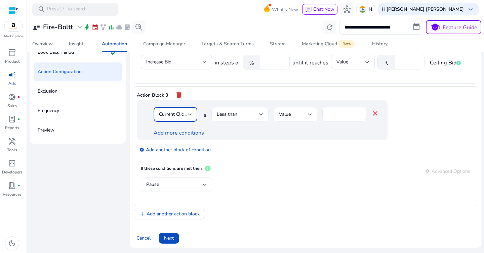
click at [253, 114] on div "Less than" at bounding box center [238, 114] width 42 height 7
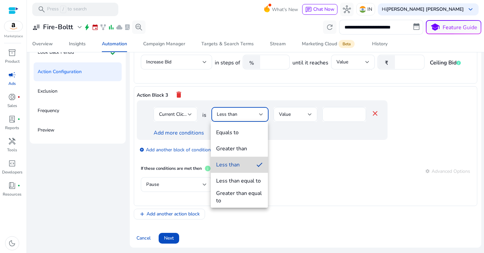
click at [241, 164] on span "Less than" at bounding box center [233, 164] width 35 height 7
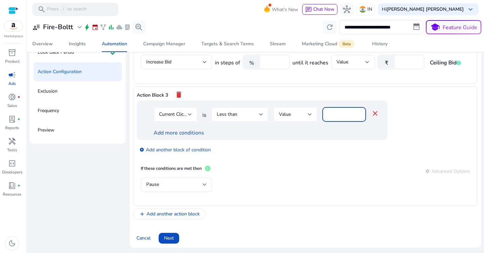
drag, startPoint x: 331, startPoint y: 115, endPoint x: 316, endPoint y: 115, distance: 14.4
click at [316, 115] on div "Current Clicks is Less than Value * close" at bounding box center [266, 118] width 225 height 22
drag, startPoint x: 336, startPoint y: 115, endPoint x: 319, endPoint y: 115, distance: 16.5
click at [319, 115] on div "Current Clicks is Less than Value * close" at bounding box center [266, 118] width 225 height 22
type input "*"
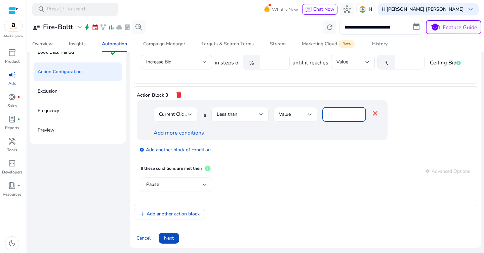
click at [309, 130] on div "Add more conditions" at bounding box center [266, 133] width 225 height 8
click at [175, 185] on div "Pause" at bounding box center [174, 184] width 56 height 7
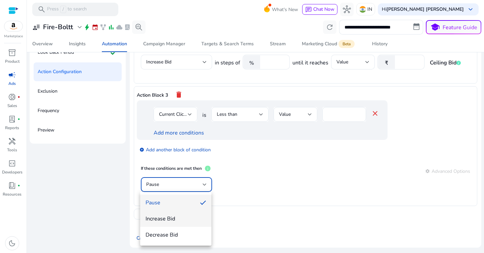
click at [173, 221] on span "Increase Bid" at bounding box center [175, 218] width 60 height 7
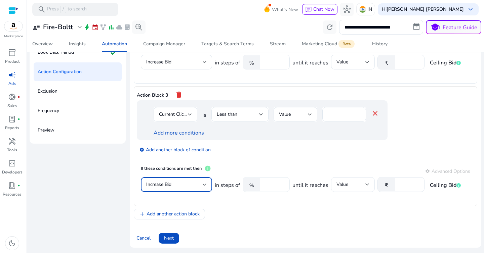
drag, startPoint x: 273, startPoint y: 182, endPoint x: 246, endPoint y: 182, distance: 27.2
click at [247, 182] on div "% ****" at bounding box center [264, 184] width 42 height 15
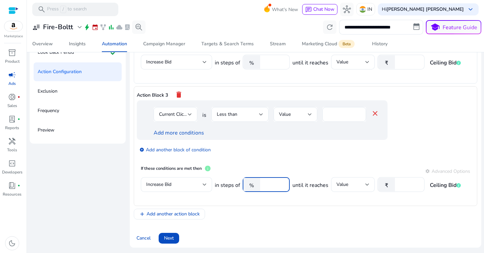
type input "**"
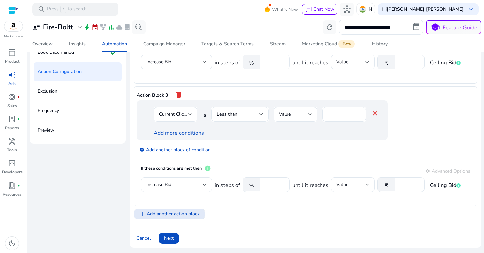
click at [178, 211] on span "Add another action block" at bounding box center [172, 214] width 53 height 7
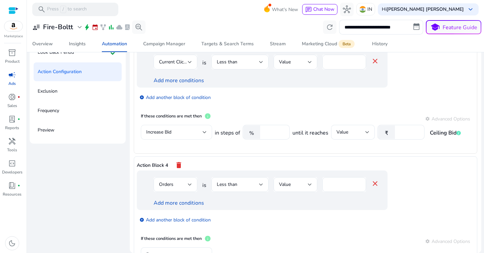
scroll to position [311, 0]
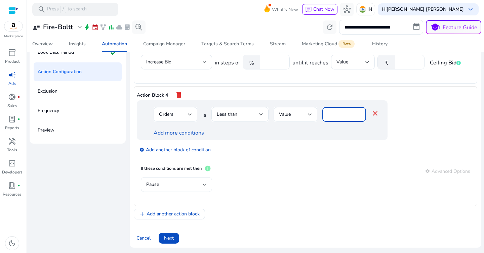
drag, startPoint x: 325, startPoint y: 116, endPoint x: 316, endPoint y: 116, distance: 8.7
click at [316, 116] on div "Orders is Less than Value * close" at bounding box center [266, 118] width 225 height 22
click at [307, 131] on div "Add more conditions" at bounding box center [266, 133] width 225 height 8
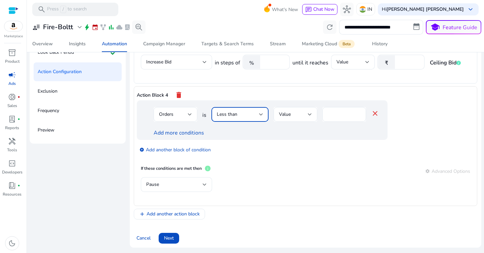
click at [248, 112] on div "Less than" at bounding box center [238, 114] width 42 height 7
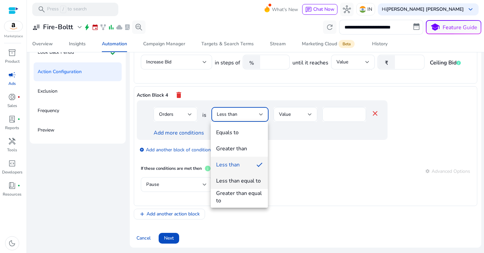
click at [248, 182] on div "Less than equal to" at bounding box center [238, 180] width 45 height 7
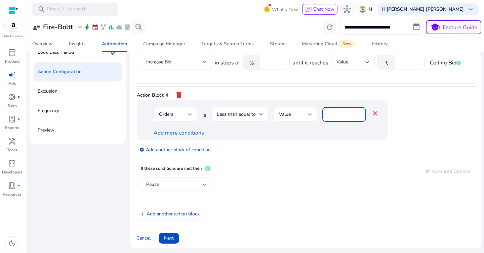
drag, startPoint x: 335, startPoint y: 113, endPoint x: 317, endPoint y: 113, distance: 17.5
click at [320, 113] on div "Orders is Less than equal to Value * close" at bounding box center [266, 118] width 225 height 22
click at [313, 134] on div "Add more conditions" at bounding box center [266, 133] width 225 height 8
drag, startPoint x: 336, startPoint y: 111, endPoint x: 313, endPoint y: 112, distance: 22.9
click at [313, 112] on div "Orders is Less than equal to Value * close" at bounding box center [266, 118] width 225 height 22
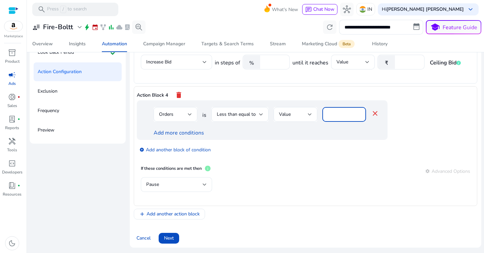
type input "*"
click at [273, 140] on div "Orders is Less than equal to Value * close Add more conditions" at bounding box center [262, 120] width 251 height 40
click at [177, 186] on div "Pause" at bounding box center [174, 184] width 56 height 7
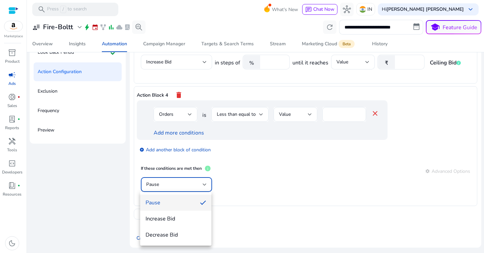
click at [182, 134] on div at bounding box center [242, 126] width 484 height 253
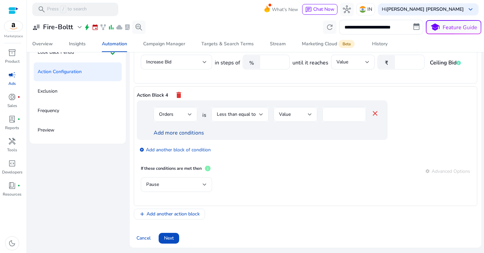
click at [187, 133] on link "Add more conditions" at bounding box center [179, 132] width 50 height 7
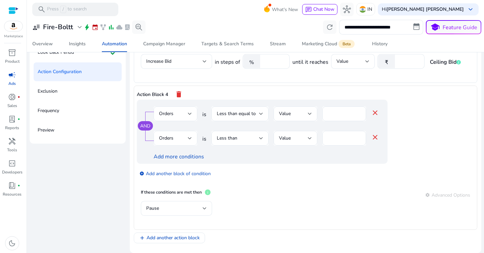
click at [181, 140] on div "Orders" at bounding box center [173, 138] width 29 height 7
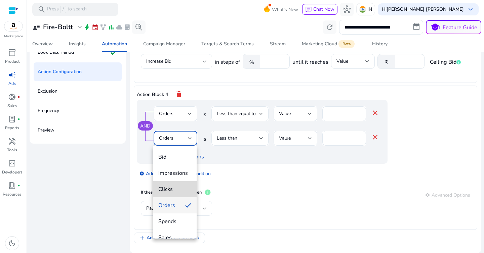
click at [176, 188] on span "Clicks" at bounding box center [174, 189] width 33 height 7
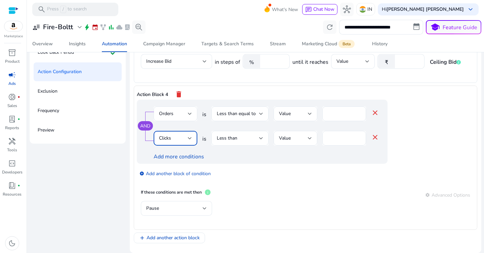
click at [241, 141] on div "Less than" at bounding box center [238, 138] width 42 height 7
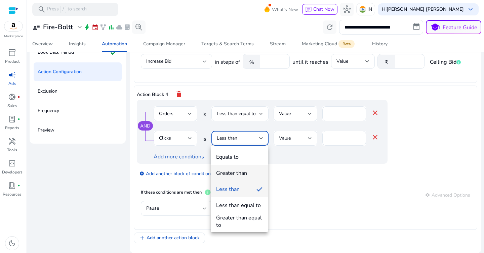
click at [238, 172] on div "Greater than" at bounding box center [231, 173] width 31 height 7
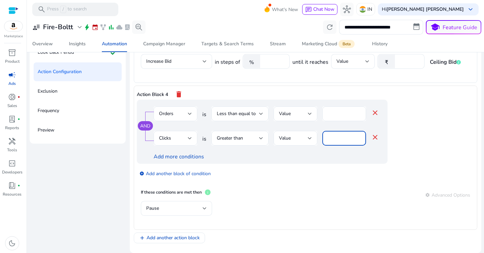
drag, startPoint x: 337, startPoint y: 138, endPoint x: 316, endPoint y: 138, distance: 20.8
click at [316, 138] on div "Clicks is Greater than Value * close" at bounding box center [266, 142] width 225 height 22
type input "**"
click at [309, 158] on div "Add more conditions" at bounding box center [266, 157] width 225 height 8
drag, startPoint x: 332, startPoint y: 115, endPoint x: 323, endPoint y: 115, distance: 8.4
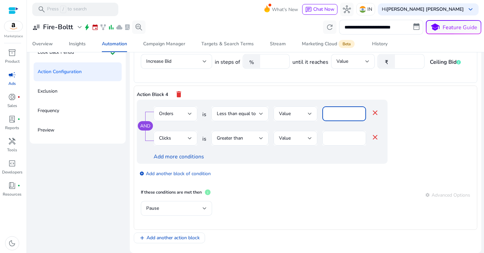
click at [324, 115] on div "*" at bounding box center [344, 114] width 44 height 15
type input "*"
click at [309, 159] on div "Add more conditions" at bounding box center [266, 157] width 225 height 8
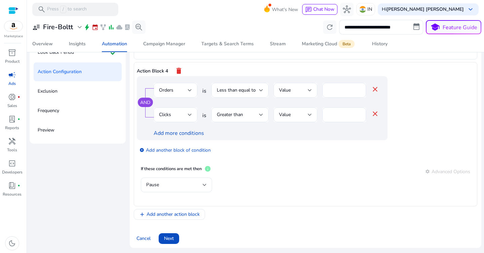
scroll to position [336, 0]
click at [176, 185] on div "Pause" at bounding box center [174, 184] width 56 height 7
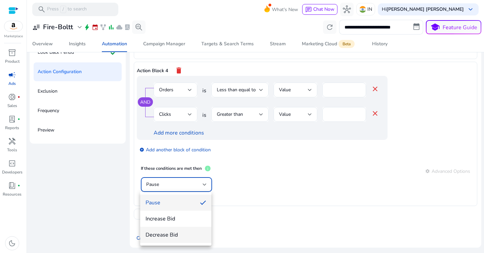
click at [179, 232] on span "Decrease Bid" at bounding box center [175, 234] width 60 height 7
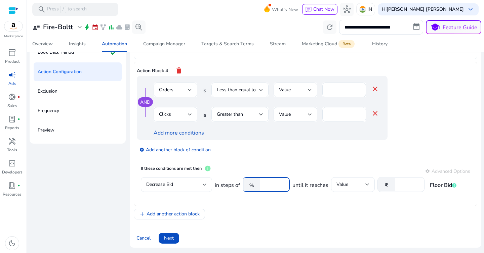
click at [274, 187] on input "*****" at bounding box center [273, 184] width 21 height 7
type input "**"
click at [306, 156] on div "add_circle Add another block of condition" at bounding box center [276, 149] width 278 height 19
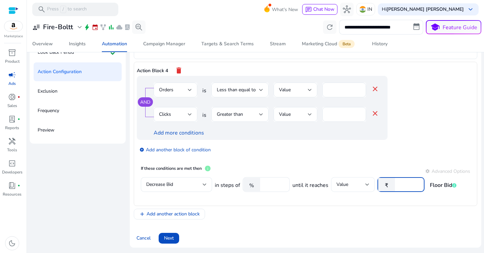
drag, startPoint x: 404, startPoint y: 185, endPoint x: 373, endPoint y: 185, distance: 30.9
click at [373, 185] on div "in steps of % ** until it reaches Value ₹ * Floor Bid" at bounding box center [336, 188] width 242 height 22
click at [334, 210] on div "add Add another action block" at bounding box center [305, 214] width 343 height 11
click at [172, 239] on span "Next" at bounding box center [169, 238] width 10 height 7
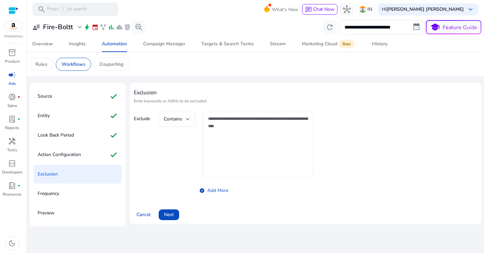
scroll to position [0, 0]
click at [168, 216] on span "Next" at bounding box center [169, 214] width 10 height 7
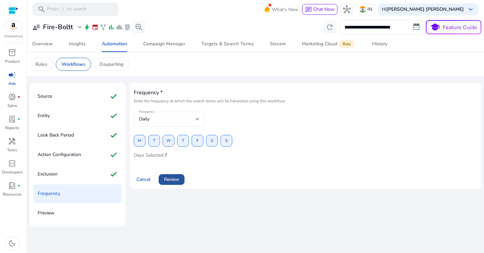
click at [176, 176] on span "Review" at bounding box center [171, 179] width 15 height 7
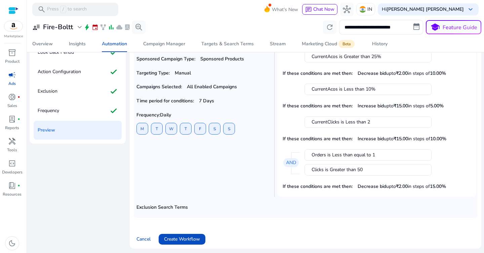
scroll to position [1, 0]
click at [184, 239] on span "Create Workflow" at bounding box center [182, 238] width 36 height 7
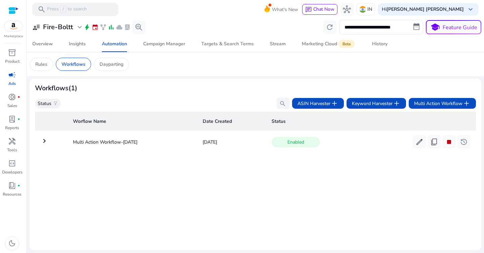
click at [48, 145] on mat-icon "keyboard_arrow_right" at bounding box center [44, 141] width 8 height 8
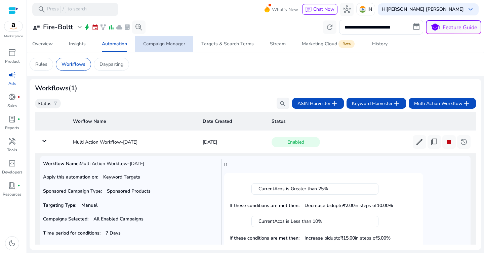
click at [168, 43] on div "Campaign Manager" at bounding box center [164, 44] width 42 height 5
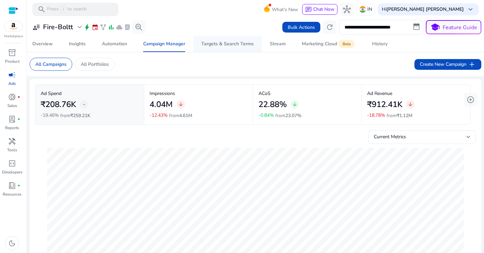
click at [222, 44] on div "Targets & Search Terms" at bounding box center [227, 44] width 52 height 5
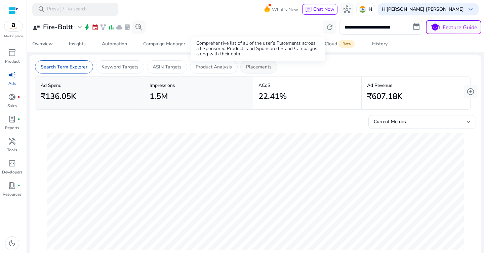
click at [252, 67] on p "Placements" at bounding box center [259, 67] width 26 height 7
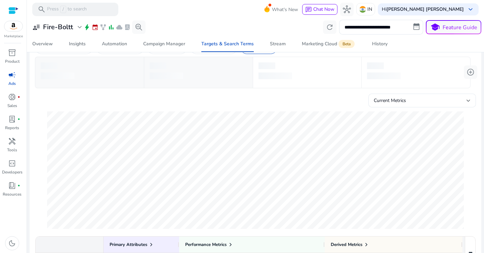
scroll to position [20, 0]
click at [385, 97] on div "Current Metrics" at bounding box center [420, 100] width 93 height 7
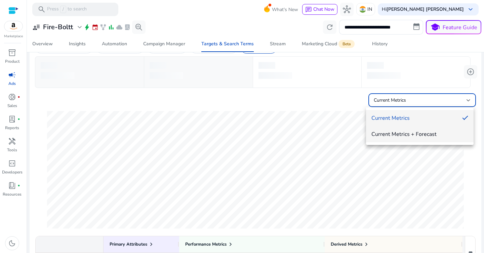
click at [394, 137] on span "Current Metrics + Forecast" at bounding box center [419, 134] width 97 height 7
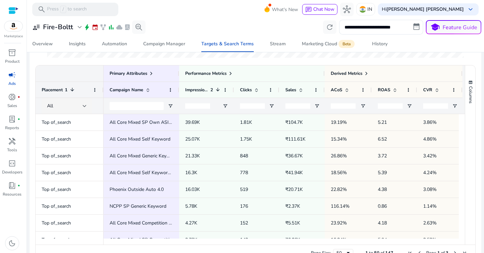
scroll to position [190, 0]
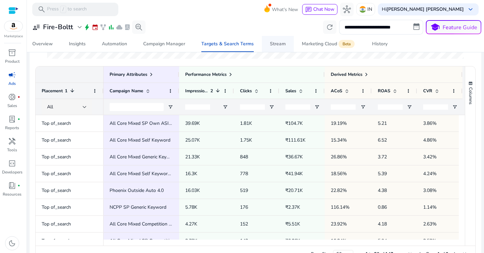
click at [277, 45] on div "Stream" at bounding box center [278, 44] width 16 height 5
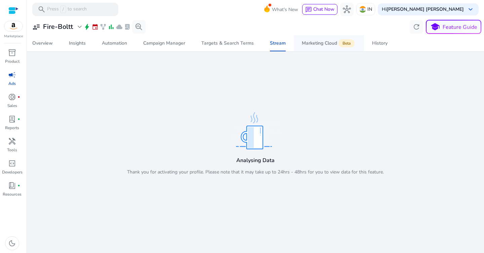
click at [328, 41] on div "Marketing Cloud Beta" at bounding box center [329, 43] width 54 height 5
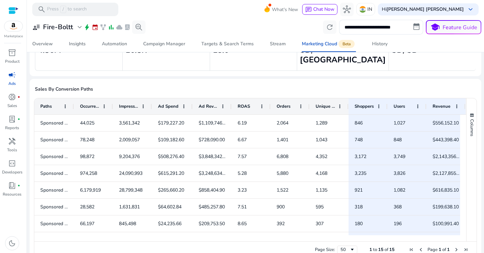
click at [191, 98] on div at bounding box center [192, 106] width 3 height 16
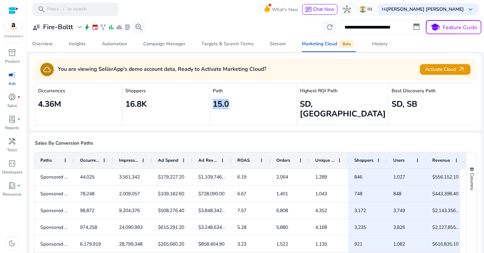
drag, startPoint x: 214, startPoint y: 106, endPoint x: 241, endPoint y: 106, distance: 27.2
click at [241, 106] on h2 "15.0" at bounding box center [254, 104] width 82 height 10
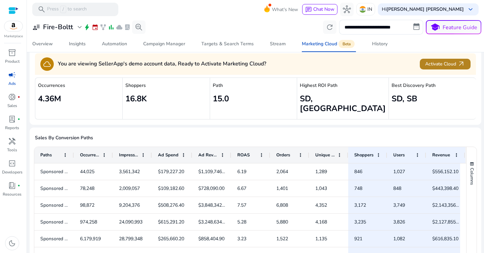
click at [437, 64] on span "Activate Cloud arrow_outward" at bounding box center [445, 64] width 40 height 8
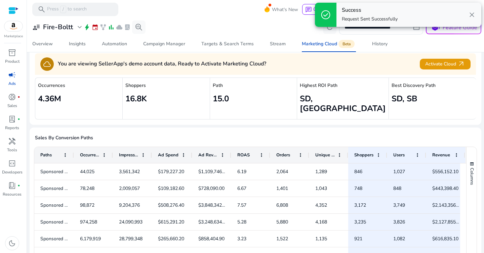
click at [275, 20] on div "**********" at bounding box center [256, 27] width 452 height 15
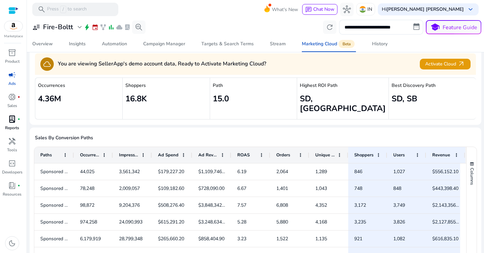
click at [13, 119] on span "lab_profile" at bounding box center [12, 119] width 8 height 8
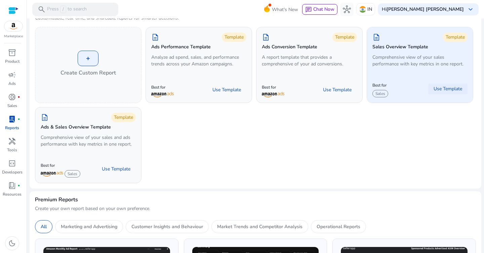
click at [446, 88] on span "Use Template" at bounding box center [447, 89] width 29 height 7
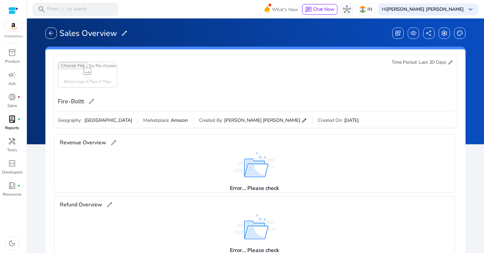
click at [143, 121] on span "Marketplace:" at bounding box center [156, 120] width 26 height 7
click at [413, 35] on span "visibility" at bounding box center [413, 33] width 7 height 7
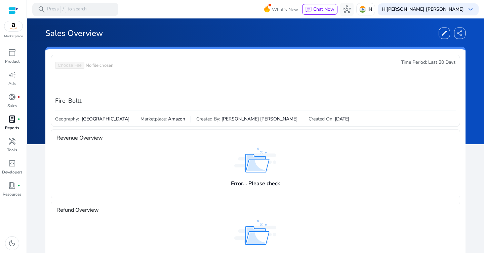
click at [12, 123] on span "lab_profile" at bounding box center [12, 119] width 8 height 8
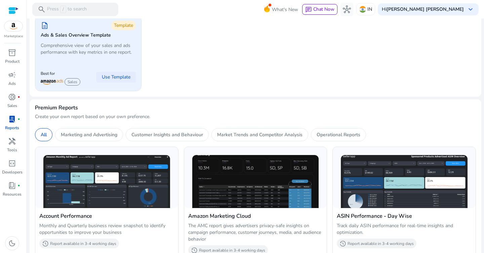
scroll to position [127, 0]
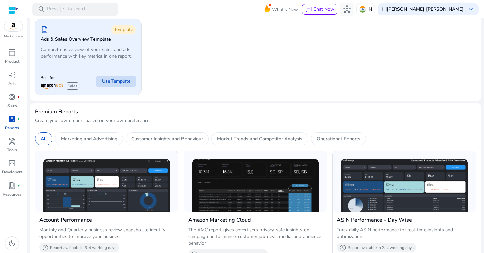
click at [124, 81] on span "Use Template" at bounding box center [116, 81] width 29 height 7
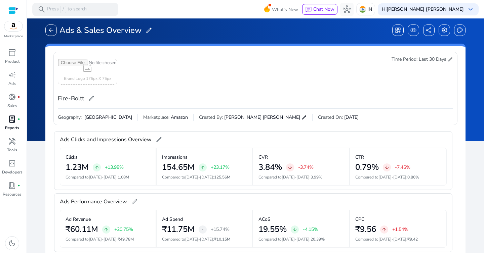
scroll to position [3, 0]
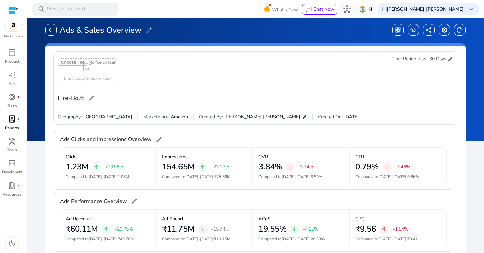
click at [441, 60] on span "Last 30 Days" at bounding box center [433, 59] width 28 height 7
click at [448, 60] on span "edit" at bounding box center [450, 58] width 5 height 5
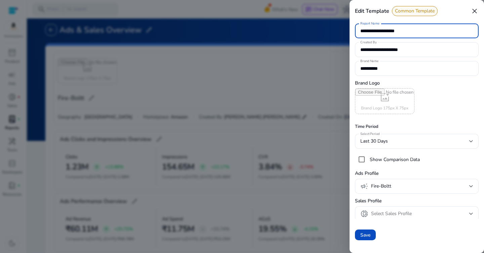
scroll to position [2, 0]
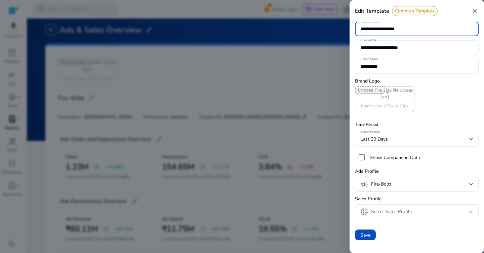
click at [396, 143] on div "Last 30 Days" at bounding box center [416, 139] width 113 height 15
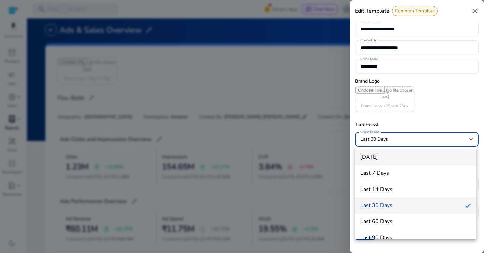
click at [384, 158] on span "[DATE]" at bounding box center [415, 157] width 111 height 6
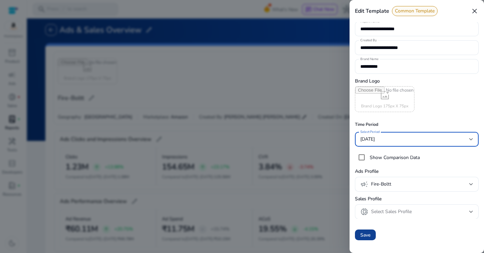
click at [368, 236] on span "Save" at bounding box center [365, 235] width 10 height 7
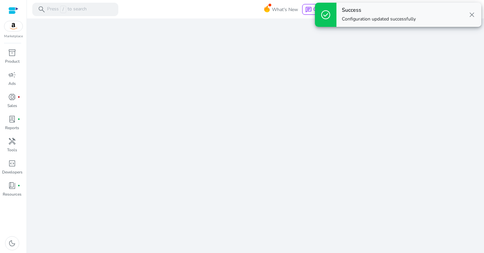
click at [471, 14] on span "close" at bounding box center [472, 15] width 8 height 8
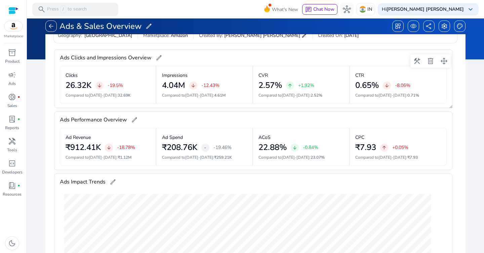
scroll to position [94, 0]
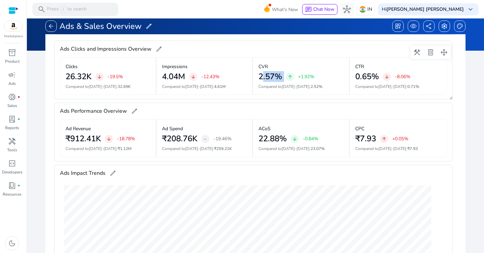
drag, startPoint x: 258, startPoint y: 79, endPoint x: 285, endPoint y: 79, distance: 27.2
click at [285, 79] on div "2.57% arrow_upward +1.92%" at bounding box center [300, 77] width 85 height 10
click at [286, 88] on span "Aug 24-Aug 25" at bounding box center [296, 86] width 28 height 5
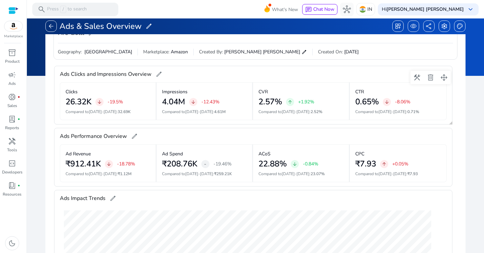
scroll to position [67, 0]
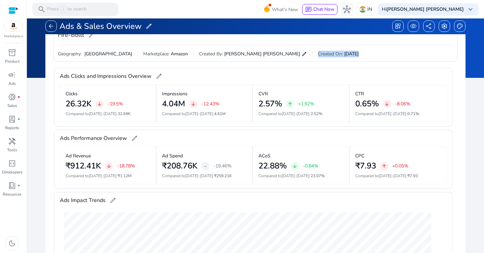
drag, startPoint x: 259, startPoint y: 54, endPoint x: 303, endPoint y: 54, distance: 43.7
click at [303, 54] on div "Geography: India Marketplace: Amazon Created By: Santosh Kumar Kushwaha edit Cr…" at bounding box center [255, 51] width 395 height 12
click at [344, 54] on span "Aug 26" at bounding box center [351, 54] width 14 height 7
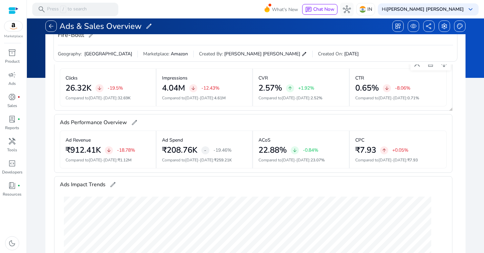
scroll to position [17, 0]
click at [444, 28] on span "settings" at bounding box center [444, 26] width 7 height 7
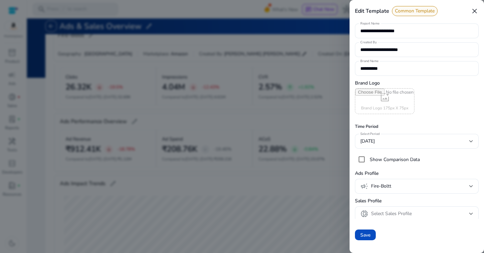
click at [383, 104] on input "file" at bounding box center [384, 101] width 59 height 25
type input "**********"
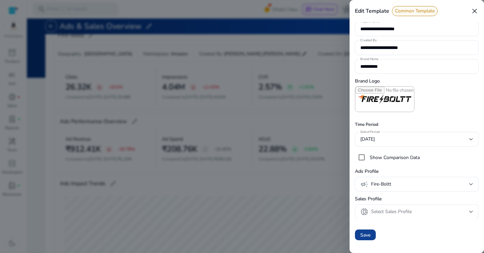
click at [369, 235] on span "Save" at bounding box center [365, 235] width 10 height 7
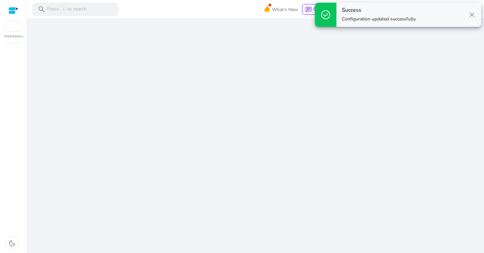
click at [365, 235] on div "We are getting things ready for you..." at bounding box center [256, 135] width 452 height 235
click at [473, 17] on span "close" at bounding box center [472, 15] width 8 height 8
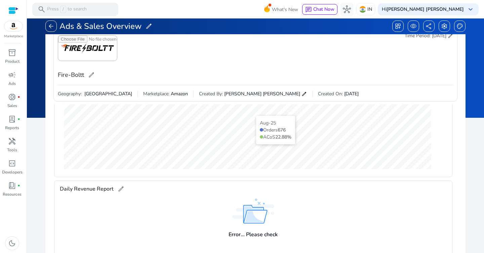
scroll to position [248, 0]
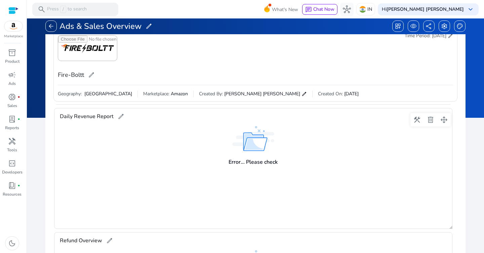
click at [251, 153] on div "Error... Please check" at bounding box center [252, 161] width 49 height 17
click at [255, 156] on div "Error... Please check" at bounding box center [252, 161] width 49 height 17
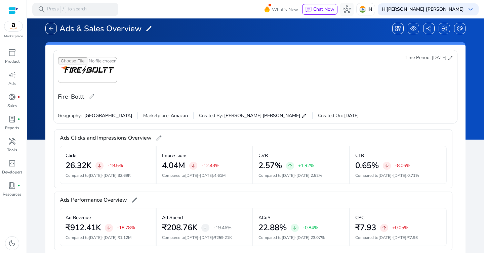
scroll to position [0, 0]
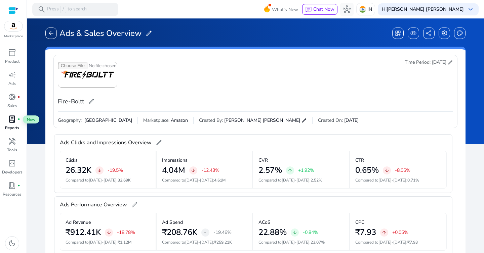
click at [14, 121] on span "lab_profile" at bounding box center [12, 119] width 8 height 8
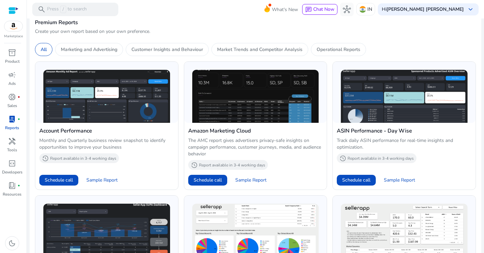
scroll to position [225, 0]
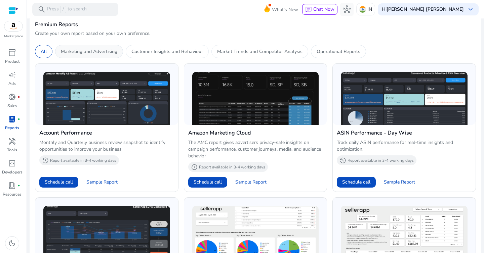
click at [97, 55] on div "Marketing and Advertising" at bounding box center [89, 51] width 68 height 13
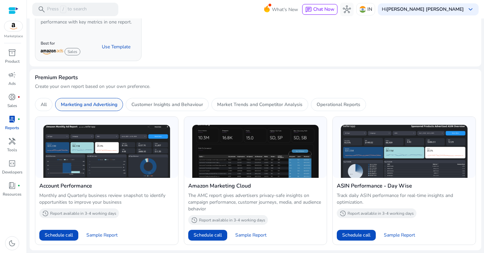
scroll to position [161, 0]
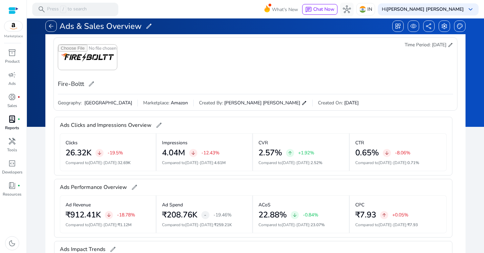
scroll to position [6, 0]
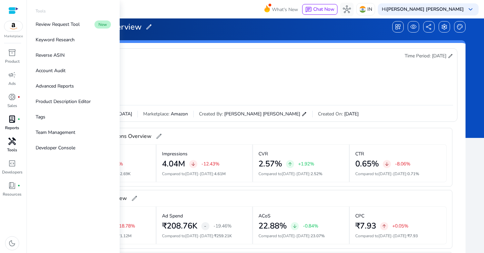
click at [10, 142] on span "handyman" at bounding box center [12, 141] width 8 height 8
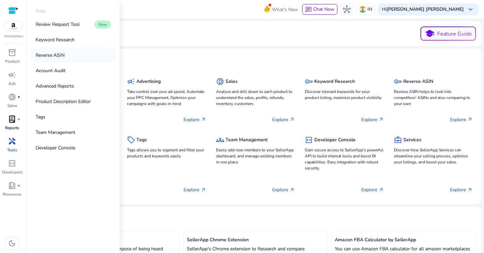
click at [52, 55] on p "Reverse ASIN" at bounding box center [50, 55] width 29 height 7
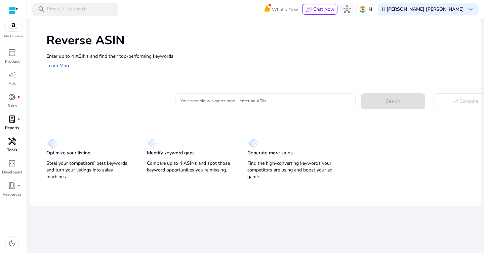
click at [227, 100] on input "Your next big win starts here—enter an ASIN" at bounding box center [265, 100] width 170 height 7
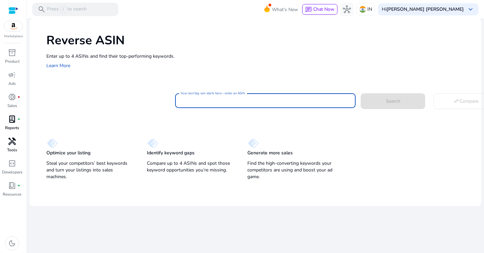
paste input "**********"
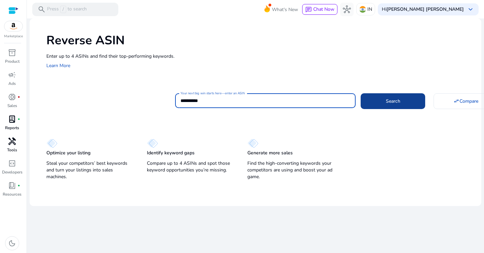
type input "**********"
click at [381, 105] on span at bounding box center [393, 101] width 65 height 16
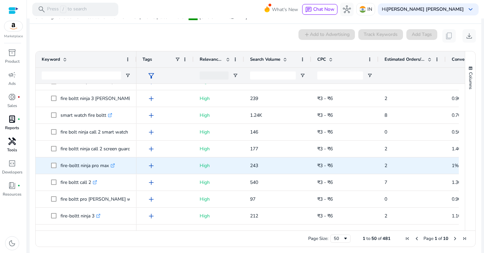
scroll to position [55, 0]
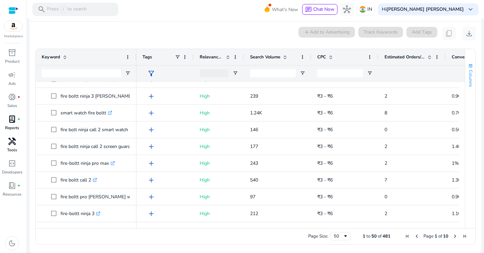
click at [467, 74] on span "Columns" at bounding box center [470, 78] width 6 height 17
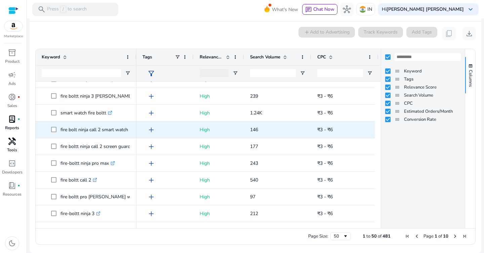
click at [333, 131] on span "₹3 - ₹6" at bounding box center [324, 130] width 15 height 6
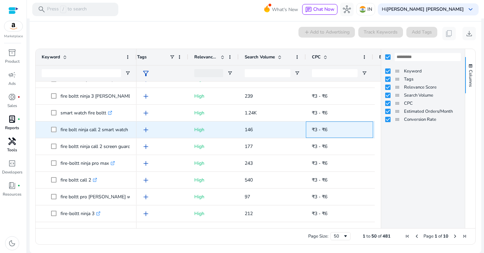
scroll to position [0, 7]
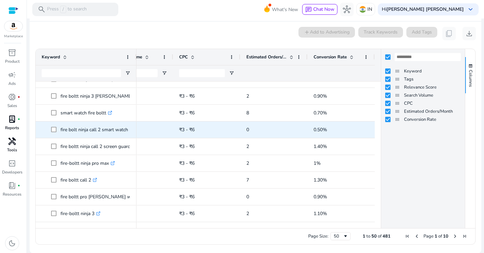
click at [357, 128] on span "0.50%" at bounding box center [340, 130] width 55 height 14
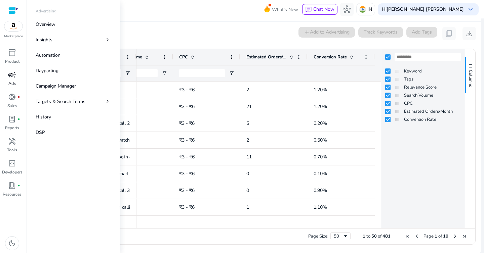
click at [15, 79] on span "campaign" at bounding box center [12, 75] width 8 height 8
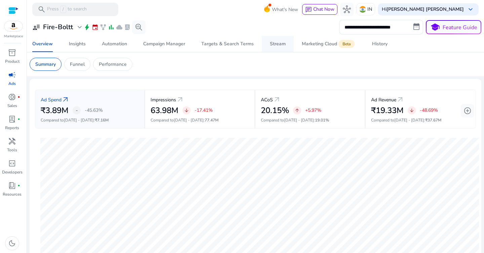
click at [273, 43] on div "Stream" at bounding box center [278, 44] width 16 height 5
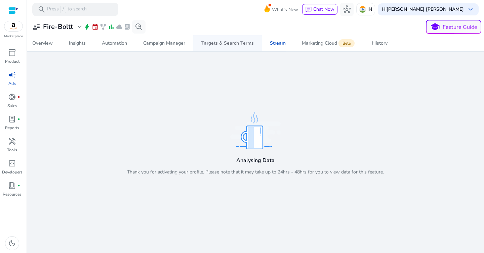
click at [225, 44] on div "Targets & Search Terms" at bounding box center [227, 43] width 52 height 5
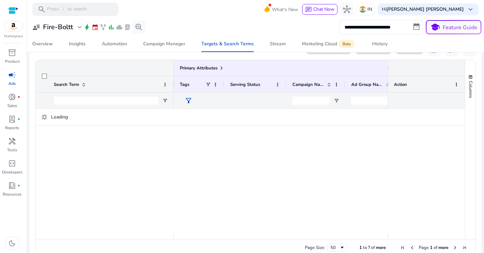
scroll to position [0, 11]
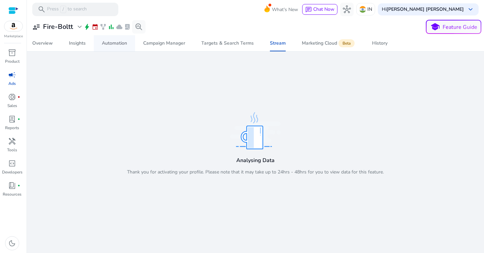
click at [114, 47] on span "Automation" at bounding box center [114, 43] width 25 height 16
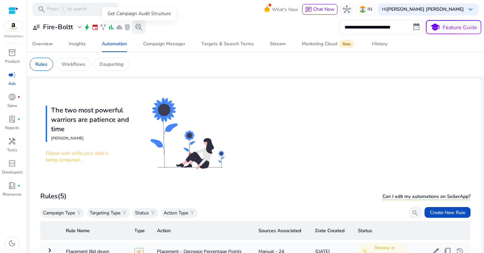
click at [138, 25] on span "search_insights" at bounding box center [139, 27] width 8 height 8
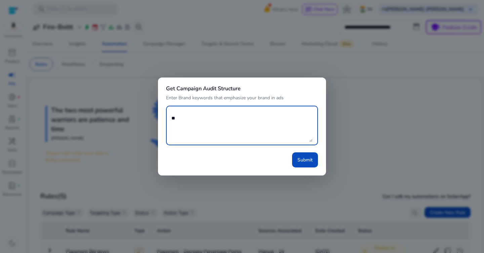
type textarea "*"
type textarea "**********"
click at [267, 126] on textarea "**********" at bounding box center [241, 125] width 141 height 33
click at [305, 162] on span "Submit" at bounding box center [304, 160] width 15 height 7
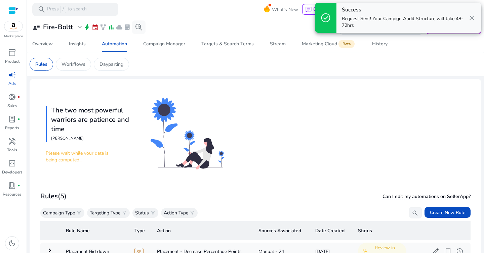
click at [378, 20] on p "Request Sent! Your Campign Audit Structure will take 48-72hrs" at bounding box center [404, 21] width 125 height 13
click at [408, 18] on p "Request Sent! Your Campign Audit Structure will take 48-72hrs" at bounding box center [404, 21] width 125 height 13
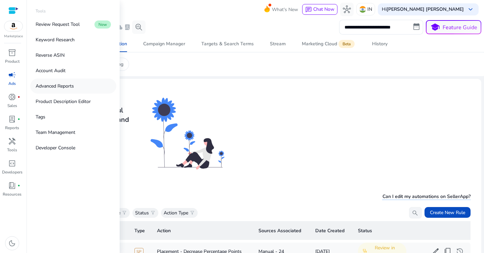
click at [75, 86] on link "Advanced Reports" at bounding box center [73, 86] width 86 height 15
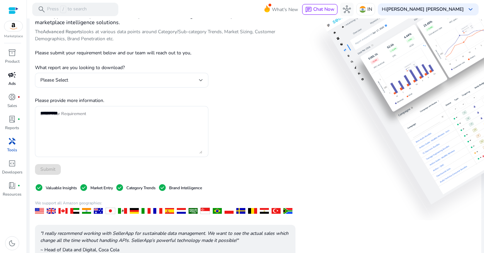
scroll to position [56, 0]
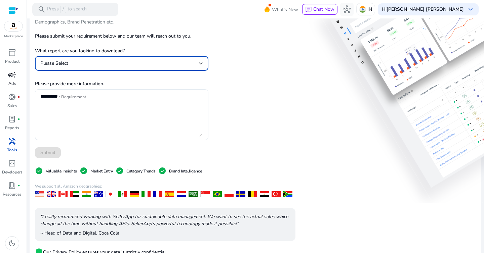
click at [111, 65] on div "Please Select" at bounding box center [119, 63] width 159 height 7
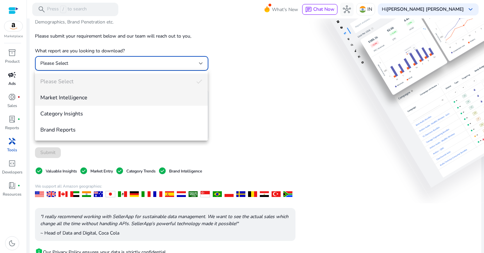
click at [107, 98] on span "Market Intelligence" at bounding box center [121, 97] width 162 height 7
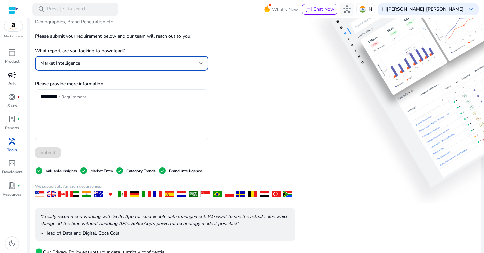
click at [102, 61] on div "Market Intelligence" at bounding box center [119, 63] width 159 height 7
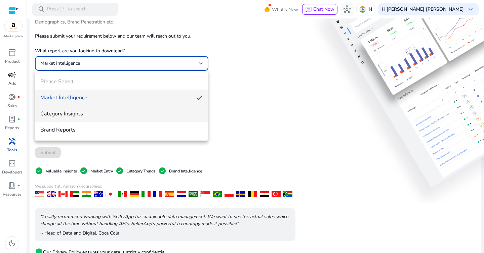
click at [100, 115] on span "Category Insights" at bounding box center [121, 113] width 162 height 7
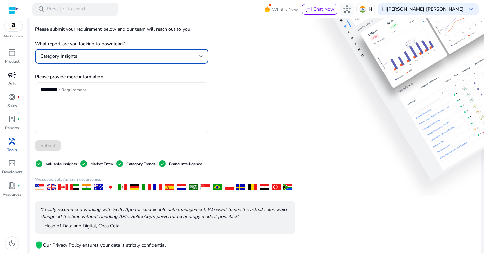
click at [100, 115] on textarea "Enter Your Requirement" at bounding box center [121, 108] width 162 height 44
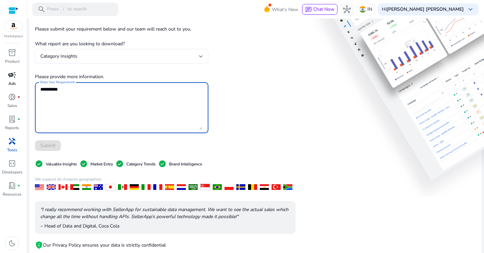
scroll to position [100, 0]
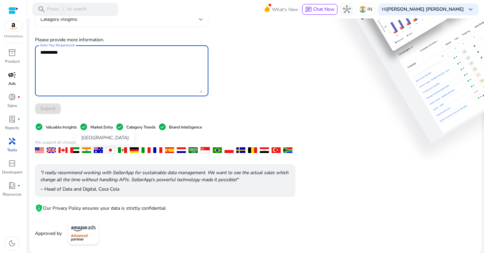
click at [85, 151] on div at bounding box center [86, 150] width 9 height 6
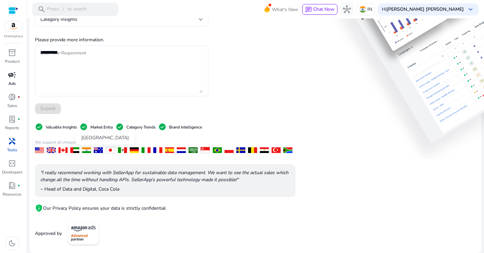
click at [86, 151] on div at bounding box center [86, 150] width 9 height 6
click at [101, 183] on div ""I really recommend working with SellerApp for sustainable data management. We …" at bounding box center [165, 180] width 260 height 33
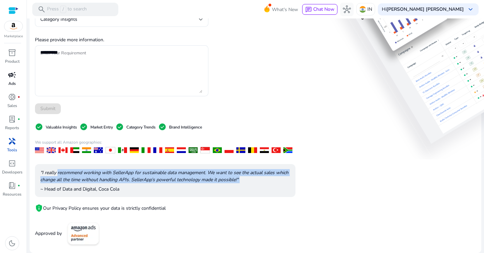
drag, startPoint x: 58, startPoint y: 172, endPoint x: 149, endPoint y: 187, distance: 91.7
click at [148, 187] on div ""I really recommend working with SellerApp for sustainable data management. We …" at bounding box center [165, 180] width 260 height 33
click at [149, 187] on p "~ Head of Data and Digital, Coca Cola" at bounding box center [165, 189] width 250 height 7
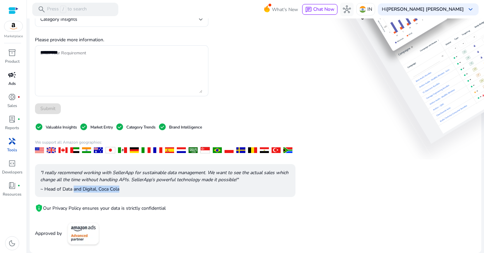
drag, startPoint x: 74, startPoint y: 188, endPoint x: 129, endPoint y: 192, distance: 54.5
click at [128, 192] on p "~ Head of Data and Digital, Coca Cola" at bounding box center [165, 189] width 250 height 7
click at [129, 192] on p "~ Head of Data and Digital, Coca Cola" at bounding box center [165, 189] width 250 height 7
drag, startPoint x: 42, startPoint y: 186, endPoint x: 137, endPoint y: 186, distance: 95.1
click at [137, 186] on p "~ Head of Data and Digital, Coca Cola" at bounding box center [165, 189] width 250 height 7
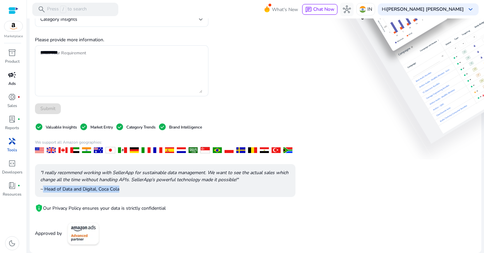
click at [137, 186] on p "~ Head of Data and Digital, Coca Cola" at bounding box center [165, 189] width 250 height 7
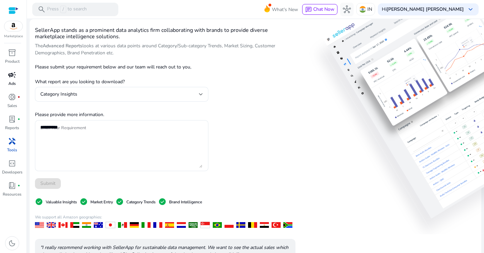
scroll to position [26, 0]
click at [158, 95] on div "Category Insights" at bounding box center [119, 93] width 159 height 7
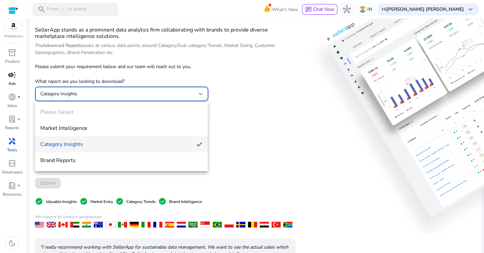
click at [167, 50] on div at bounding box center [242, 126] width 484 height 253
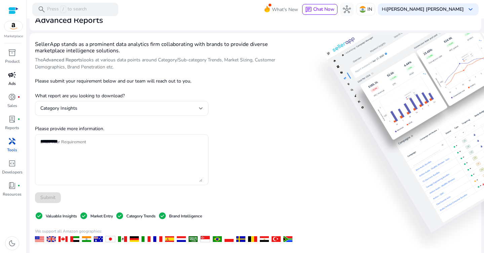
scroll to position [0, 0]
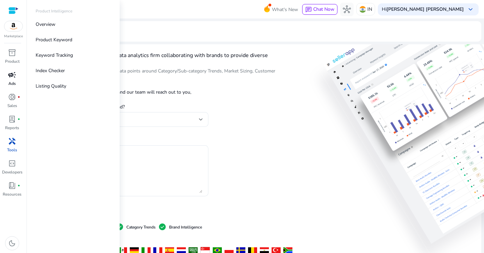
click at [13, 78] on span "campaign" at bounding box center [12, 75] width 8 height 8
